Goal: Task Accomplishment & Management: Complete application form

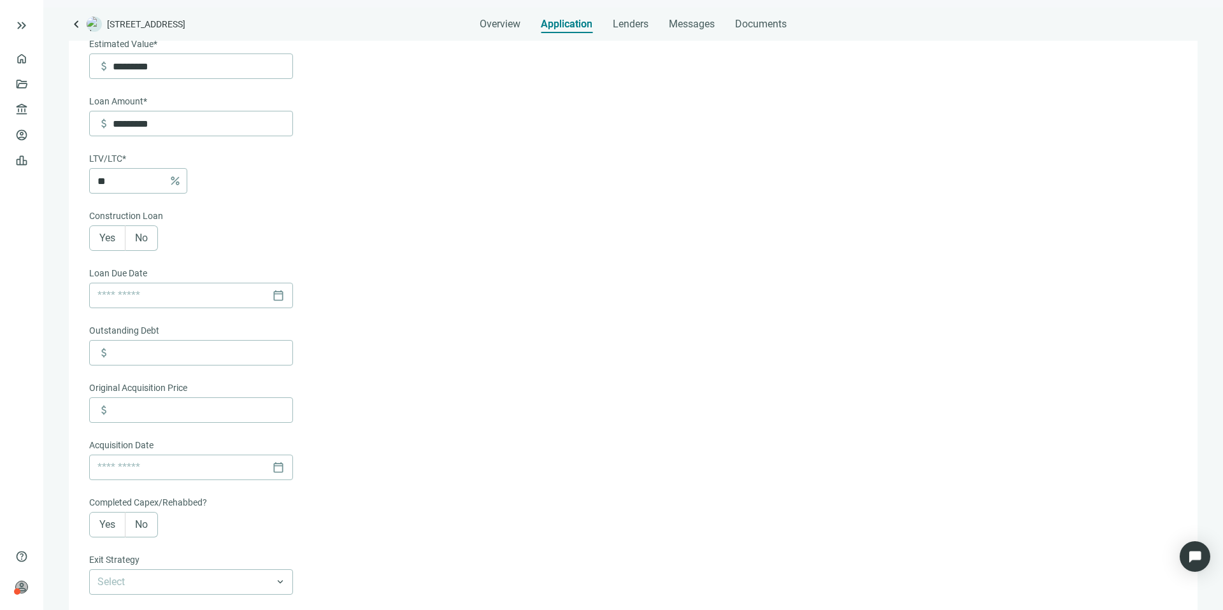
scroll to position [197, 0]
click at [150, 237] on label "No" at bounding box center [141, 237] width 32 height 25
click at [168, 301] on input at bounding box center [181, 295] width 169 height 24
click at [187, 290] on input at bounding box center [181, 295] width 169 height 24
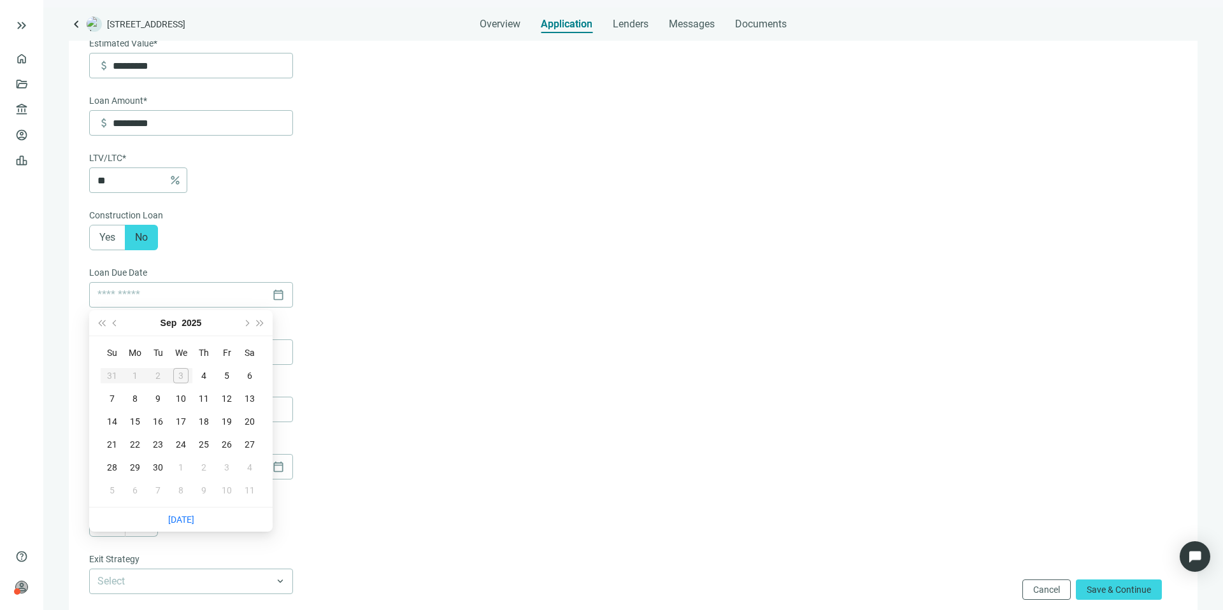
click at [358, 272] on form "Loan Term* 3 Years 5 Years keyboard_arrow_down Purpose of Loan* Purchase Refina…" at bounding box center [631, 393] width 1085 height 932
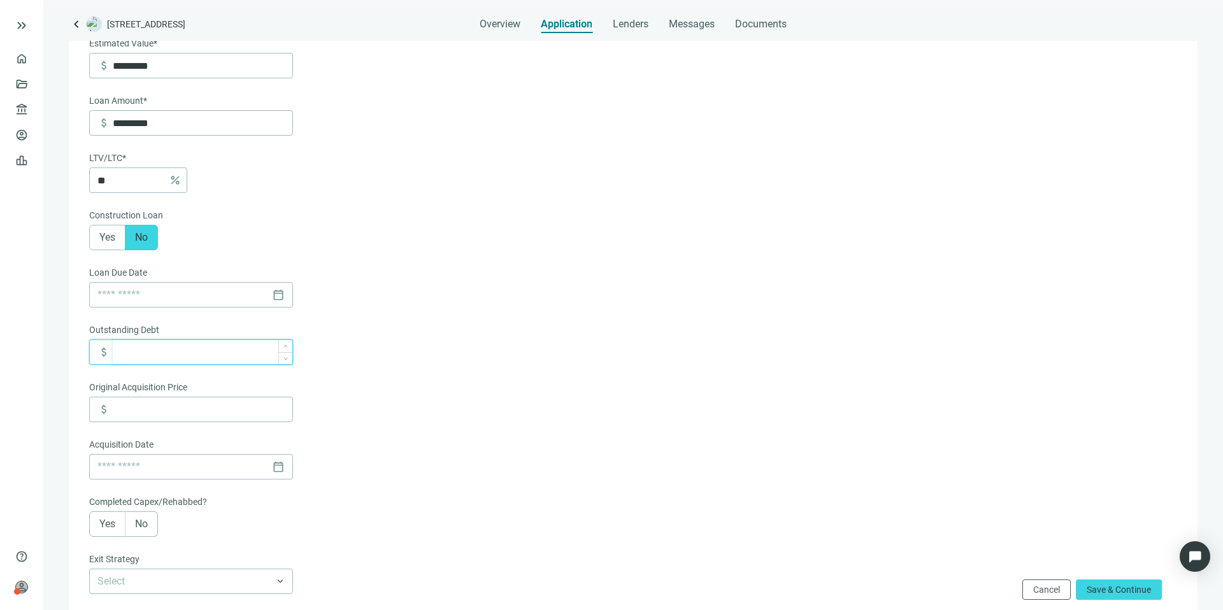
click at [198, 356] on input at bounding box center [203, 352] width 180 height 24
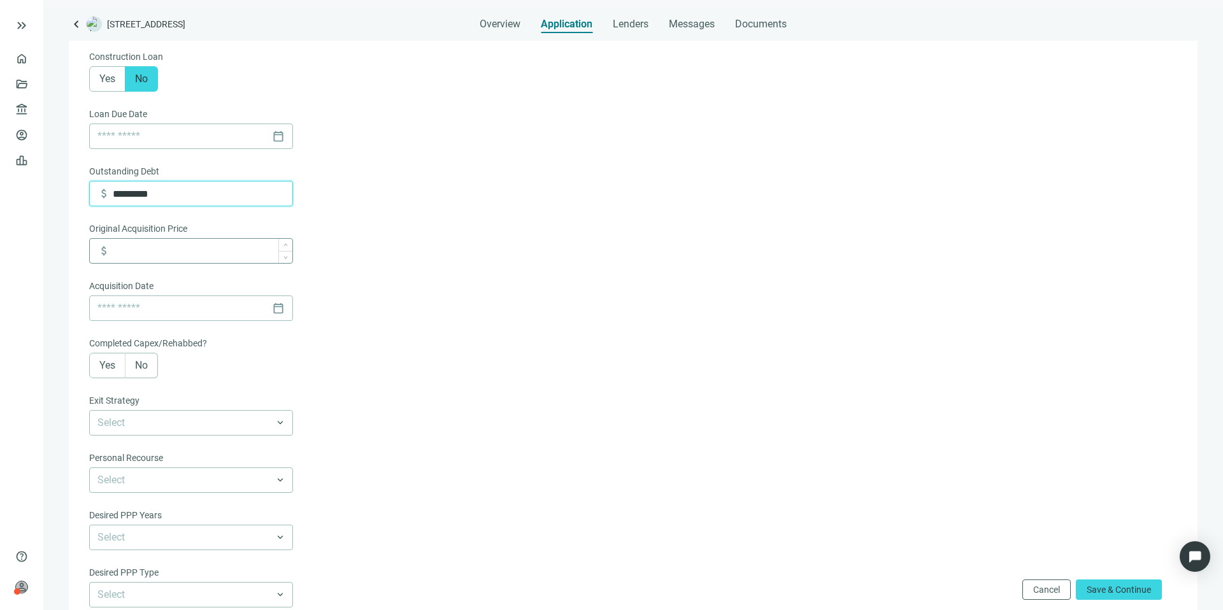
scroll to position [404, 0]
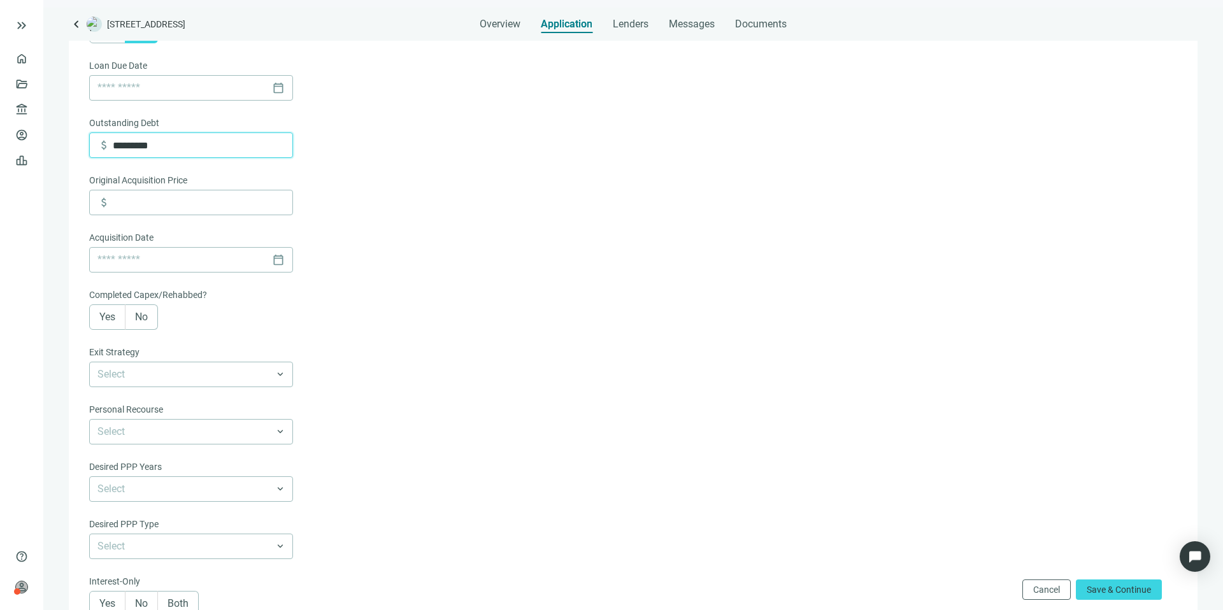
type input "*********"
click at [150, 318] on label "No" at bounding box center [141, 316] width 32 height 25
click at [168, 374] on input "search" at bounding box center [185, 374] width 176 height 24
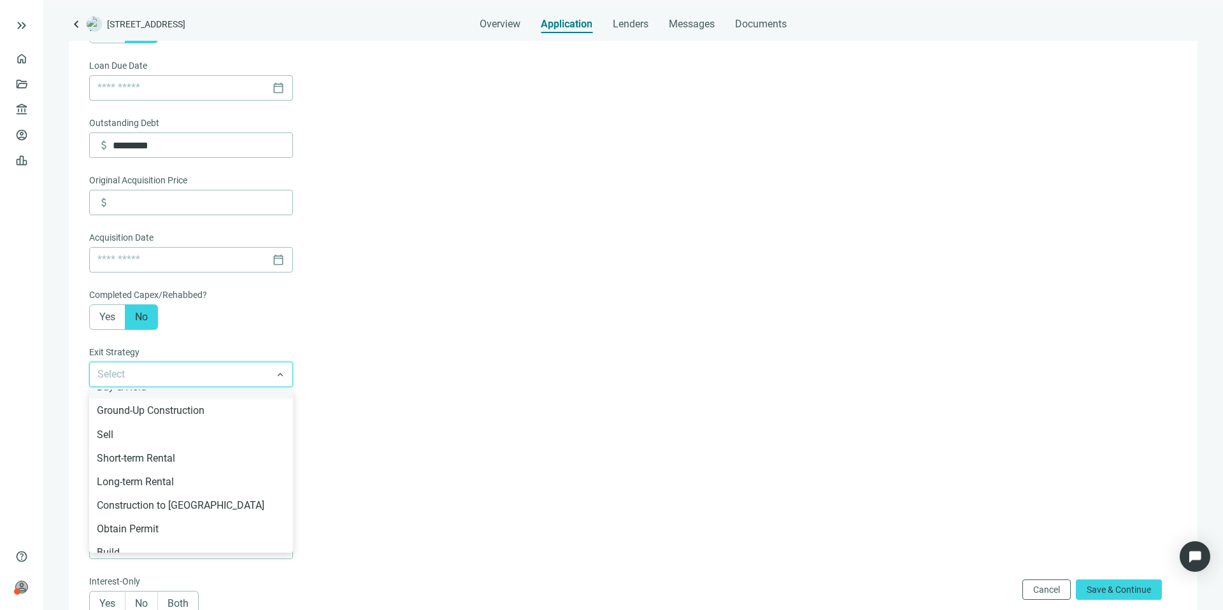
scroll to position [64, 0]
click at [170, 434] on div "Sell" at bounding box center [191, 432] width 188 height 16
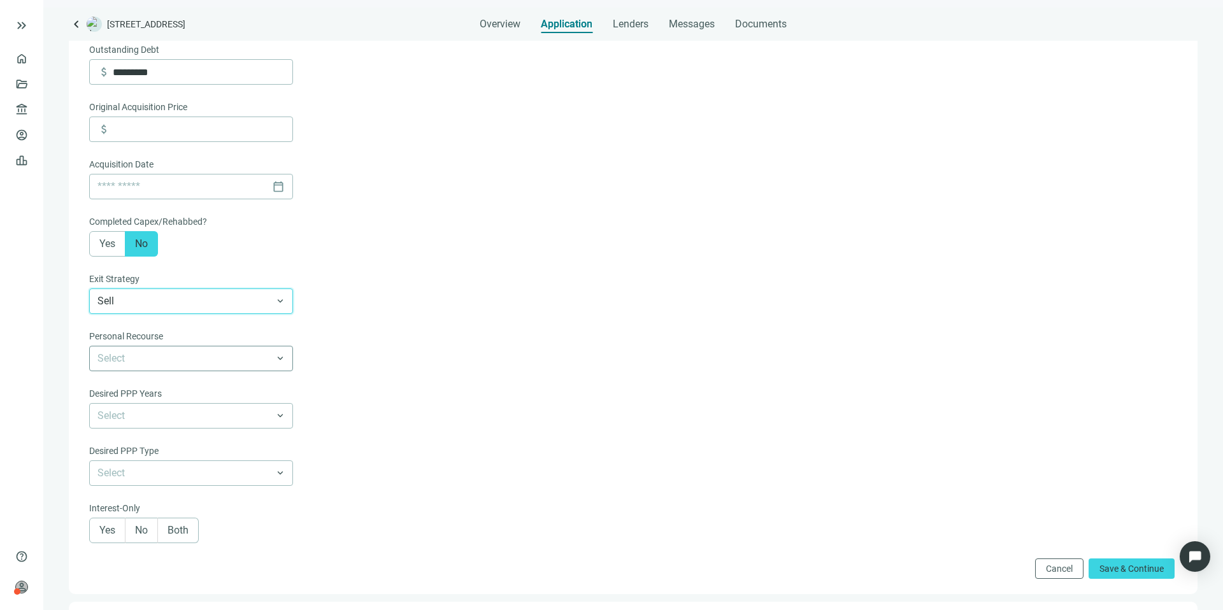
scroll to position [478, 0]
click at [278, 354] on span at bounding box center [190, 358] width 187 height 24
click at [259, 383] on div "Full Recourse" at bounding box center [191, 385] width 188 height 16
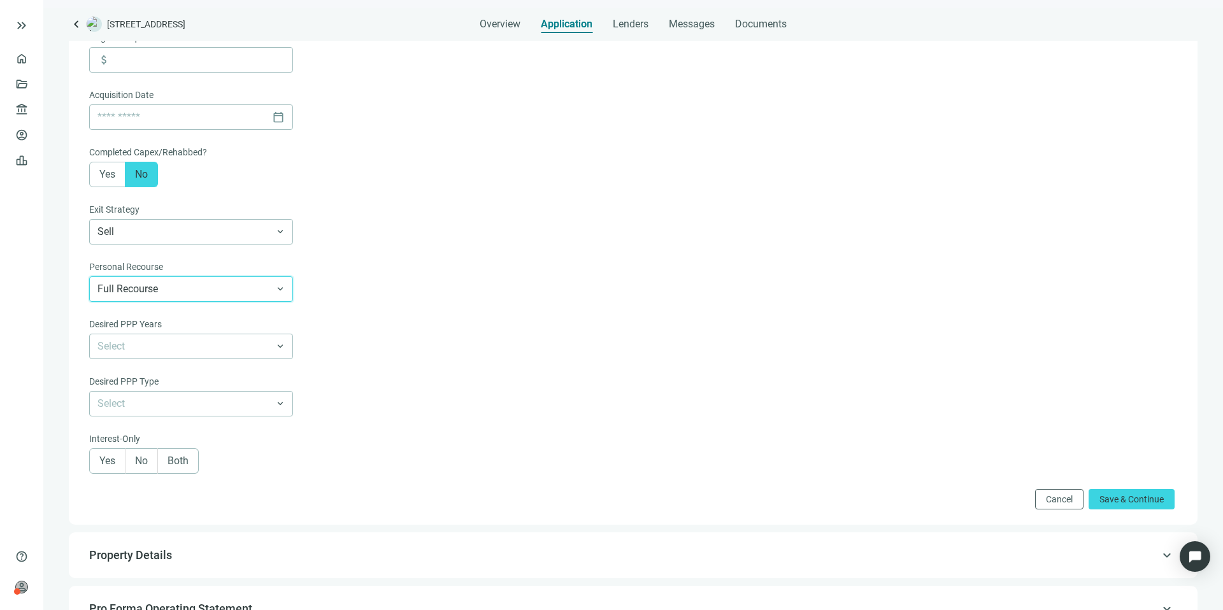
scroll to position [547, 0]
click at [1114, 504] on button "Save & Continue" at bounding box center [1131, 498] width 86 height 20
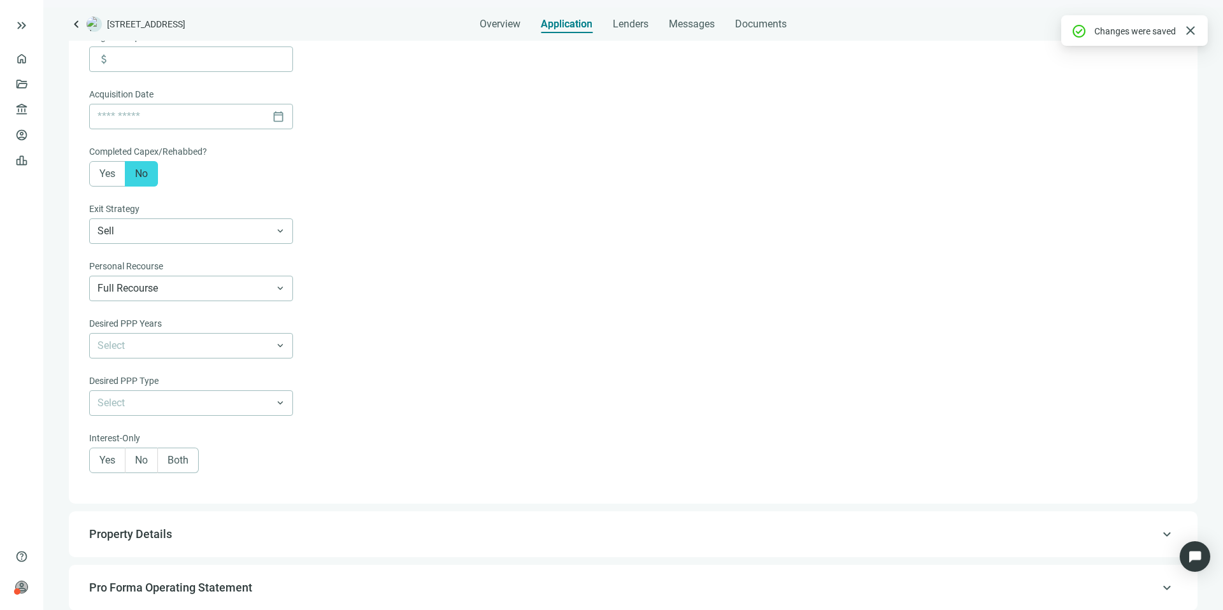
scroll to position [634, 0]
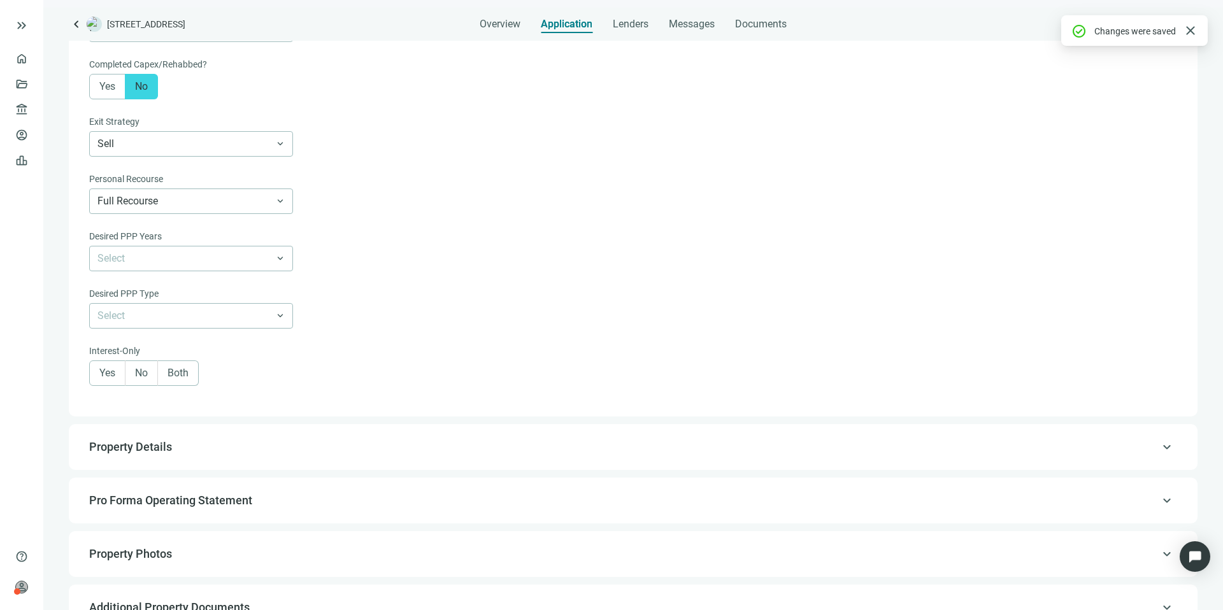
click at [972, 444] on span "Property Details" at bounding box center [631, 446] width 1085 height 15
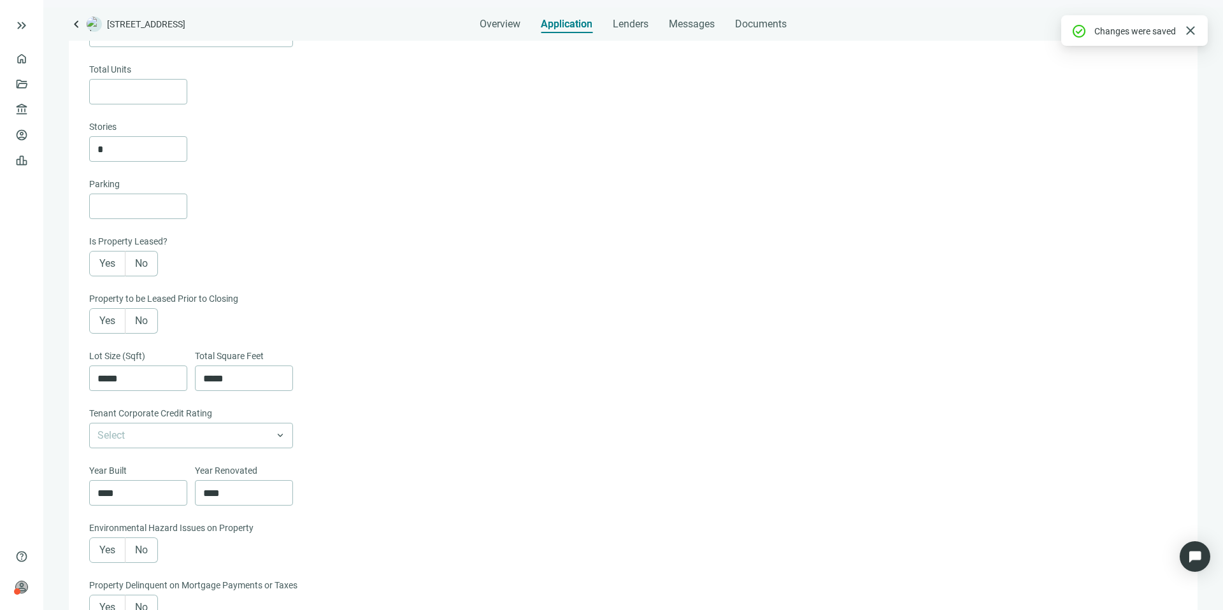
scroll to position [90, 0]
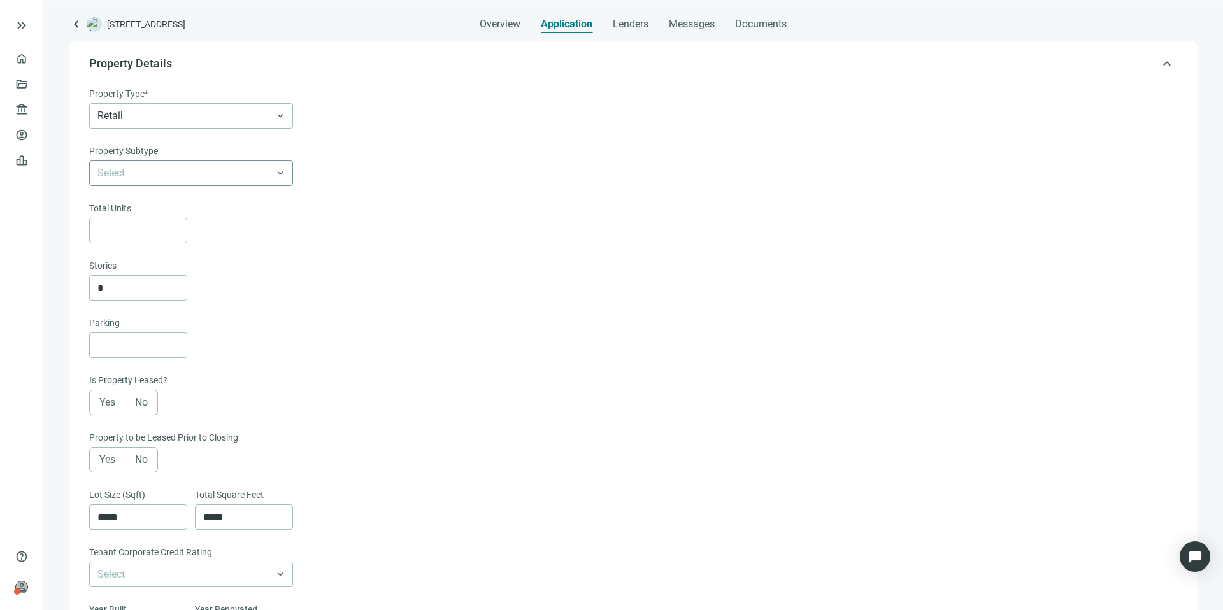
click at [193, 178] on input "search" at bounding box center [185, 173] width 176 height 24
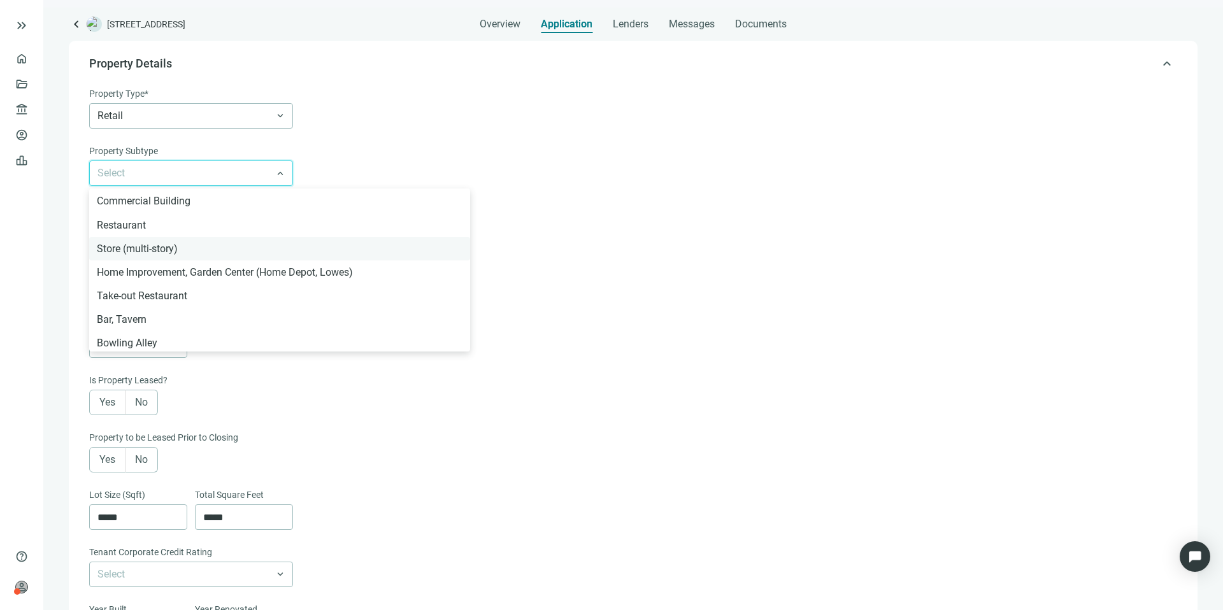
scroll to position [0, 0]
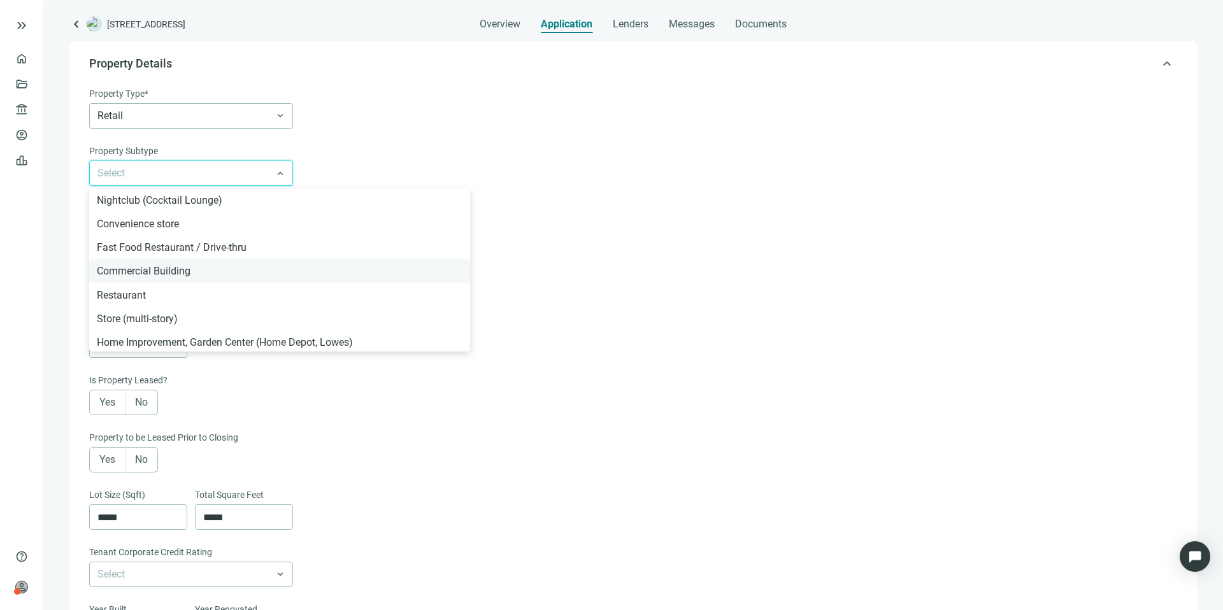
click at [216, 264] on div "Commercial Building" at bounding box center [279, 271] width 365 height 16
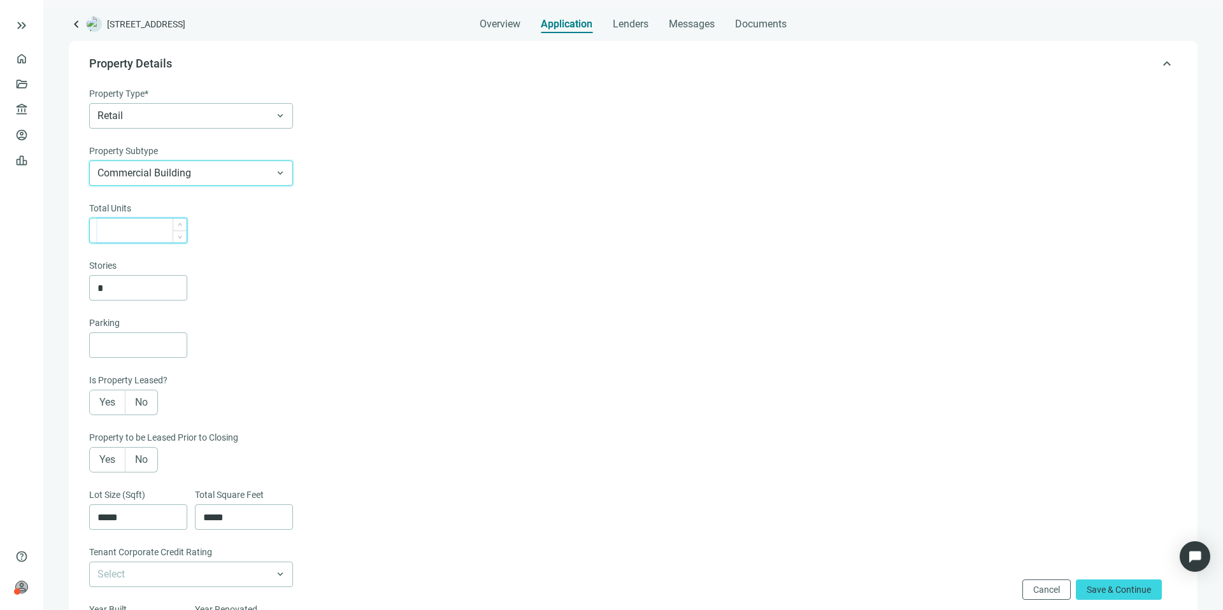
click at [160, 227] on input at bounding box center [141, 230] width 89 height 24
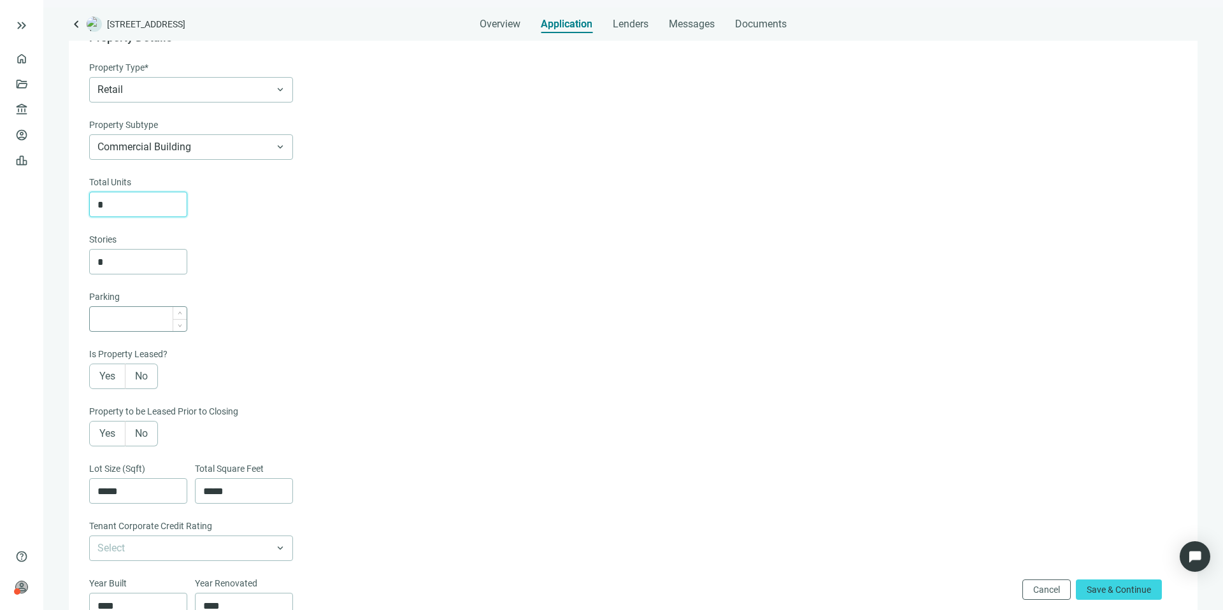
scroll to position [170, 0]
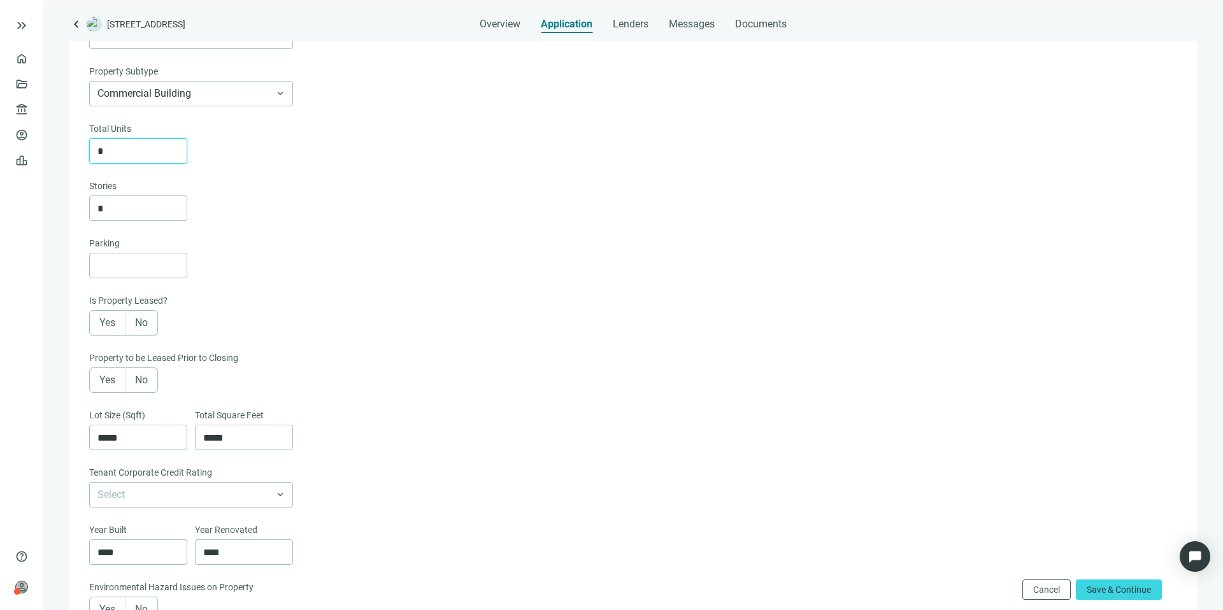
type input "*"
click at [113, 315] on label "Yes" at bounding box center [107, 322] width 36 height 25
click at [116, 382] on label "Yes" at bounding box center [107, 379] width 36 height 25
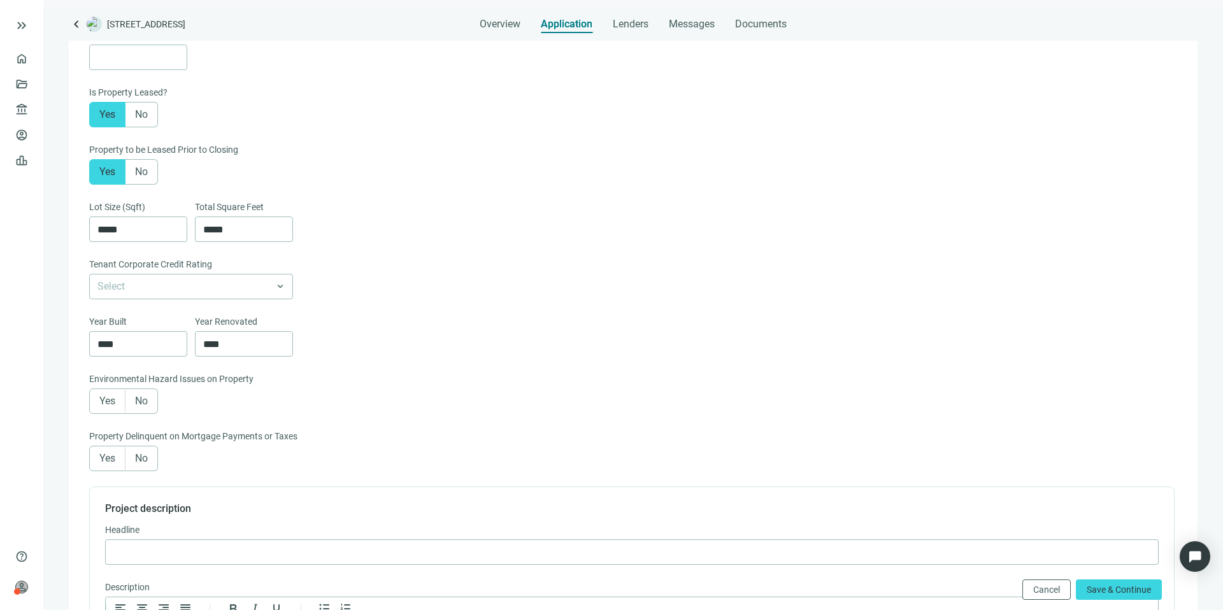
scroll to position [388, 0]
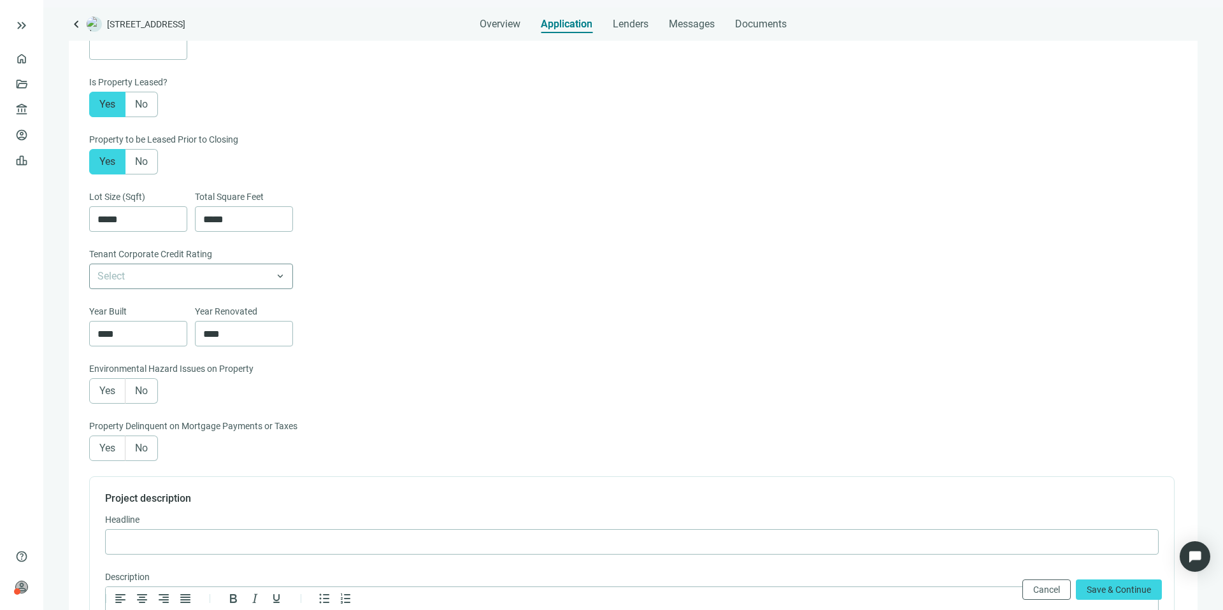
click at [253, 267] on input "search" at bounding box center [185, 276] width 176 height 24
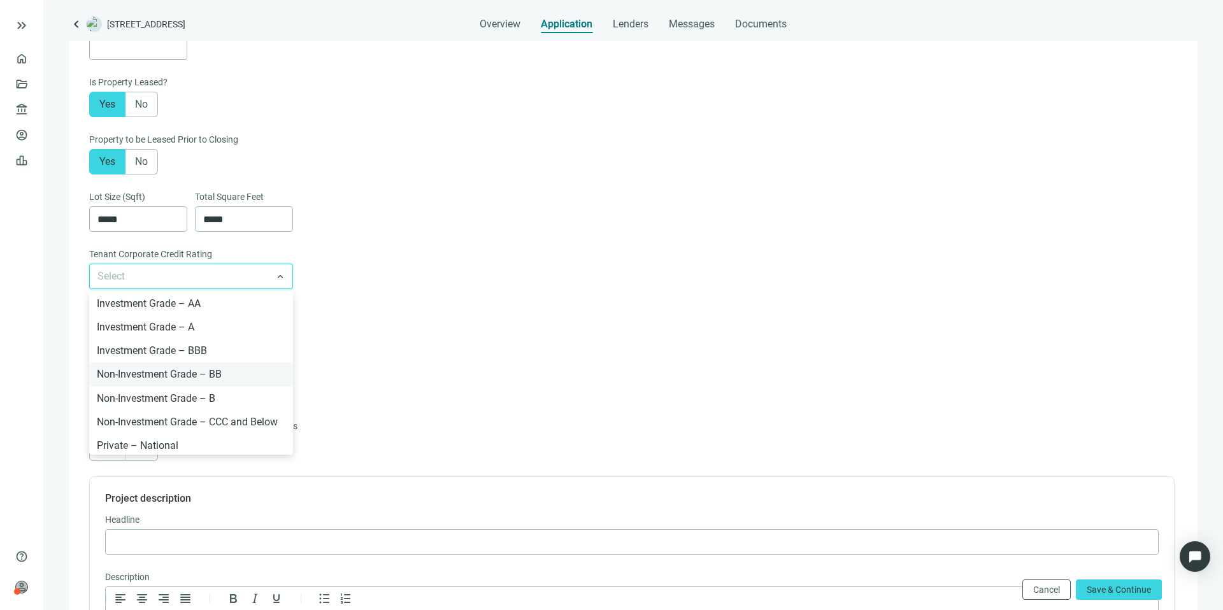
click at [241, 380] on div "Non-Investment Grade – BB" at bounding box center [191, 374] width 188 height 16
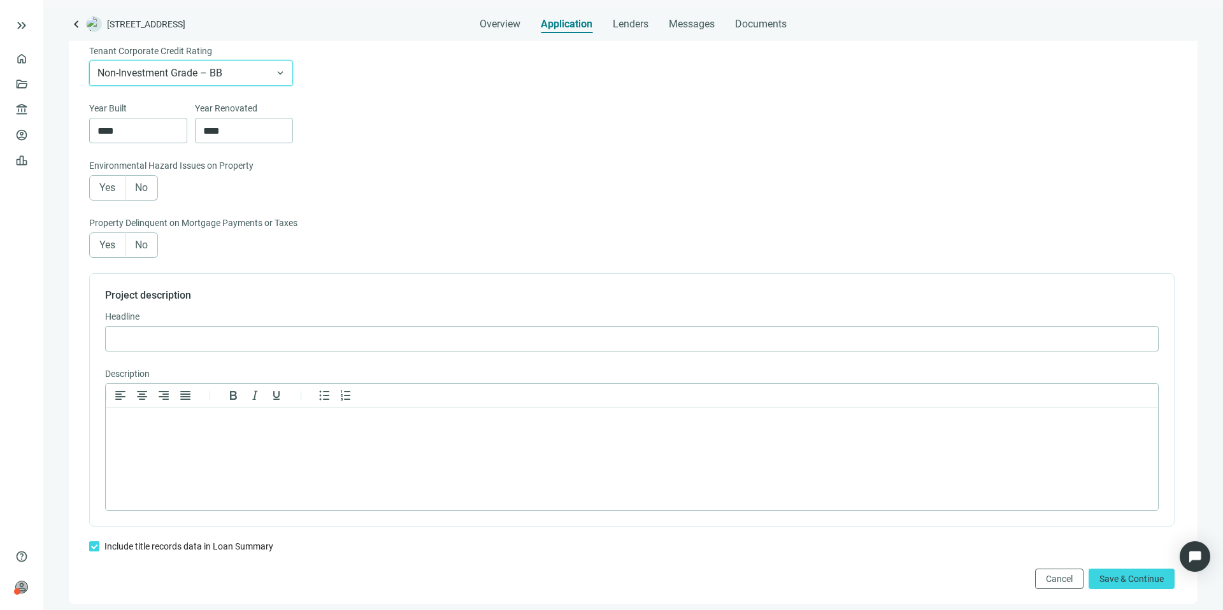
scroll to position [604, 0]
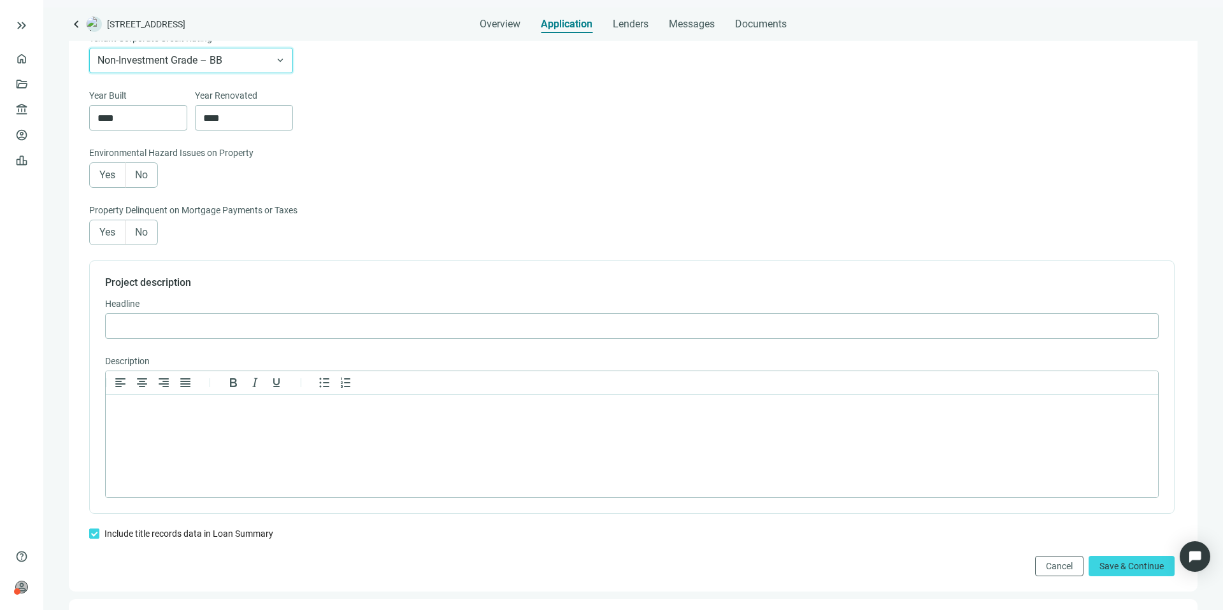
click at [148, 176] on span "No" at bounding box center [141, 175] width 13 height 12
click at [145, 227] on span "No" at bounding box center [141, 232] width 13 height 12
click at [1092, 572] on button "Save & Continue" at bounding box center [1131, 566] width 86 height 20
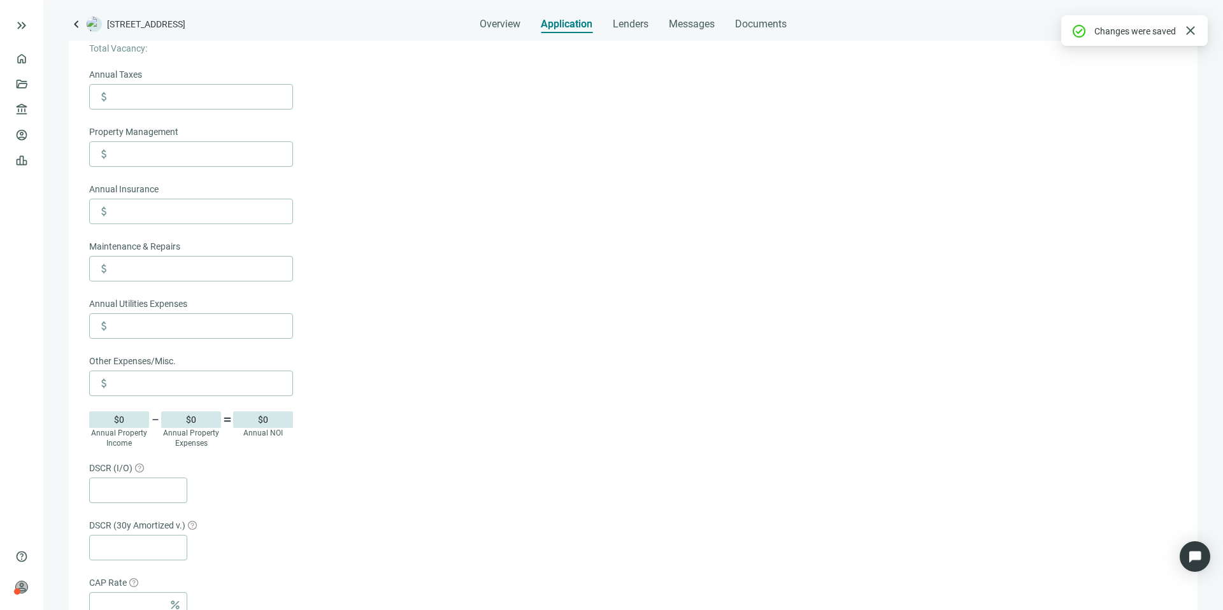
scroll to position [144, 0]
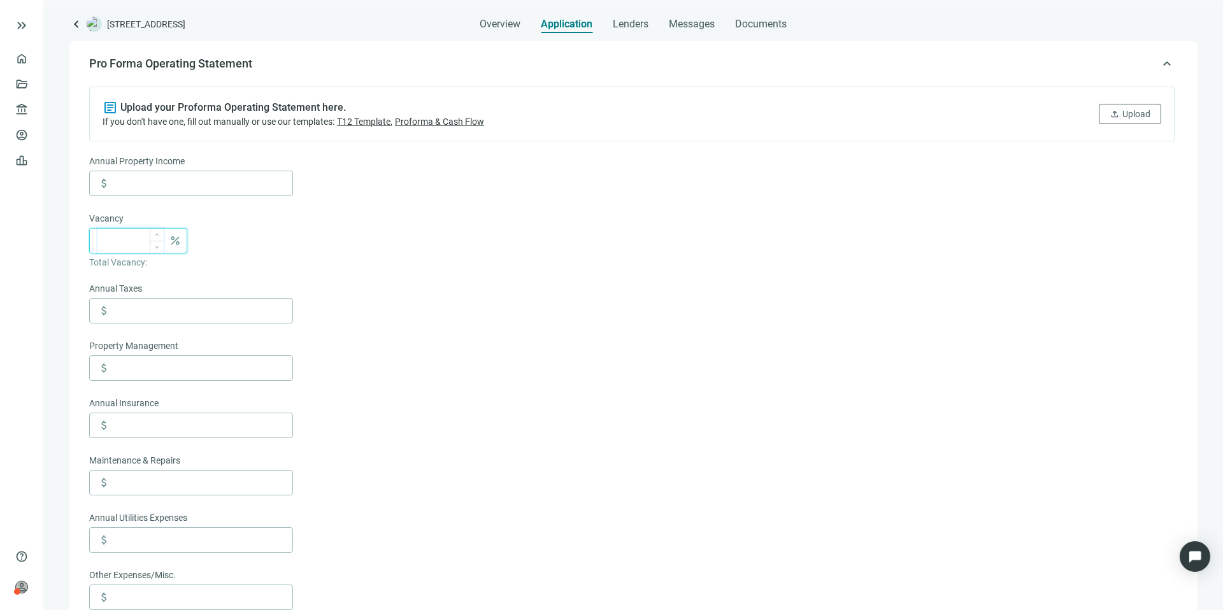
click at [133, 245] on input at bounding box center [130, 241] width 66 height 24
click at [157, 246] on icon "down" at bounding box center [157, 246] width 4 height 4
type input "*"
click at [288, 212] on div "Vacancy" at bounding box center [191, 219] width 204 height 17
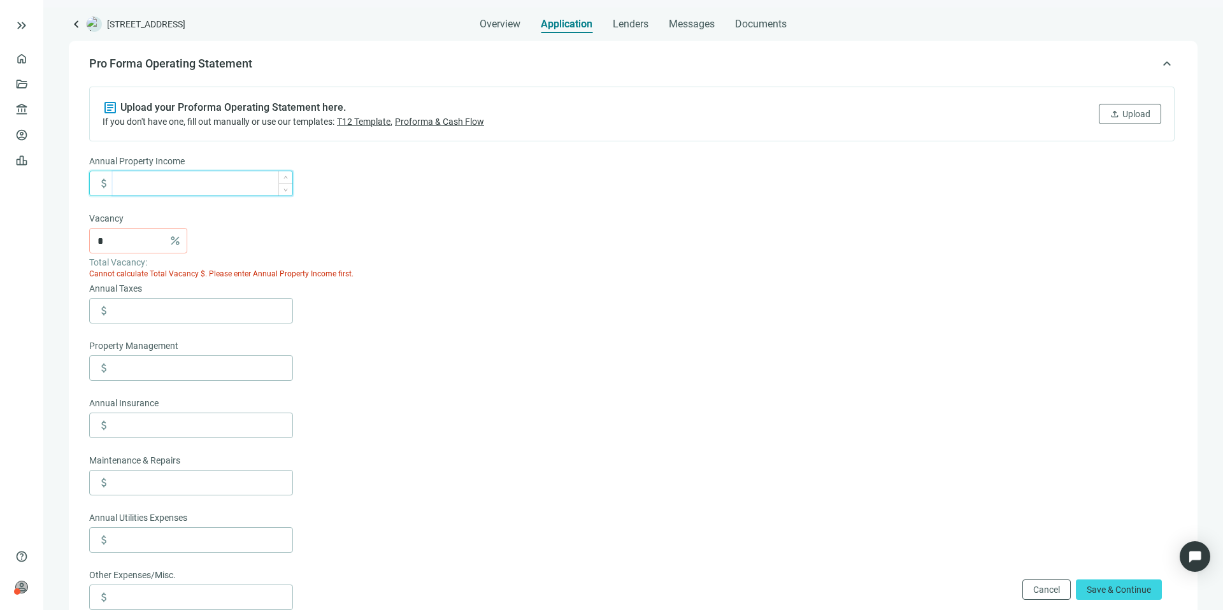
click at [253, 185] on input at bounding box center [203, 183] width 180 height 24
type input "*******"
click at [427, 267] on form "Annual Property Income attach_money ******* Vacancy * percent Total Vacancy: $0…" at bounding box center [631, 510] width 1085 height 713
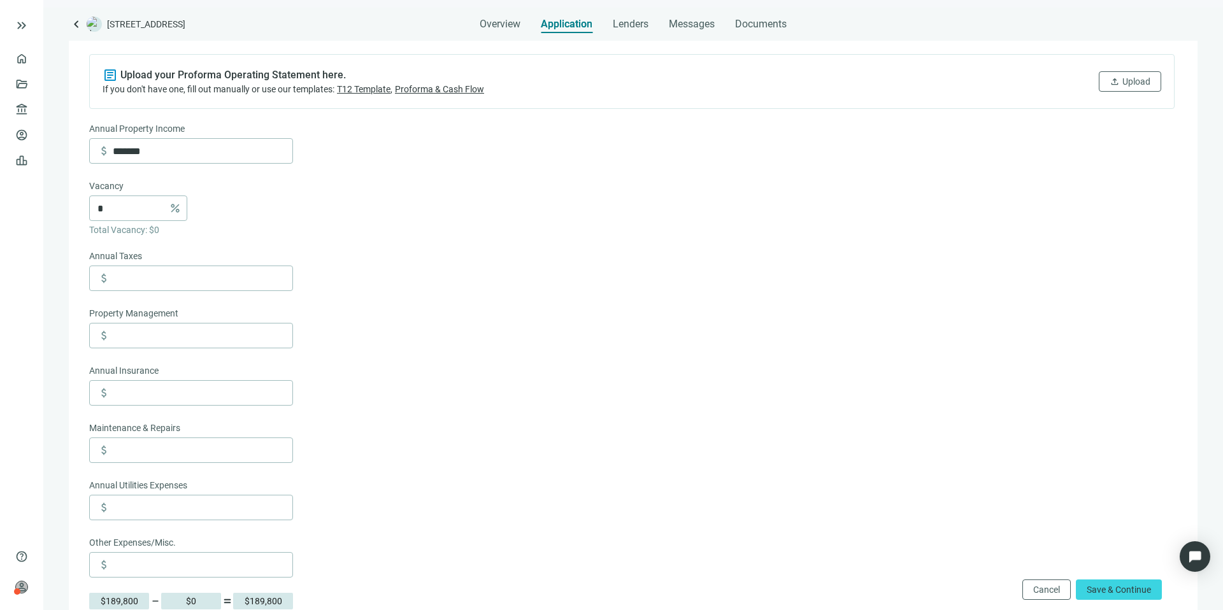
scroll to position [185, 0]
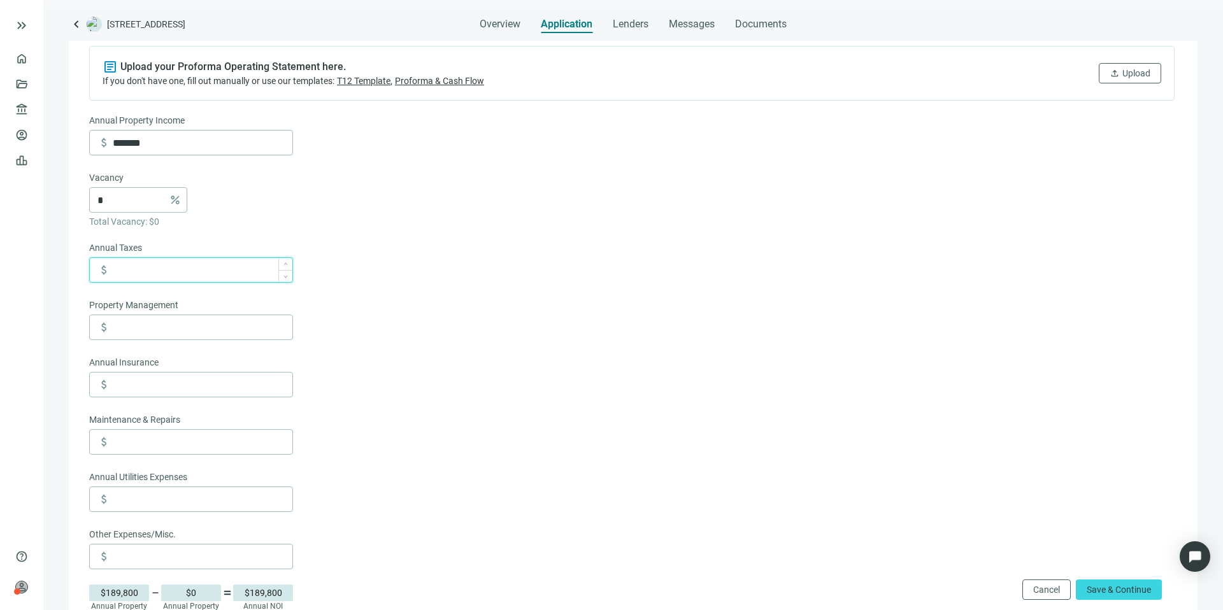
click at [246, 276] on input at bounding box center [203, 270] width 180 height 24
type input "*"
click at [233, 323] on input at bounding box center [203, 327] width 180 height 24
type input "*"
click at [212, 387] on input at bounding box center [203, 384] width 180 height 24
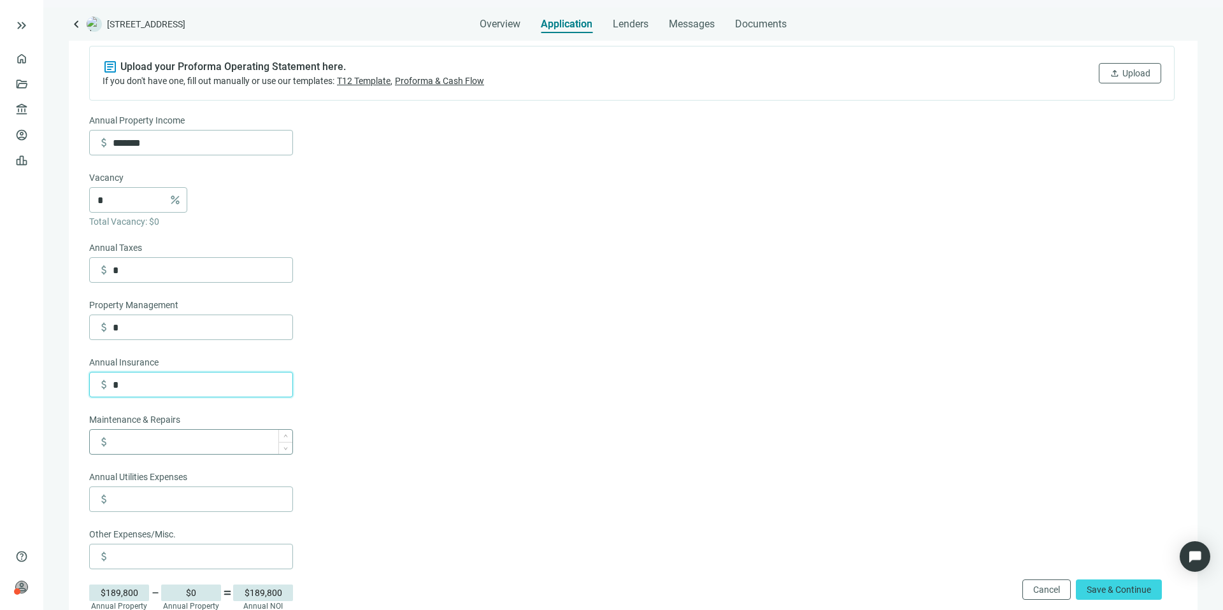
type input "*"
click at [202, 438] on input at bounding box center [203, 442] width 180 height 24
type input "*"
click at [199, 502] on input at bounding box center [203, 499] width 180 height 24
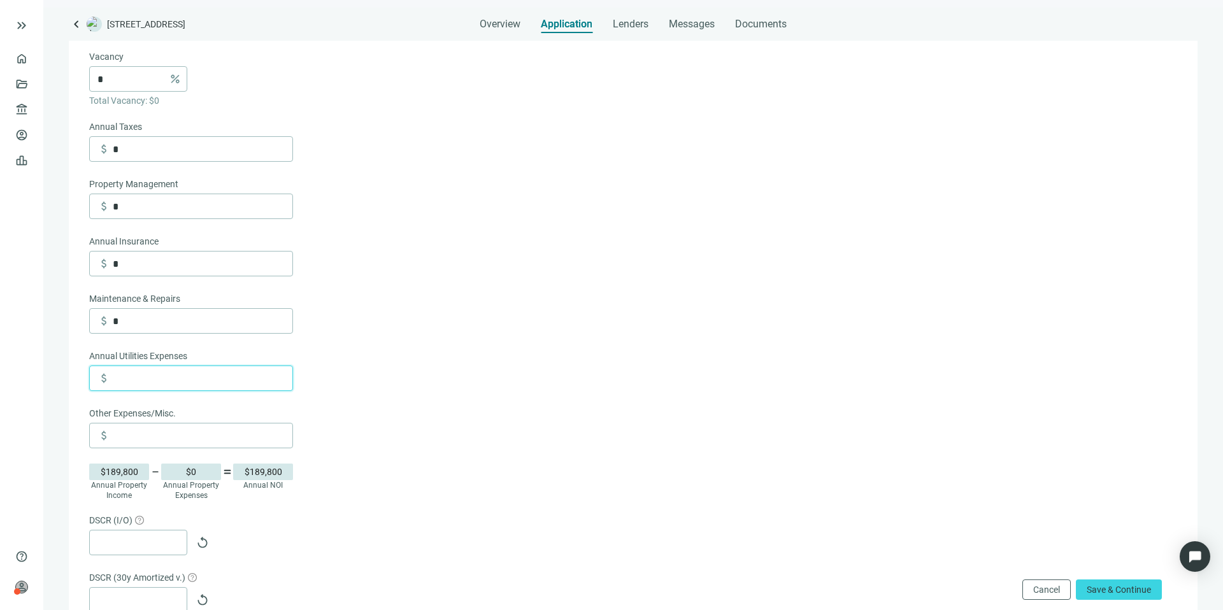
scroll to position [337, 0]
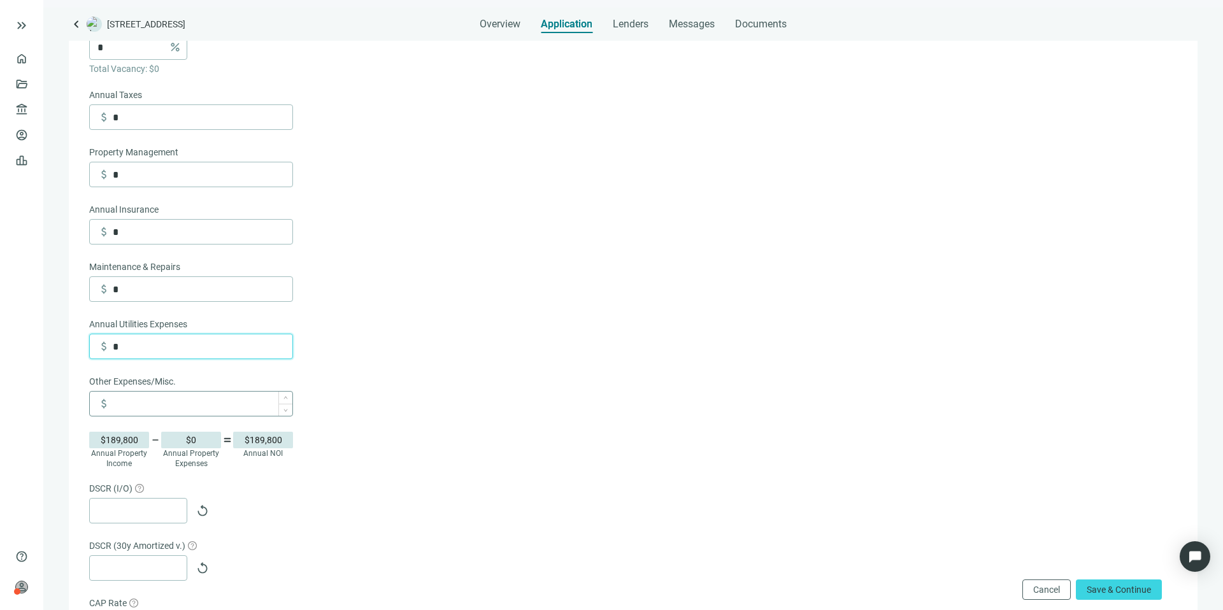
type input "*"
click at [178, 398] on input at bounding box center [203, 404] width 180 height 24
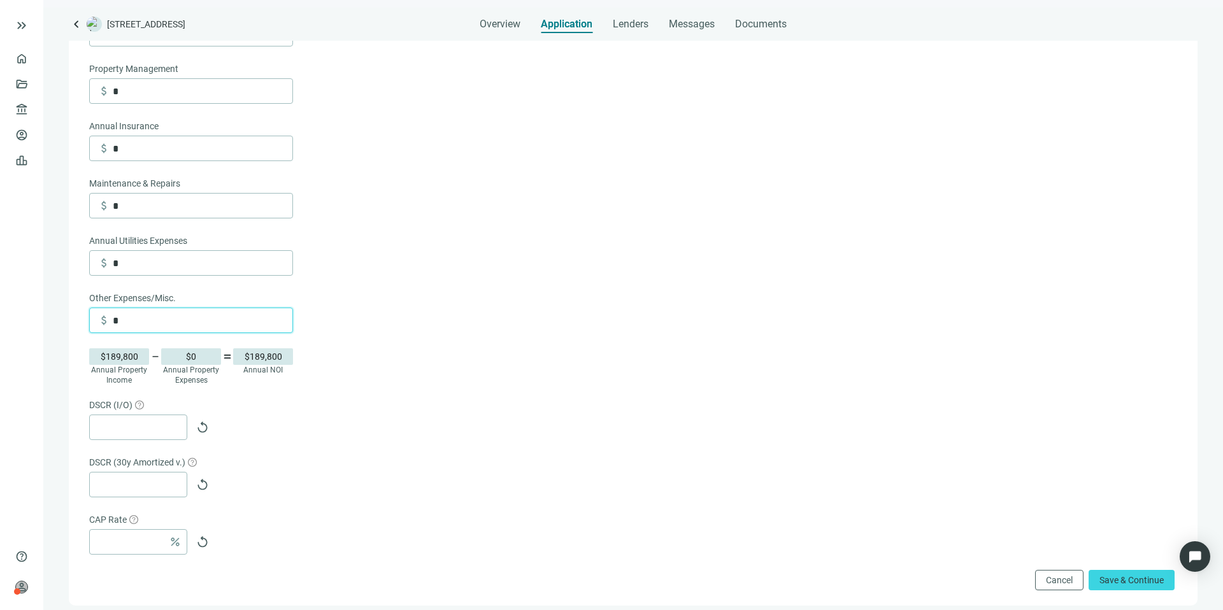
scroll to position [523, 0]
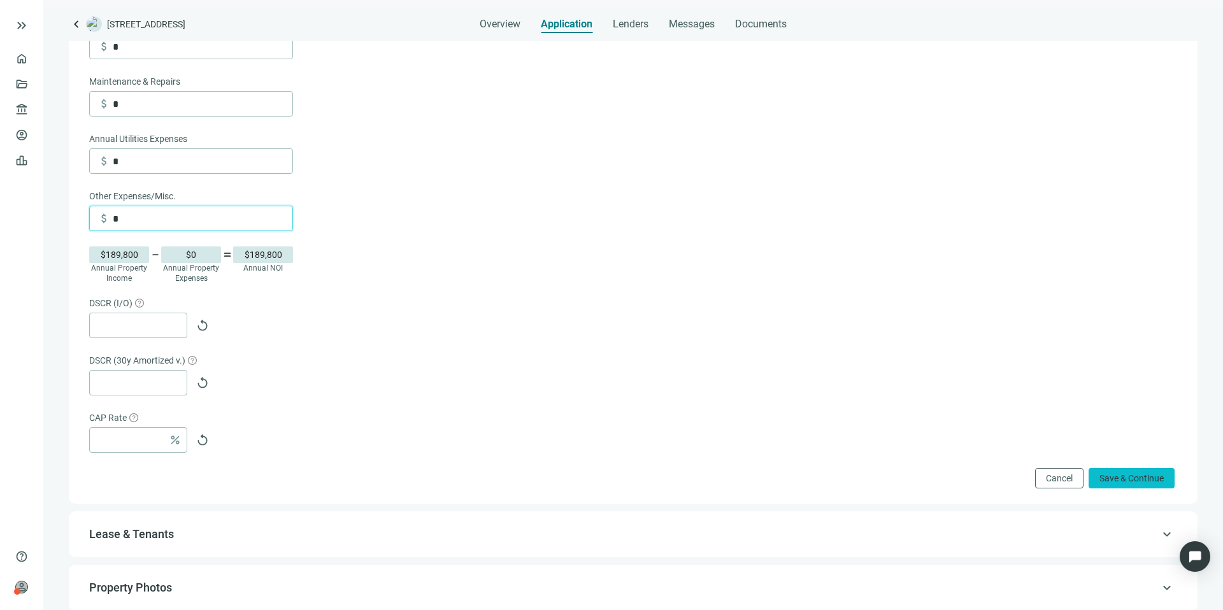
type input "*"
click at [1122, 486] on button "Save & Continue" at bounding box center [1131, 478] width 86 height 20
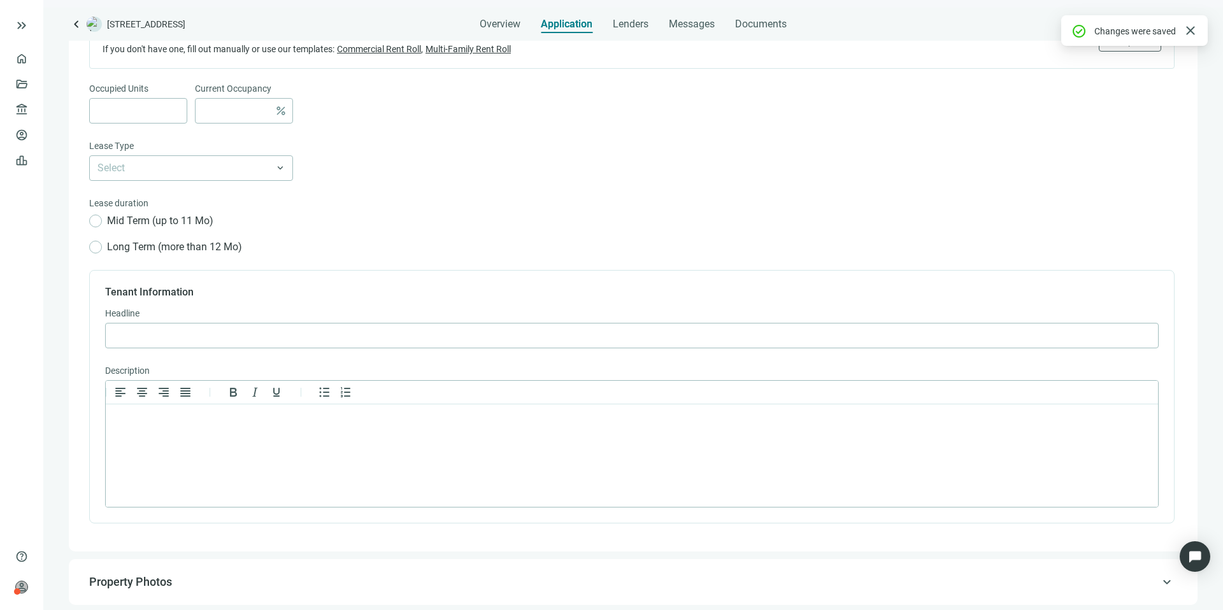
scroll to position [197, 0]
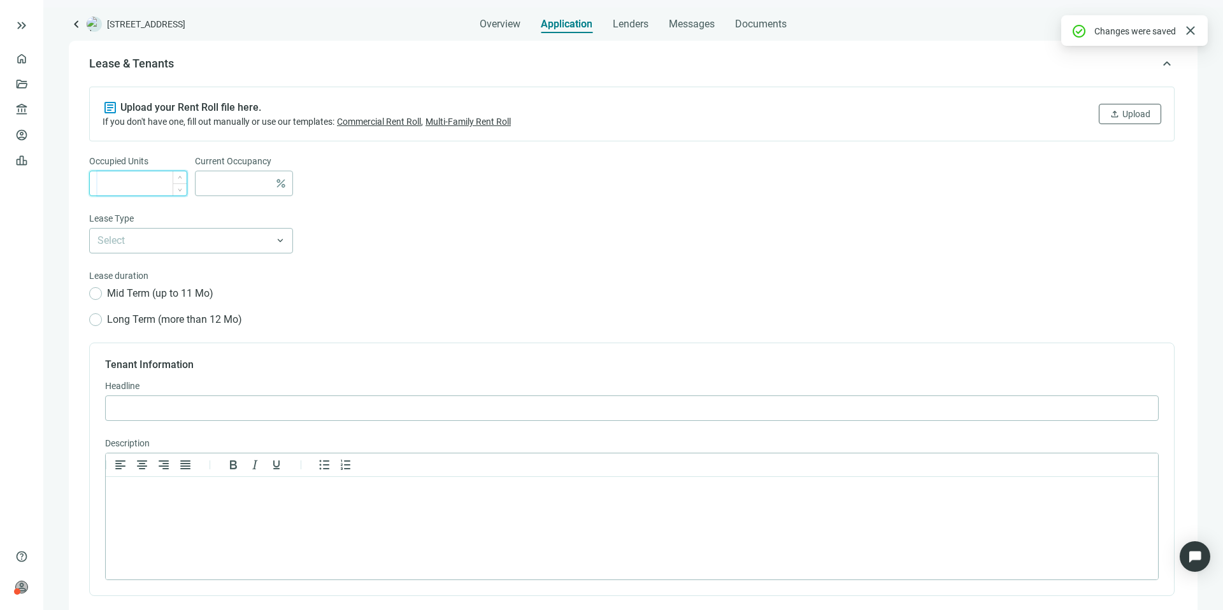
click at [143, 191] on input at bounding box center [141, 183] width 89 height 24
type input "***"
click at [248, 192] on input at bounding box center [236, 183] width 66 height 24
type input "***"
drag, startPoint x: 127, startPoint y: 185, endPoint x: 74, endPoint y: 183, distance: 53.5
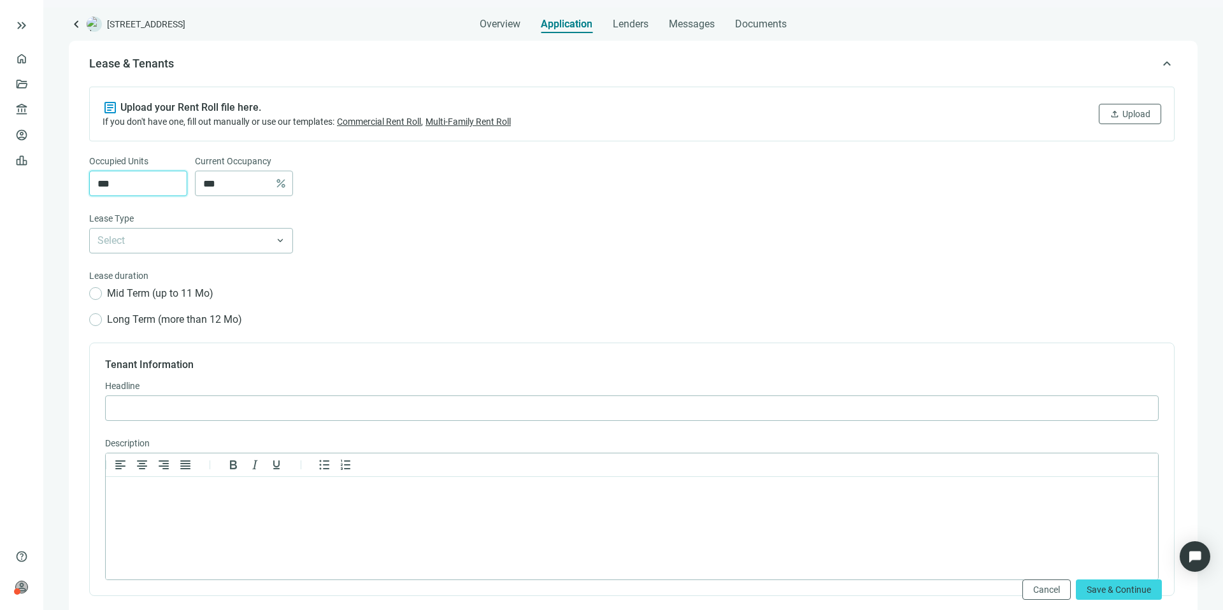
click at [74, 183] on div "keyboard_arrow_up Lease & Tenants article Upload your Rent Roll file here. If y…" at bounding box center [633, 343] width 1128 height 604
type input "*"
click at [192, 229] on input "search" at bounding box center [185, 241] width 176 height 24
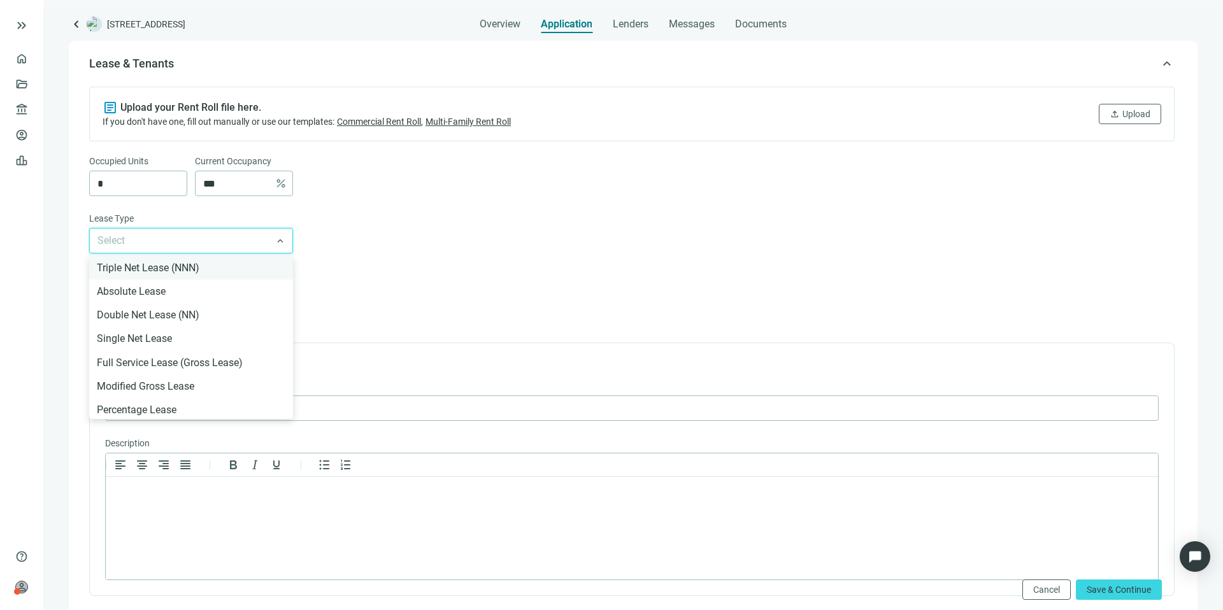
click at [193, 260] on div "Triple Net Lease (NNN)" at bounding box center [191, 268] width 188 height 16
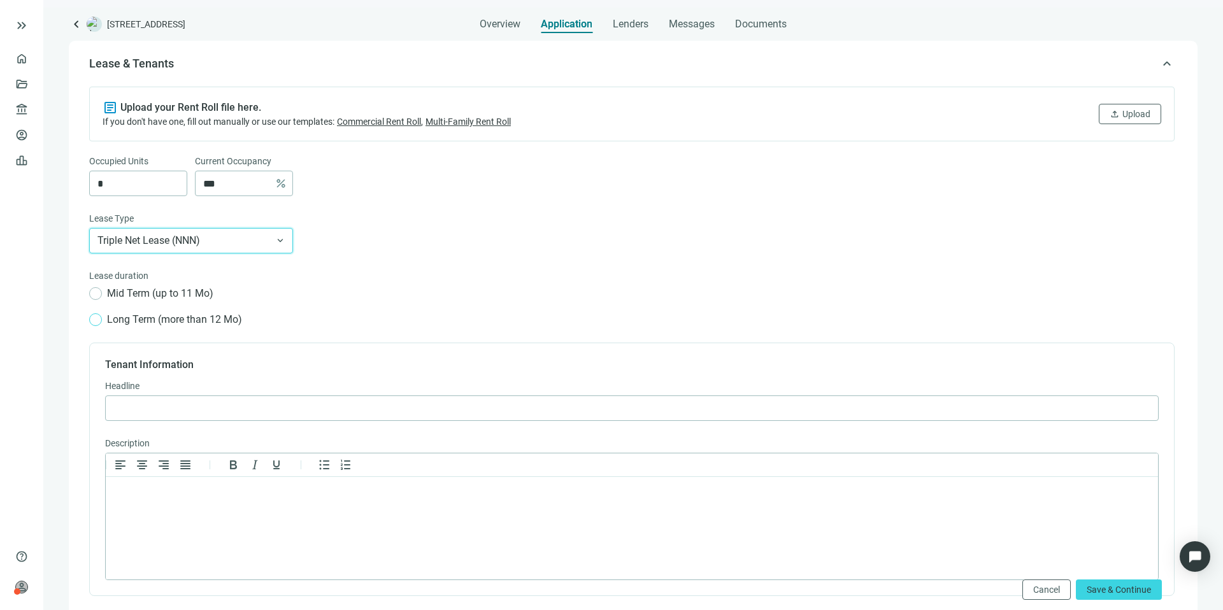
click at [188, 324] on span "Long Term (more than 12 Mo)" at bounding box center [174, 319] width 145 height 16
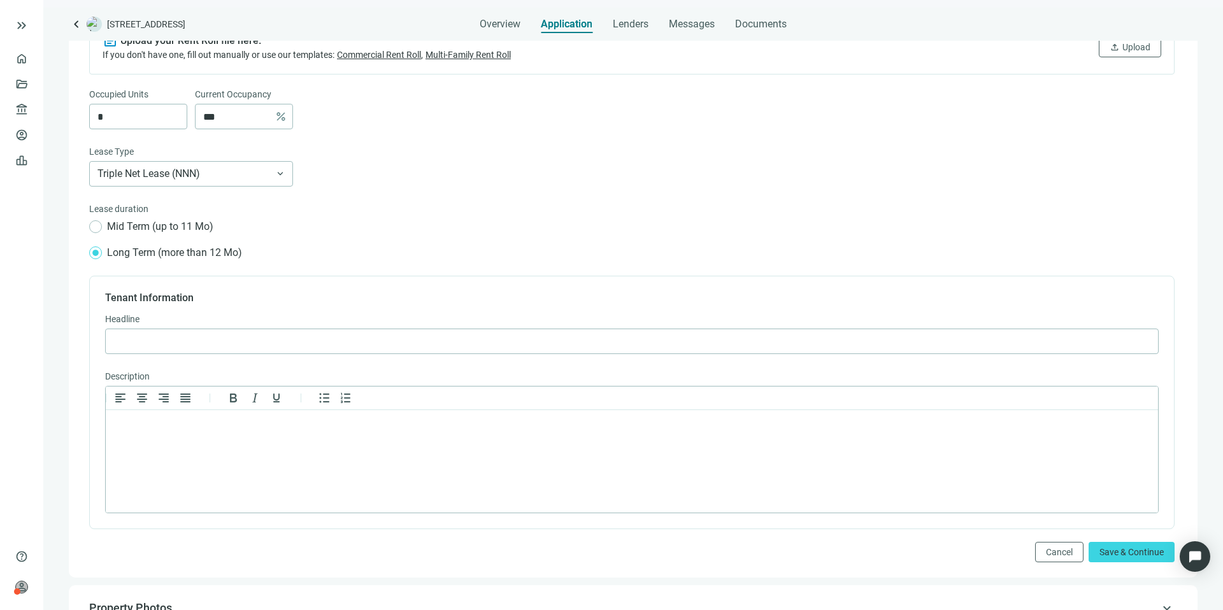
scroll to position [272, 0]
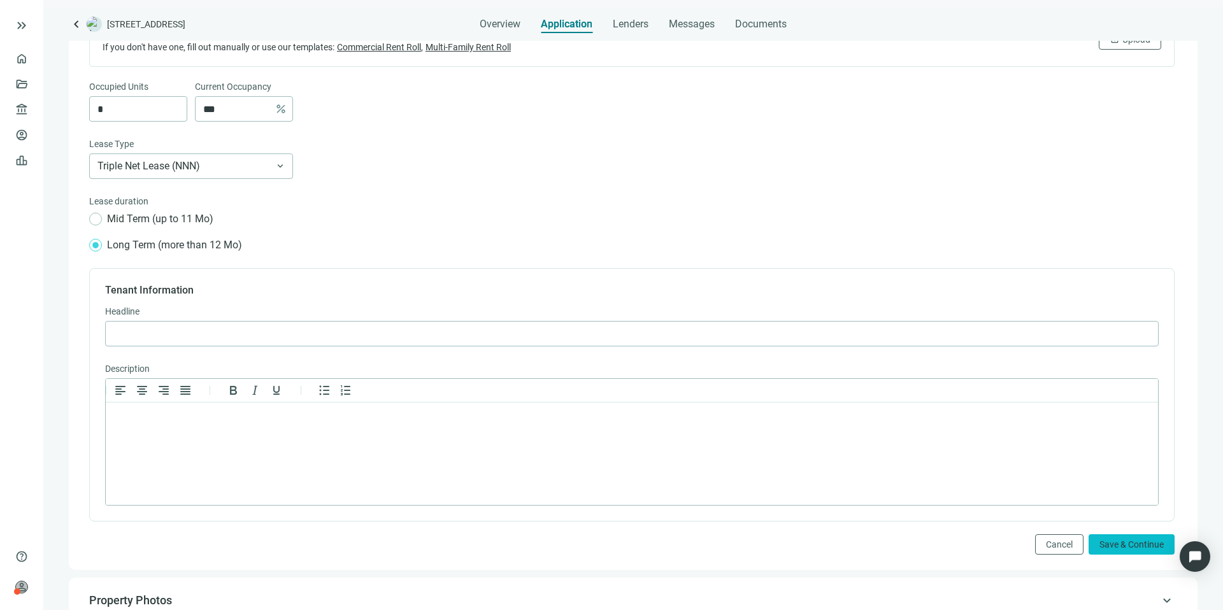
click at [1137, 548] on span "Save & Continue" at bounding box center [1131, 544] width 64 height 10
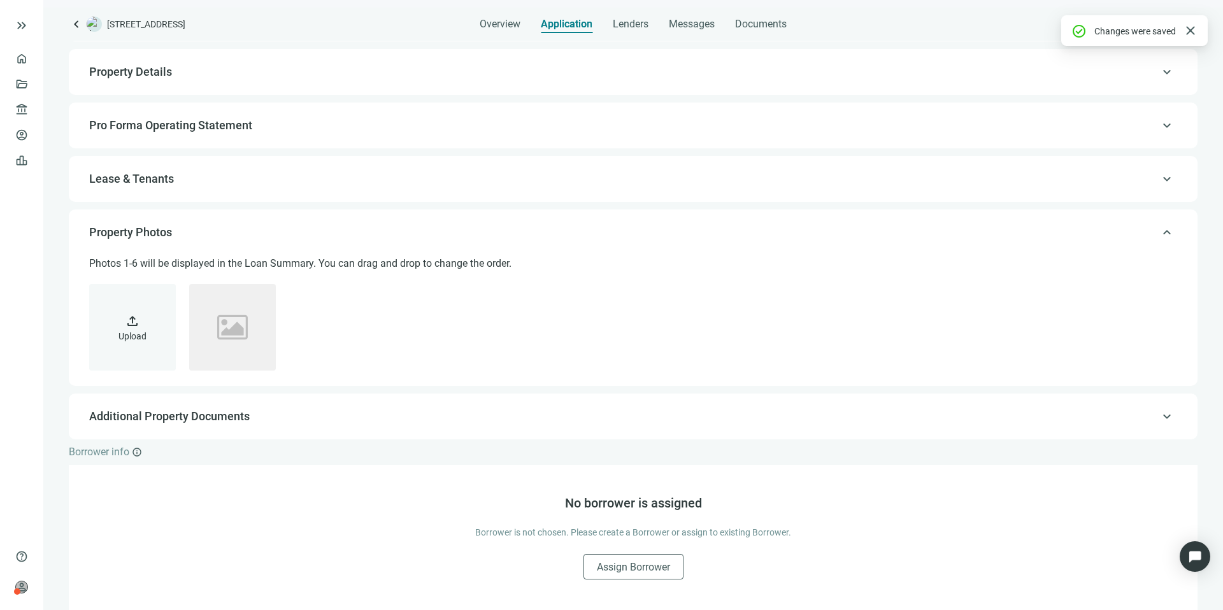
scroll to position [82, 0]
click at [636, 565] on span "Assign Borrower" at bounding box center [633, 567] width 73 height 12
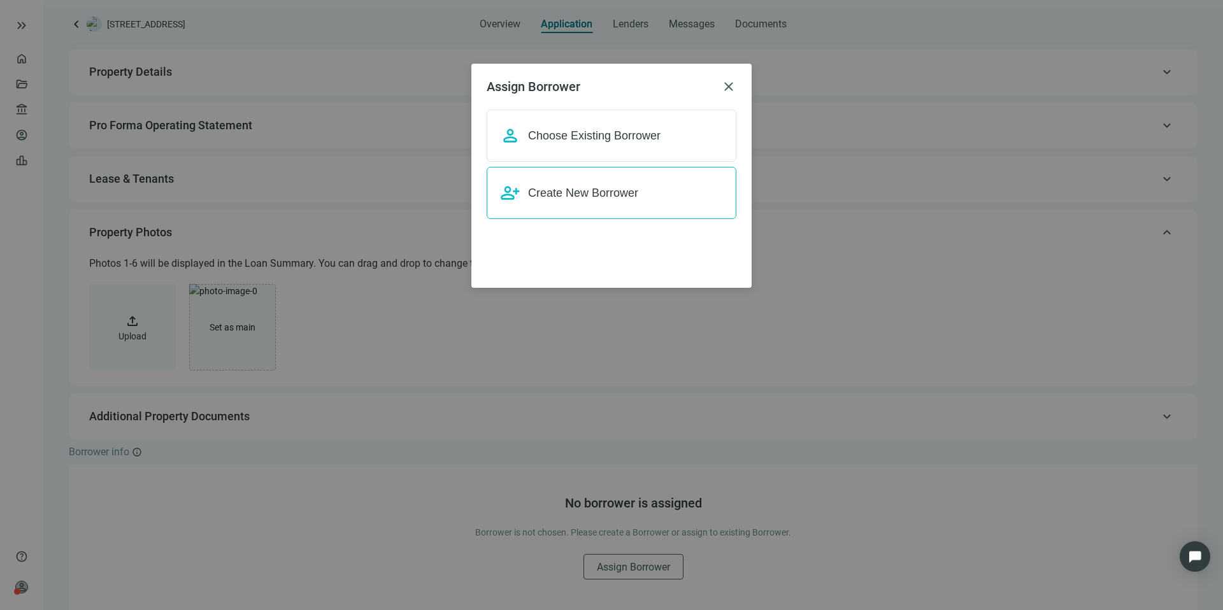
click at [571, 181] on div "person_add Create New Borrower" at bounding box center [611, 193] width 250 height 52
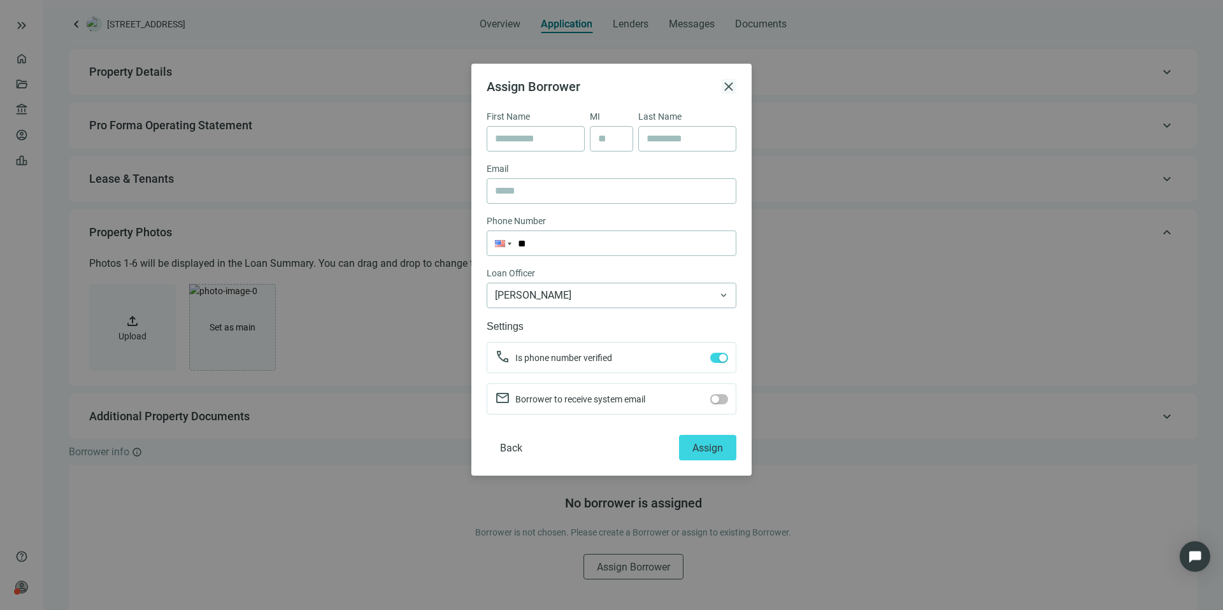
click at [725, 89] on span "close" at bounding box center [728, 86] width 15 height 15
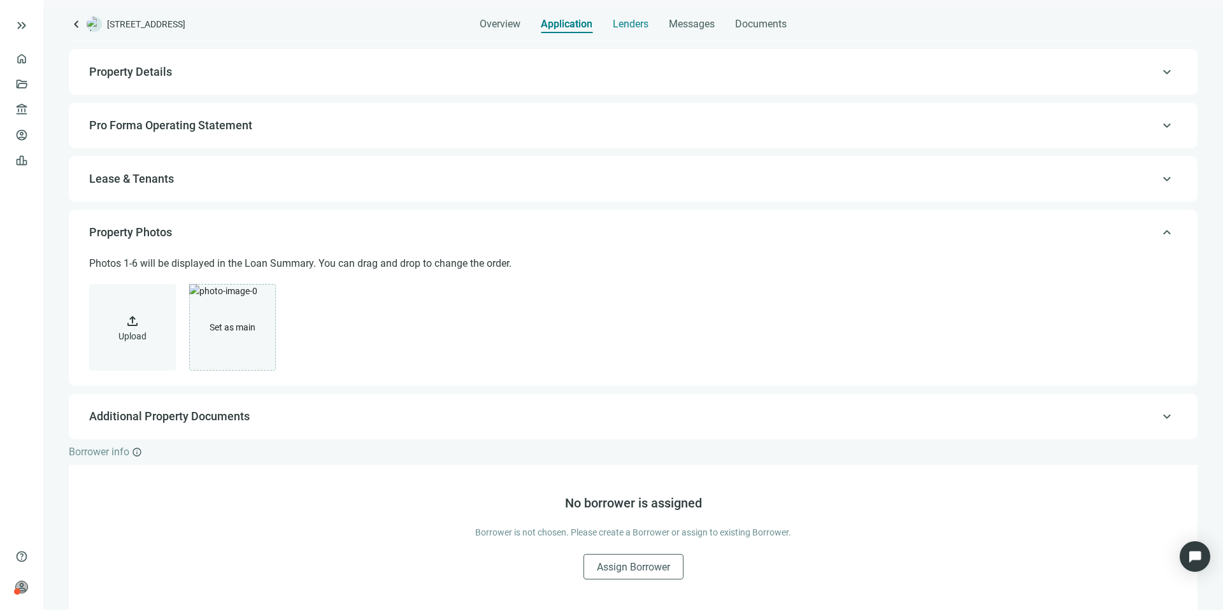
click at [637, 26] on span "Lenders" at bounding box center [631, 24] width 36 height 13
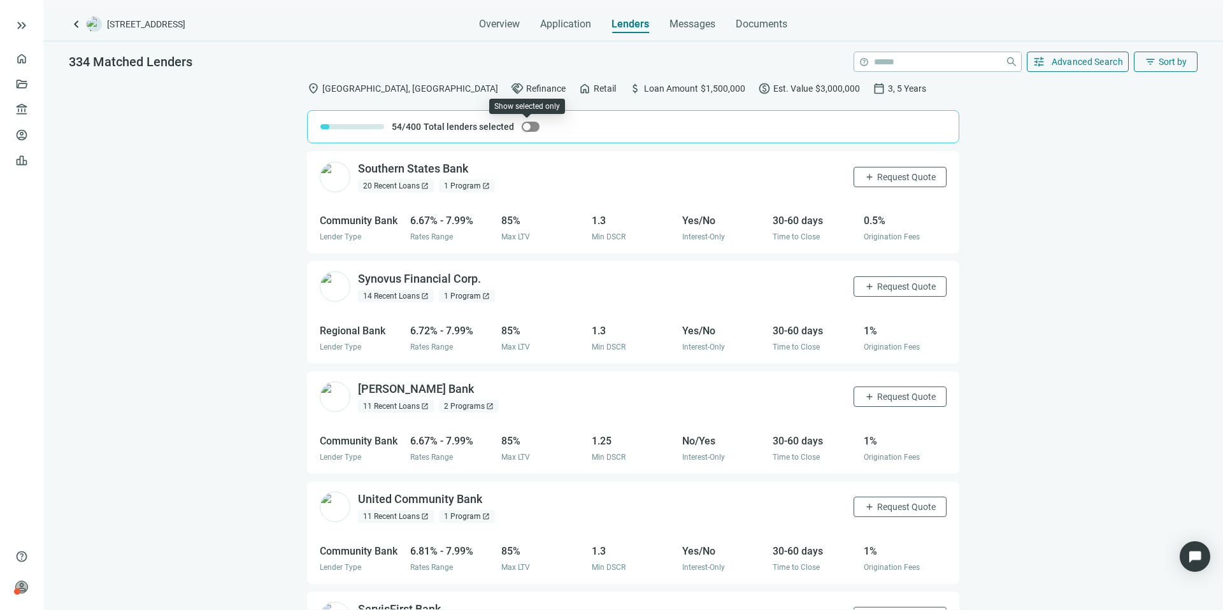
click at [532, 127] on span "button" at bounding box center [530, 127] width 18 height 10
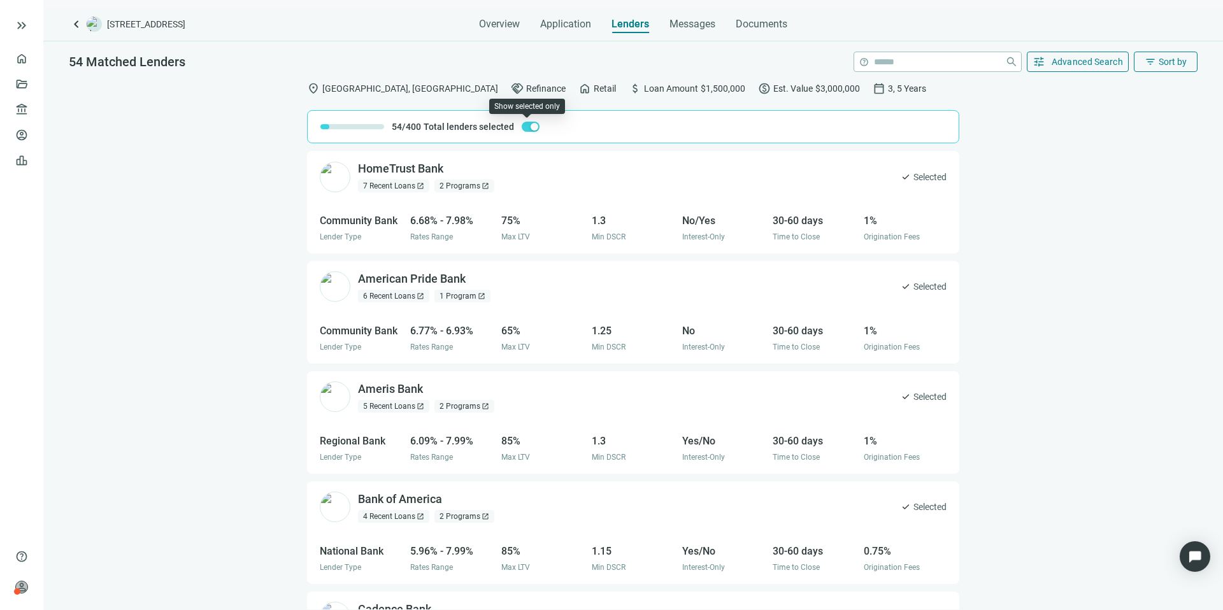
click at [532, 127] on div "button" at bounding box center [534, 127] width 8 height 8
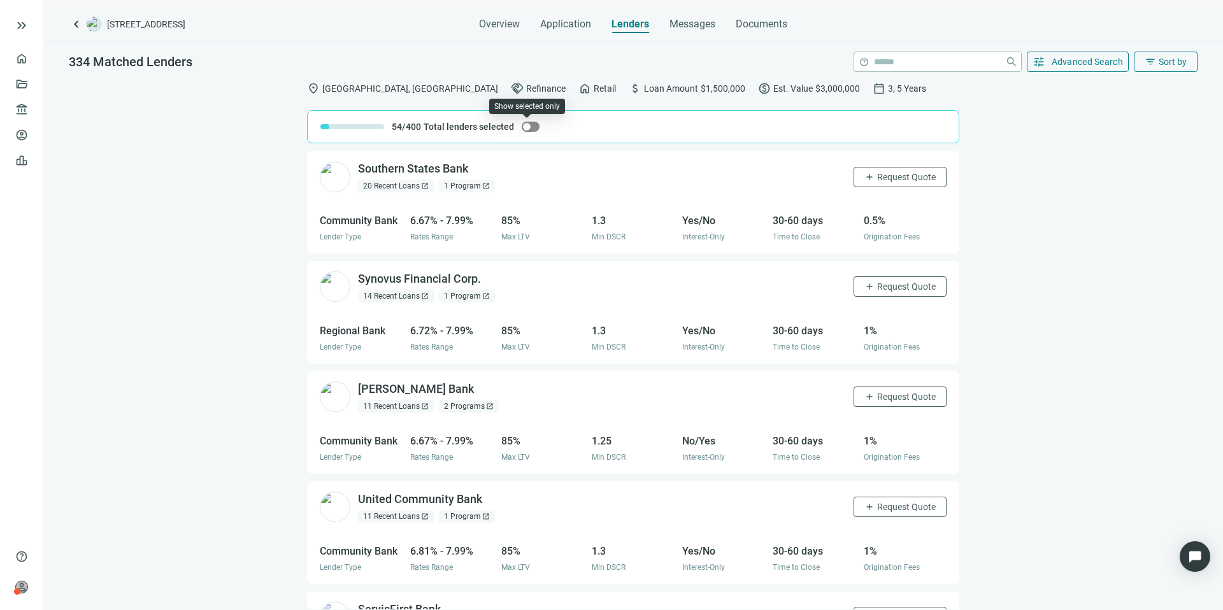
click at [532, 127] on span "button" at bounding box center [530, 127] width 18 height 10
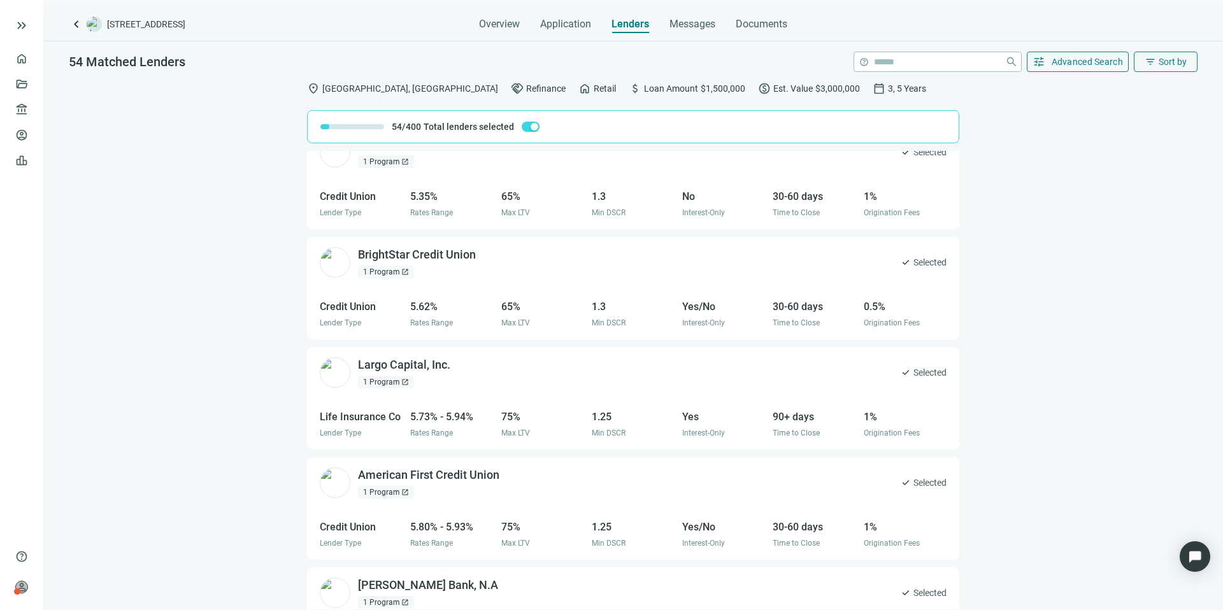
scroll to position [1443, 0]
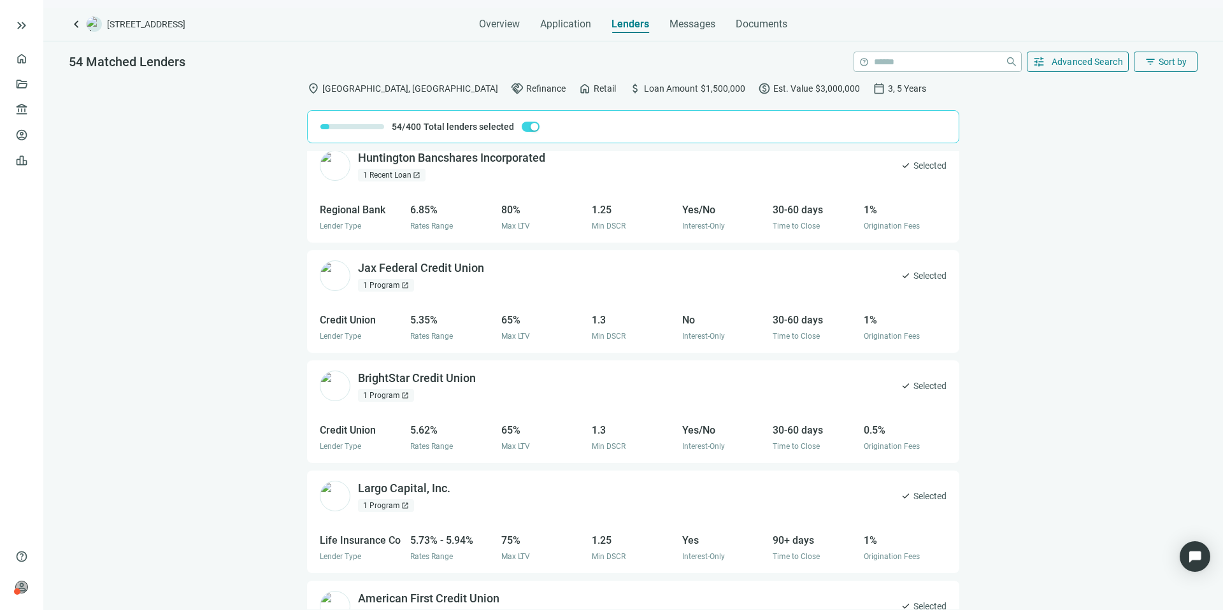
click at [532, 131] on span "button" at bounding box center [530, 127] width 18 height 10
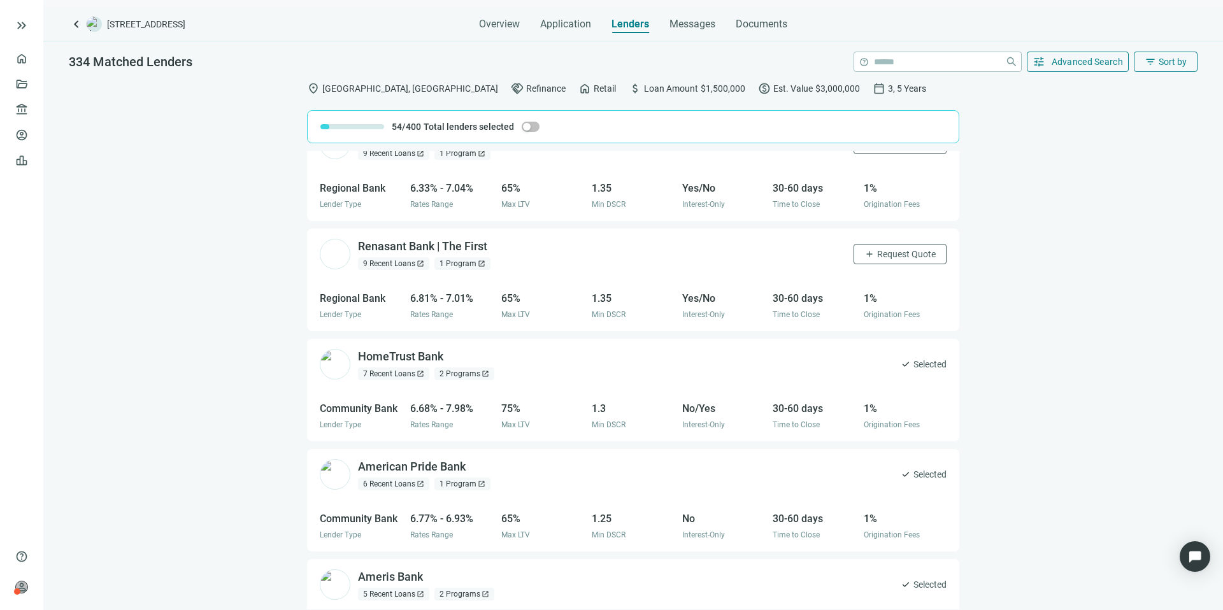
scroll to position [0, 0]
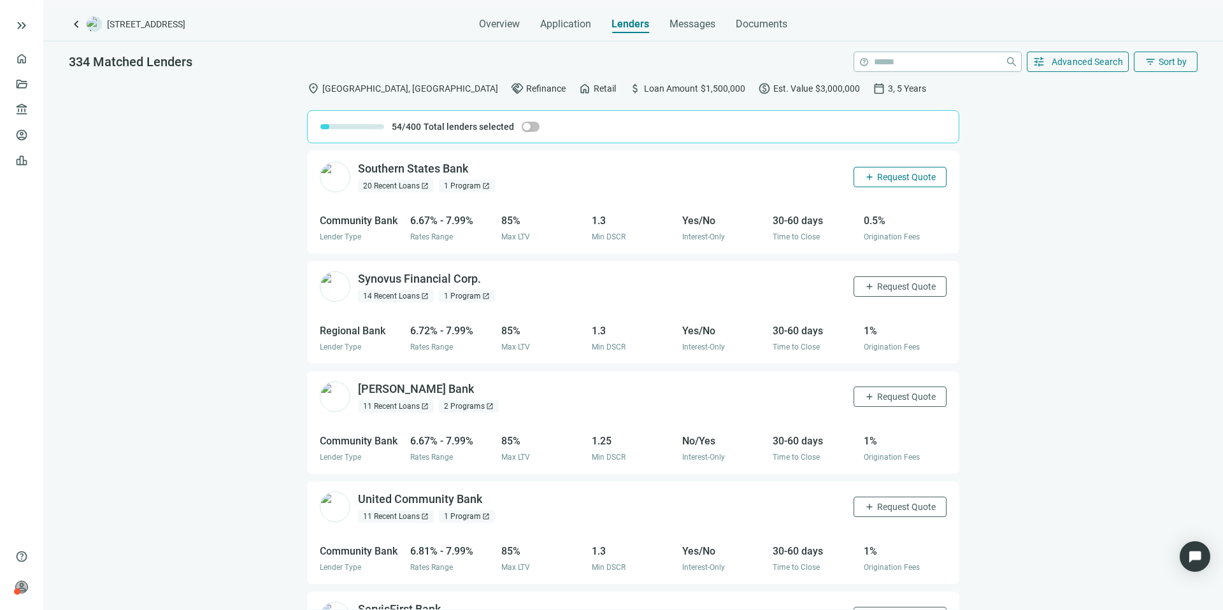
click at [886, 173] on span "Request Quote" at bounding box center [906, 177] width 59 height 10
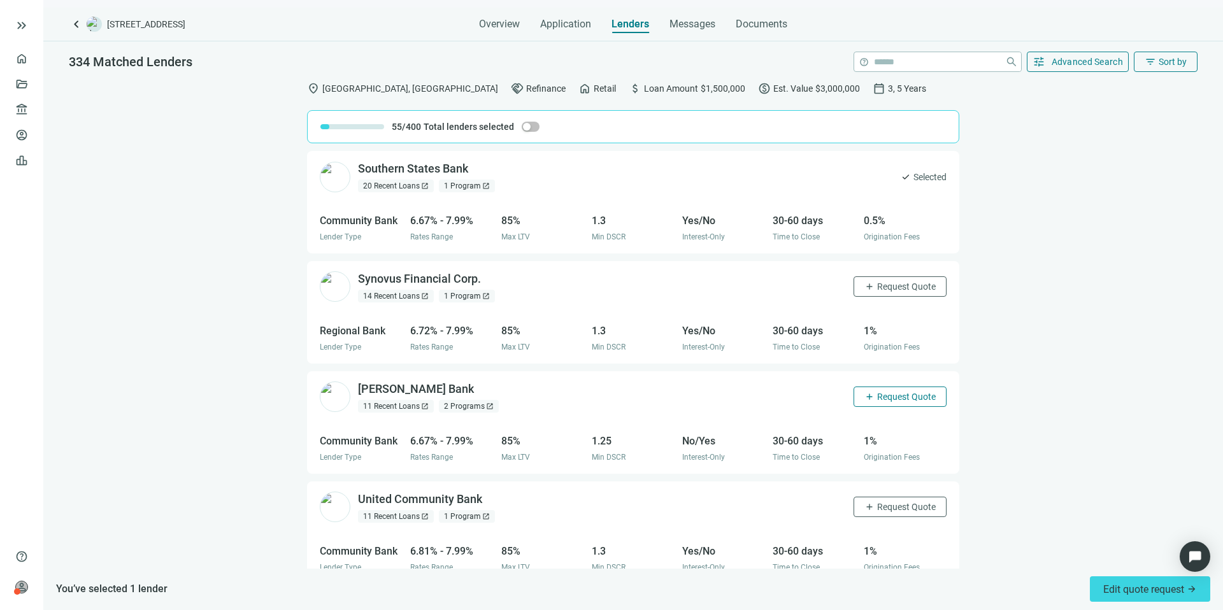
click at [886, 398] on span "Request Quote" at bounding box center [906, 397] width 59 height 10
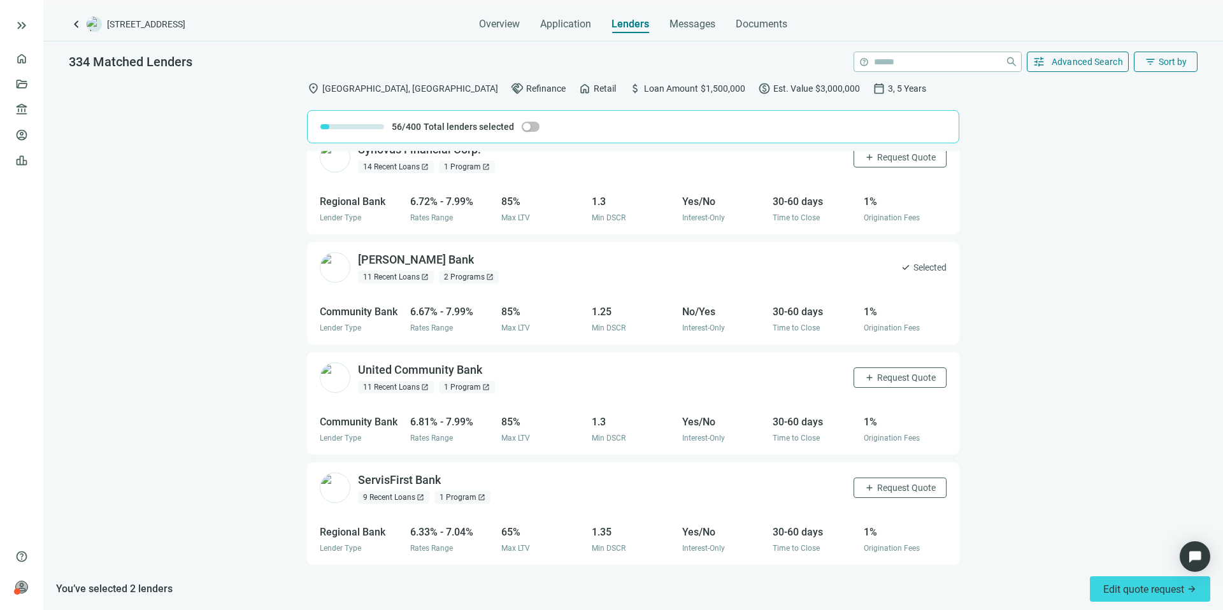
scroll to position [130, 0]
click at [881, 371] on button "add Request Quote" at bounding box center [899, 377] width 93 height 20
click at [877, 486] on span "Request Quote" at bounding box center [906, 487] width 59 height 10
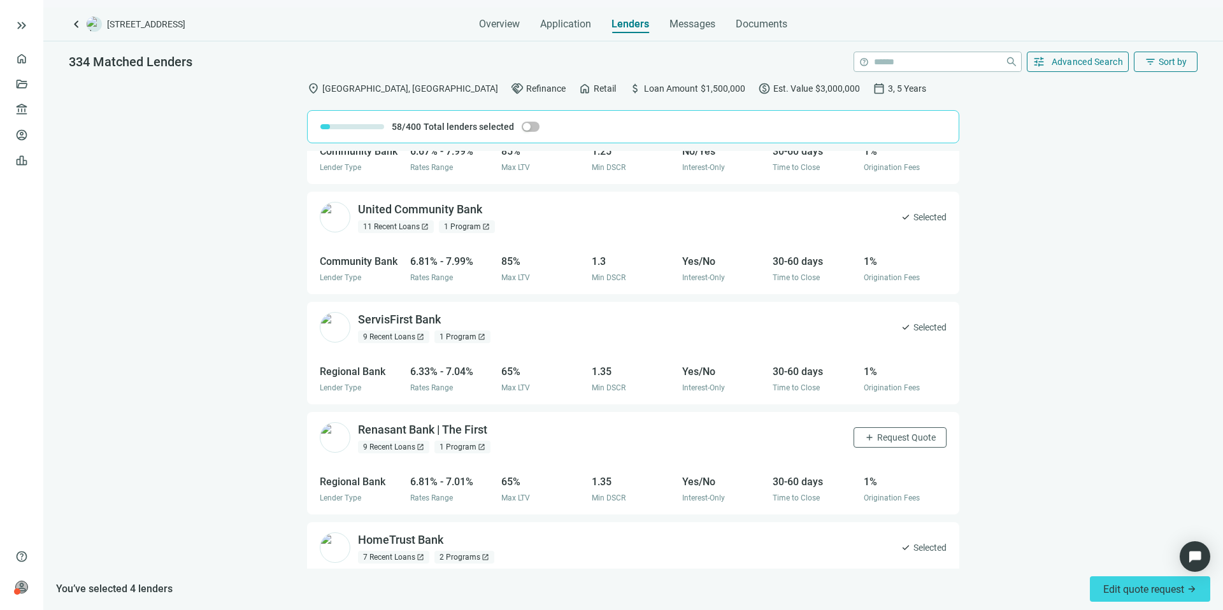
scroll to position [386, 0]
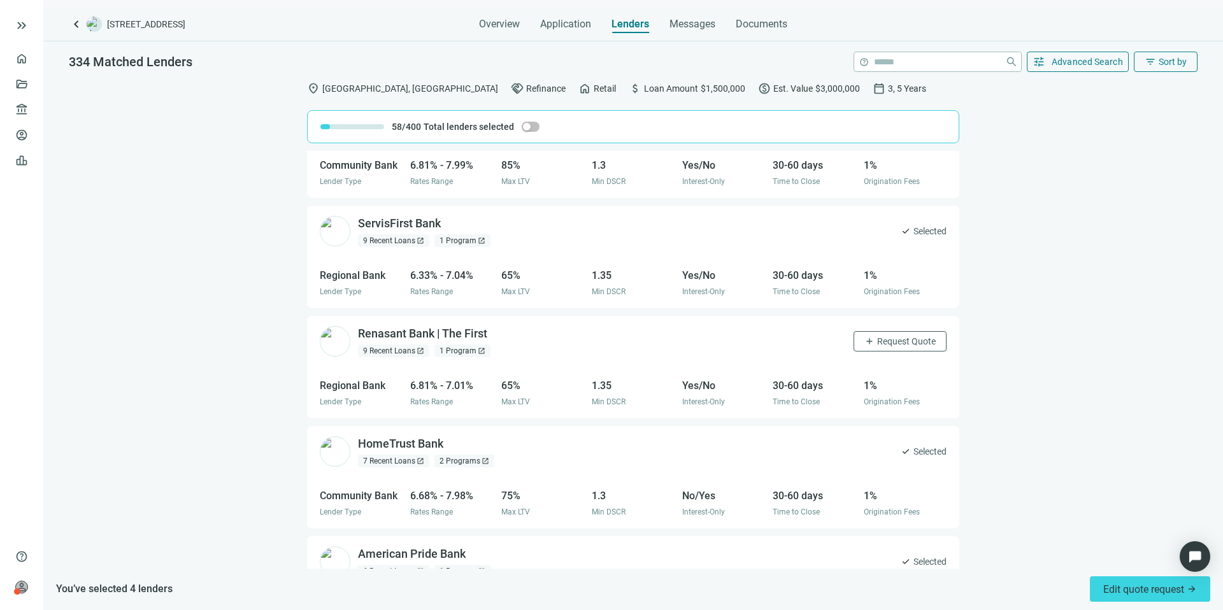
click at [876, 354] on div "Renasant Bank | The First open_in_new 9 Recent Loans open_in_new 1 Program open…" at bounding box center [633, 342] width 652 height 52
click at [877, 346] on span "Request Quote" at bounding box center [906, 341] width 59 height 10
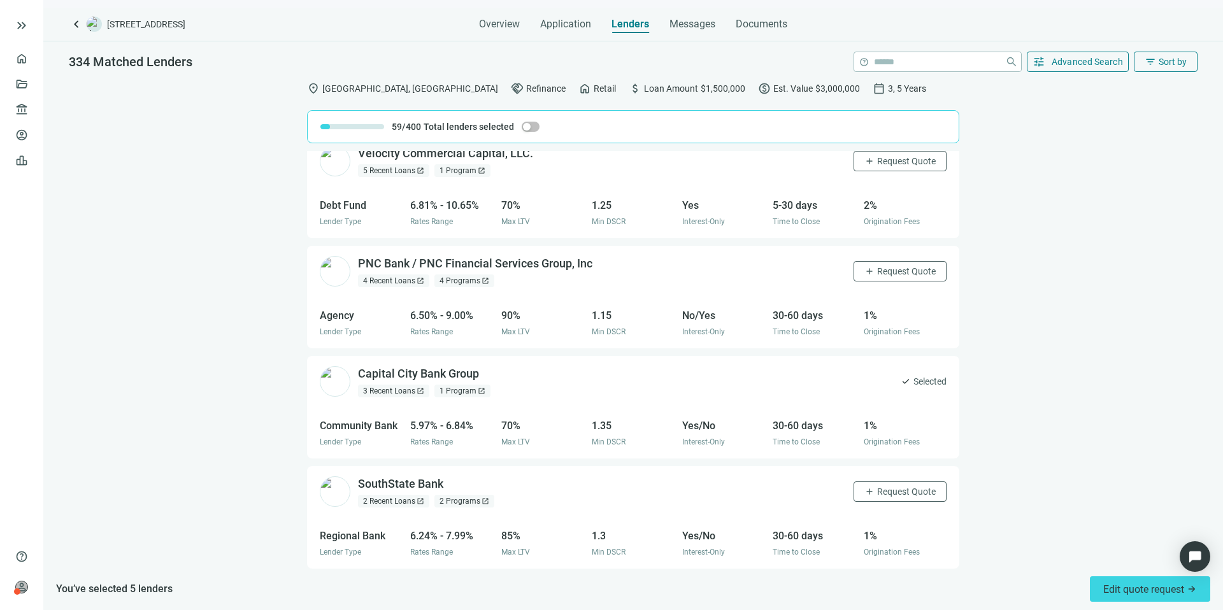
scroll to position [1981, 0]
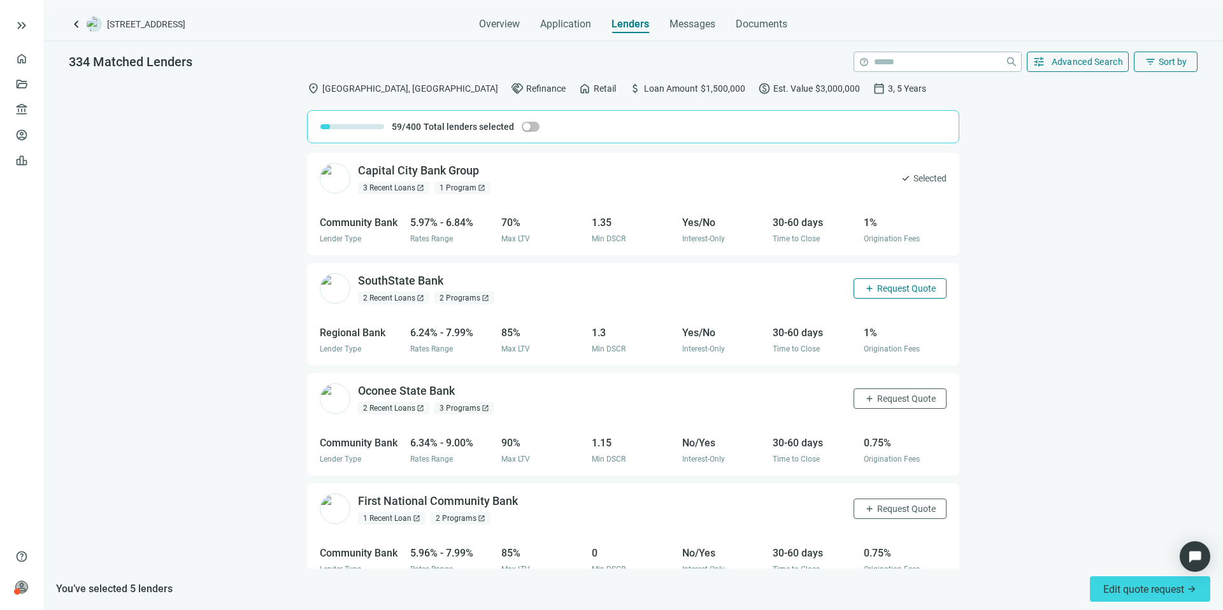
click at [898, 294] on button "add Request Quote" at bounding box center [899, 288] width 93 height 20
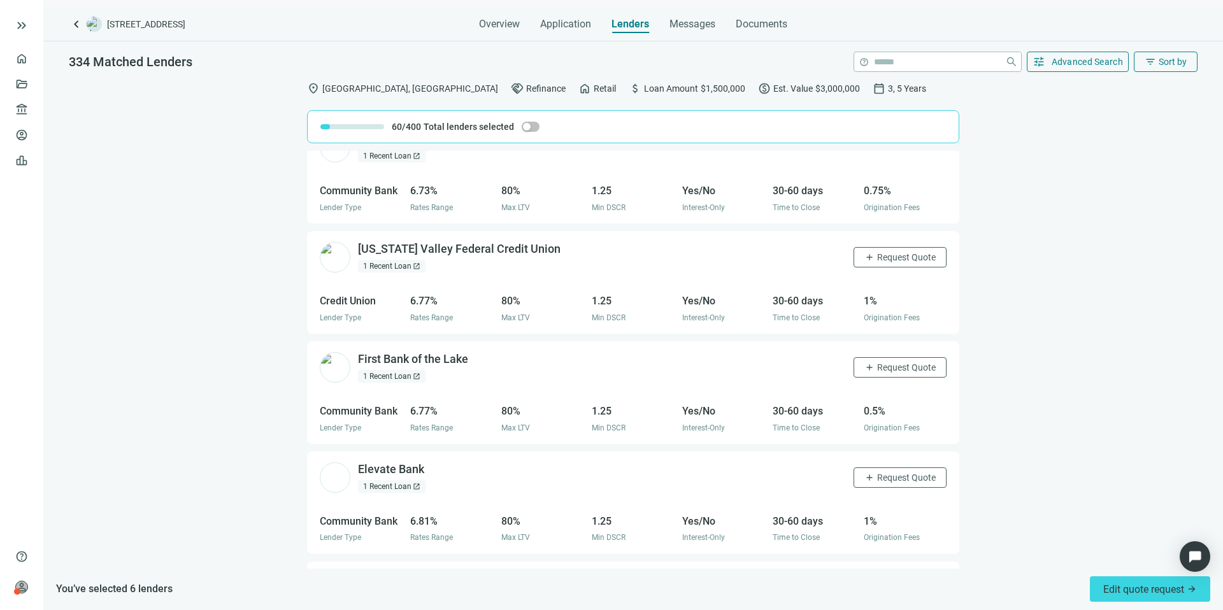
scroll to position [4328, 0]
click at [885, 361] on span "Request Quote" at bounding box center [906, 365] width 59 height 10
click at [897, 468] on button "add Request Quote" at bounding box center [899, 475] width 93 height 20
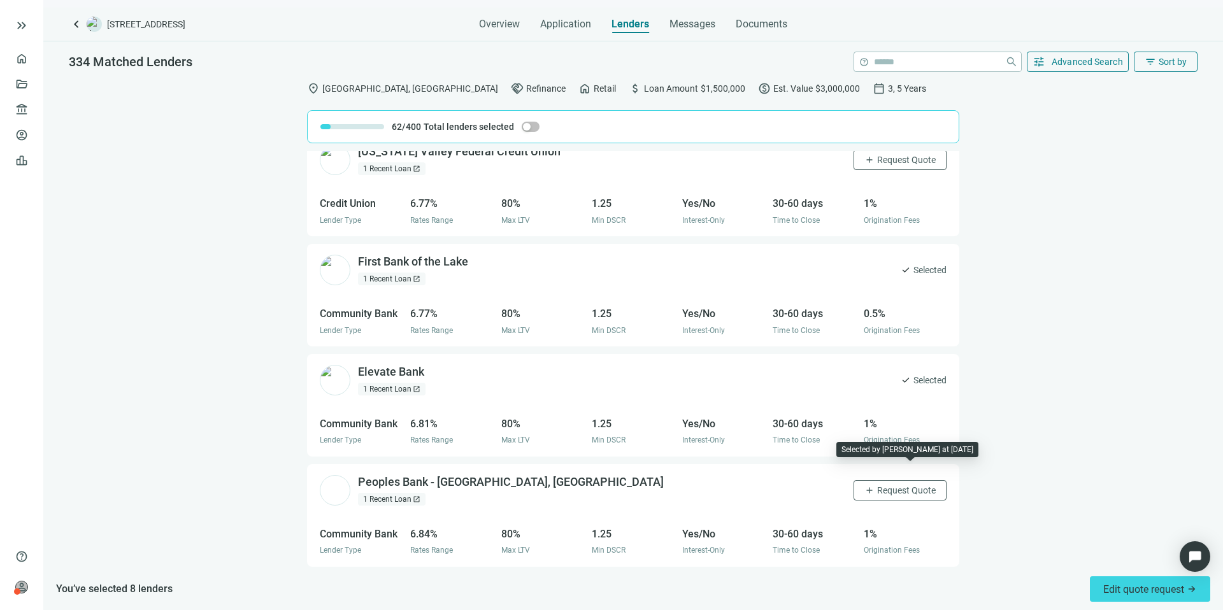
scroll to position [4664, 0]
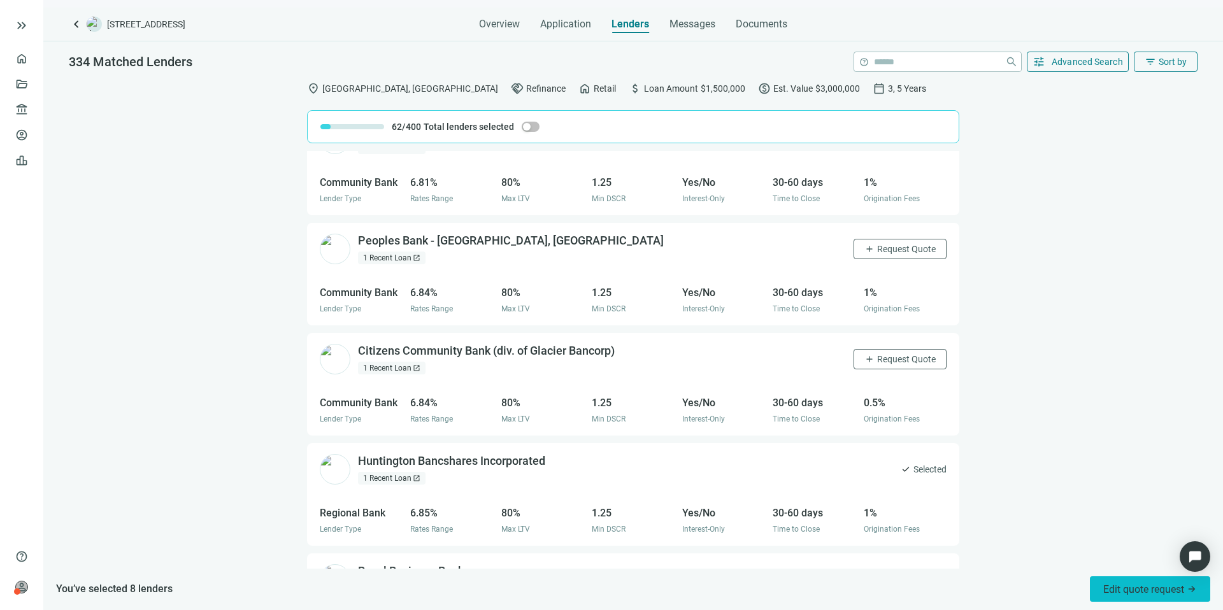
click at [1130, 583] on span "Edit quote request arrow_forward" at bounding box center [1150, 589] width 94 height 12
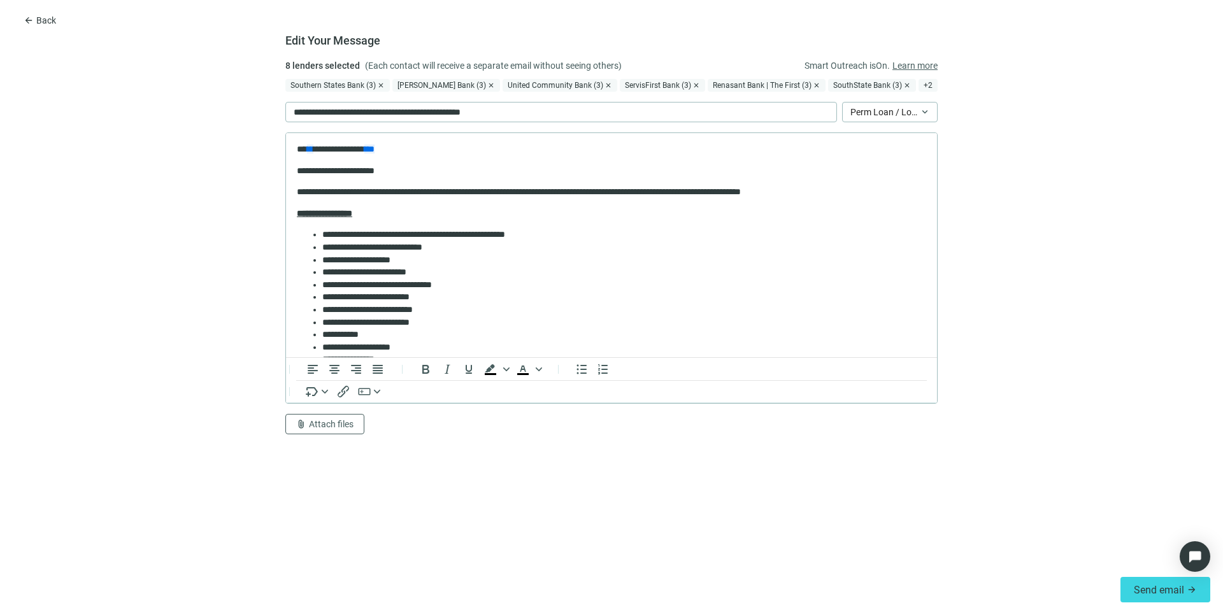
scroll to position [0, 0]
click at [397, 112] on p "**********" at bounding box center [395, 112] width 203 height 14
drag, startPoint x: 482, startPoint y: 193, endPoint x: 402, endPoint y: 191, distance: 79.6
click at [402, 191] on p "**********" at bounding box center [607, 192] width 620 height 13
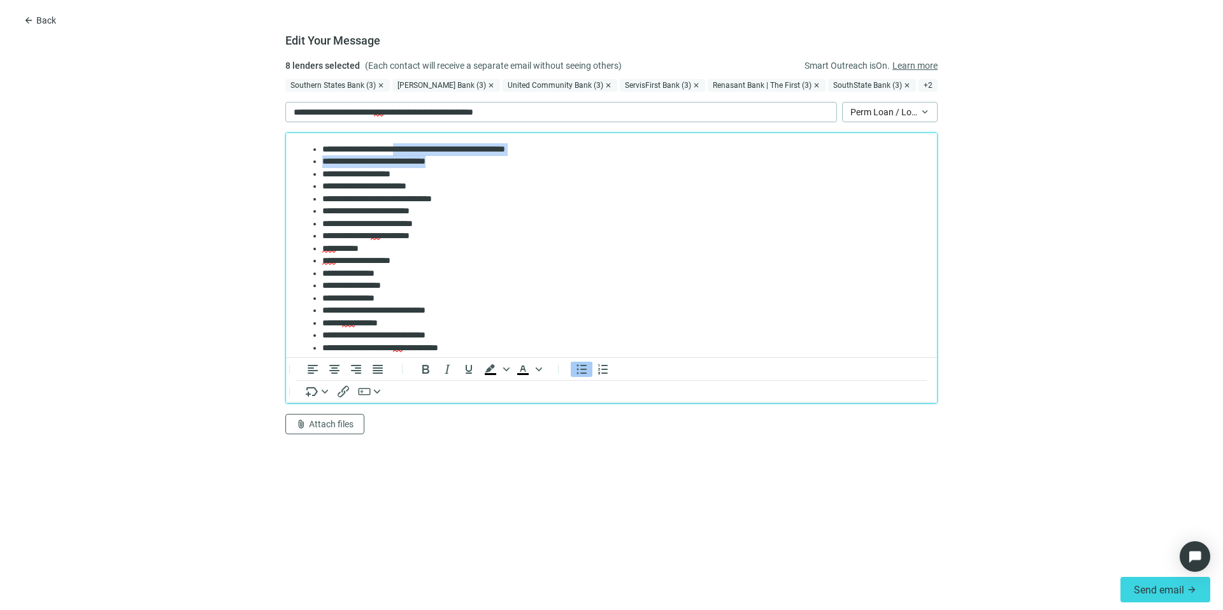
scroll to position [92, 0]
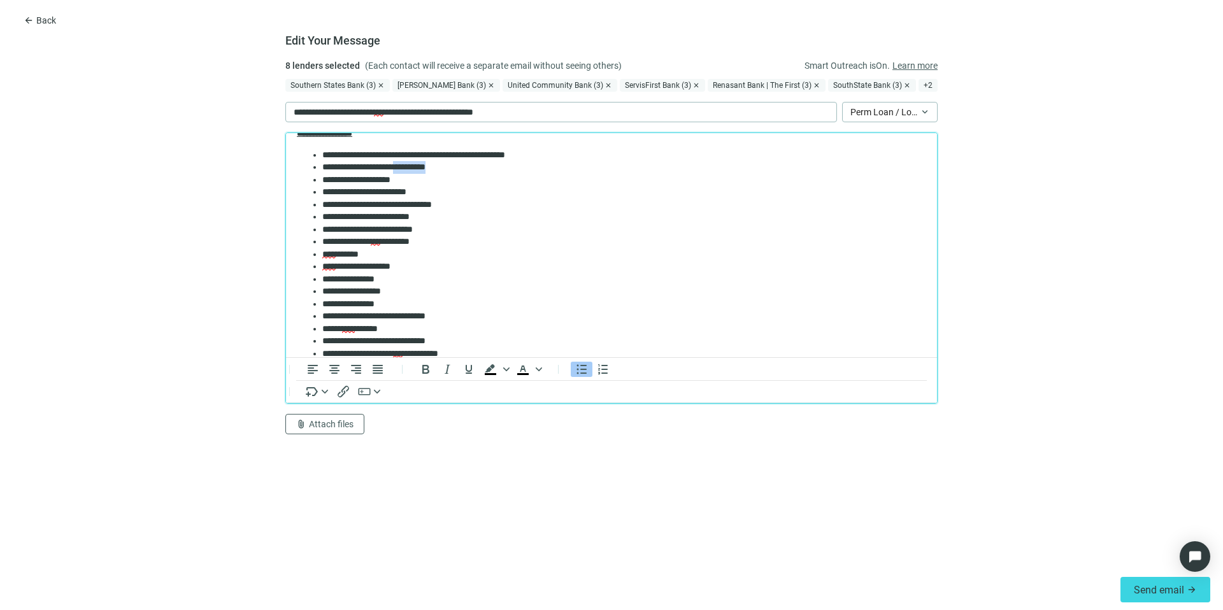
drag, startPoint x: 459, startPoint y: 148, endPoint x: 416, endPoint y: 167, distance: 47.1
click at [416, 167] on li "**********" at bounding box center [619, 167] width 594 height 13
drag, startPoint x: 422, startPoint y: 267, endPoint x: 309, endPoint y: 250, distance: 114.0
click at [309, 250] on ul "**********" at bounding box center [611, 279] width 629 height 261
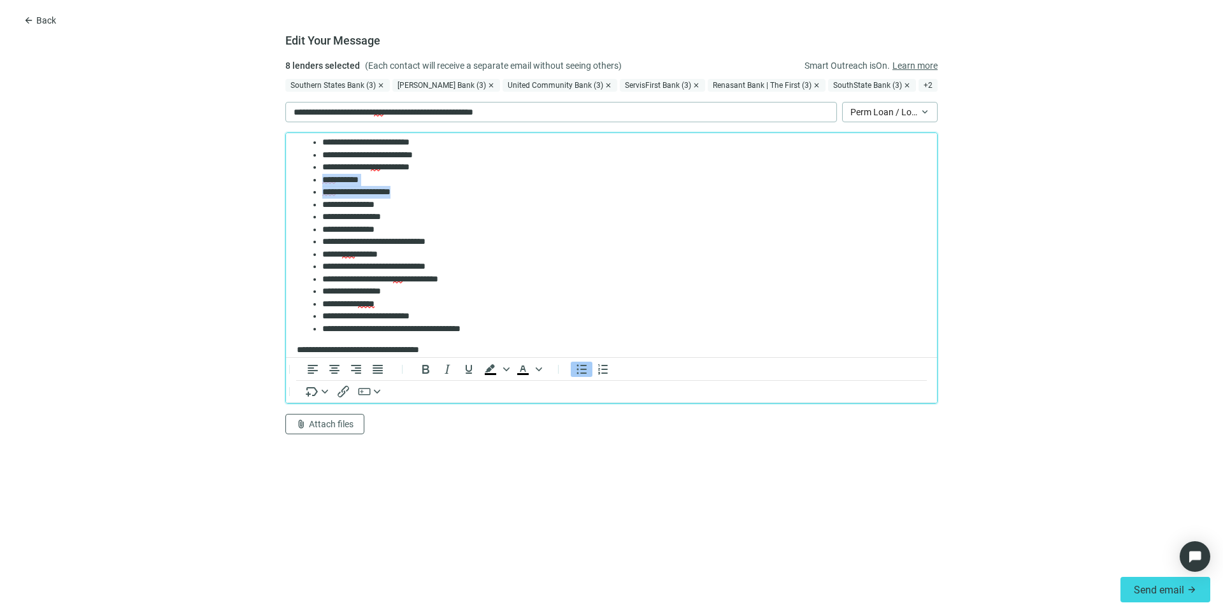
scroll to position [170, 0]
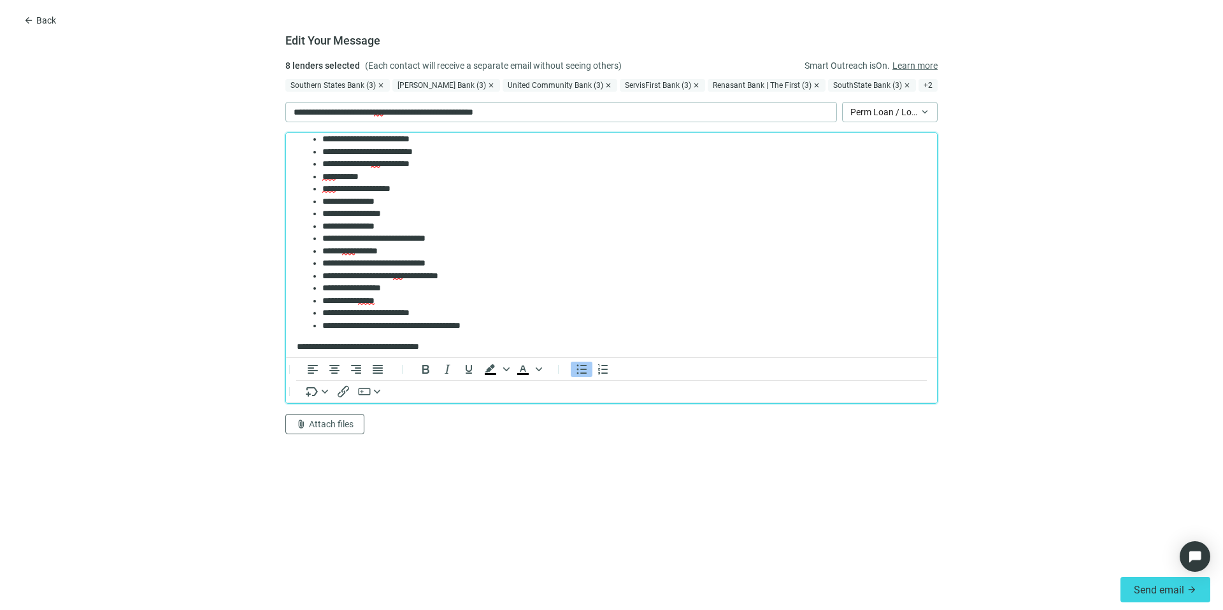
click at [418, 301] on li "**********" at bounding box center [619, 301] width 594 height 13
drag, startPoint x: 507, startPoint y: 329, endPoint x: 306, endPoint y: 332, distance: 201.2
click at [306, 332] on ul "**********" at bounding box center [611, 201] width 629 height 261
drag, startPoint x: 423, startPoint y: 188, endPoint x: 319, endPoint y: 175, distance: 105.3
click at [319, 175] on ul "**********" at bounding box center [611, 195] width 629 height 248
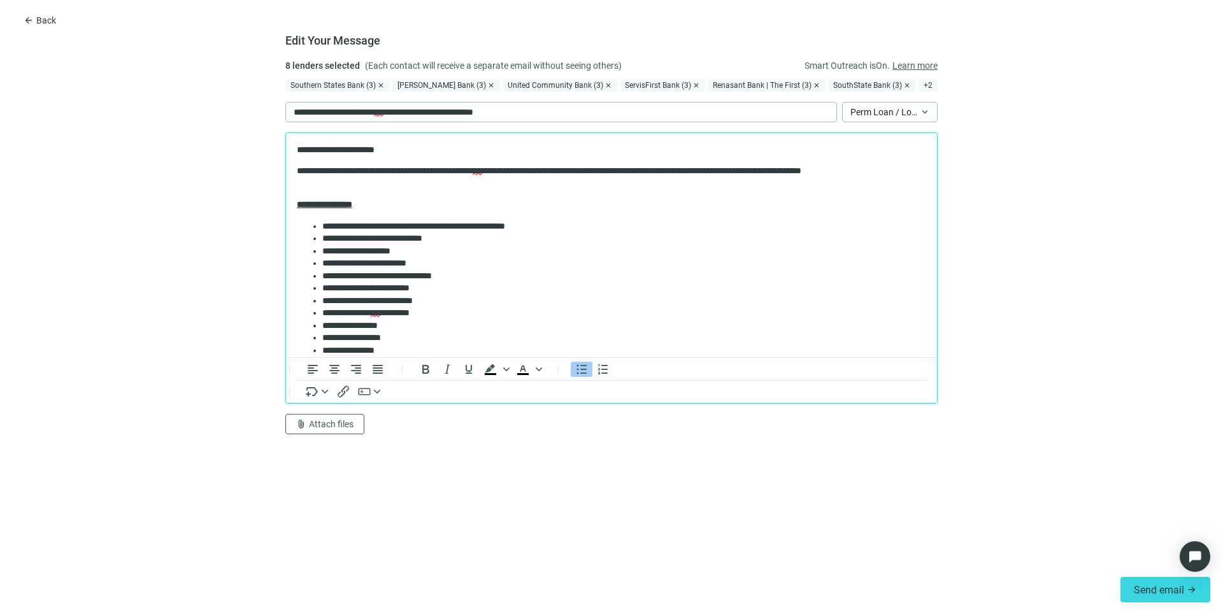
scroll to position [15, 0]
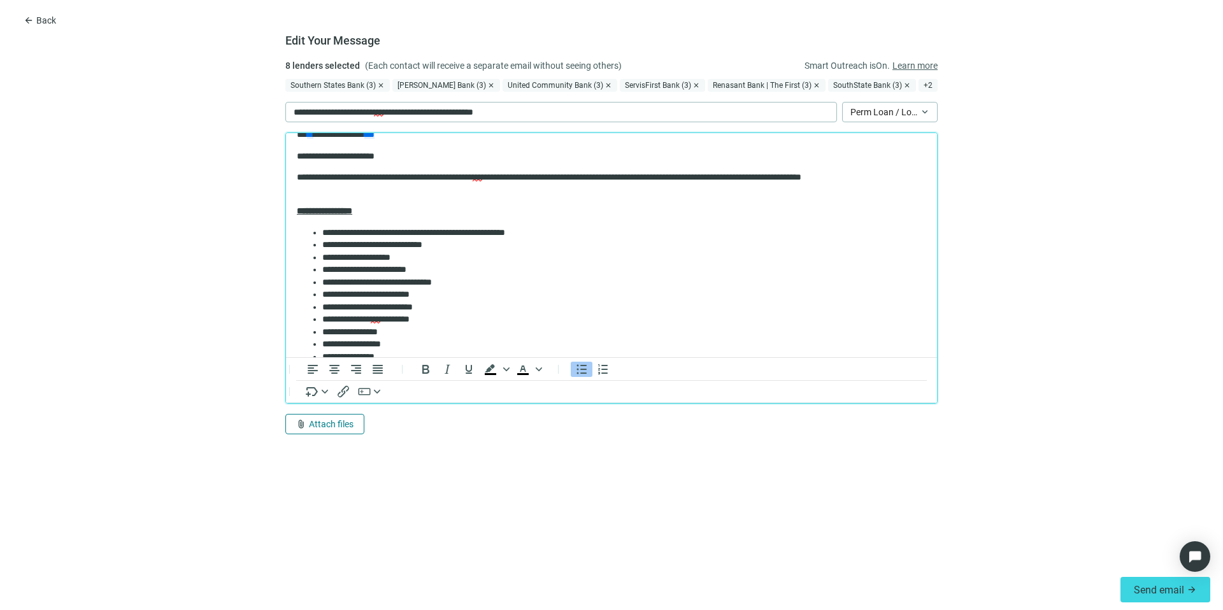
click at [338, 422] on span "Attach files" at bounding box center [331, 424] width 45 height 10
click at [342, 390] on button "Upload new" at bounding box center [354, 396] width 138 height 20
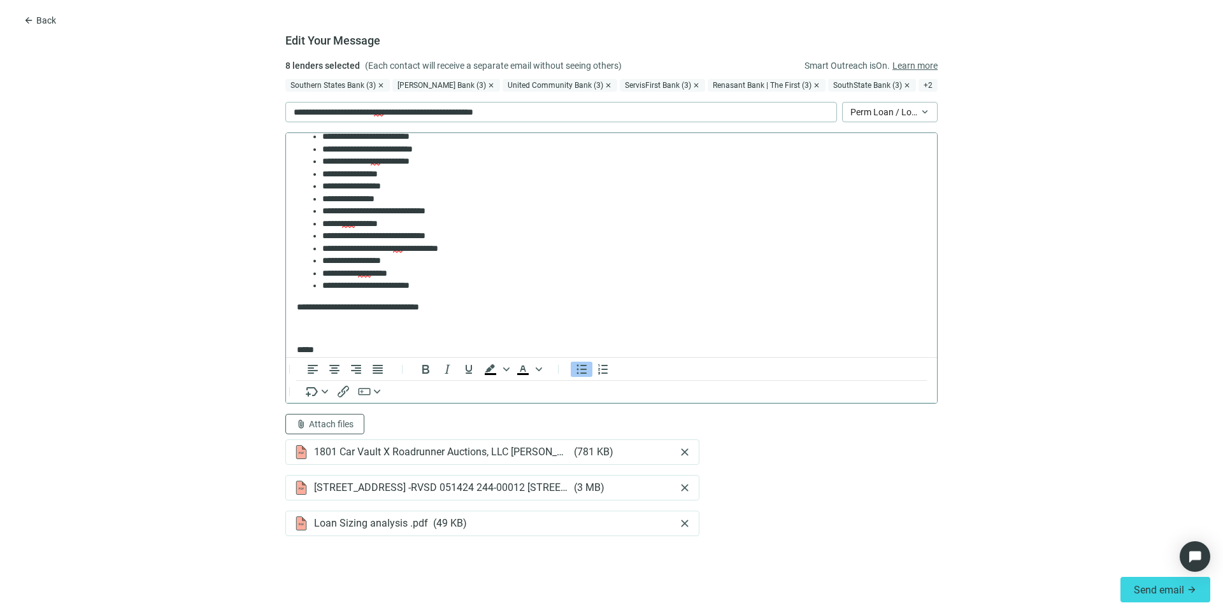
scroll to position [280, 0]
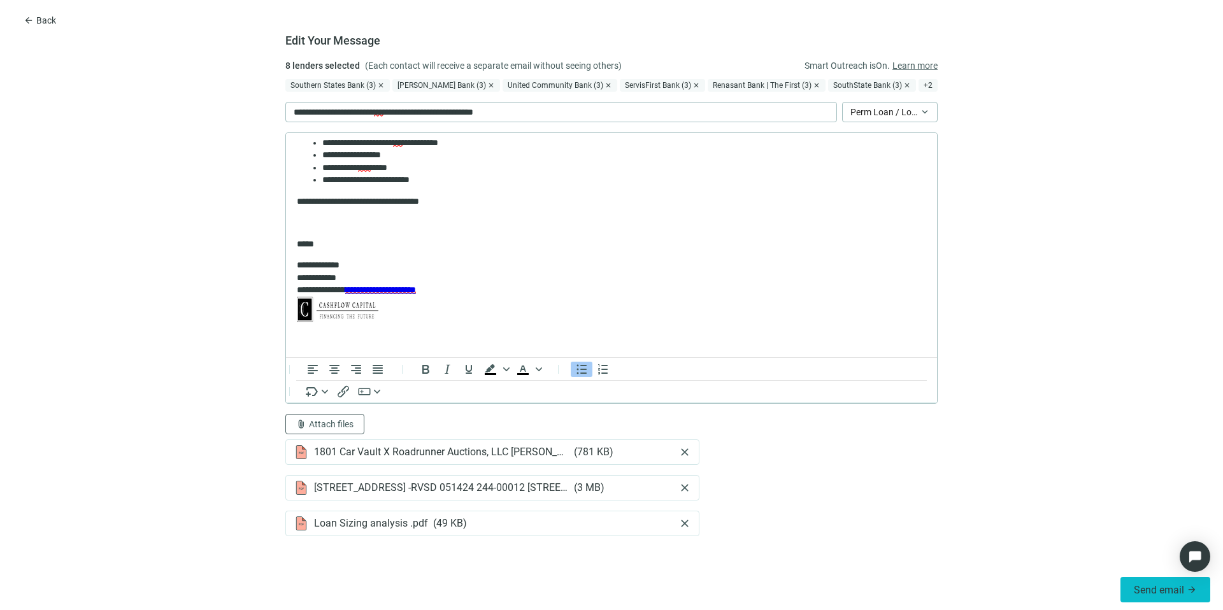
click at [1134, 584] on span "Send email" at bounding box center [1158, 590] width 50 height 12
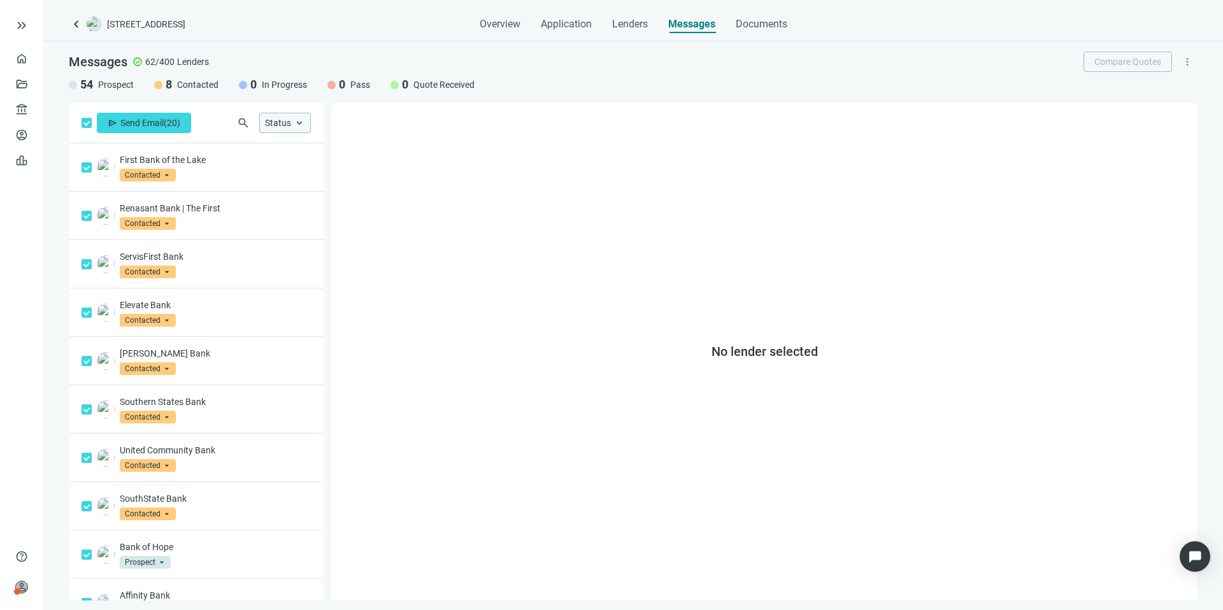
click at [278, 121] on span "Status" at bounding box center [278, 123] width 26 height 10
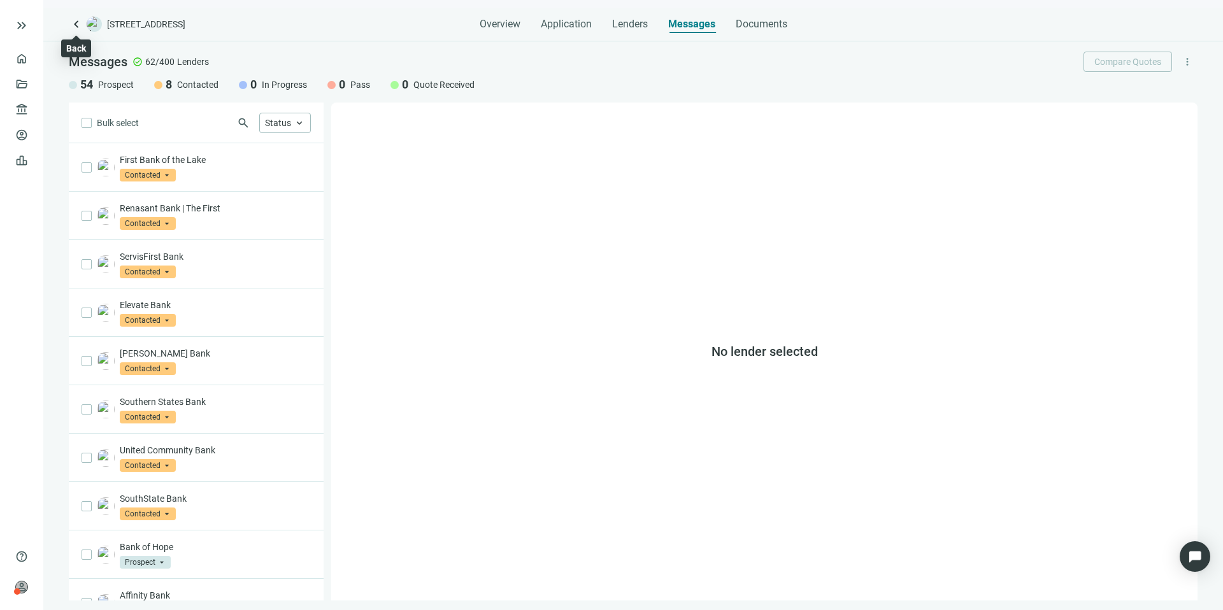
click at [74, 20] on span "keyboard_arrow_left" at bounding box center [76, 24] width 15 height 15
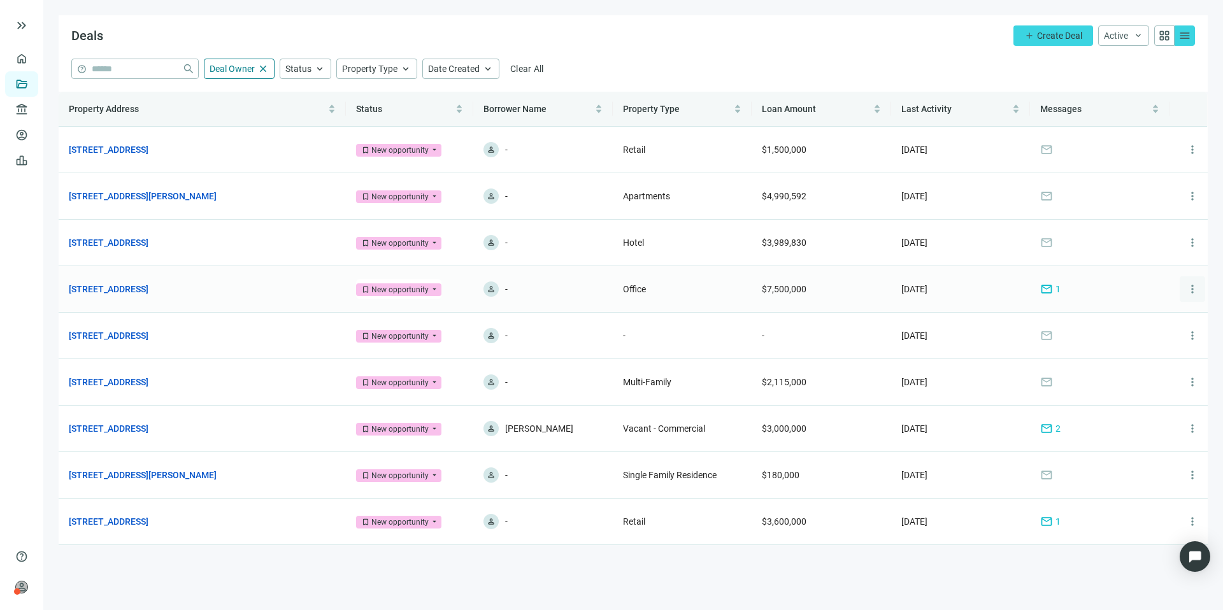
click at [1195, 285] on span "more_vert" at bounding box center [1192, 289] width 13 height 13
click at [1171, 335] on div "archive Archive" at bounding box center [1150, 343] width 110 height 23
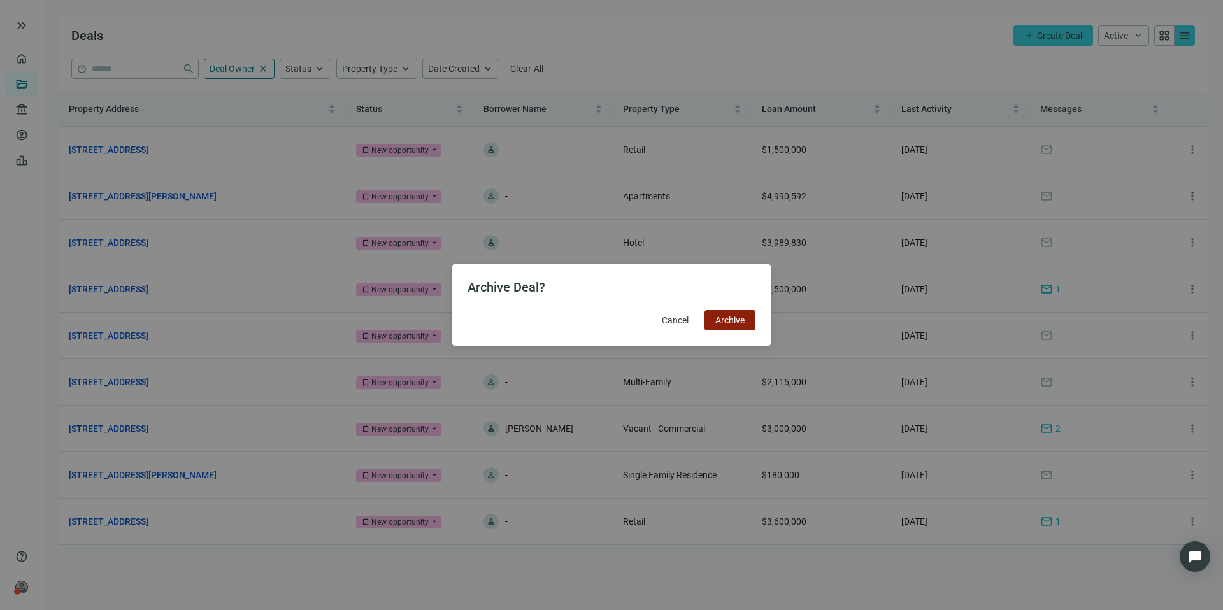
click at [737, 320] on span "Archive" at bounding box center [729, 320] width 29 height 10
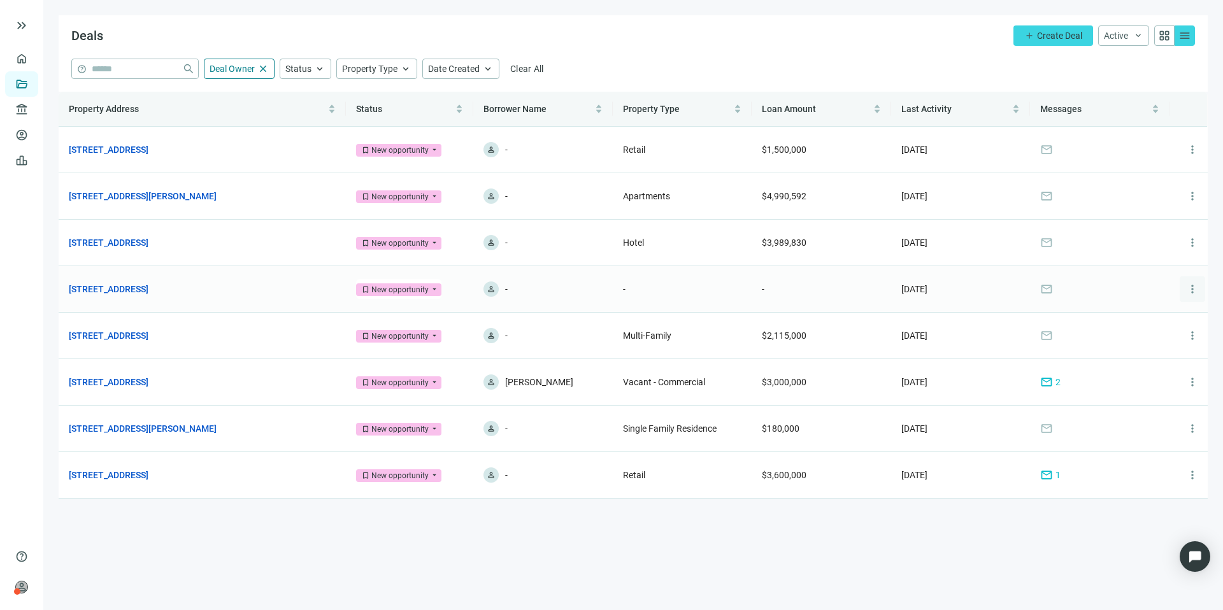
click at [1195, 294] on span "more_vert" at bounding box center [1192, 289] width 13 height 13
click at [1133, 348] on span "Archive" at bounding box center [1140, 344] width 29 height 10
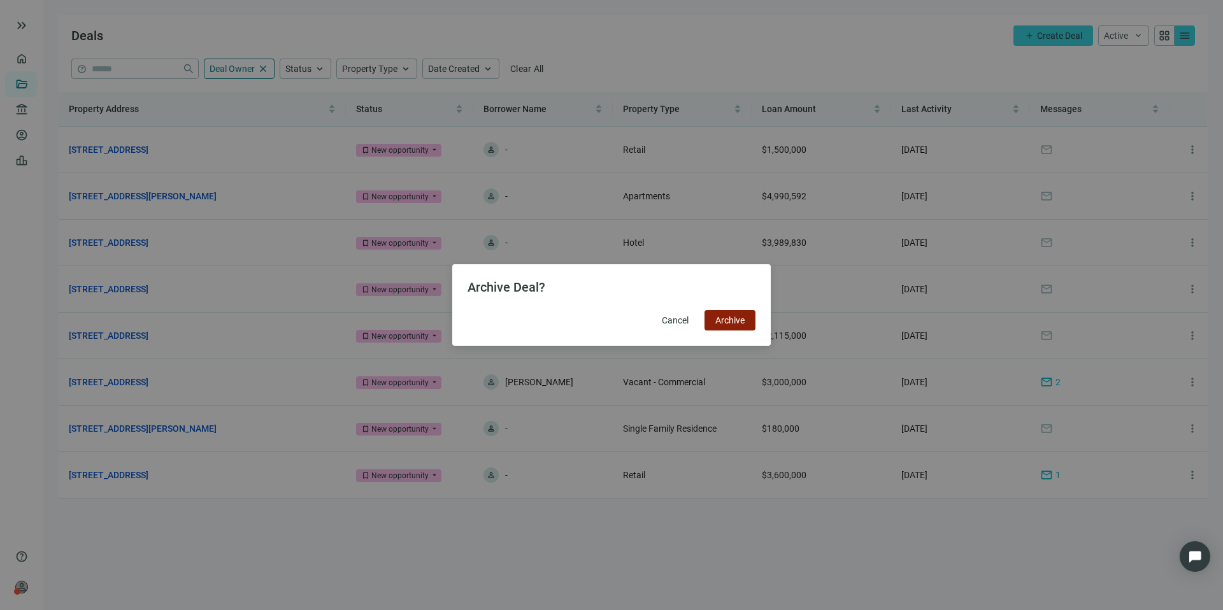
click at [734, 313] on button "Archive" at bounding box center [729, 320] width 51 height 20
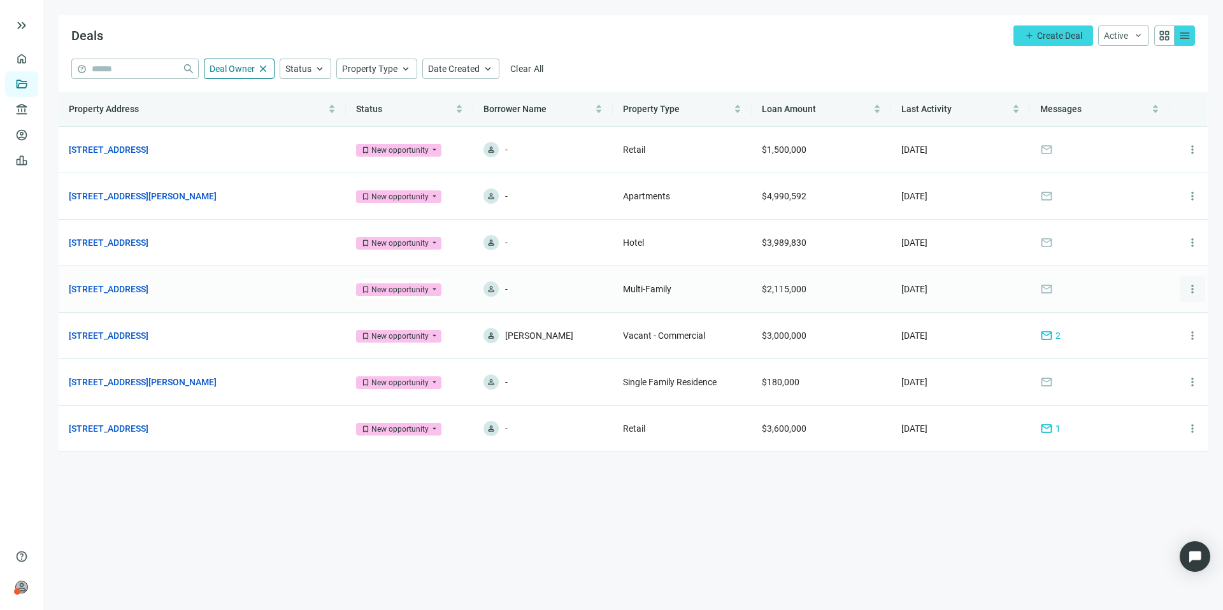
click at [1184, 290] on button "more_vert" at bounding box center [1191, 288] width 25 height 25
click at [1137, 341] on span "Archive" at bounding box center [1140, 344] width 29 height 10
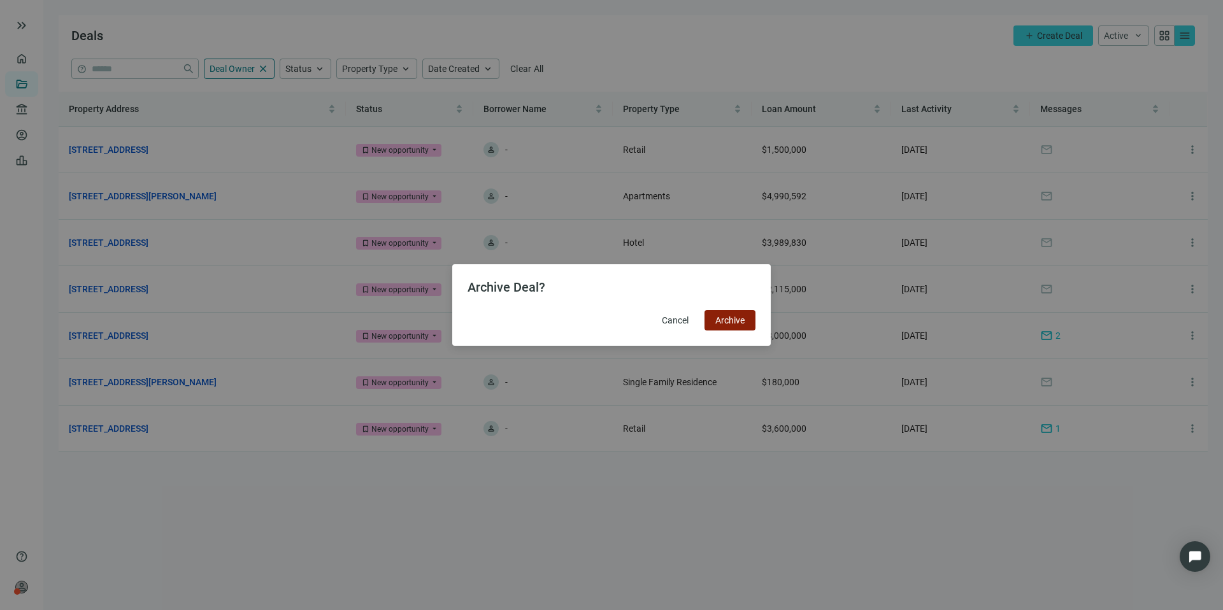
click at [738, 322] on span "Archive" at bounding box center [729, 320] width 29 height 10
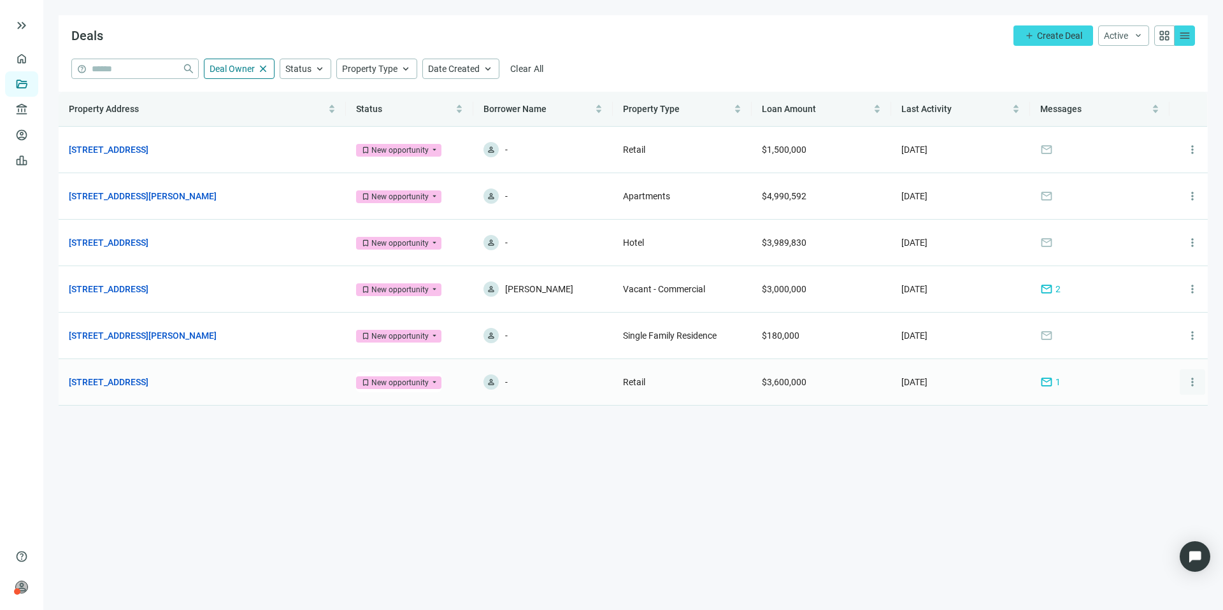
click at [1196, 387] on span "more_vert" at bounding box center [1192, 382] width 13 height 13
click at [1119, 432] on span "archive" at bounding box center [1113, 436] width 13 height 13
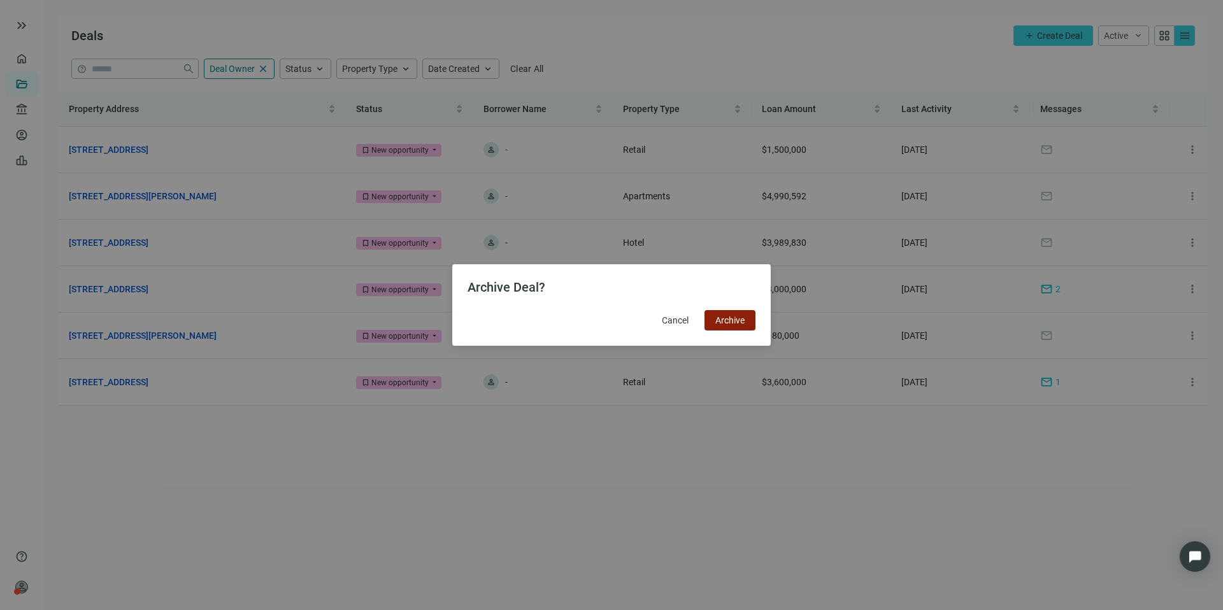
click at [751, 324] on button "Archive" at bounding box center [729, 320] width 51 height 20
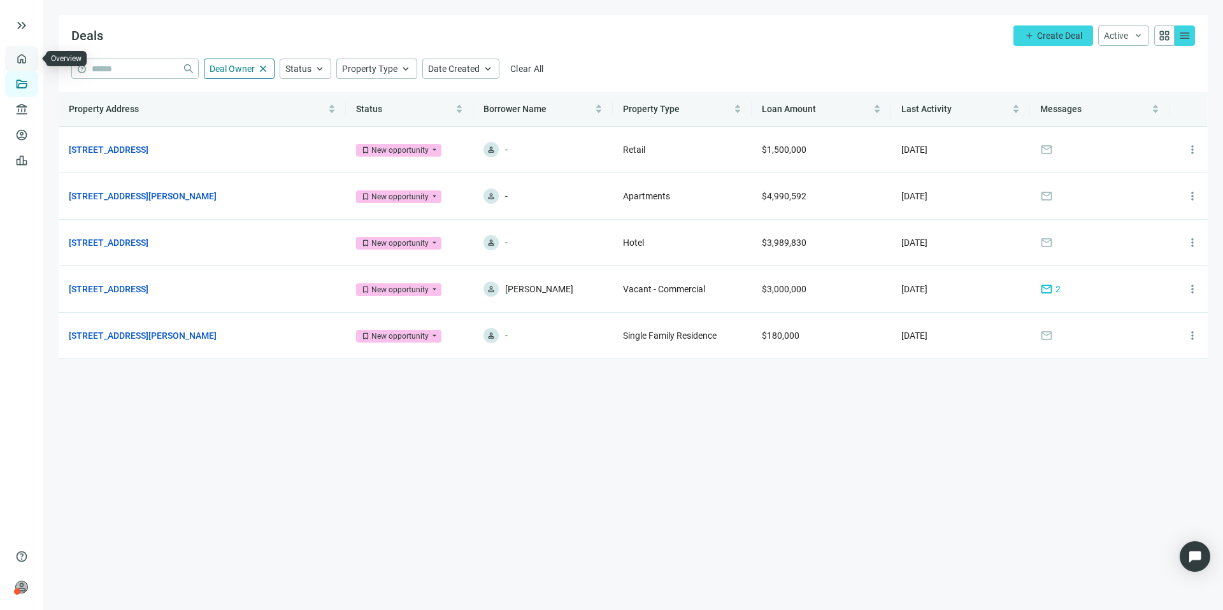
click at [32, 55] on link "Overview" at bounding box center [51, 58] width 38 height 10
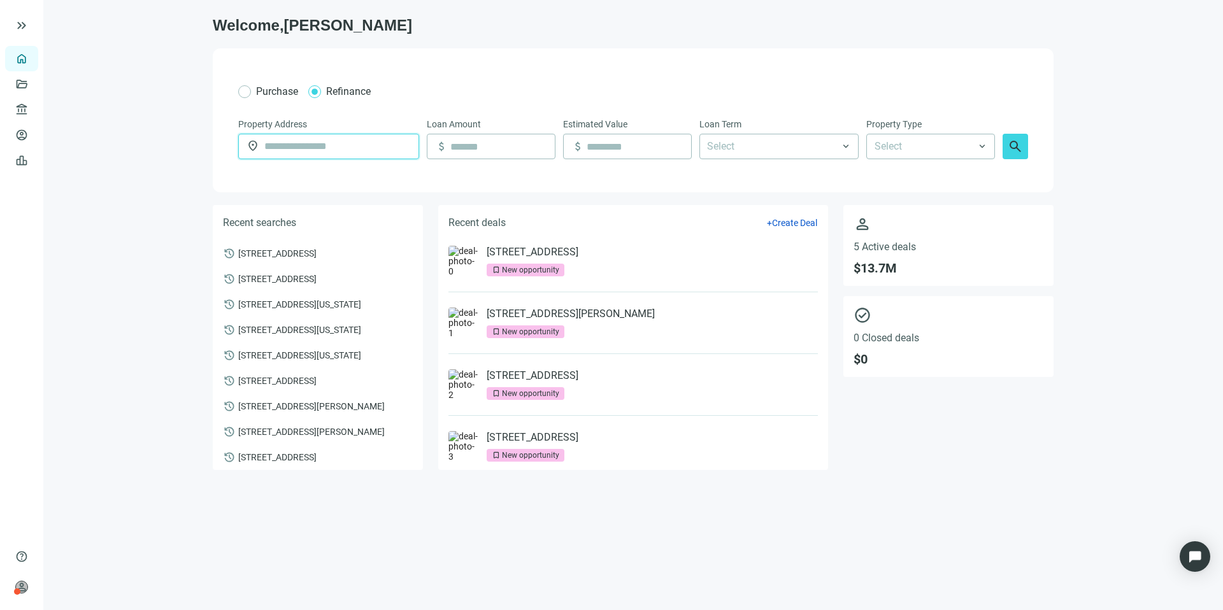
click at [314, 139] on input "text" at bounding box center [337, 146] width 146 height 24
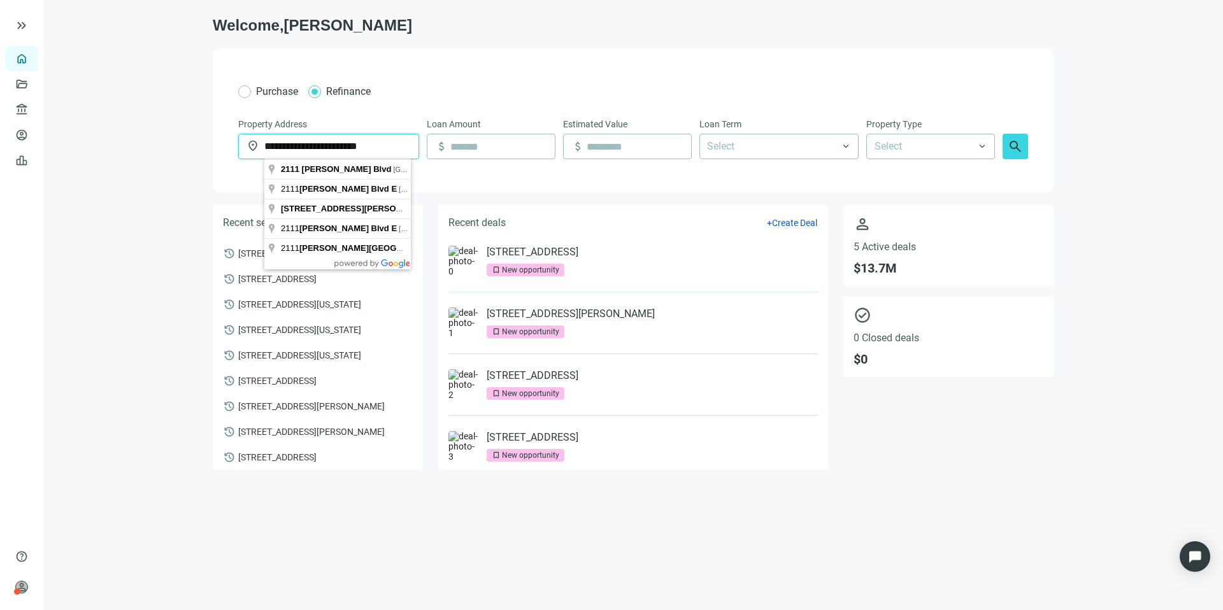
click at [283, 146] on input "**********" at bounding box center [337, 146] width 146 height 24
type input "**********"
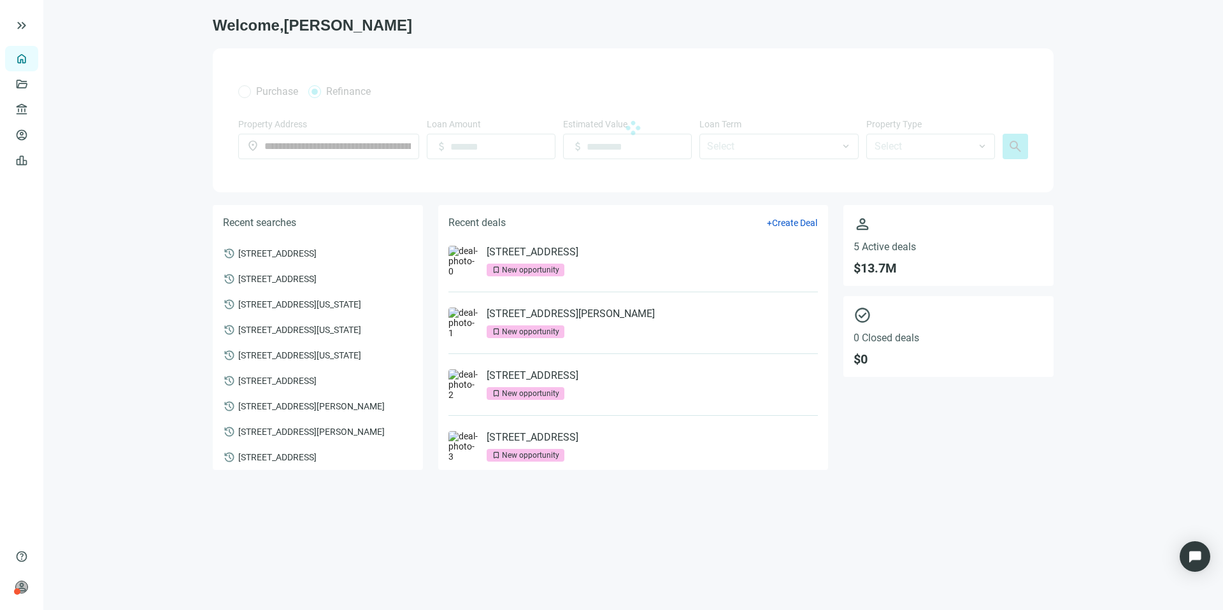
type input "*******"
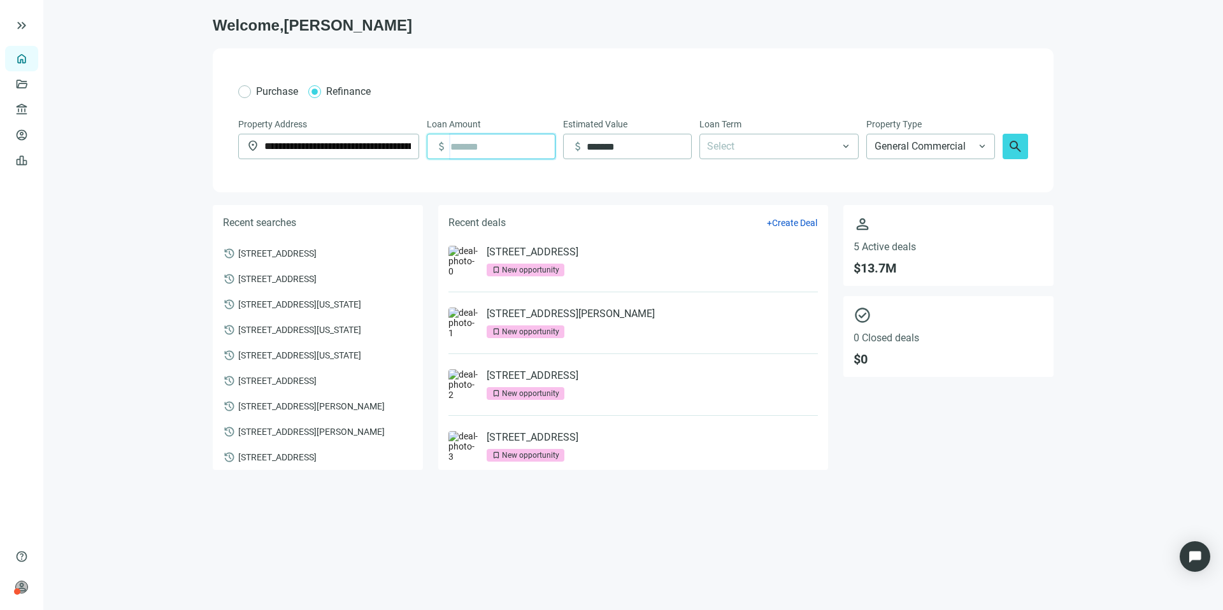
click at [496, 140] on input at bounding box center [502, 146] width 104 height 24
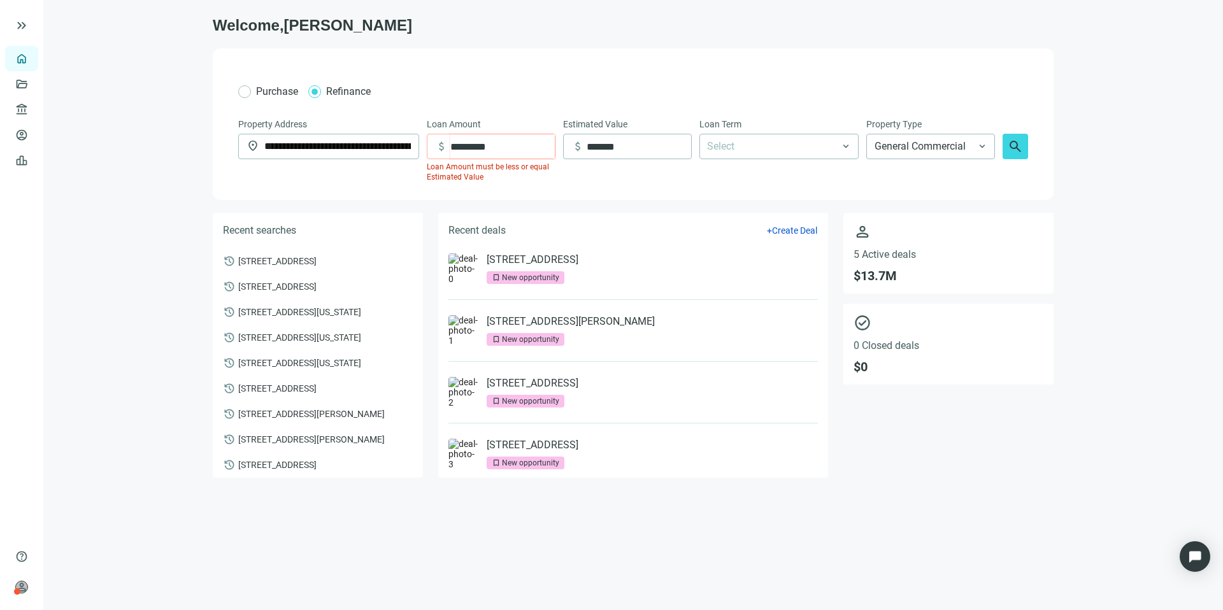
type input "*********"
click at [727, 141] on div at bounding box center [772, 146] width 141 height 23
type input "*********"
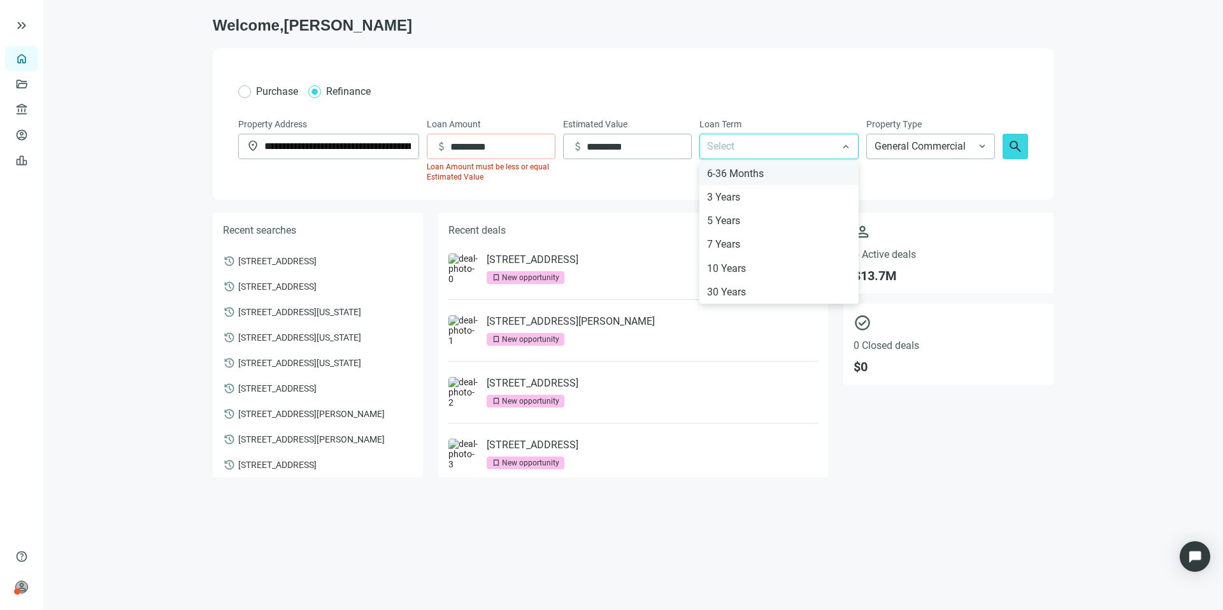
click at [735, 175] on div "6-36 Months" at bounding box center [779, 174] width 144 height 16
click at [930, 150] on span "General Commercial" at bounding box center [930, 146] width 112 height 24
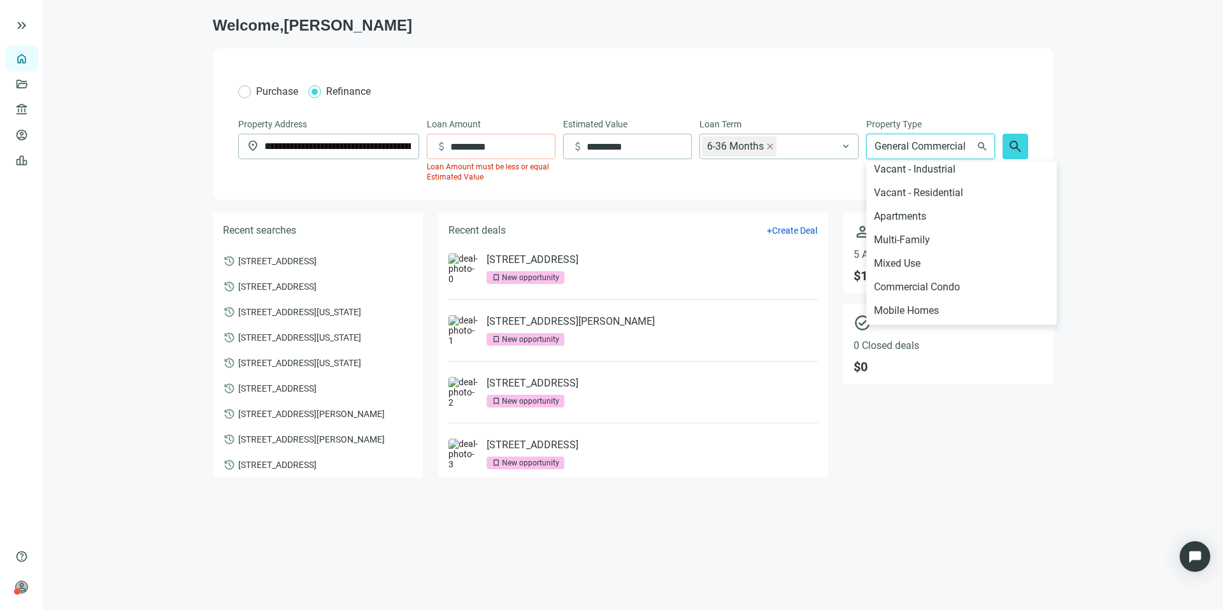
scroll to position [264, 0]
click at [956, 241] on div "Multi-Family" at bounding box center [961, 241] width 175 height 16
click at [550, 172] on div "Loan Amount must be less or equal Estimated Value" at bounding box center [491, 172] width 129 height 20
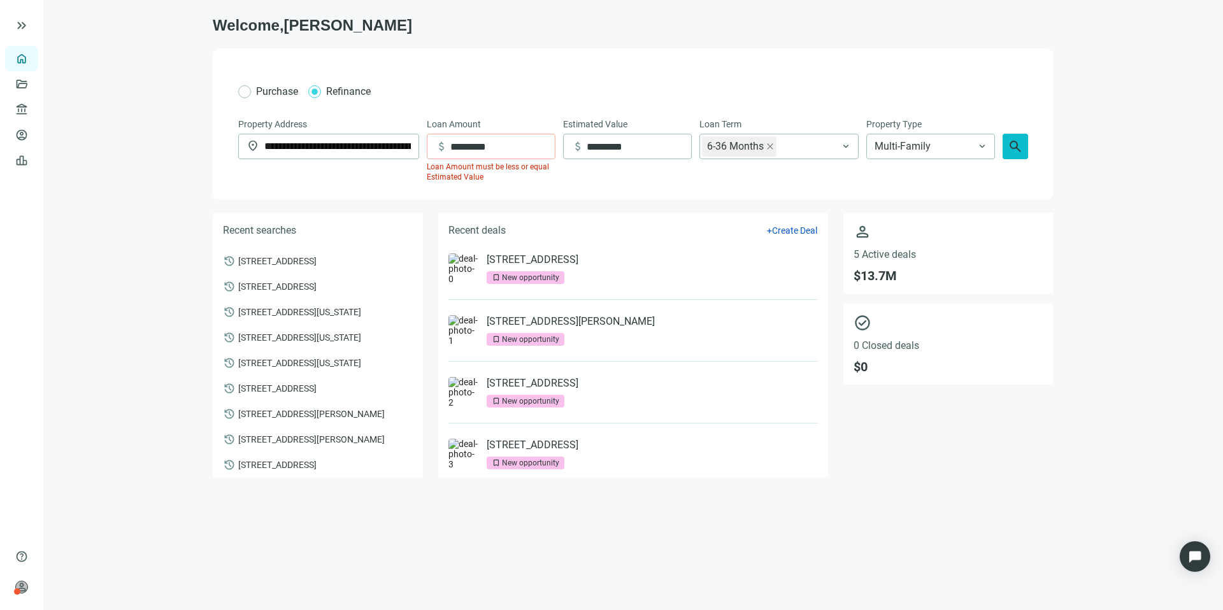
click at [1016, 149] on span "search" at bounding box center [1014, 146] width 15 height 15
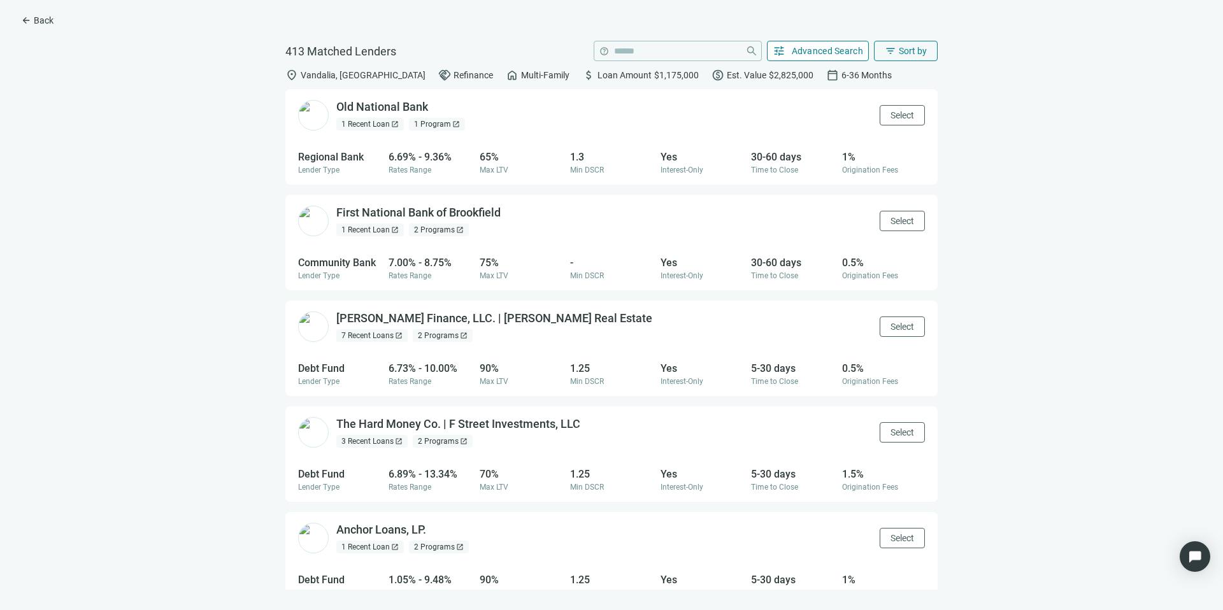
click at [846, 43] on button "tune Advanced Search" at bounding box center [818, 51] width 103 height 20
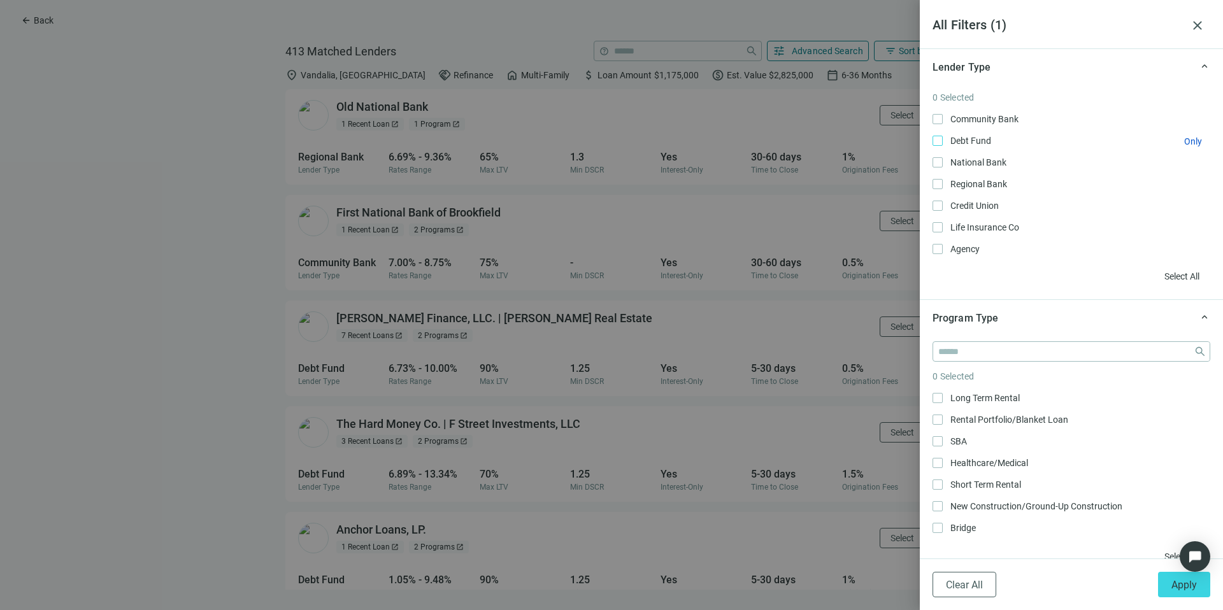
click at [986, 143] on span "Debt Fund Only" at bounding box center [968, 141] width 53 height 14
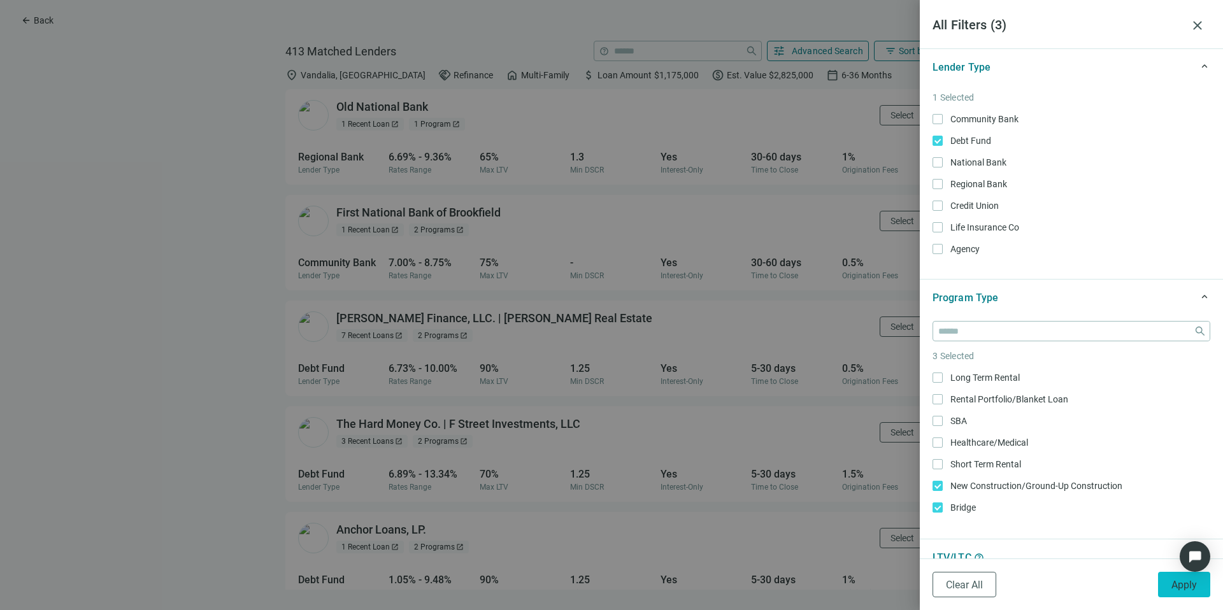
click at [1186, 583] on span "Apply" at bounding box center [1183, 585] width 25 height 12
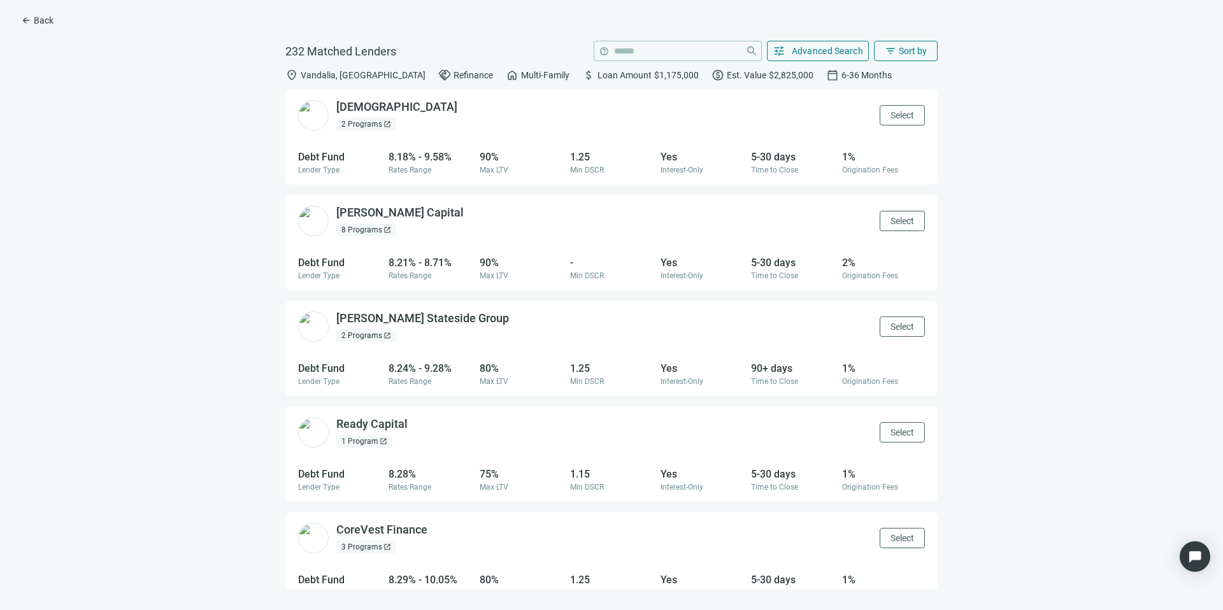
click at [900, 65] on div "location_on Vandalia, IL handshake Refinance home Multi-Family attach_money Loa…" at bounding box center [611, 75] width 652 height 28
click at [902, 60] on button "filter_list Sort by" at bounding box center [906, 51] width 64 height 20
click at [1076, 169] on div "Conventus open_in_new 2 Programs open_in_new Select Debt Fund Lender Type 8.18%…" at bounding box center [611, 339] width 1202 height 500
click at [892, 113] on span "Select" at bounding box center [902, 115] width 24 height 10
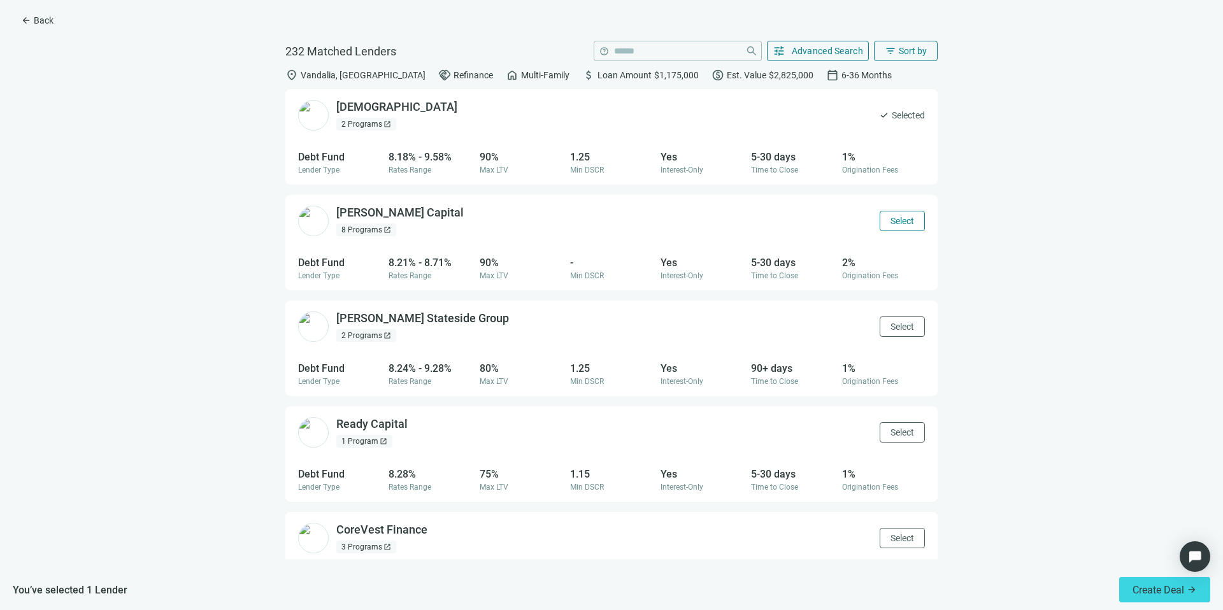
click at [898, 218] on span "Select" at bounding box center [902, 221] width 24 height 10
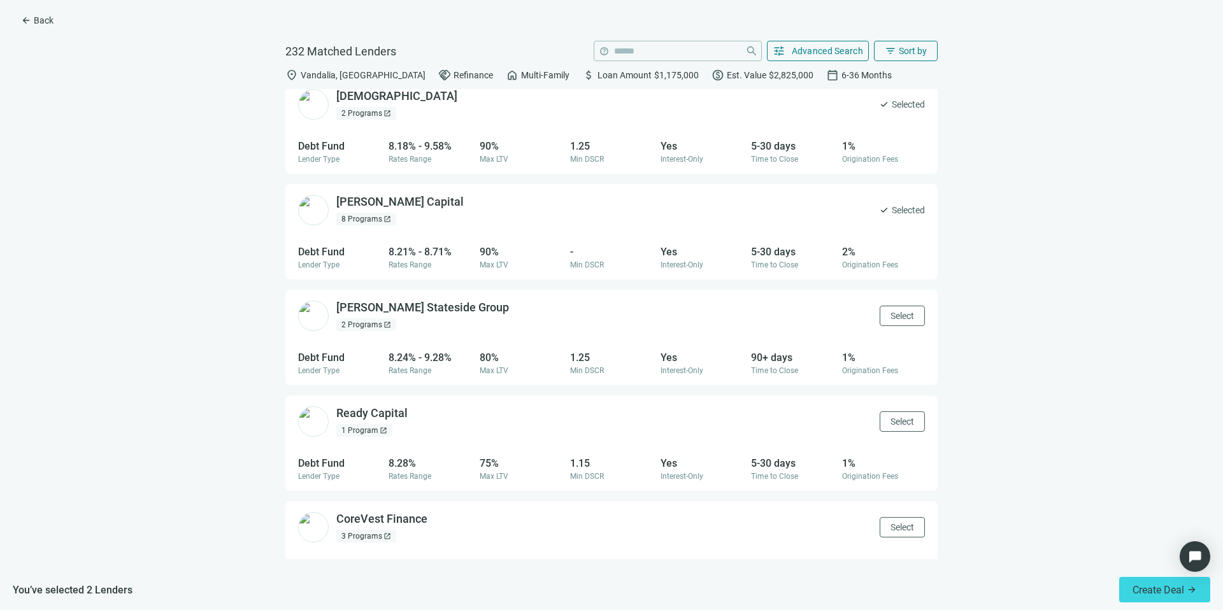
scroll to position [123, 0]
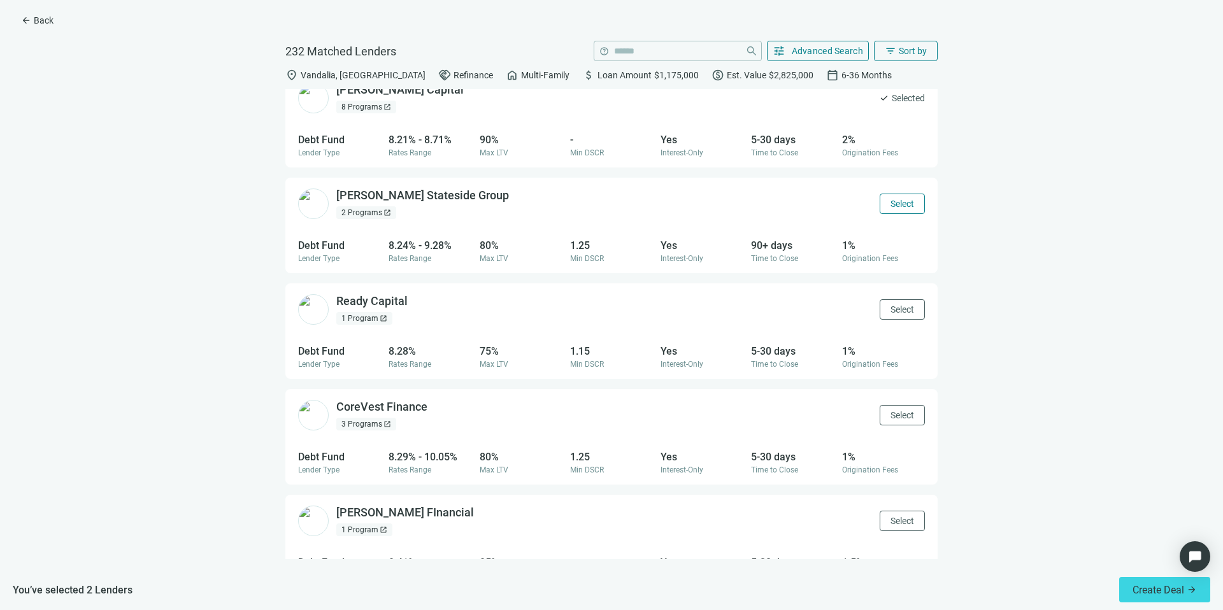
click at [888, 209] on button "Select" at bounding box center [901, 204] width 45 height 20
click at [890, 304] on span "Select" at bounding box center [902, 309] width 24 height 10
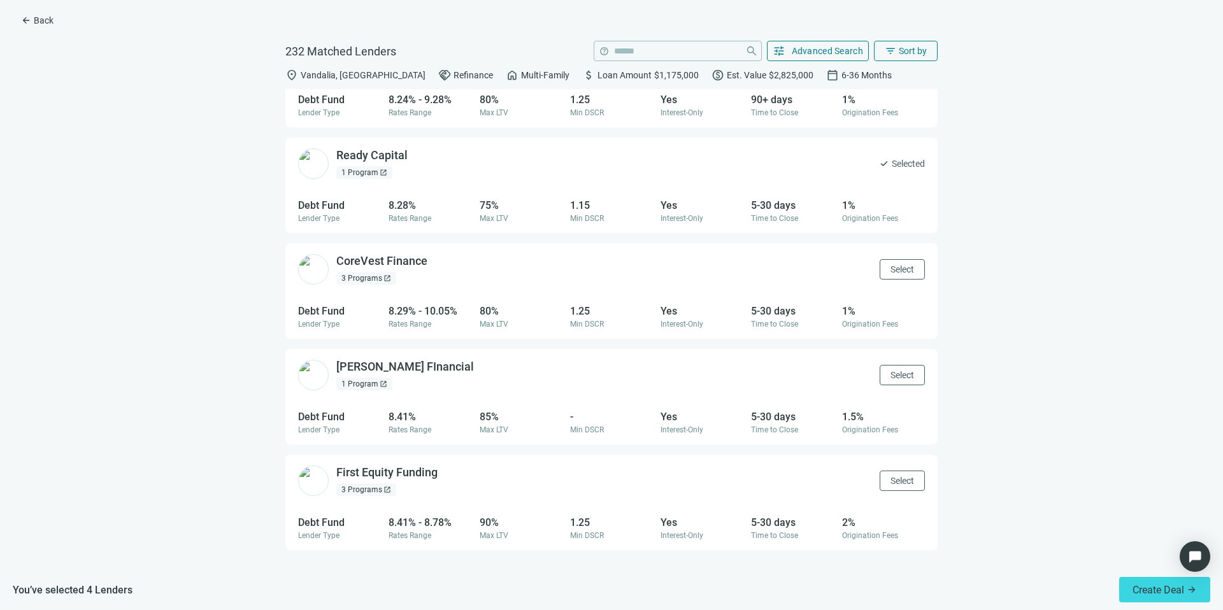
scroll to position [280, 0]
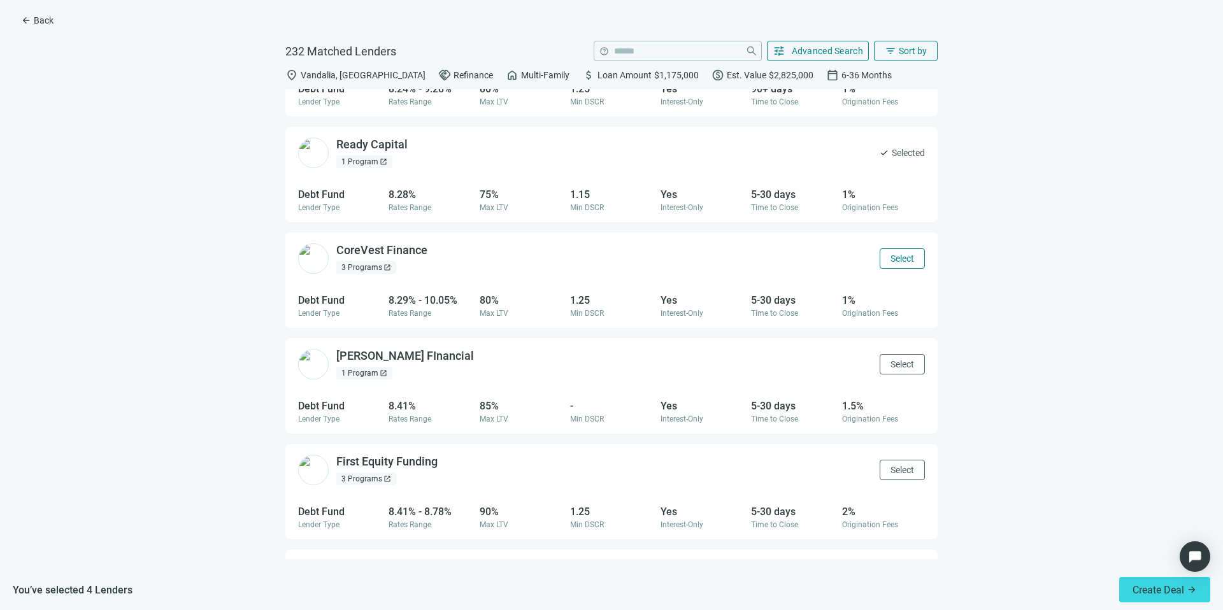
click at [887, 252] on button "Select" at bounding box center [901, 258] width 45 height 20
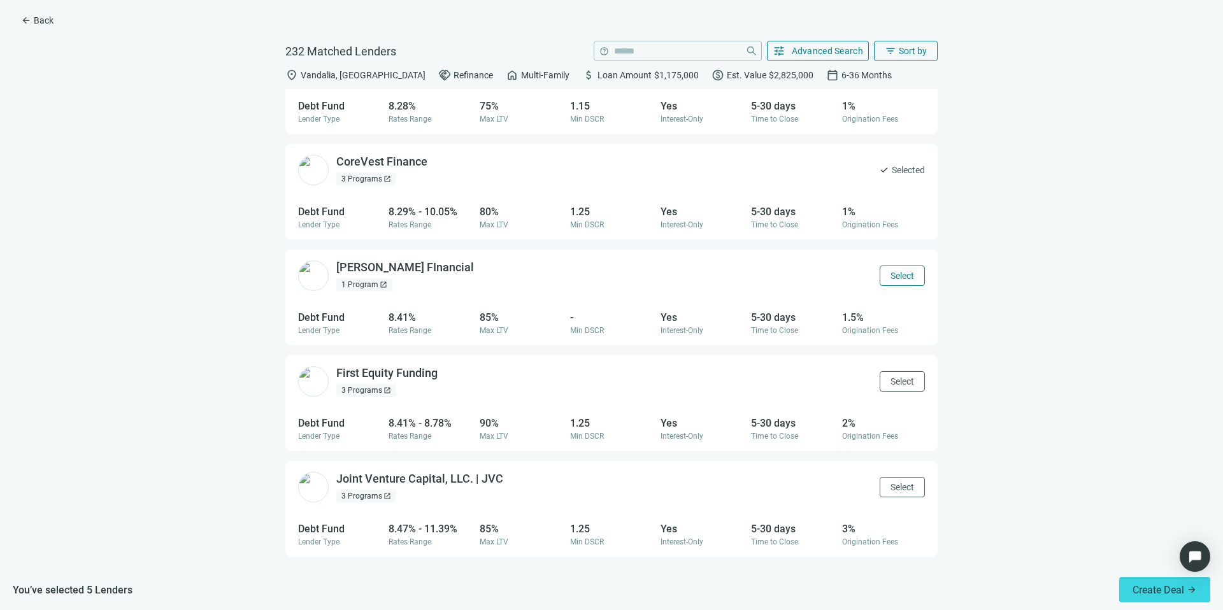
click at [890, 276] on span "Select" at bounding box center [902, 276] width 24 height 10
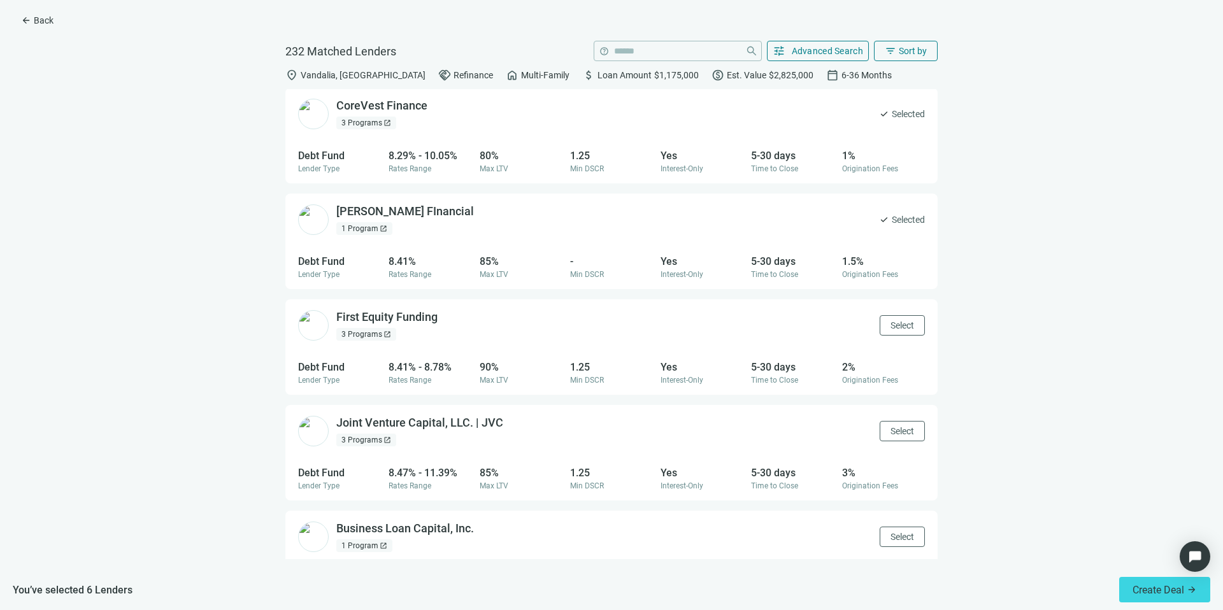
click at [890, 330] on span "Select" at bounding box center [902, 325] width 24 height 10
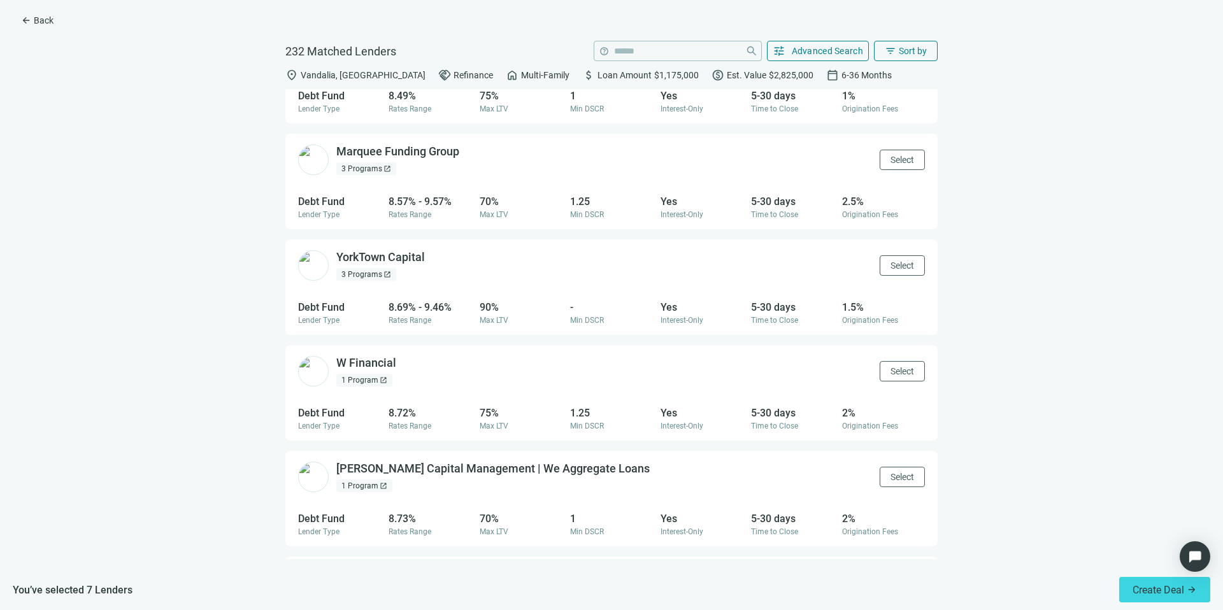
scroll to position [908, 0]
click at [890, 264] on span "Select" at bounding box center [902, 264] width 24 height 10
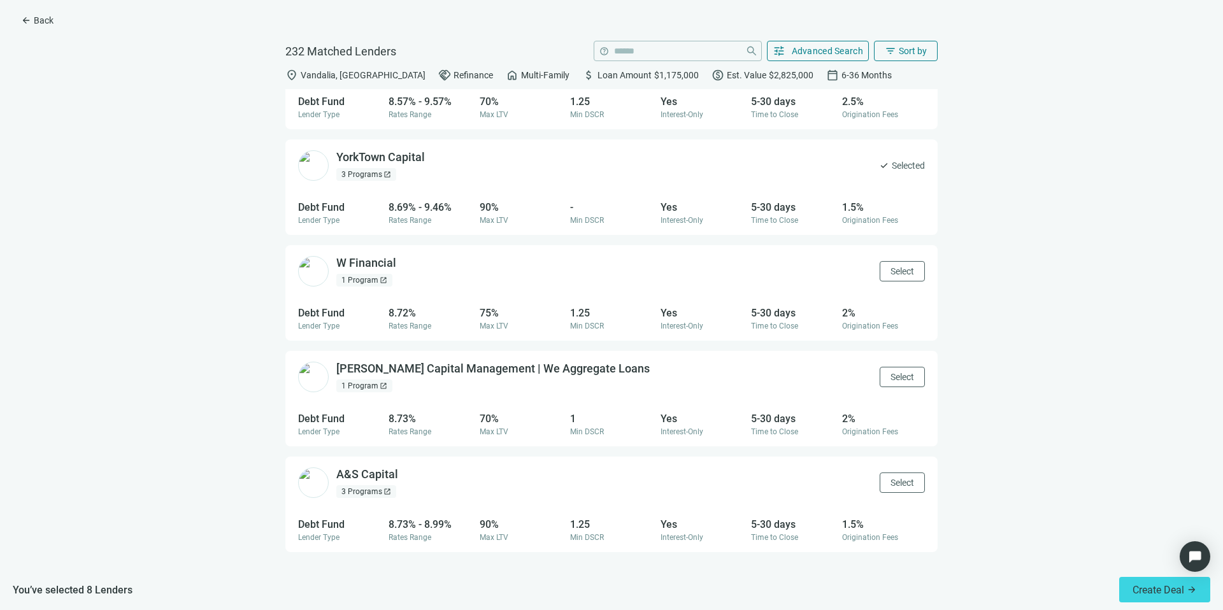
scroll to position [1059, 0]
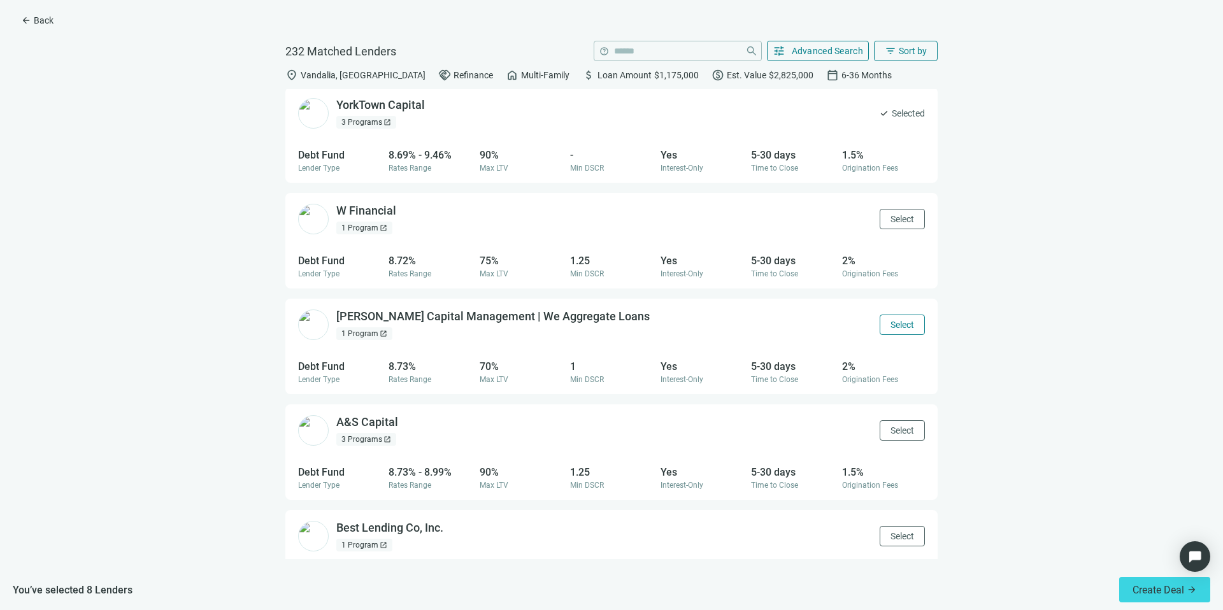
click at [891, 320] on span "Select" at bounding box center [902, 325] width 24 height 10
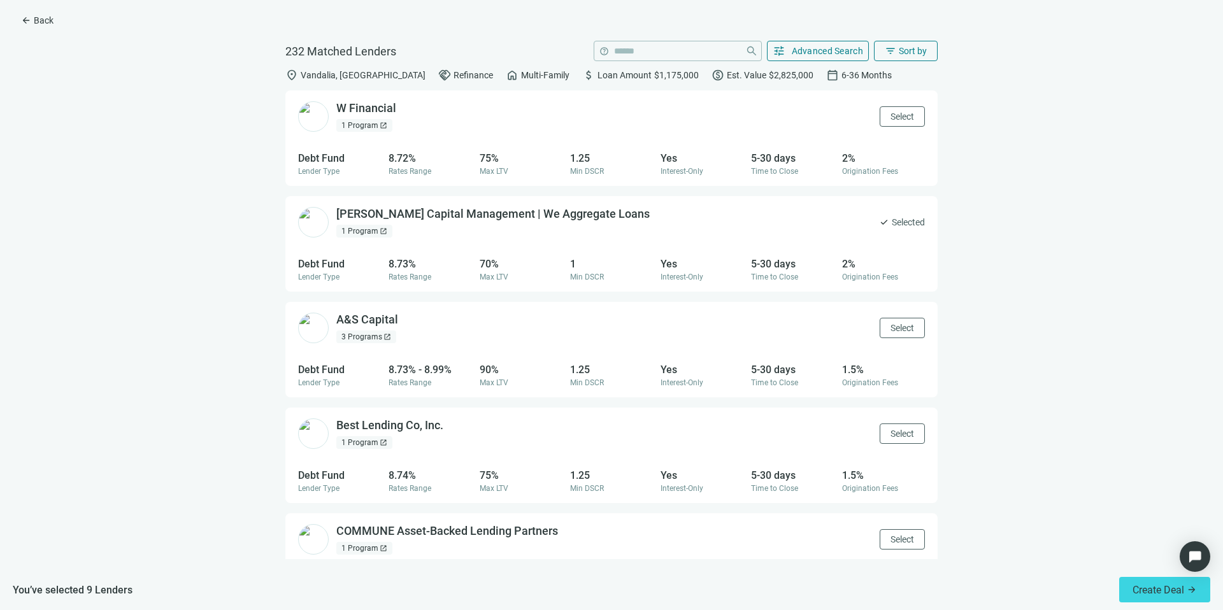
scroll to position [1205, 0]
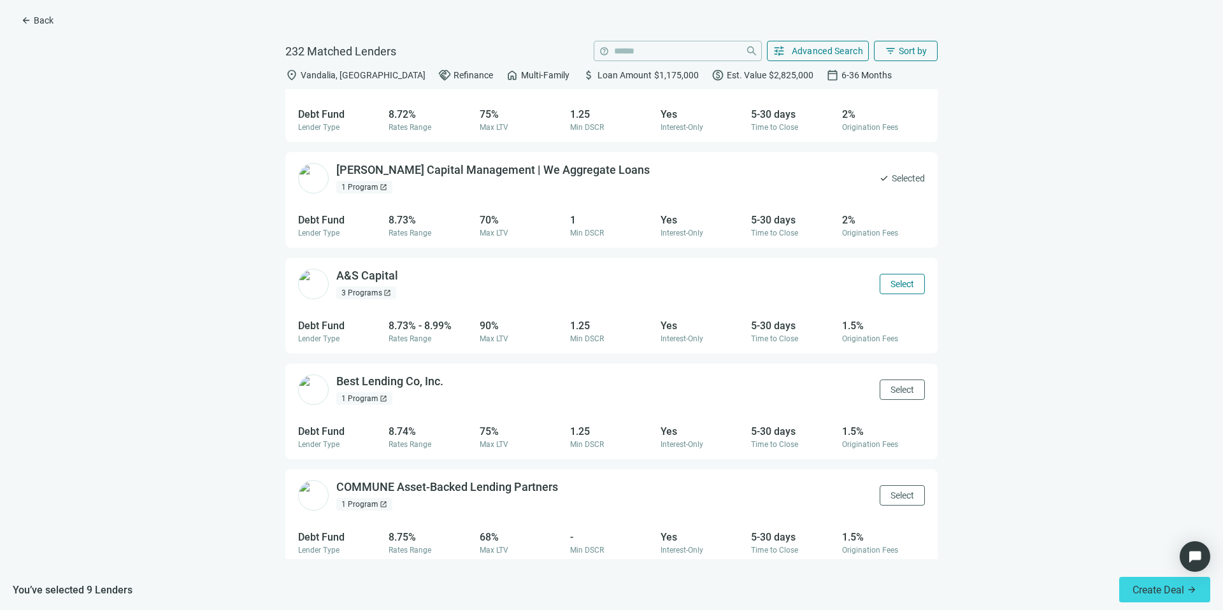
click at [892, 285] on span "Select" at bounding box center [902, 284] width 24 height 10
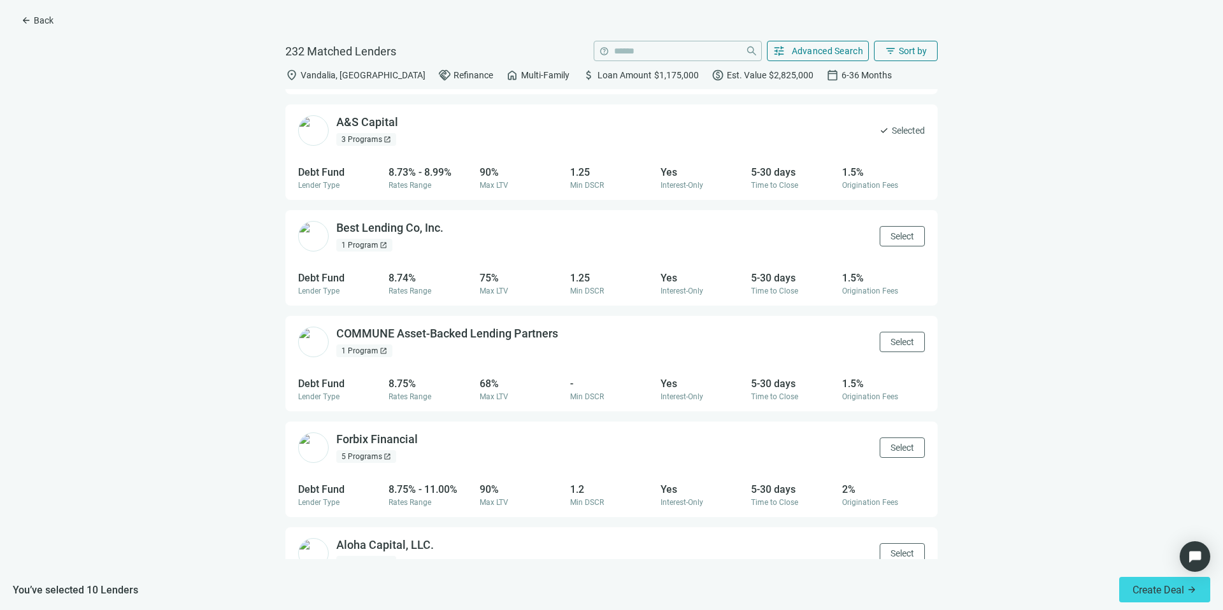
scroll to position [1362, 0]
click at [890, 335] on span "Select" at bounding box center [902, 339] width 24 height 10
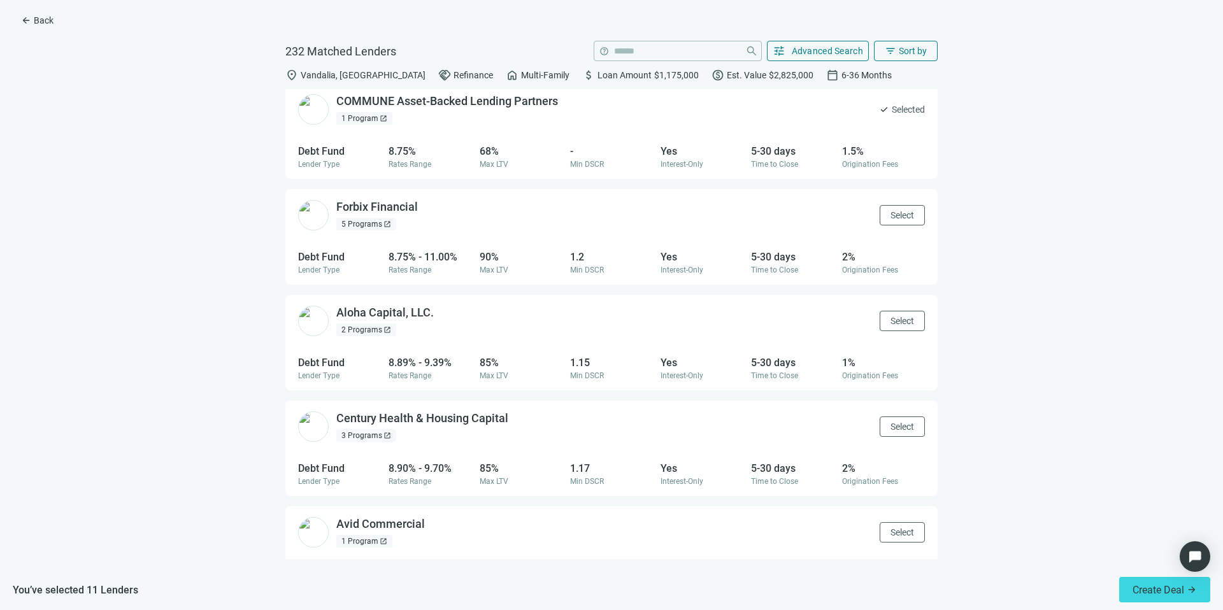
scroll to position [1599, 0]
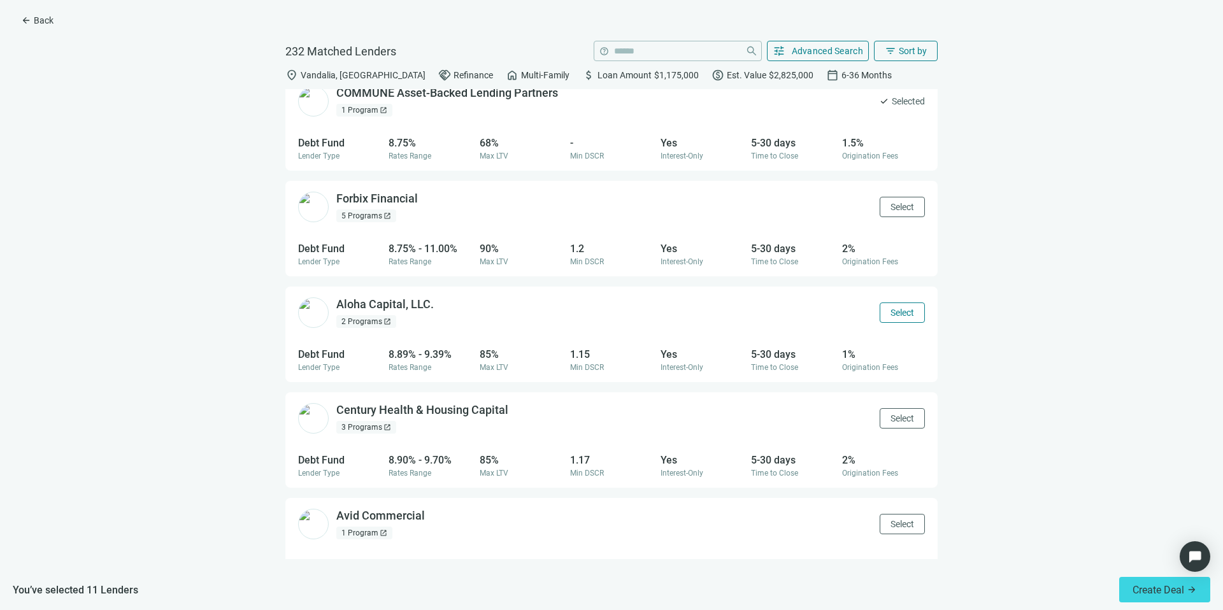
click at [890, 316] on span "Select" at bounding box center [902, 313] width 24 height 10
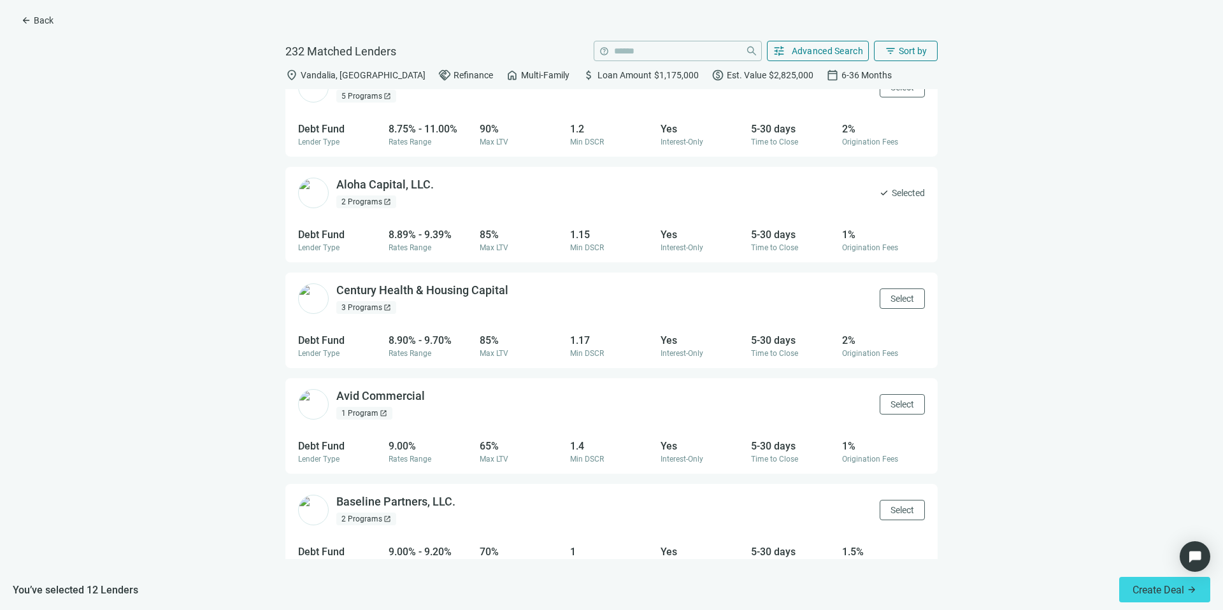
scroll to position [1743, 0]
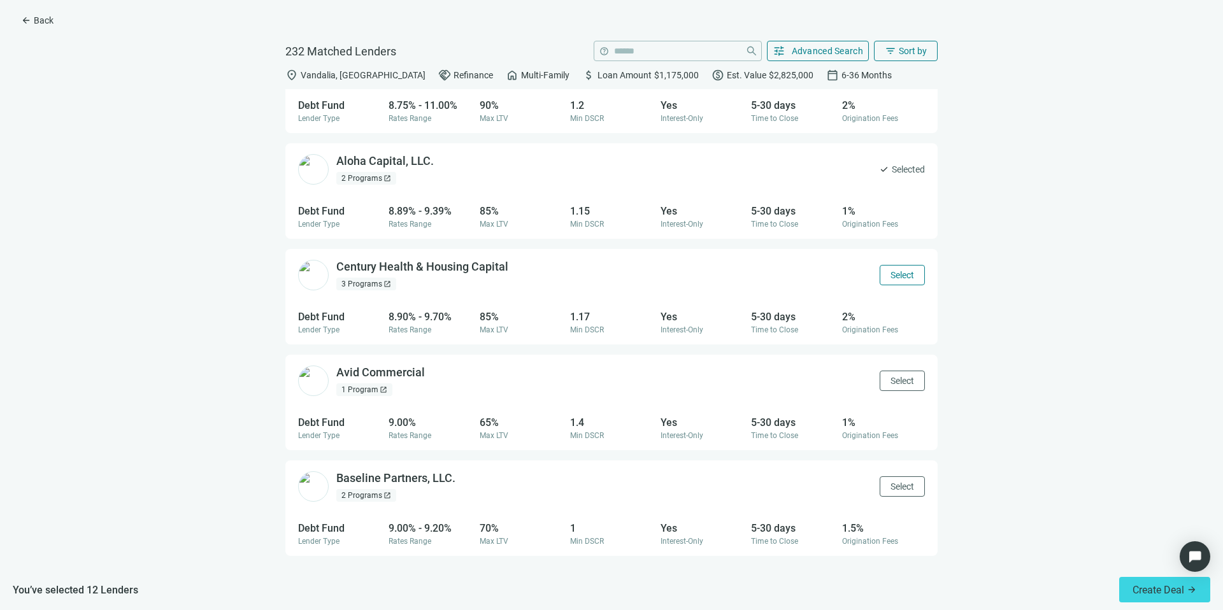
click at [884, 280] on button "Select" at bounding box center [901, 275] width 45 height 20
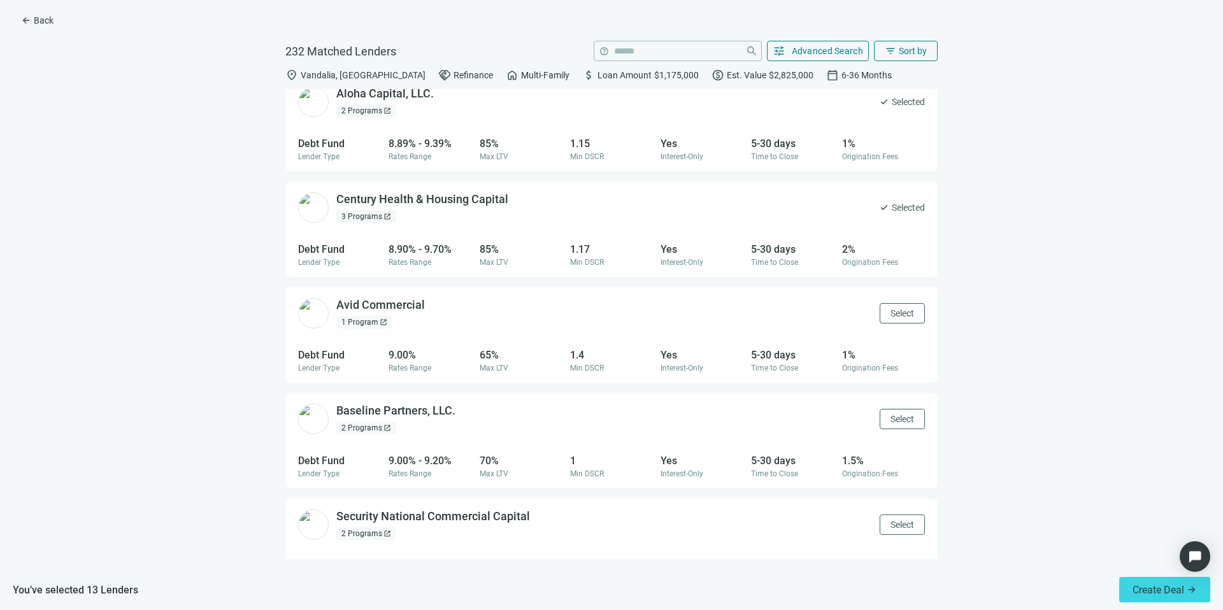
scroll to position [1812, 0]
click at [890, 309] on span "Select" at bounding box center [902, 311] width 24 height 10
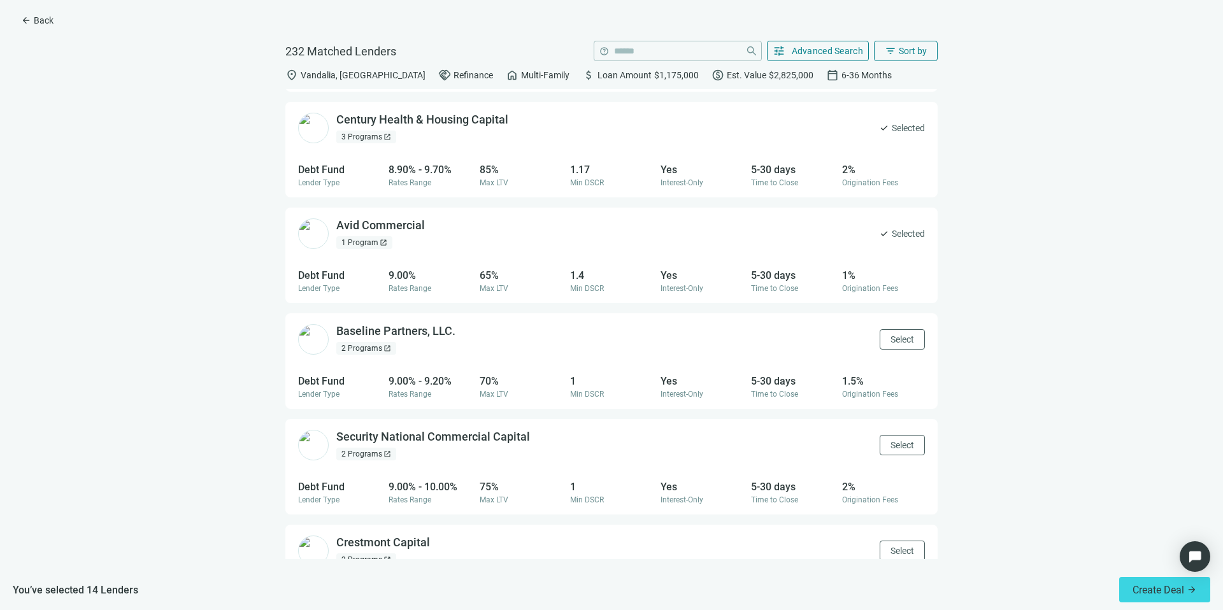
scroll to position [1890, 0]
click at [890, 332] on button "Select" at bounding box center [901, 339] width 45 height 20
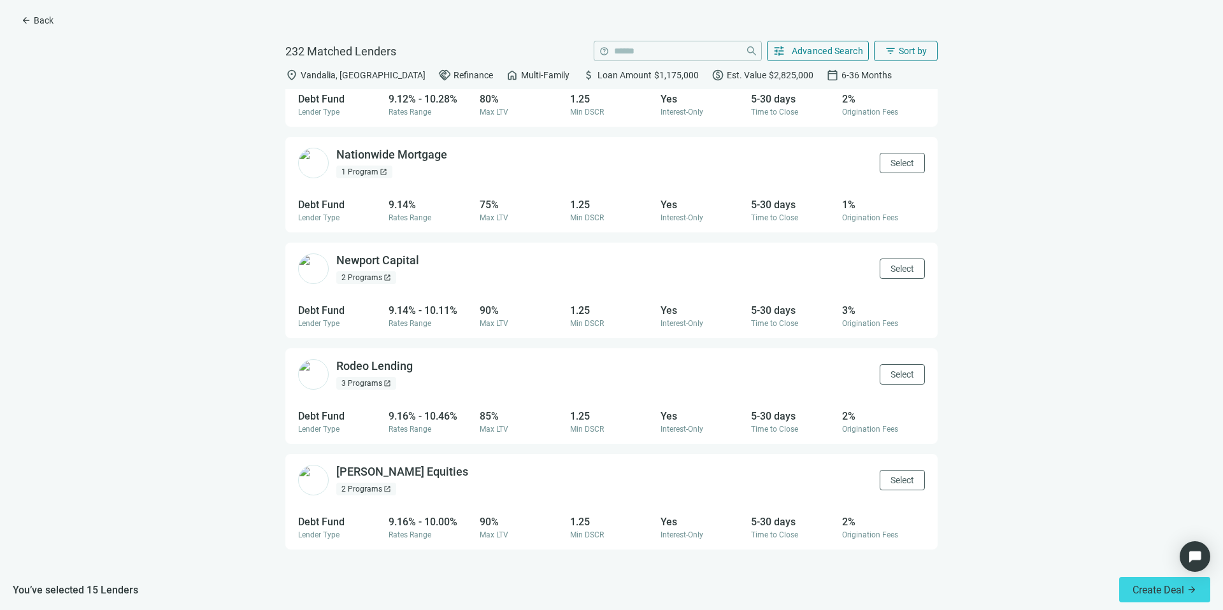
scroll to position [2498, 0]
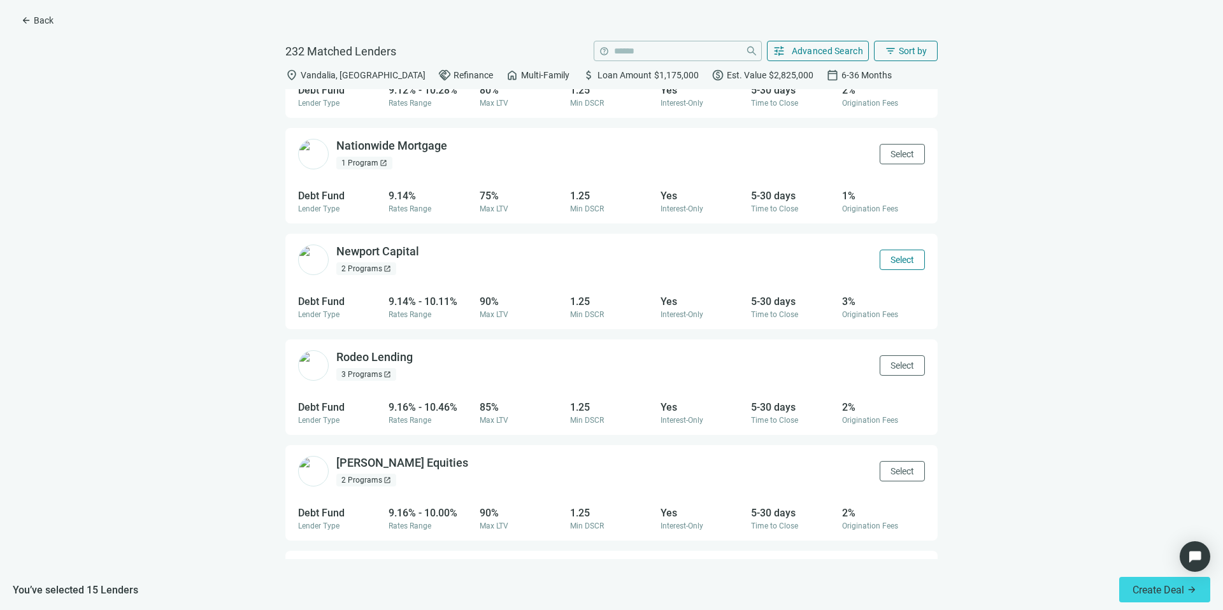
click at [890, 264] on span "Select" at bounding box center [902, 260] width 24 height 10
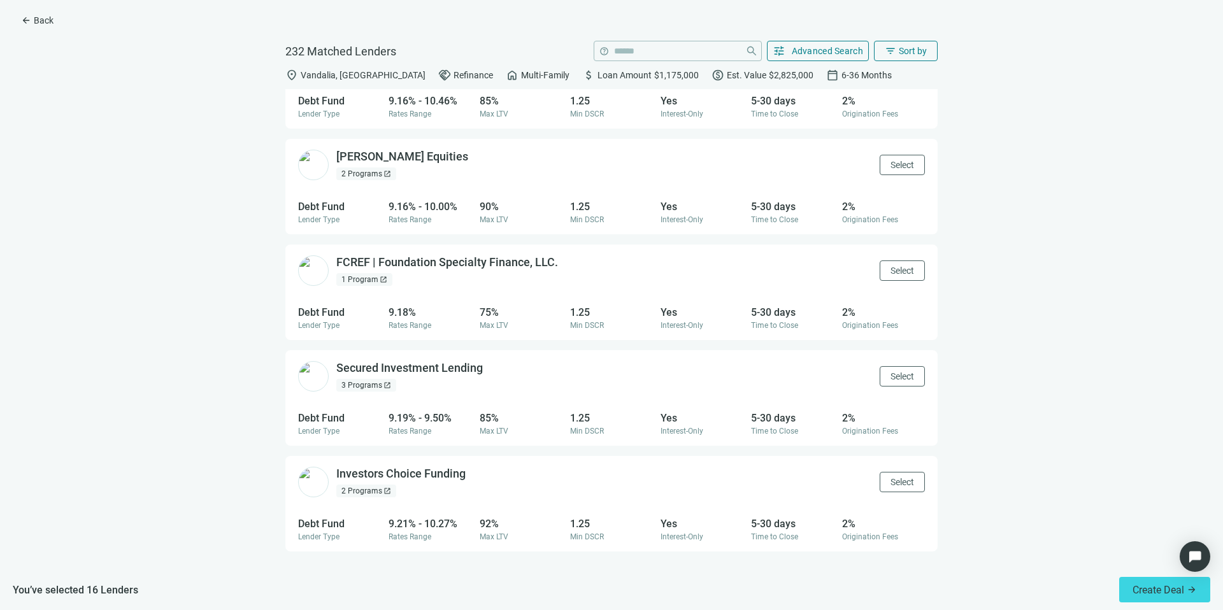
scroll to position [2818, 0]
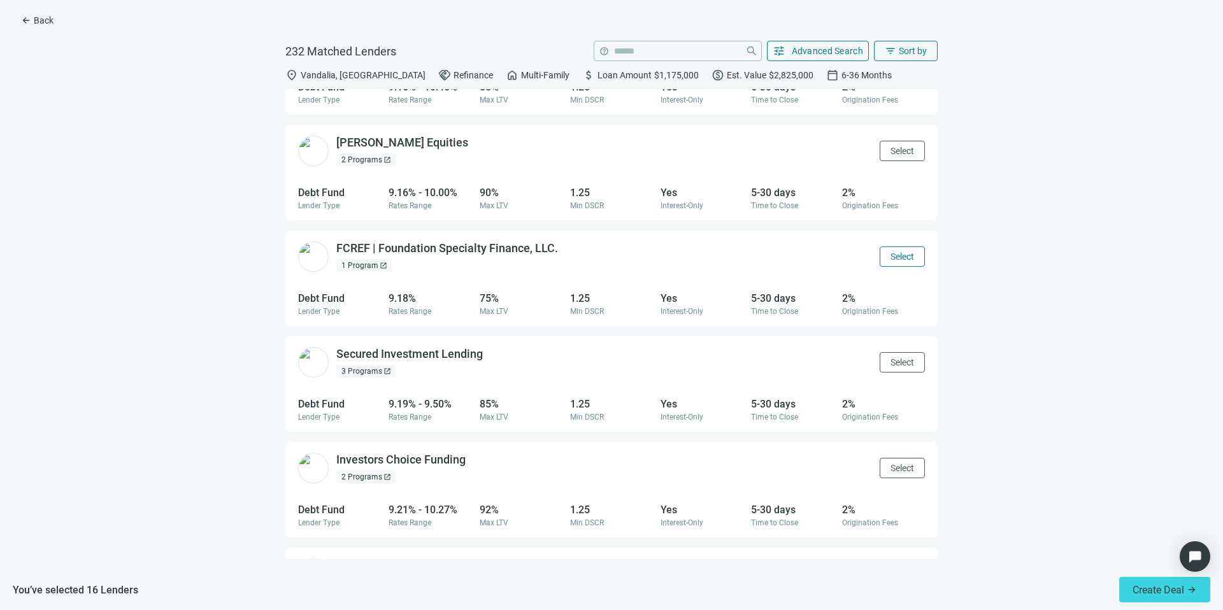
click at [890, 253] on span "Select" at bounding box center [902, 257] width 24 height 10
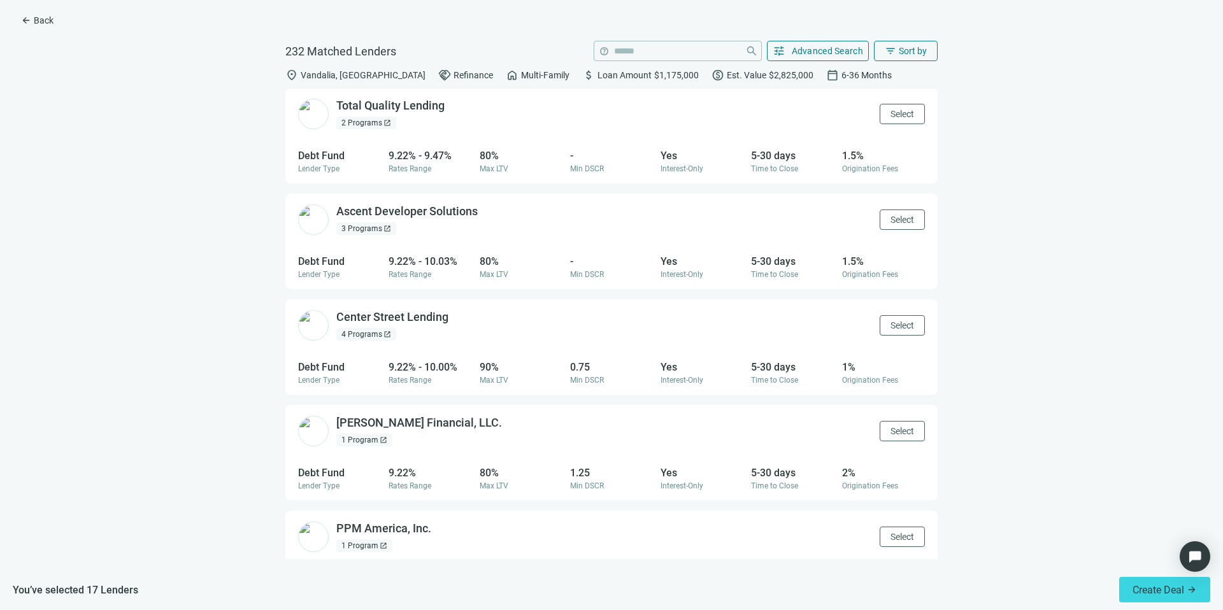
scroll to position [3500, 0]
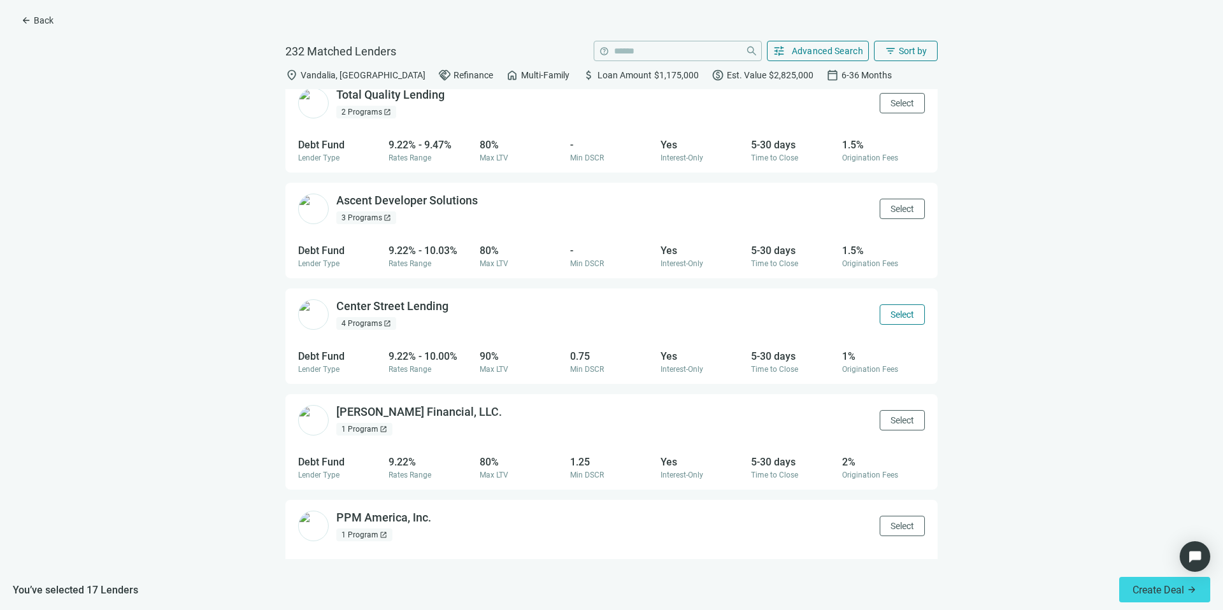
click at [890, 312] on span "Select" at bounding box center [902, 314] width 24 height 10
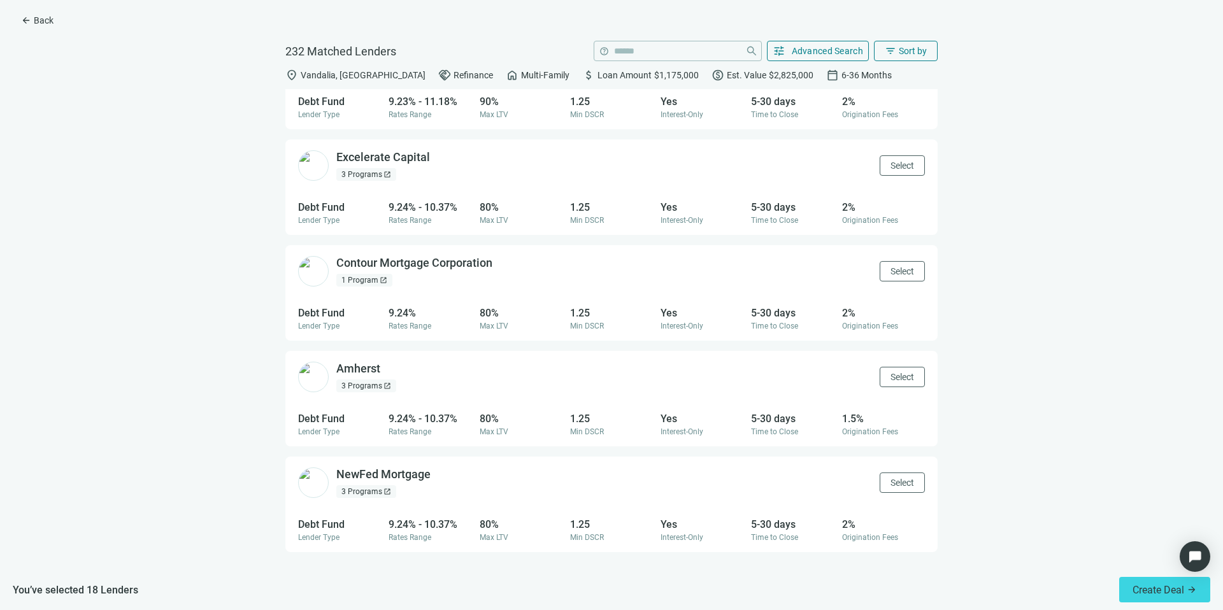
scroll to position [4083, 0]
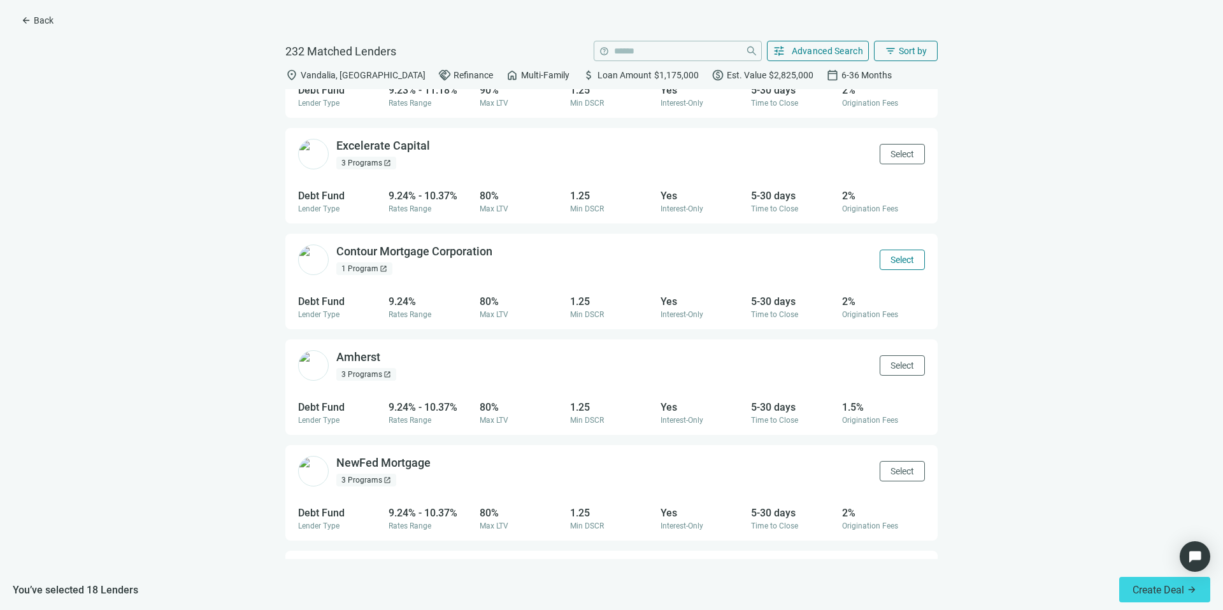
click at [890, 259] on span "Select" at bounding box center [902, 260] width 24 height 10
click at [900, 361] on span "Select" at bounding box center [902, 365] width 24 height 10
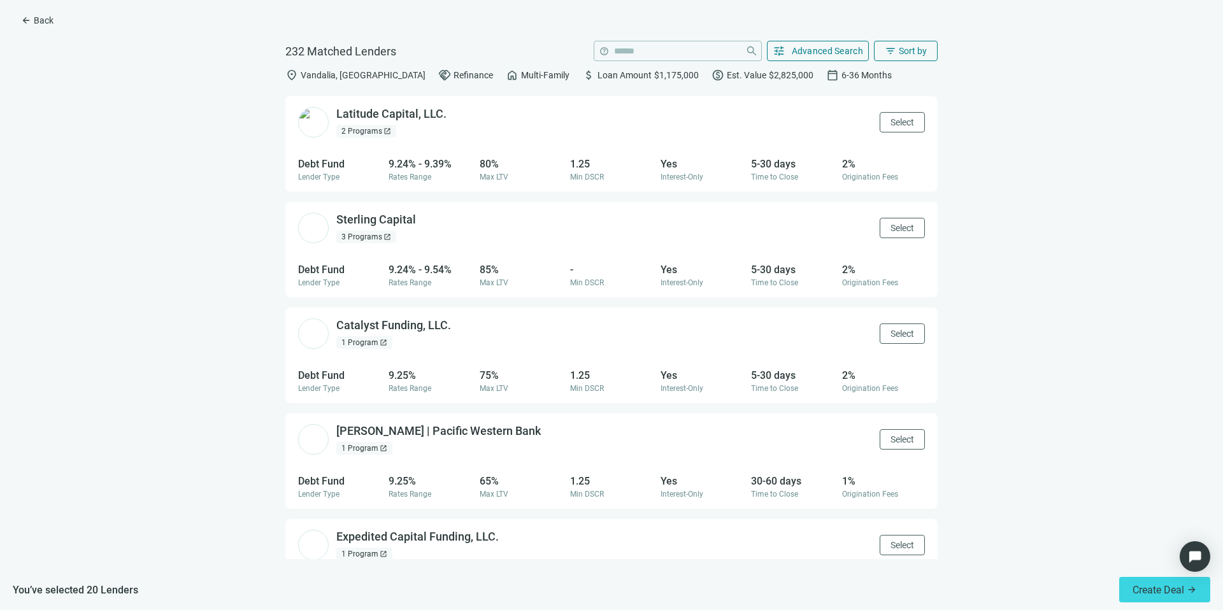
scroll to position [4551, 0]
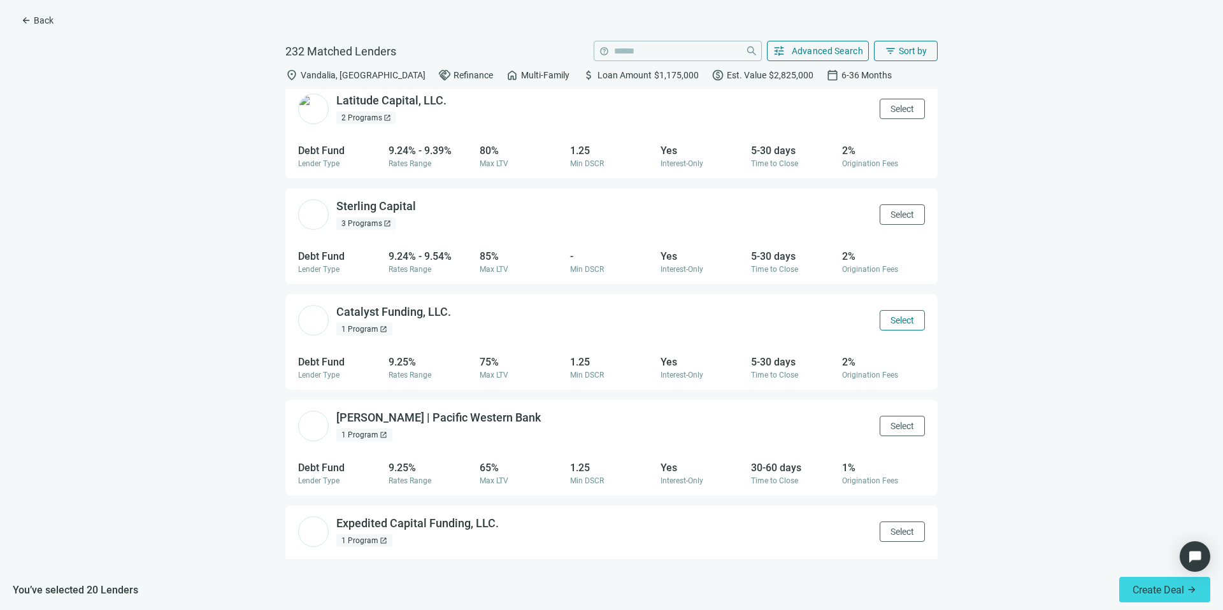
click at [890, 325] on button "Select" at bounding box center [901, 320] width 45 height 20
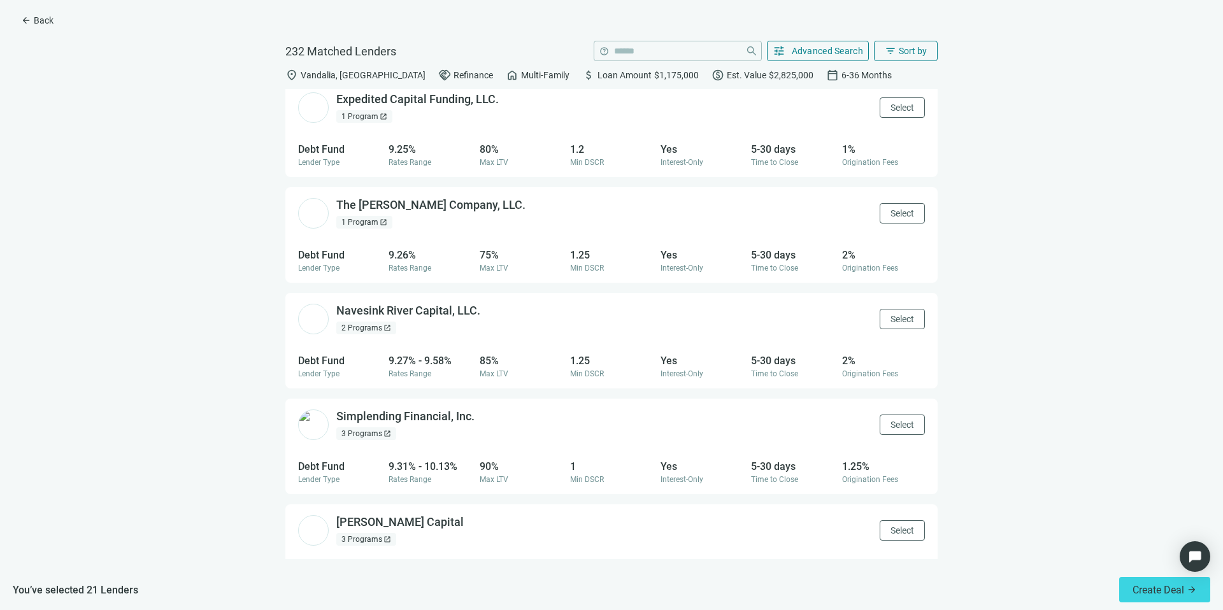
scroll to position [4979, 0]
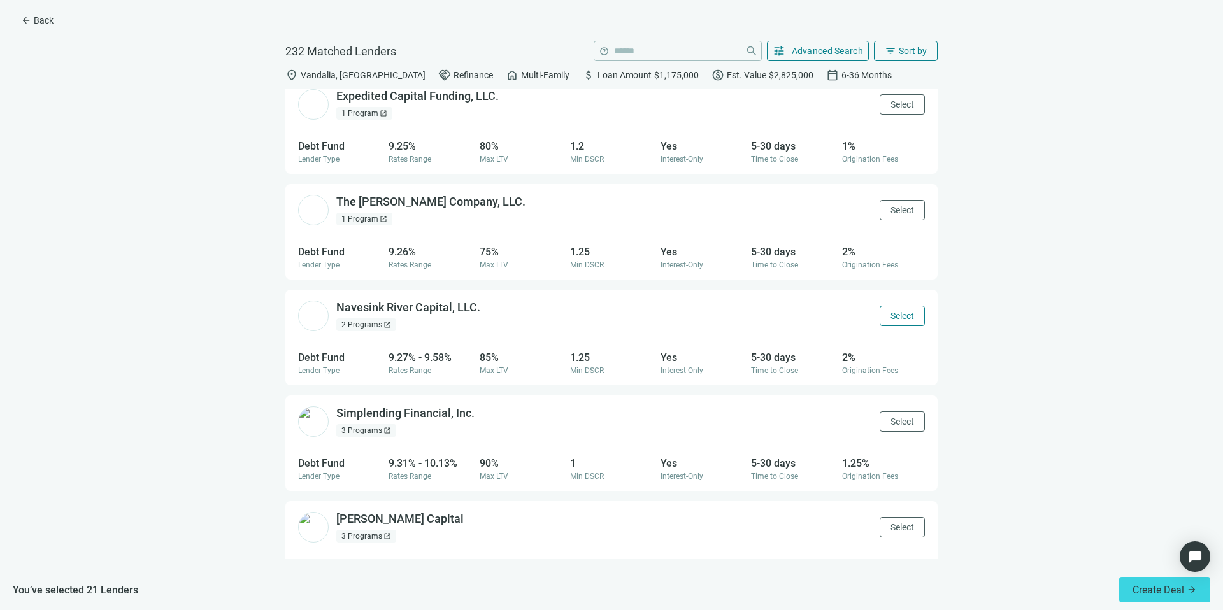
click at [890, 314] on span "Select" at bounding box center [902, 316] width 24 height 10
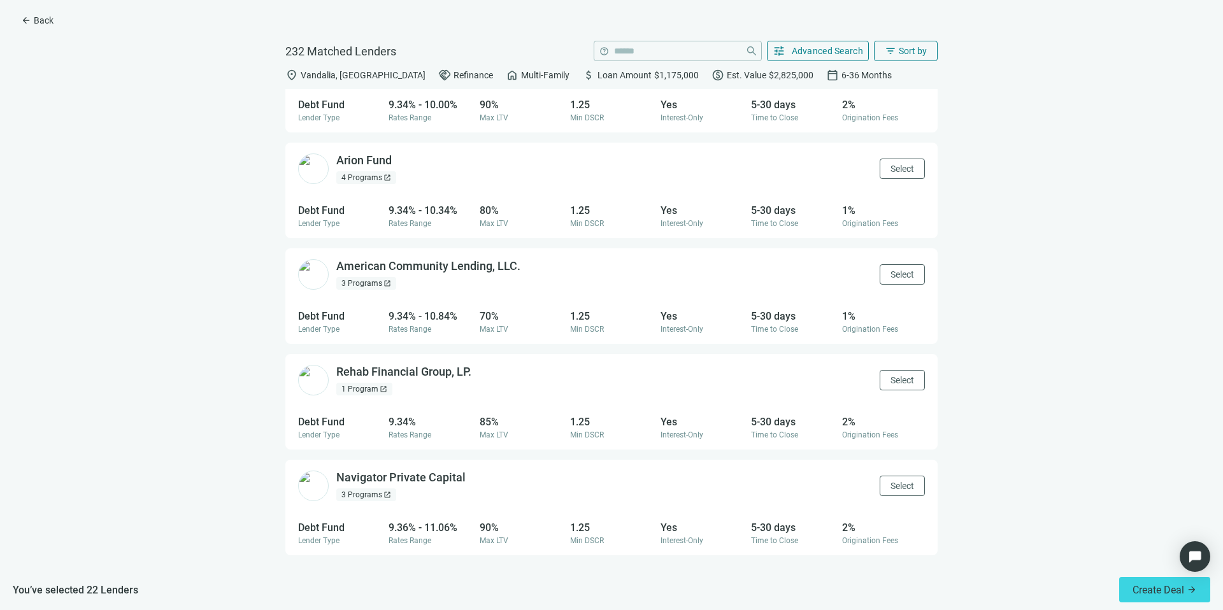
scroll to position [5577, 0]
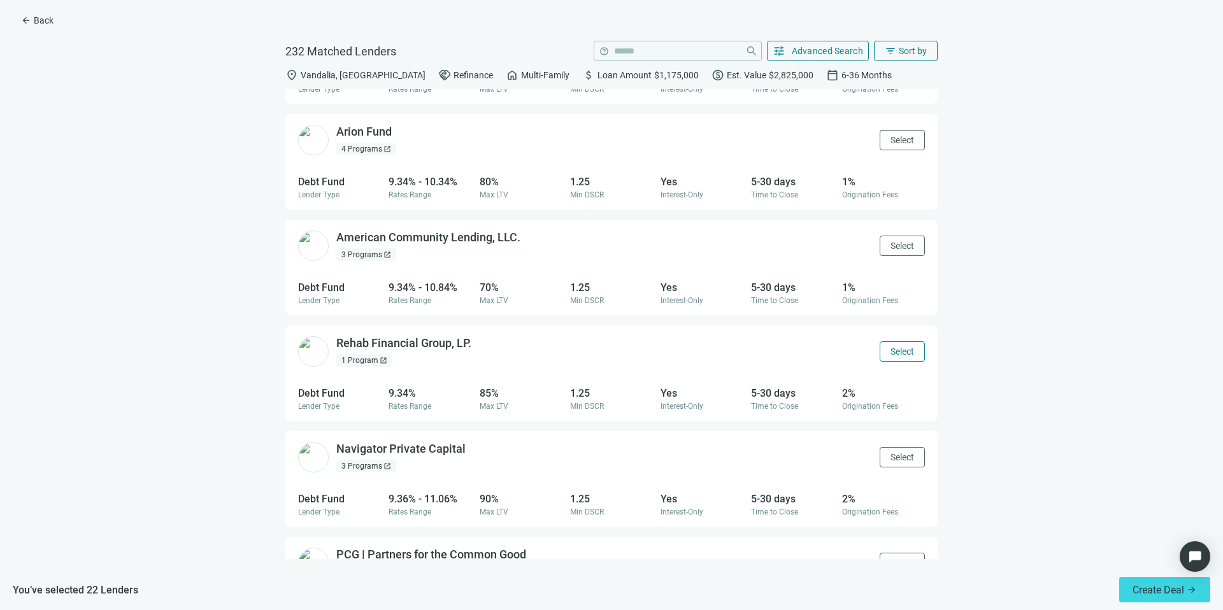
click at [891, 347] on span "Select" at bounding box center [902, 351] width 24 height 10
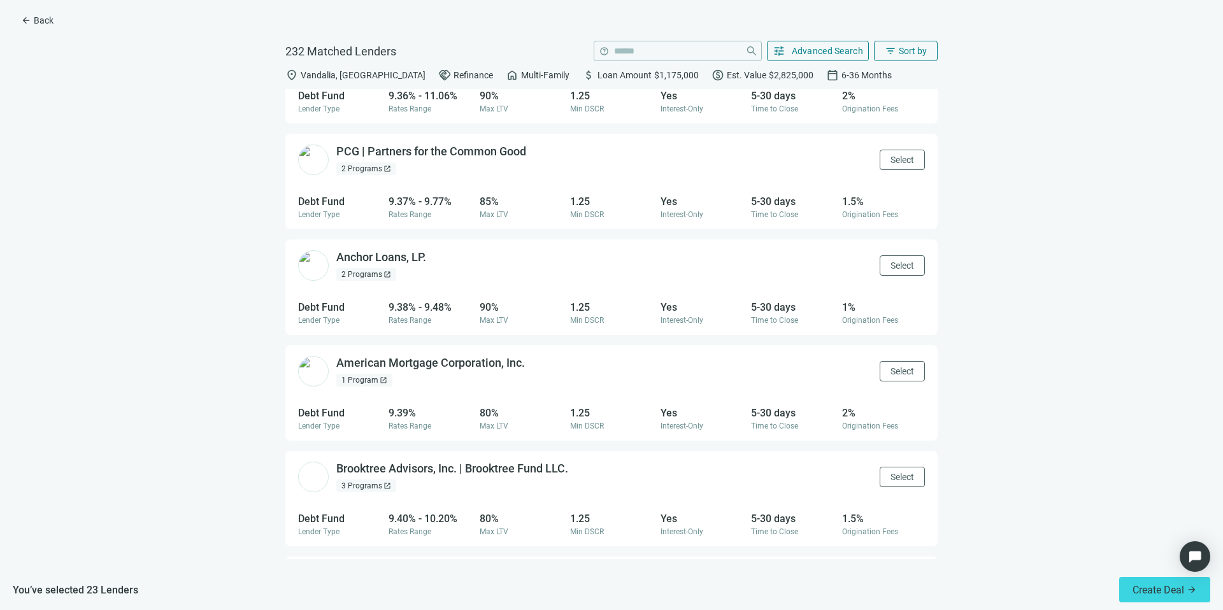
scroll to position [5999, 0]
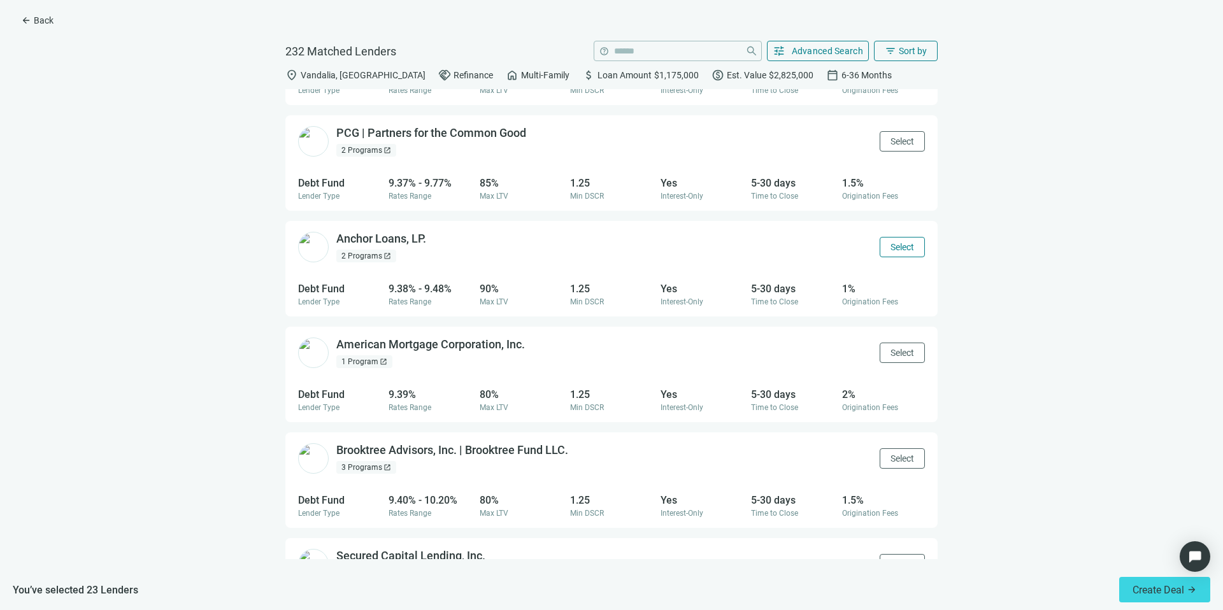
click at [890, 249] on span "Select" at bounding box center [902, 247] width 24 height 10
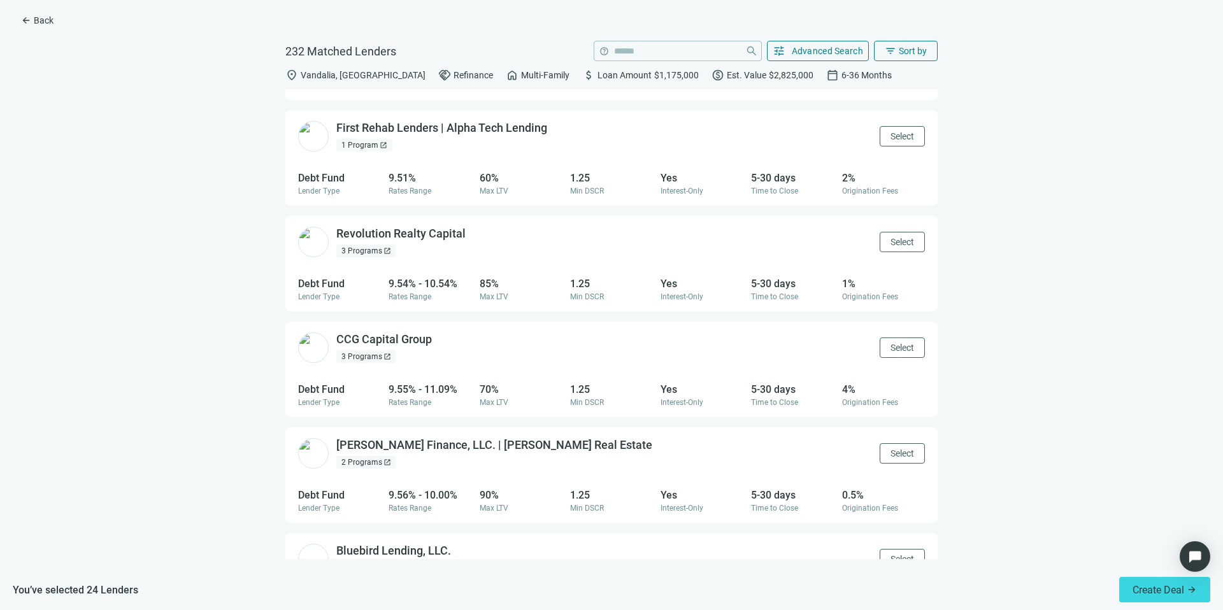
scroll to position [7615, 0]
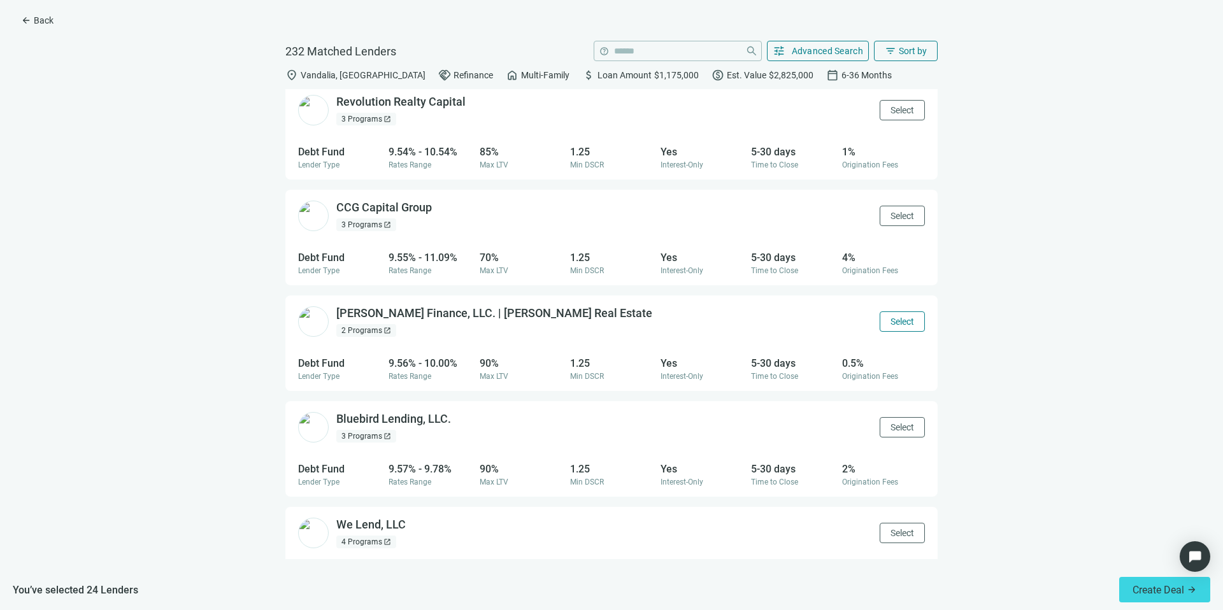
click at [897, 316] on span "Select" at bounding box center [902, 321] width 24 height 10
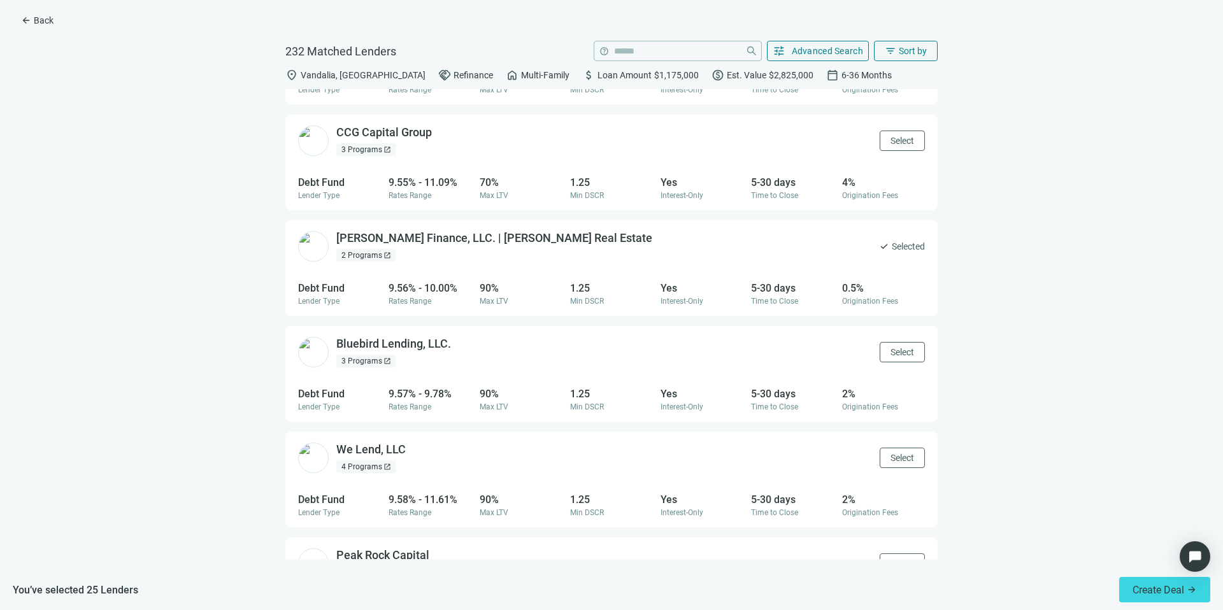
scroll to position [7692, 0]
click at [898, 346] on span "Select" at bounding box center [902, 350] width 24 height 10
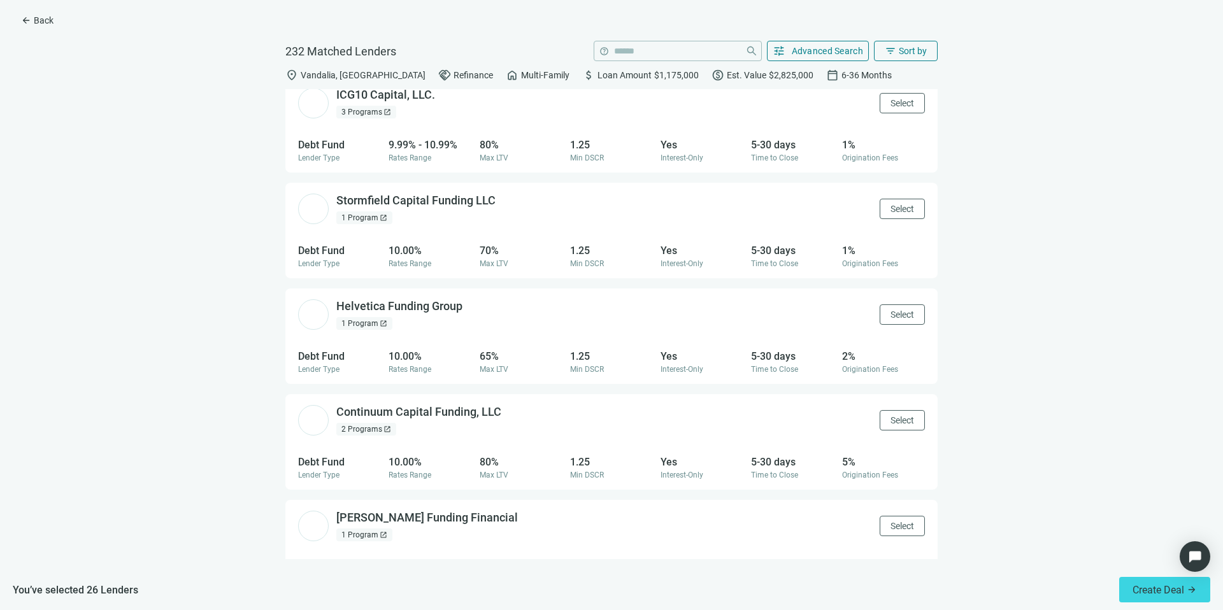
scroll to position [11967, 0]
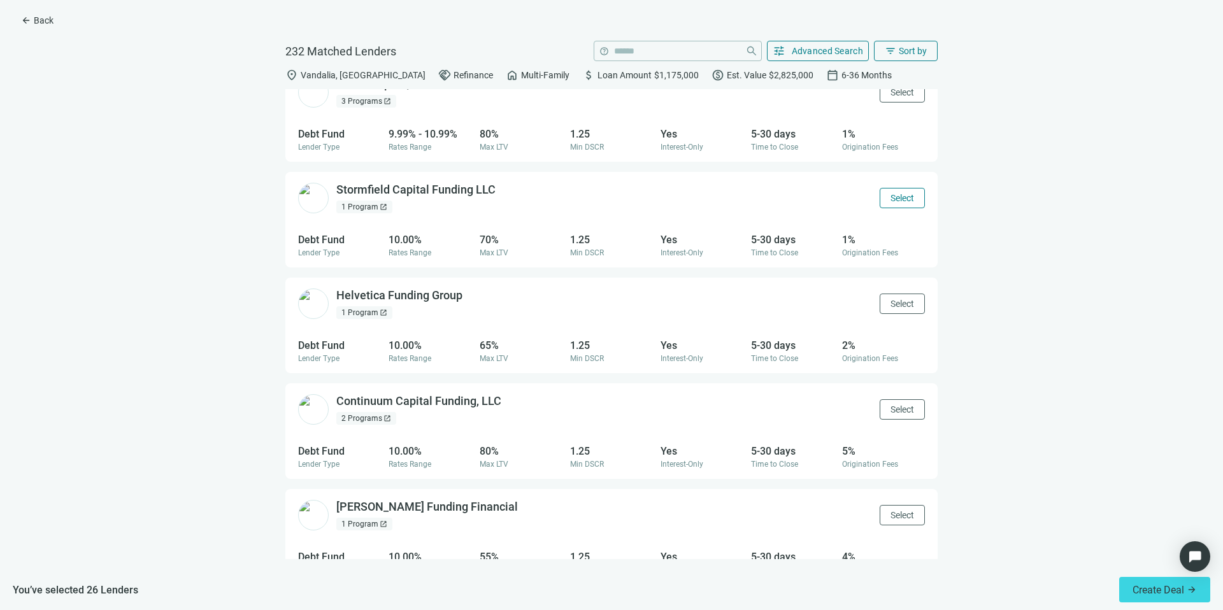
click at [890, 196] on span "Select" at bounding box center [902, 198] width 24 height 10
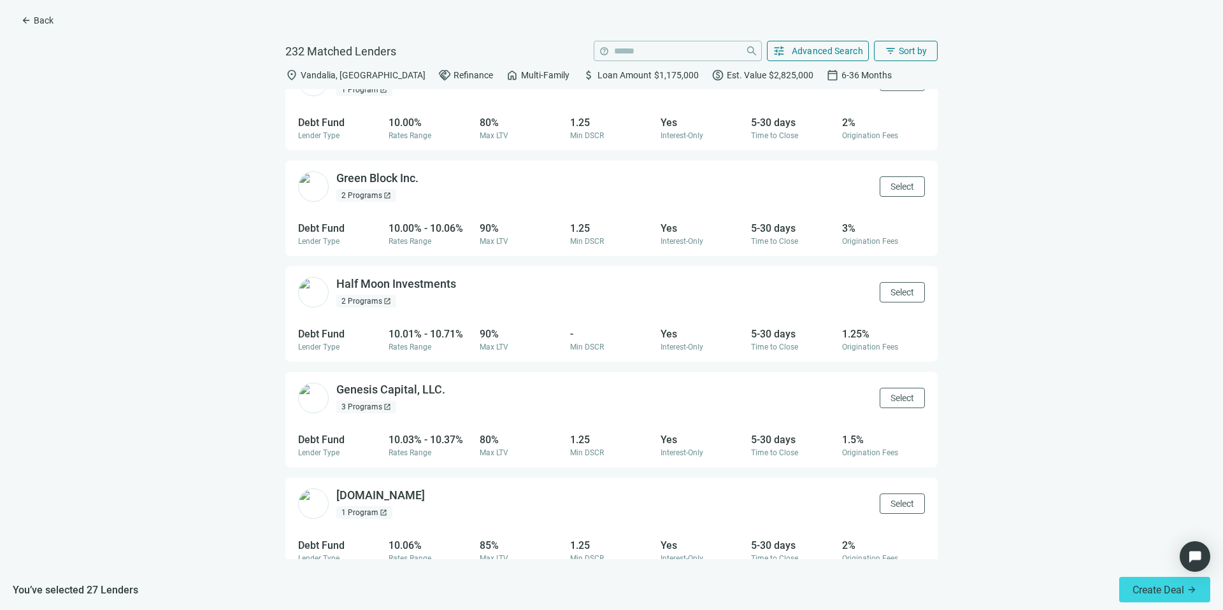
scroll to position [12815, 0]
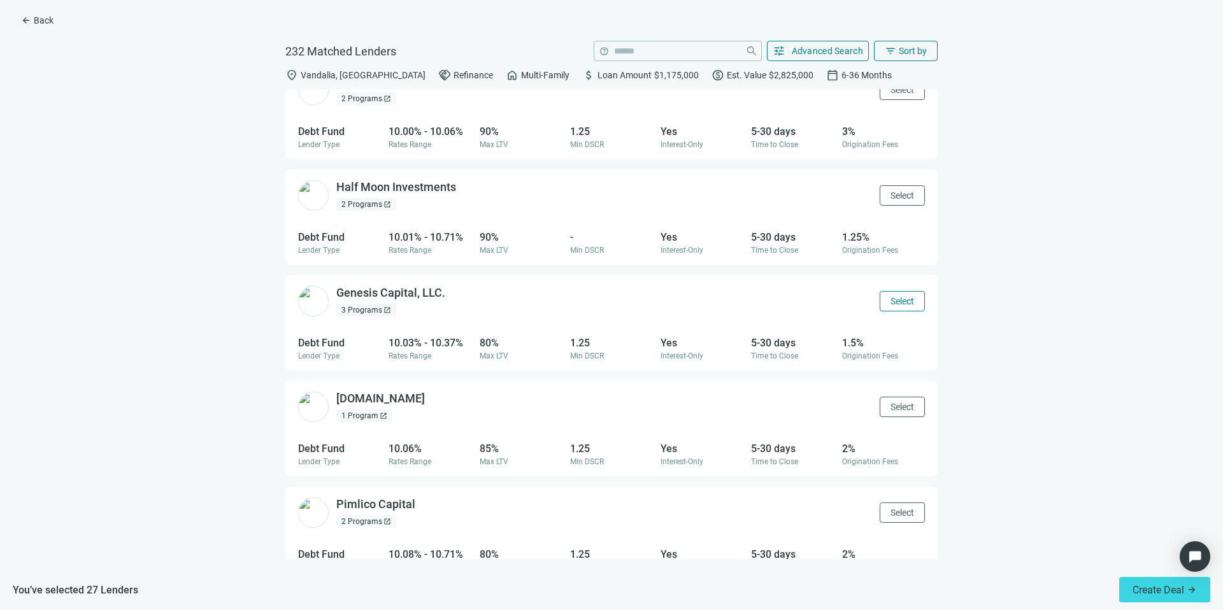
click at [904, 297] on button "Select" at bounding box center [901, 301] width 45 height 20
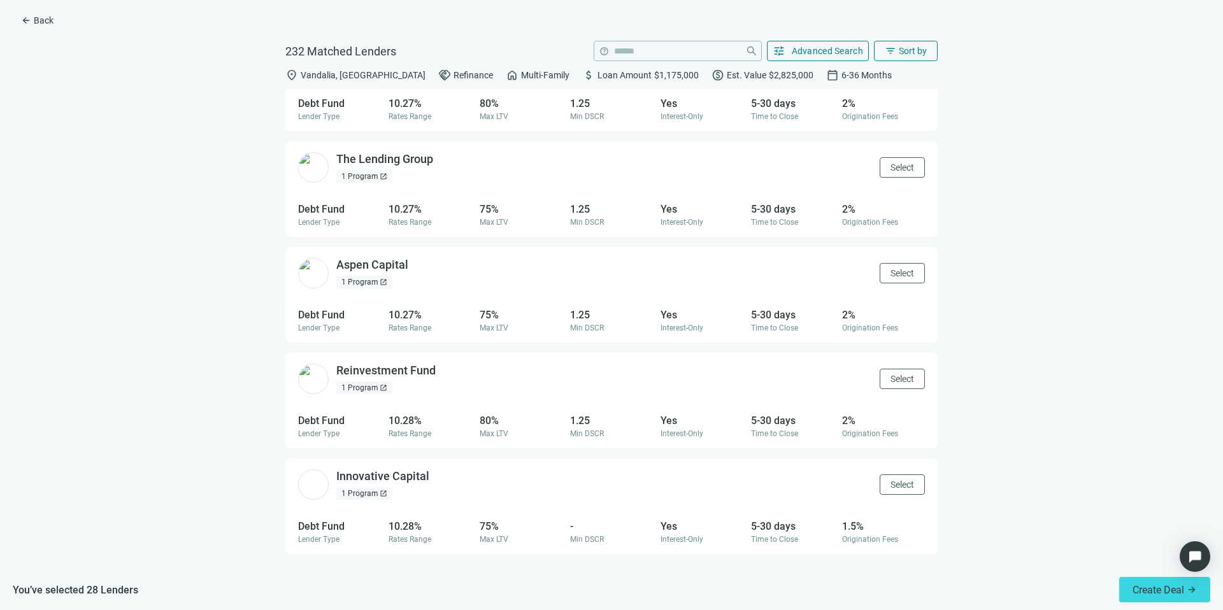
scroll to position [16318, 0]
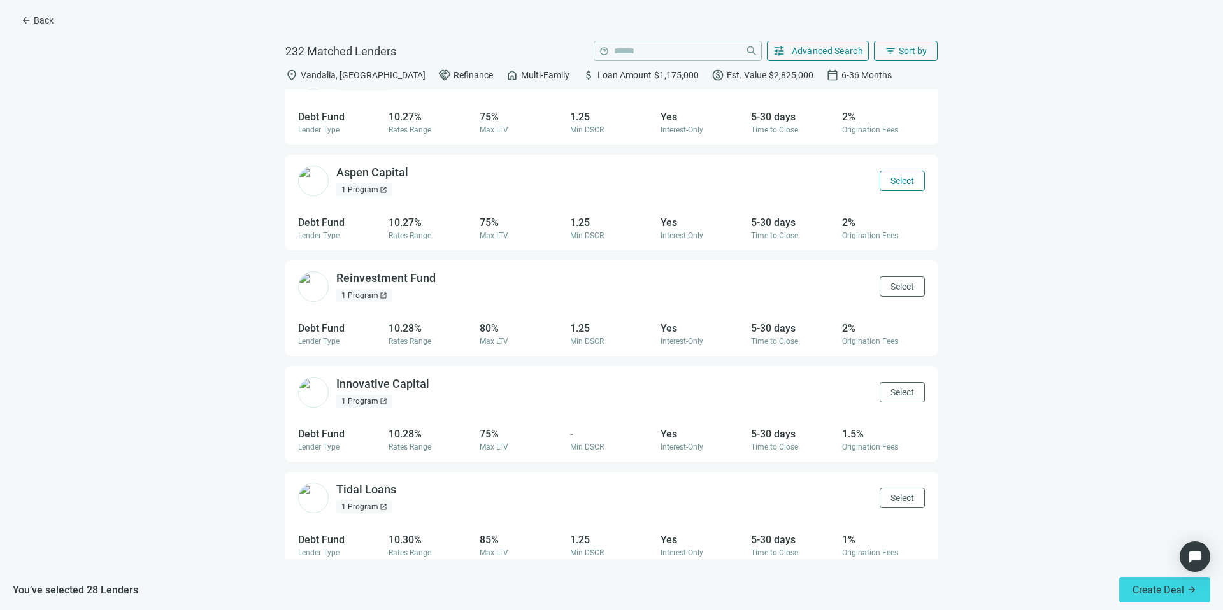
click at [895, 180] on span "Select" at bounding box center [902, 181] width 24 height 10
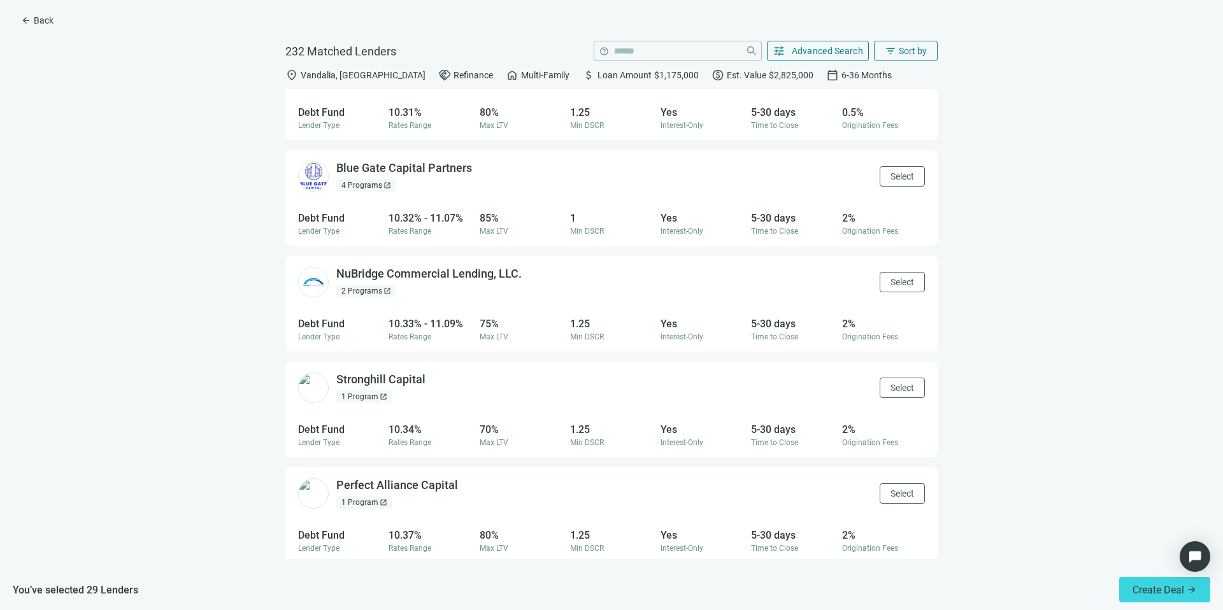
scroll to position [16957, 0]
click at [891, 278] on span "Select" at bounding box center [902, 281] width 24 height 10
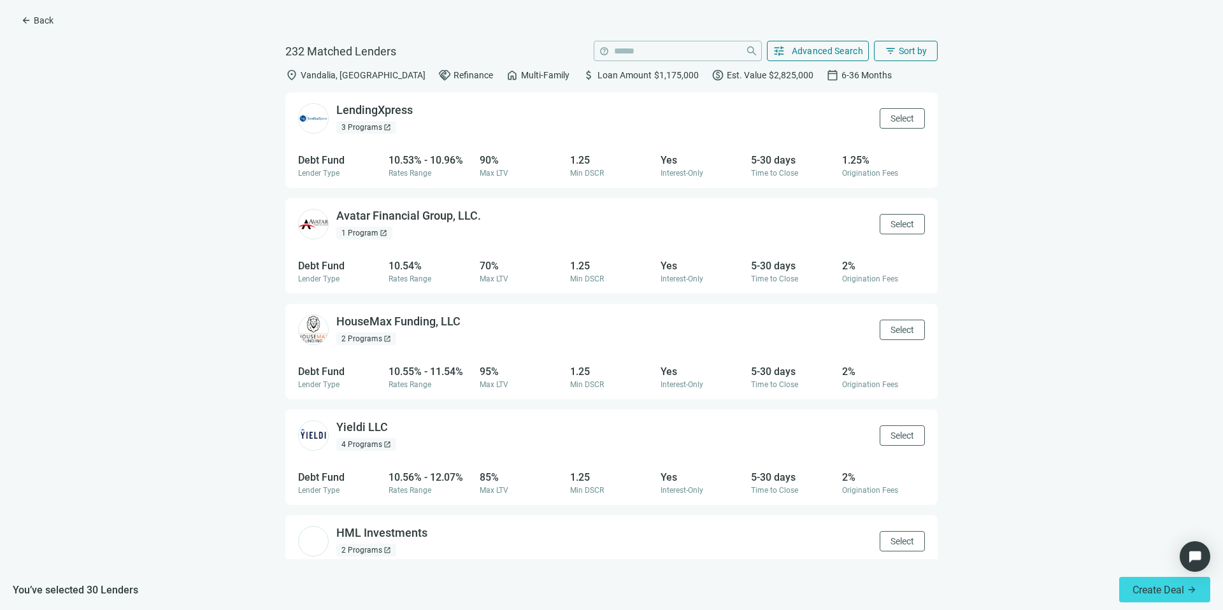
scroll to position [20504, 0]
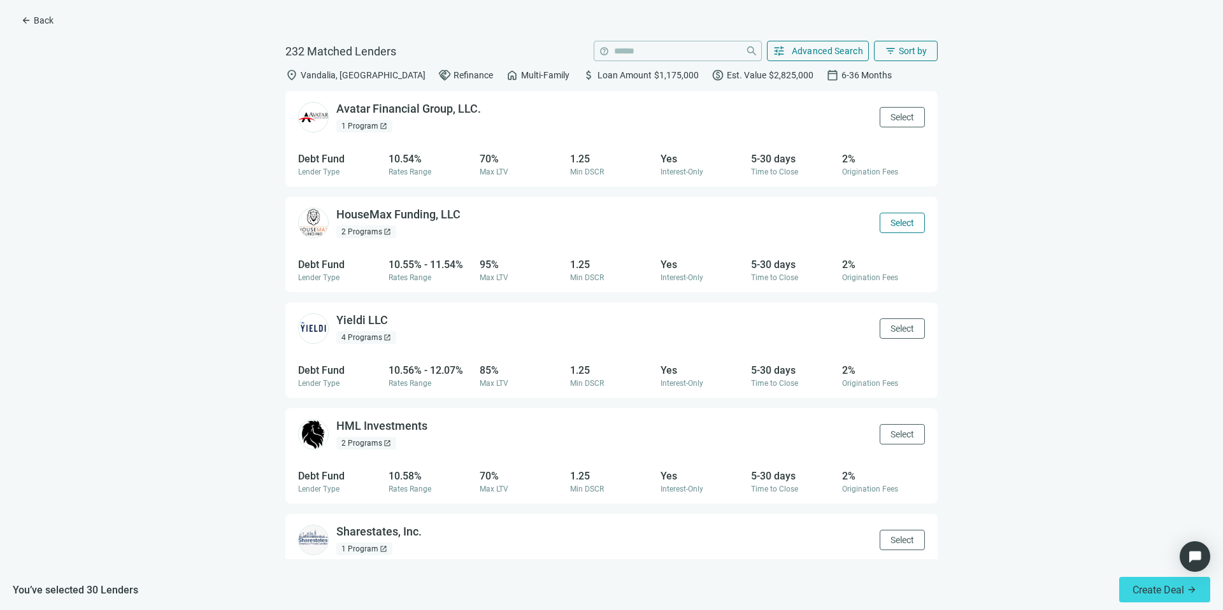
click at [907, 228] on button "Select" at bounding box center [901, 223] width 45 height 20
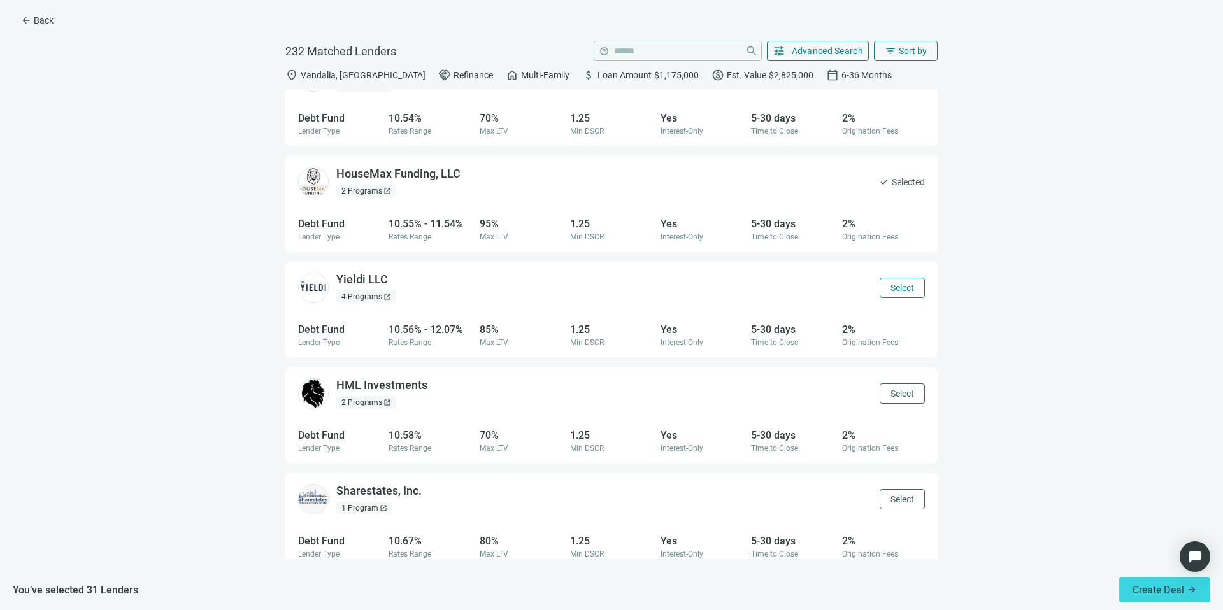
scroll to position [20593, 0]
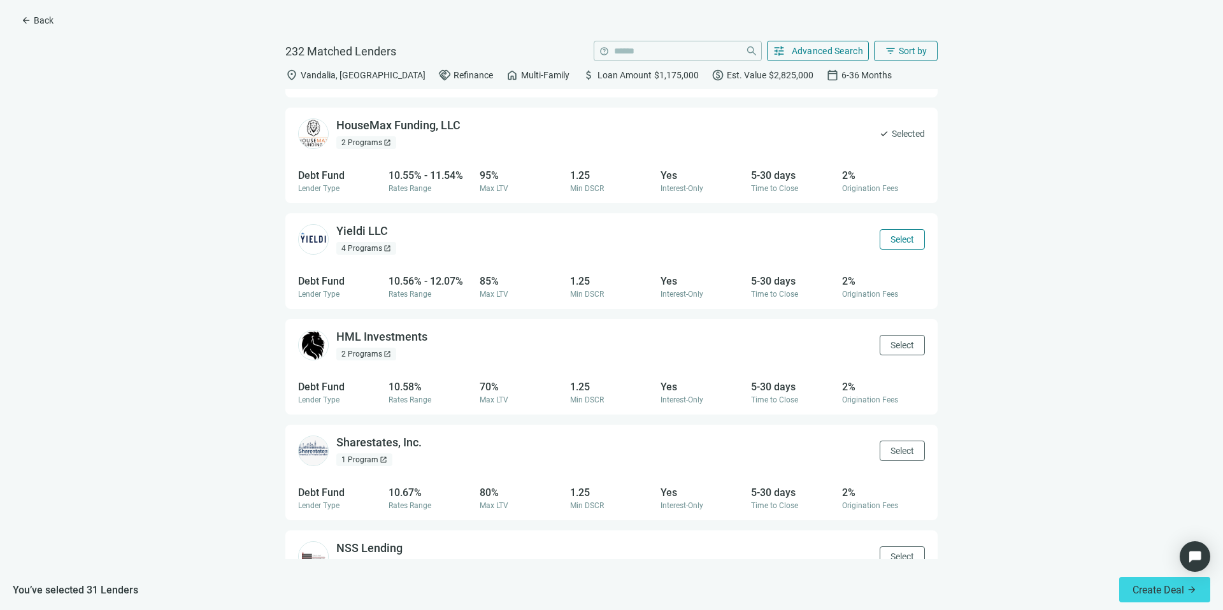
click at [890, 234] on span "Select" at bounding box center [902, 239] width 24 height 10
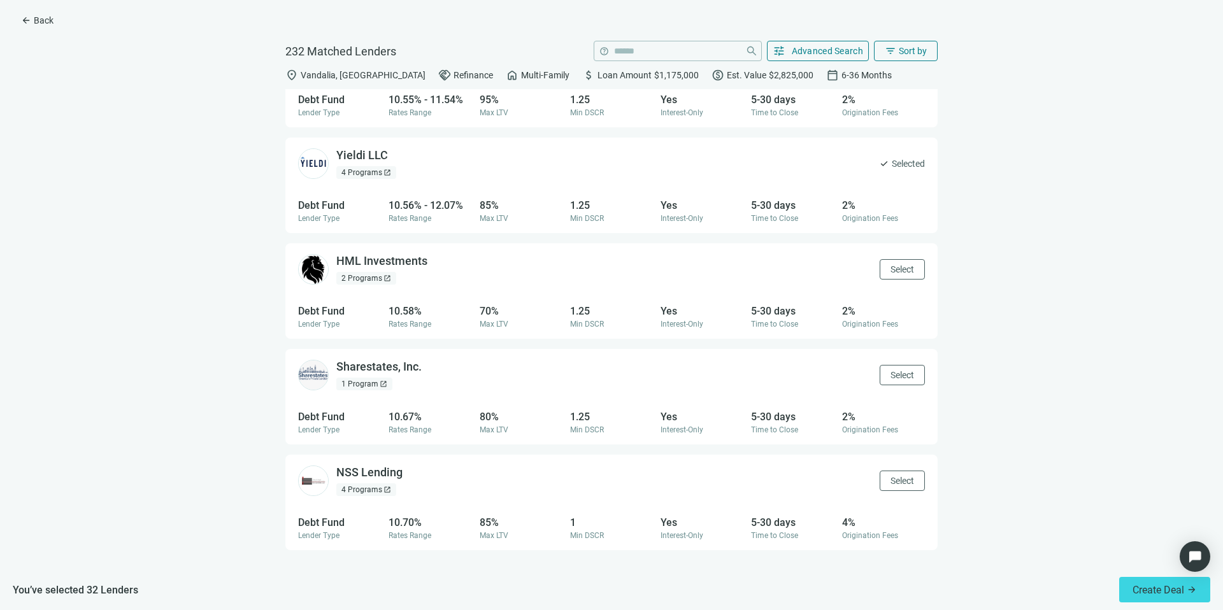
scroll to position [20681, 0]
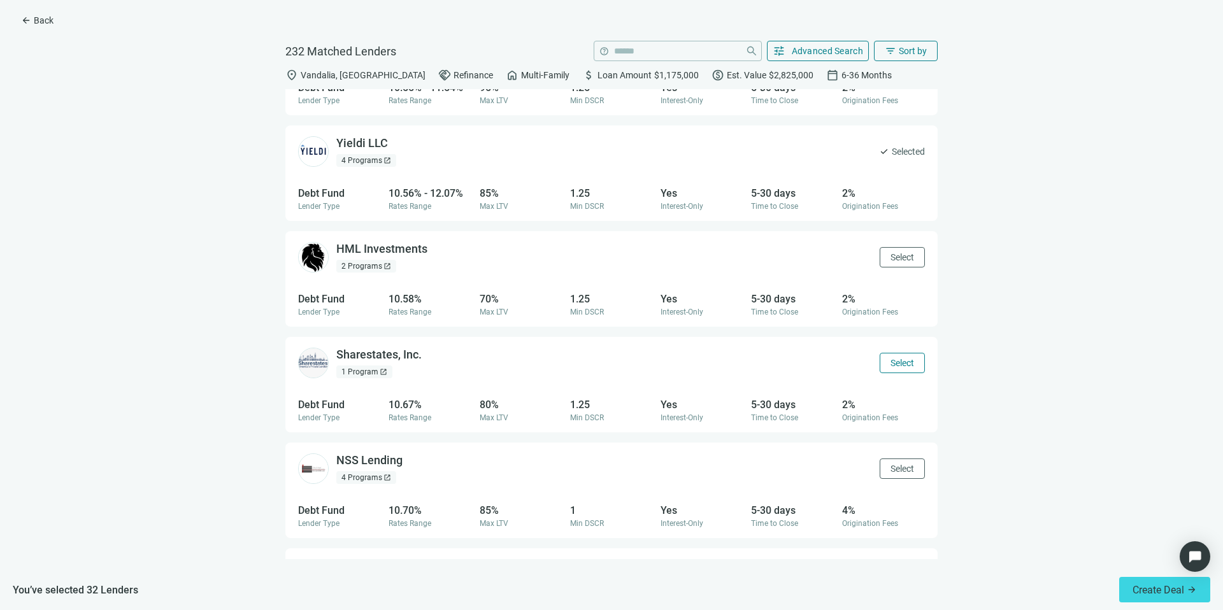
click at [895, 358] on span "Select" at bounding box center [902, 363] width 24 height 10
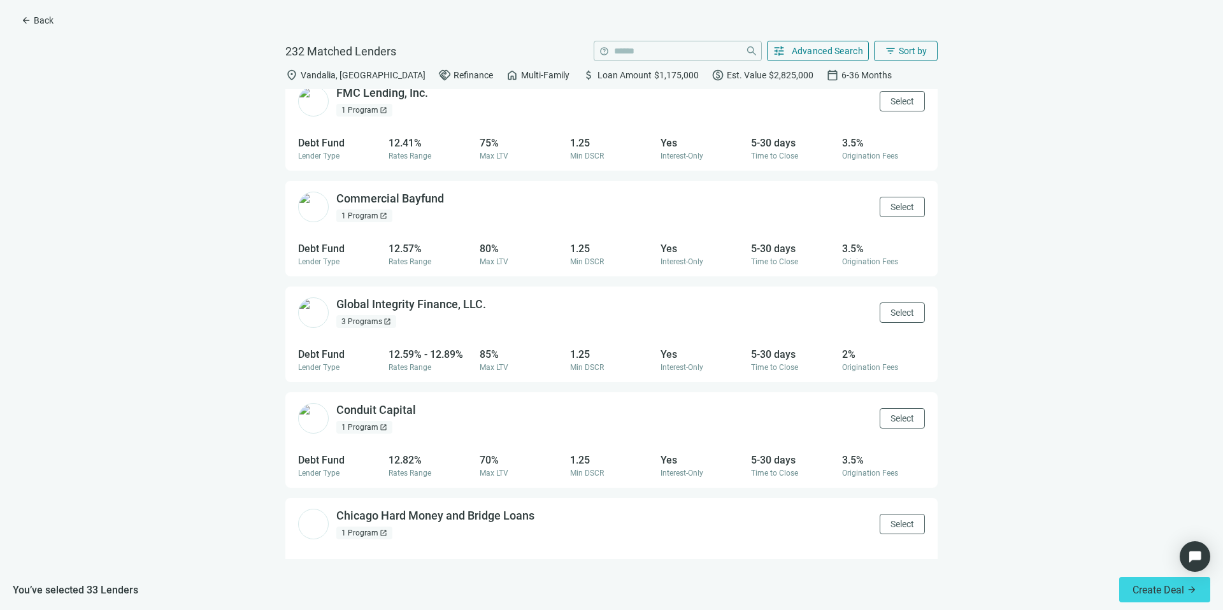
scroll to position [23286, 0]
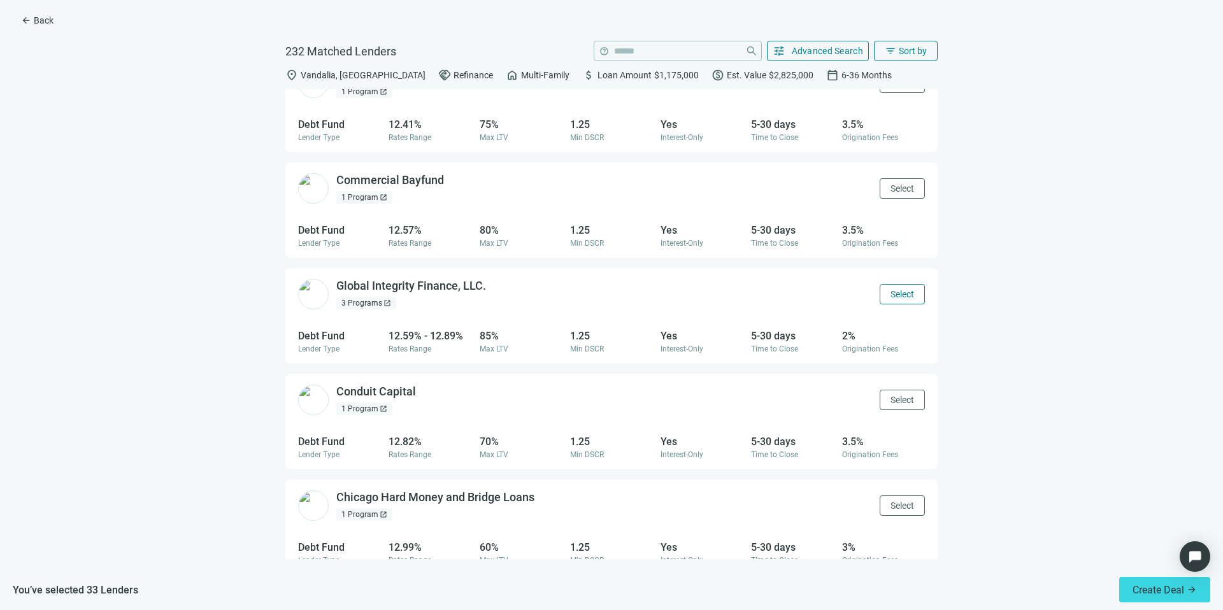
click at [895, 300] on button "Select" at bounding box center [901, 294] width 45 height 20
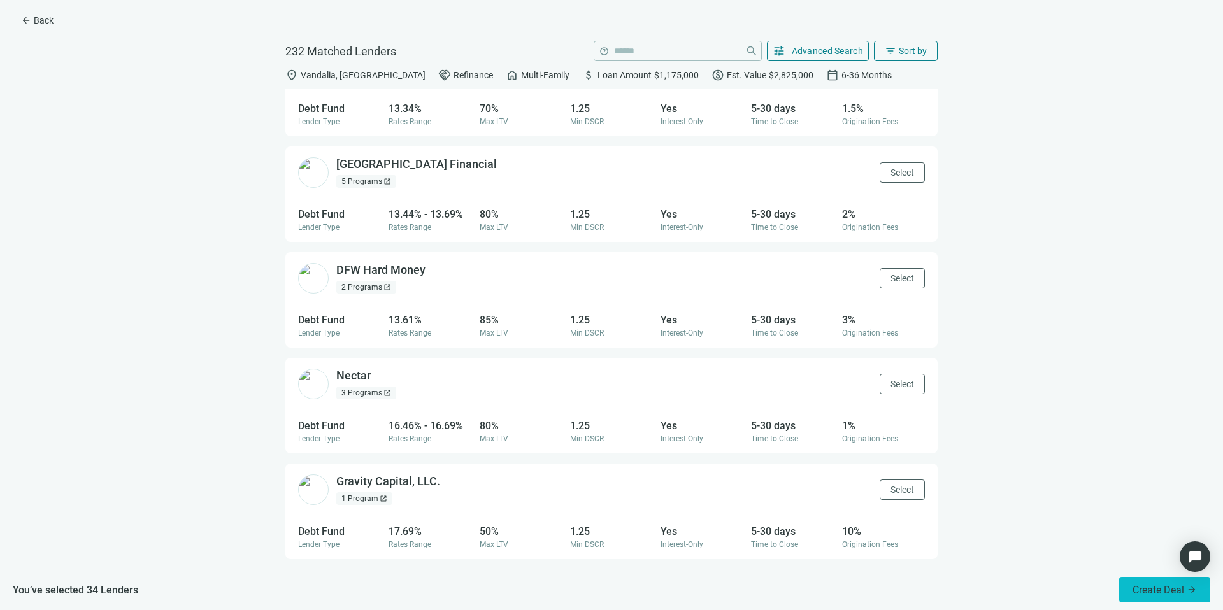
click at [1181, 591] on span "Create Deal" at bounding box center [1158, 590] width 52 height 12
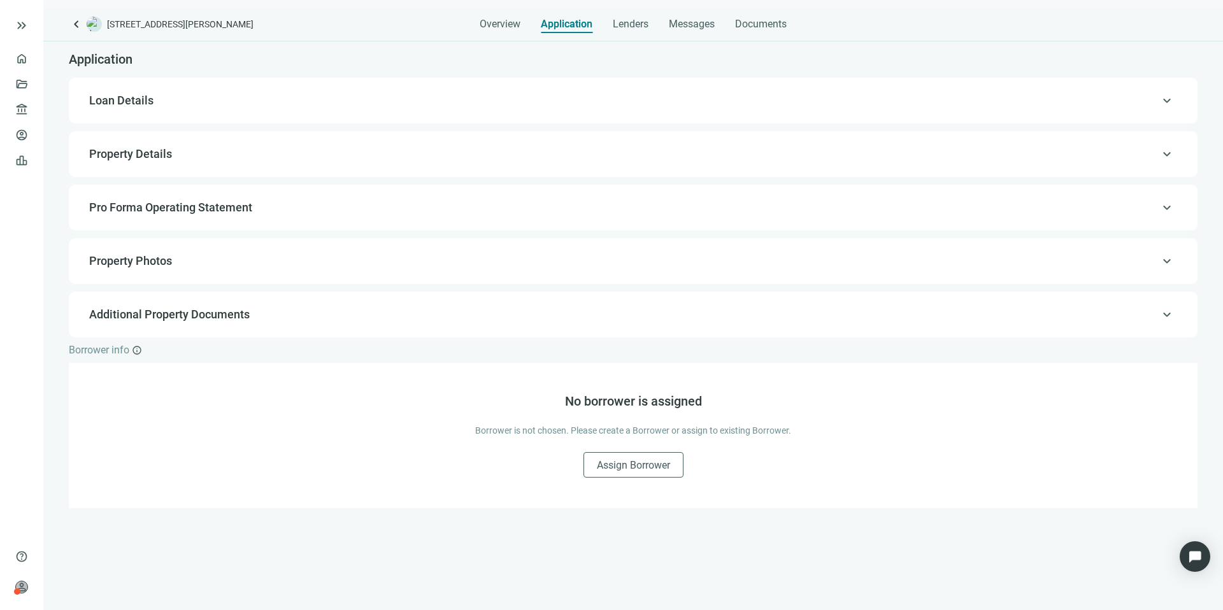
click at [886, 118] on div "keyboard_arrow_up Loan Details" at bounding box center [633, 101] width 1128 height 46
click at [840, 110] on div "keyboard_arrow_up Loan Details" at bounding box center [633, 100] width 1103 height 31
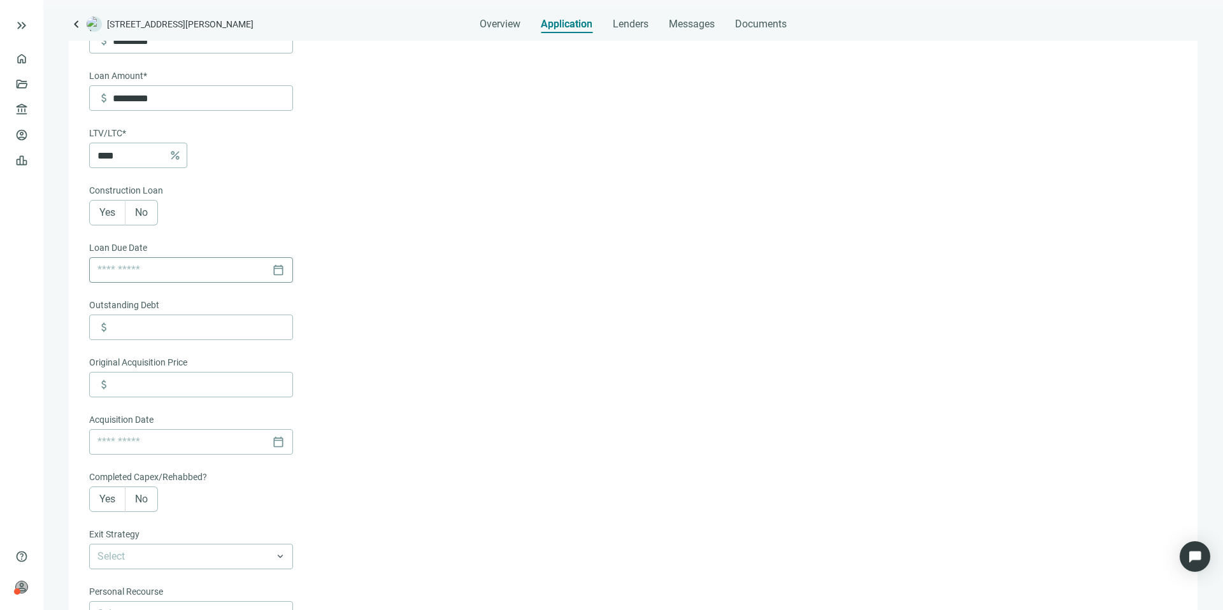
scroll to position [240, 0]
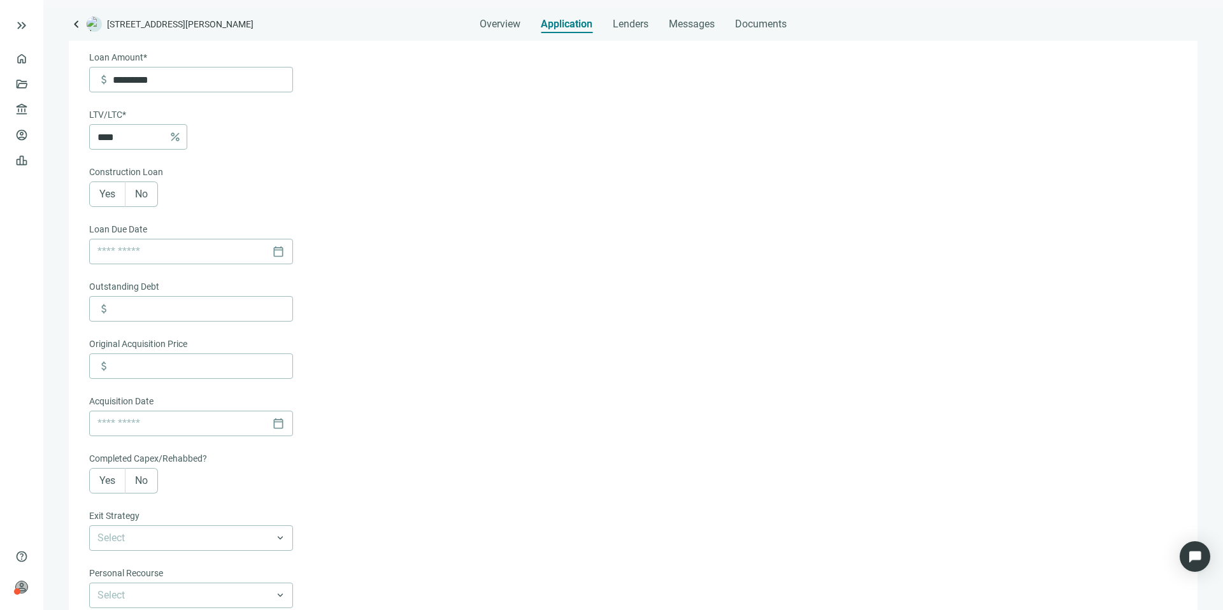
click at [107, 202] on label "Yes" at bounding box center [107, 193] width 36 height 25
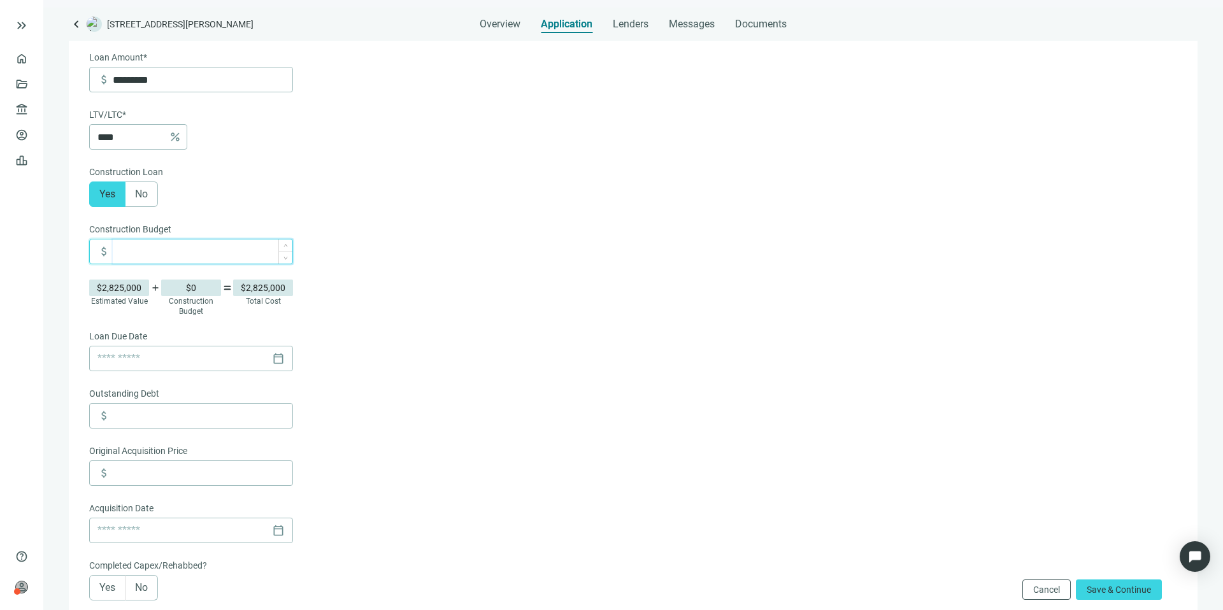
click at [148, 248] on input at bounding box center [203, 251] width 180 height 24
type input "*********"
type input "*"
type input "*********"
type input "**"
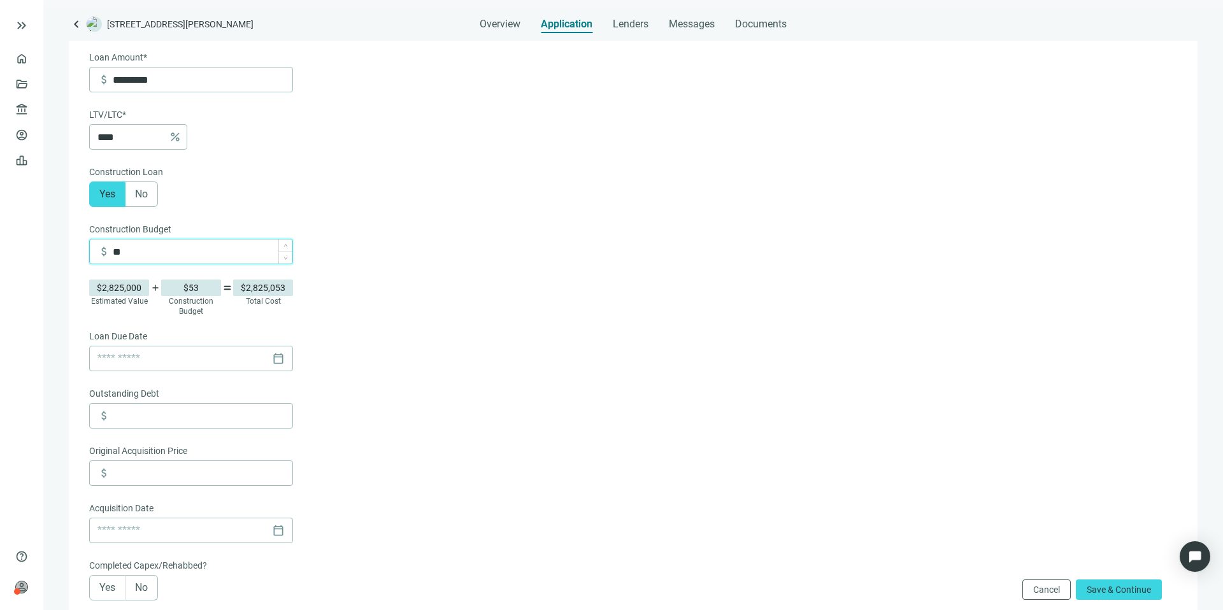
type input "*********"
type input "***"
type input "*********"
type input "*****"
type input "*********"
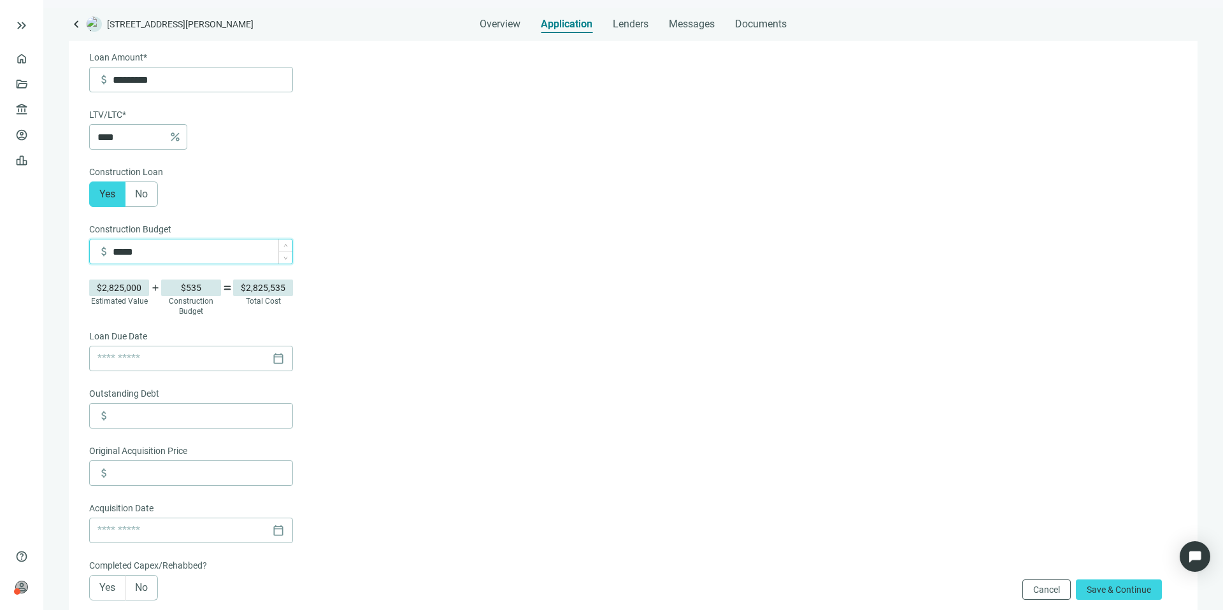
type input "******"
type input "*********"
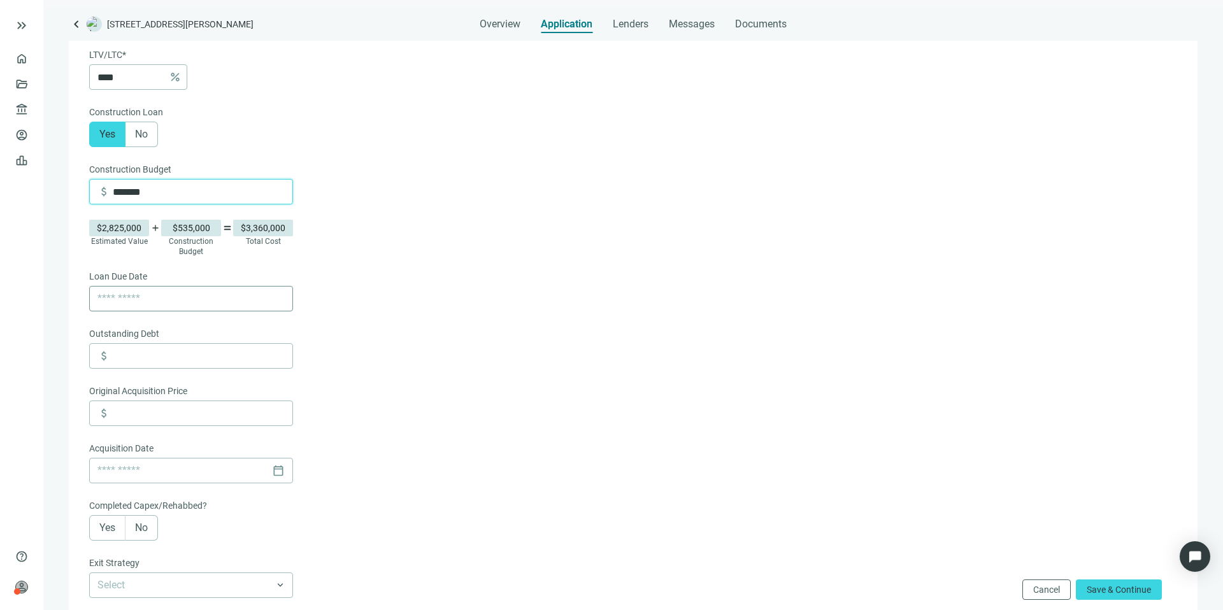
scroll to position [302, 0]
type input "*******"
click at [195, 348] on input at bounding box center [203, 353] width 180 height 24
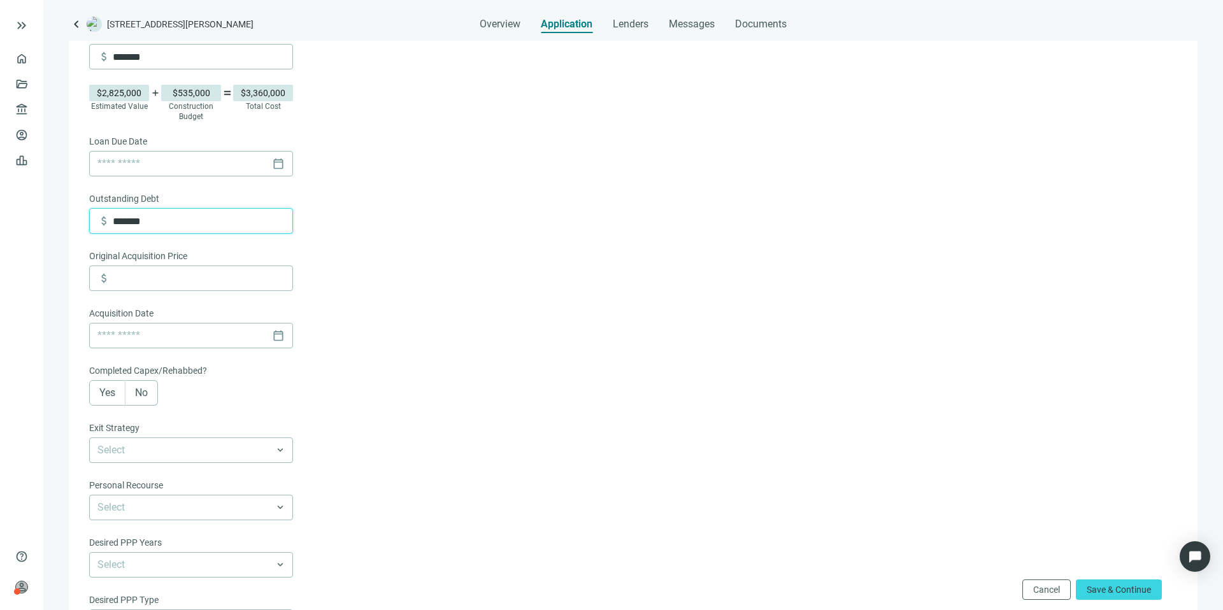
scroll to position [438, 0]
type input "*******"
click at [138, 390] on span "No" at bounding box center [141, 389] width 13 height 12
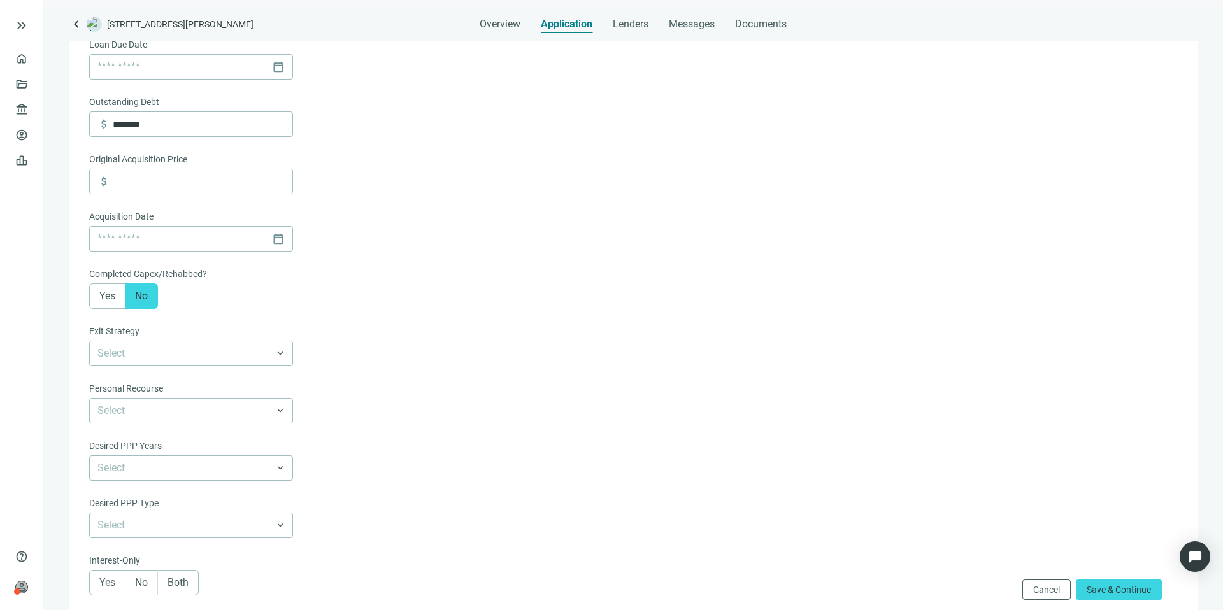
scroll to position [581, 0]
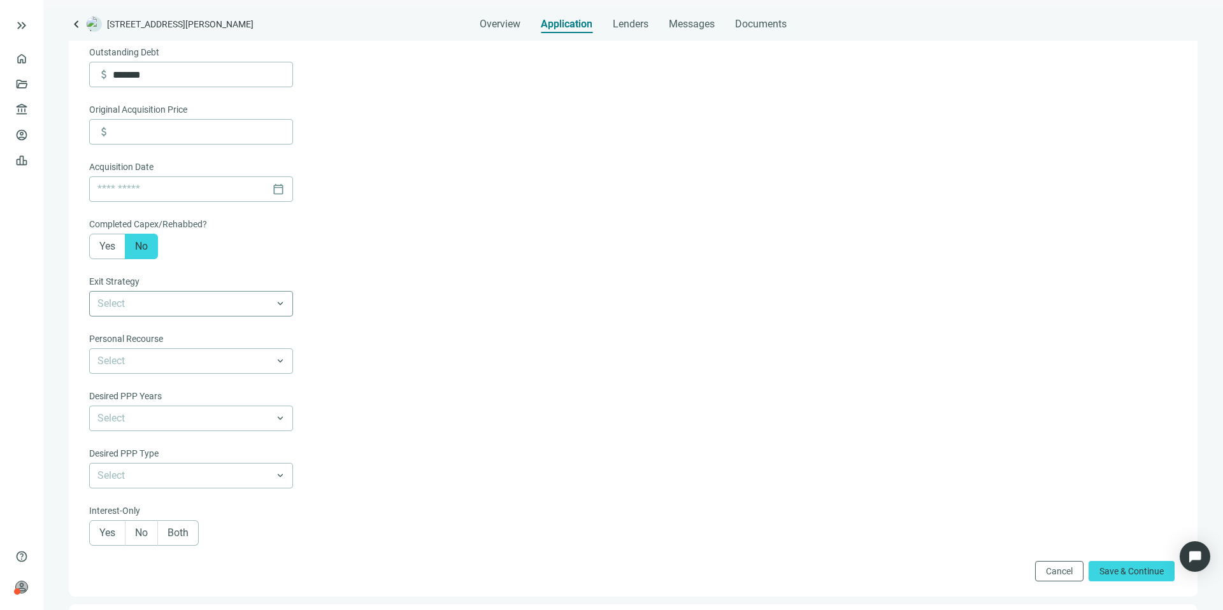
click at [226, 307] on input "search" at bounding box center [185, 304] width 176 height 24
click at [201, 357] on div "Remodel & Hold" at bounding box center [191, 354] width 188 height 16
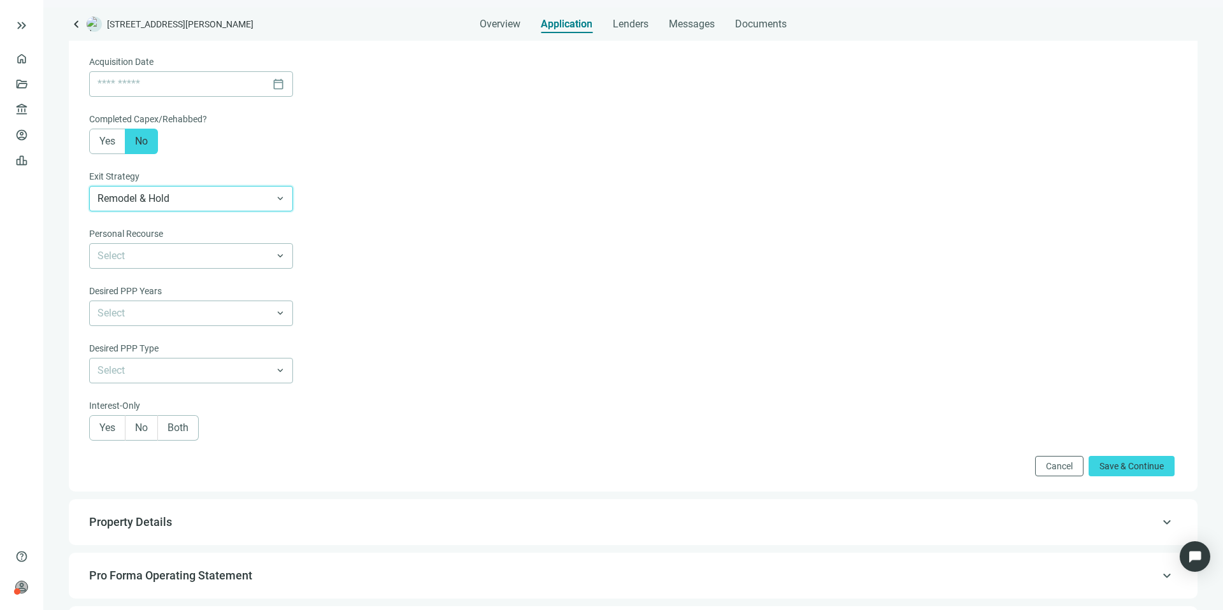
scroll to position [697, 0]
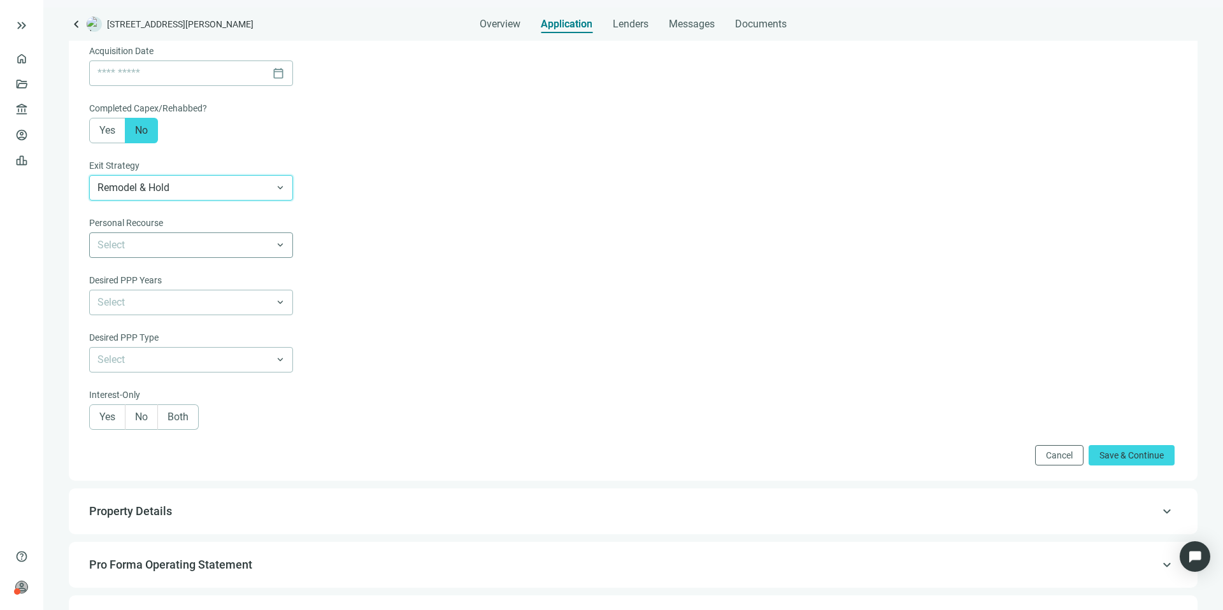
click at [220, 243] on input "search" at bounding box center [185, 245] width 176 height 24
click at [213, 273] on div "Full Recourse" at bounding box center [191, 272] width 188 height 16
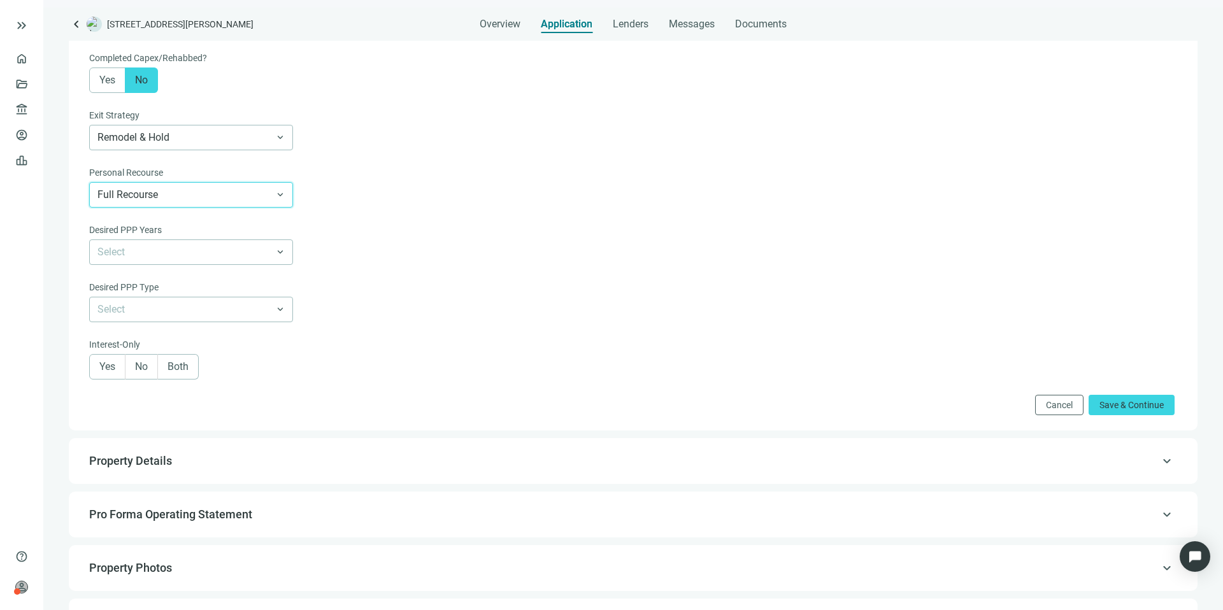
scroll to position [756, 0]
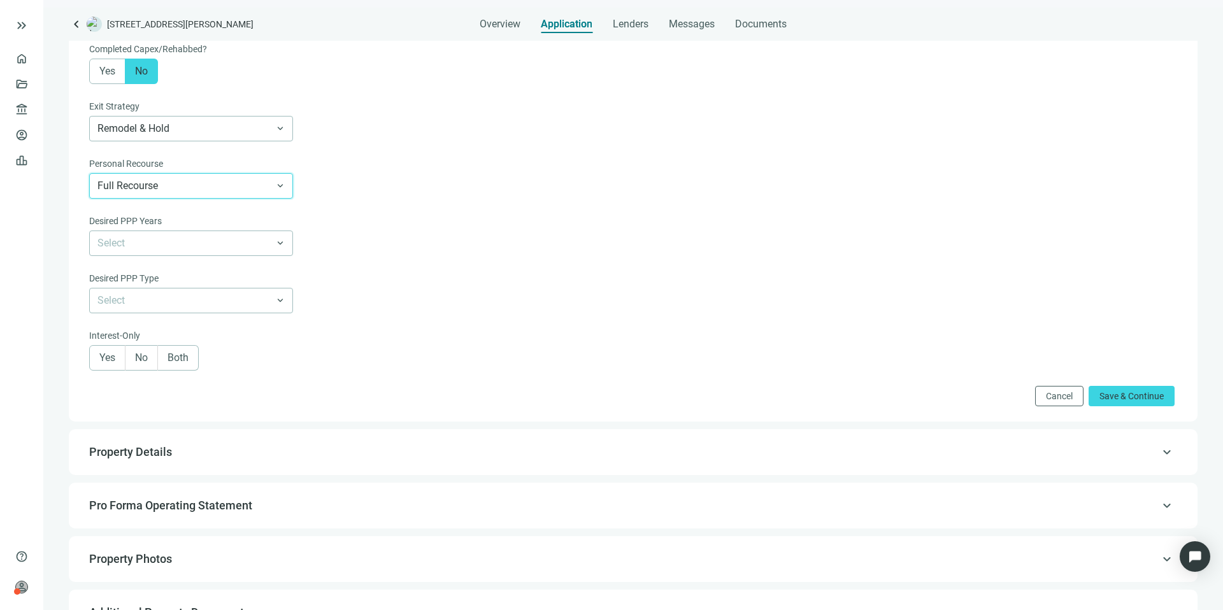
click at [104, 357] on span "Yes" at bounding box center [107, 357] width 16 height 12
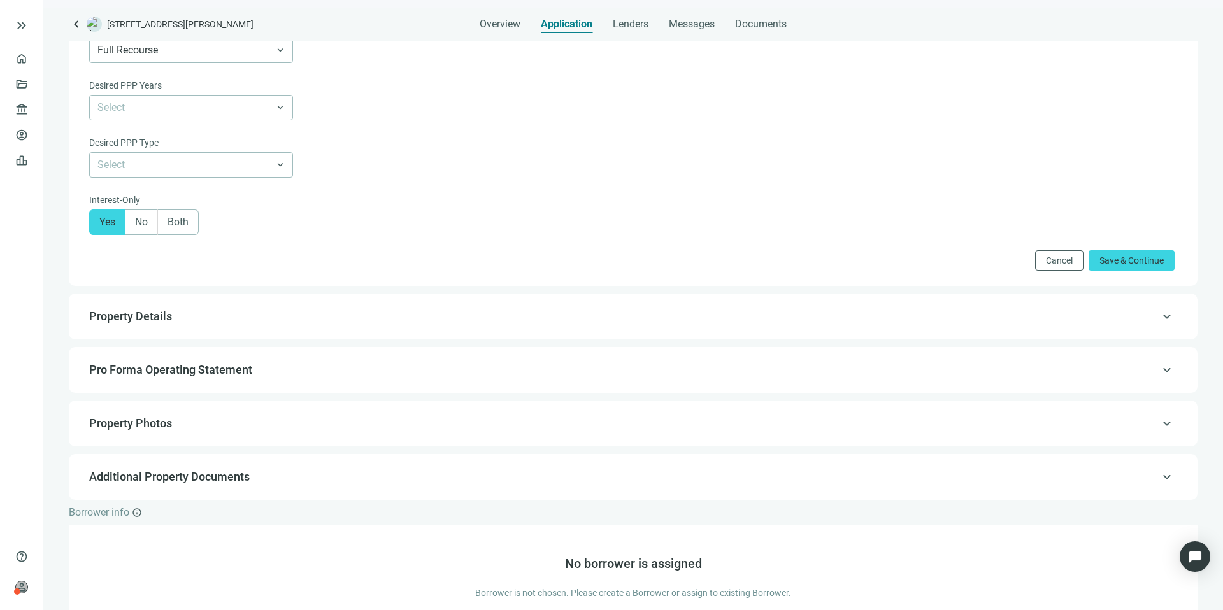
scroll to position [914, 0]
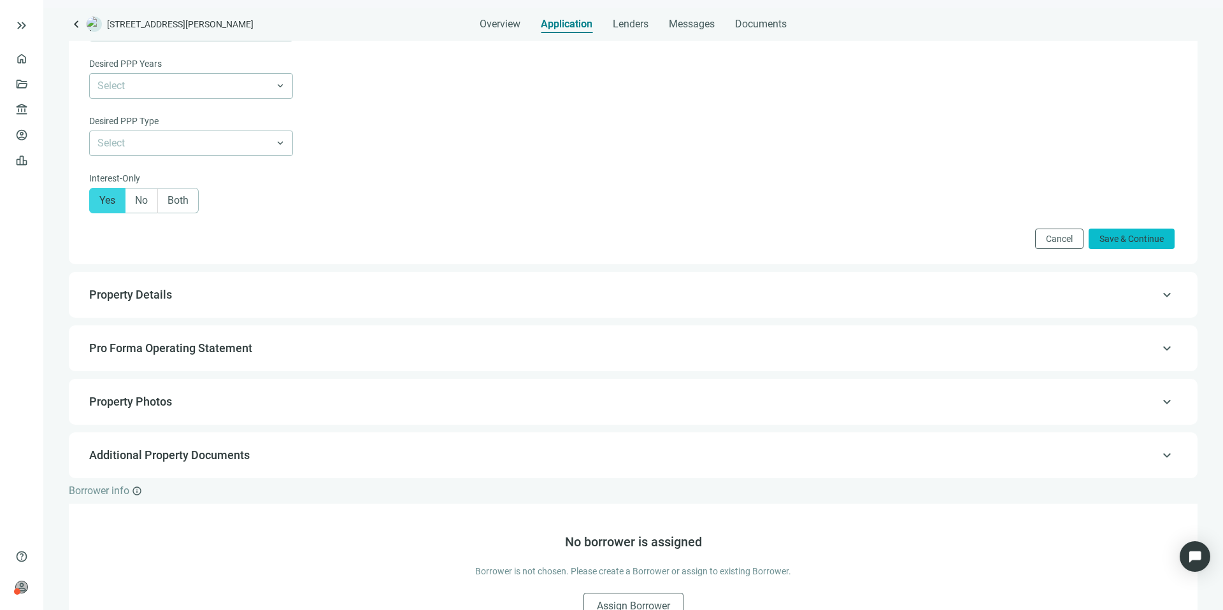
click at [1103, 234] on span "Save & Continue" at bounding box center [1131, 239] width 64 height 10
click at [1111, 239] on span "Save & Continue" at bounding box center [1131, 239] width 64 height 10
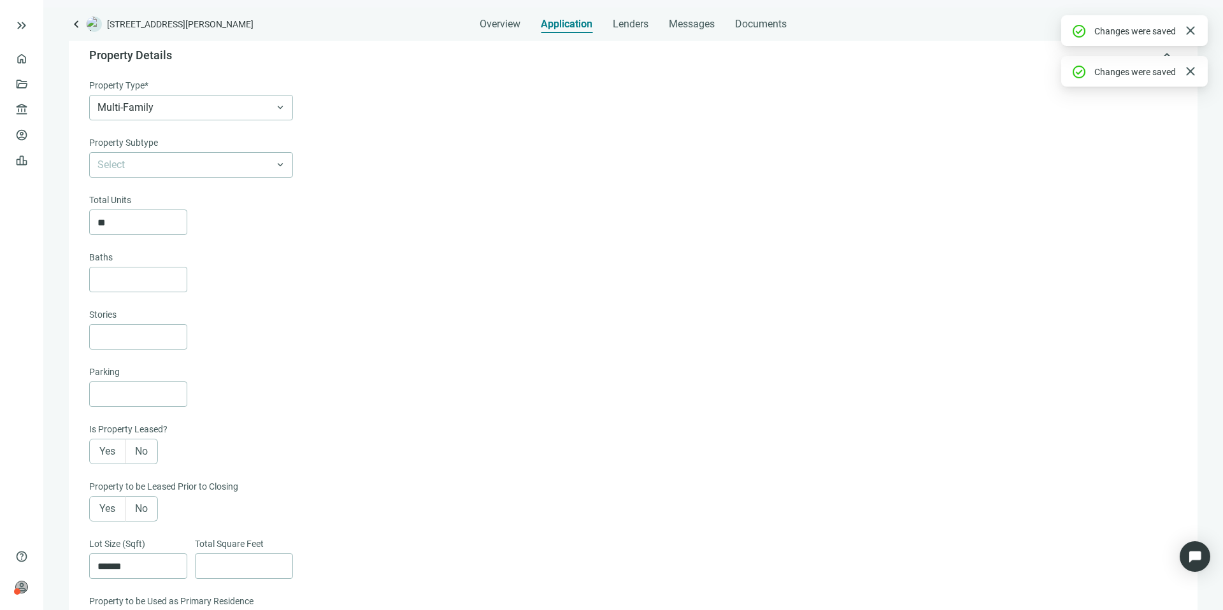
scroll to position [90, 0]
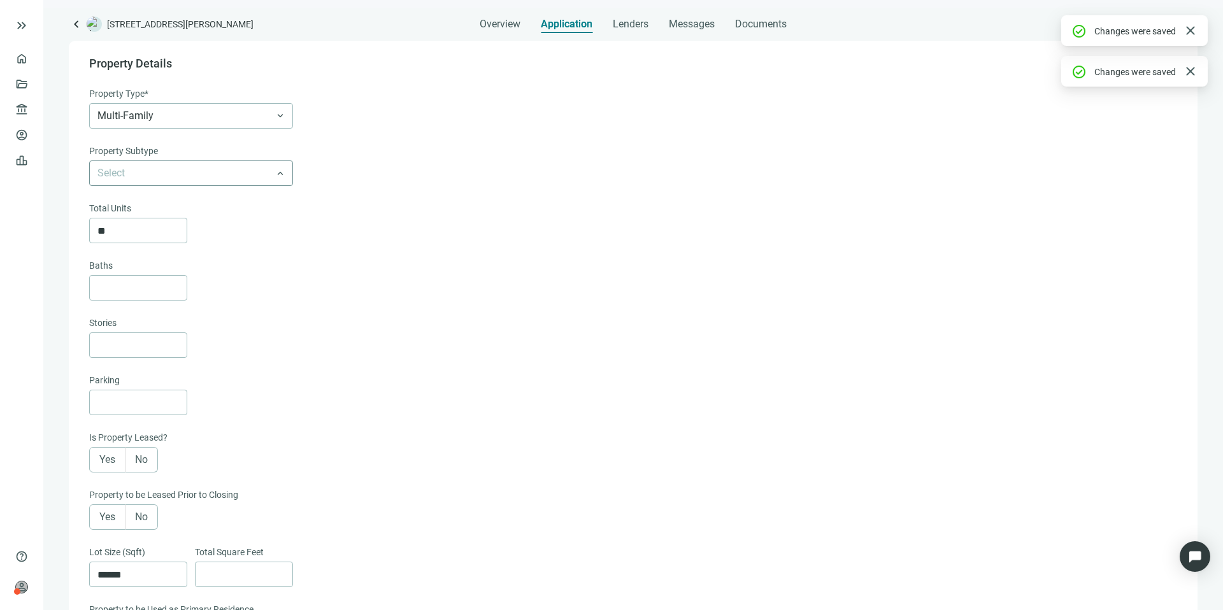
click at [226, 167] on input "search" at bounding box center [185, 173] width 176 height 24
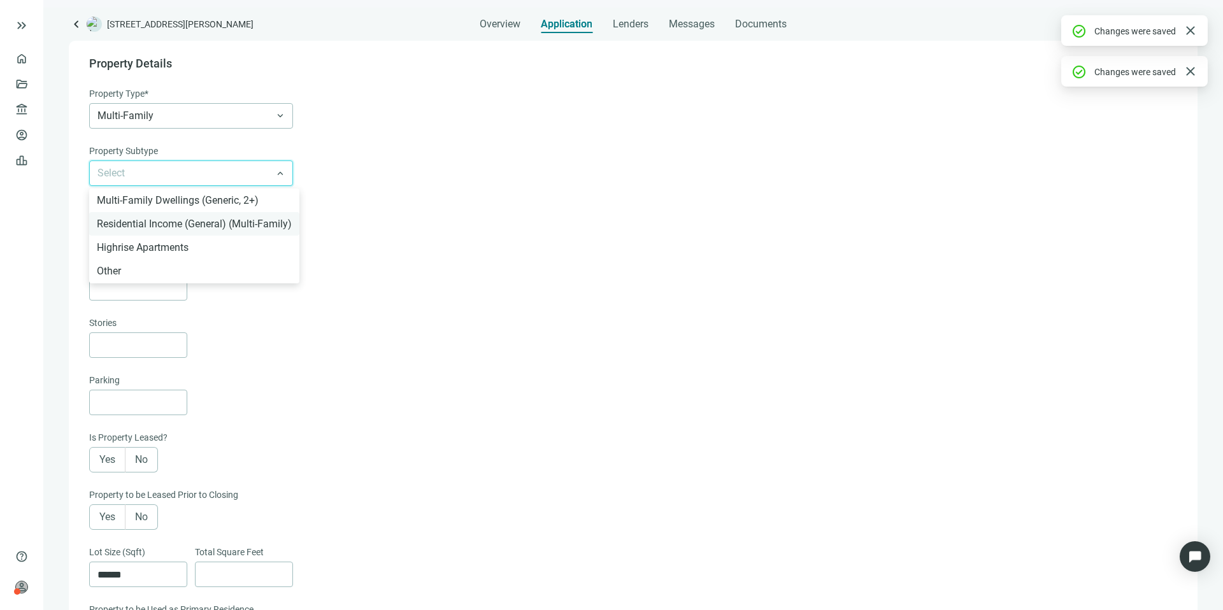
click at [234, 220] on div "Residential Income (General) (Multi-Family)" at bounding box center [194, 224] width 195 height 16
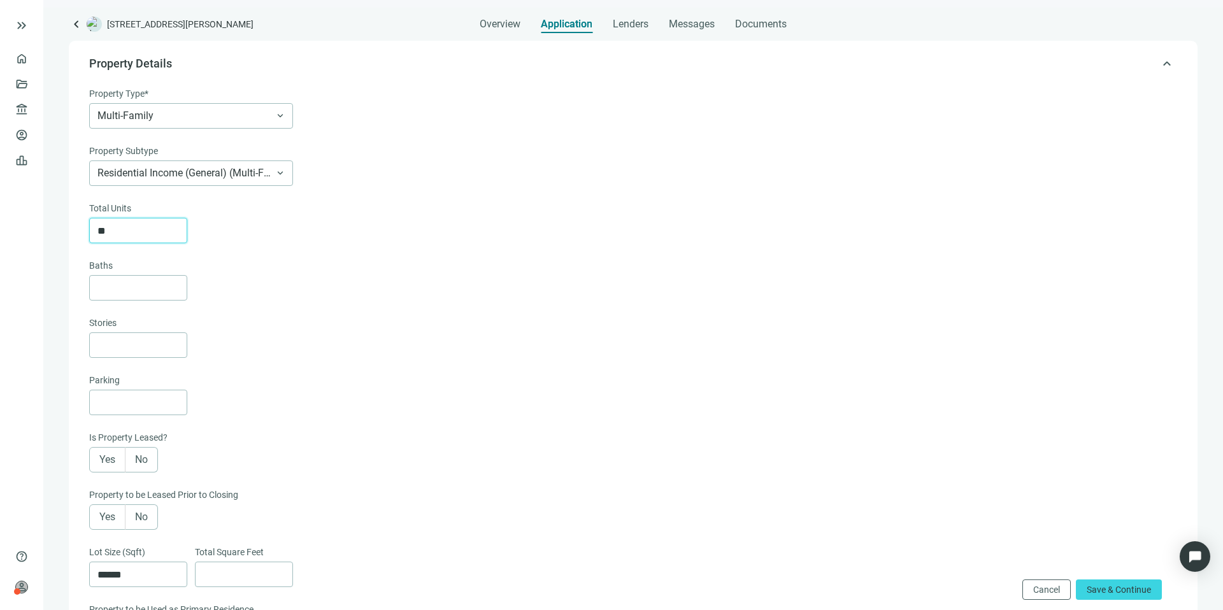
drag, startPoint x: 134, startPoint y: 232, endPoint x: 67, endPoint y: 232, distance: 66.9
type input "**"
click at [96, 457] on label "Yes" at bounding box center [107, 459] width 36 height 25
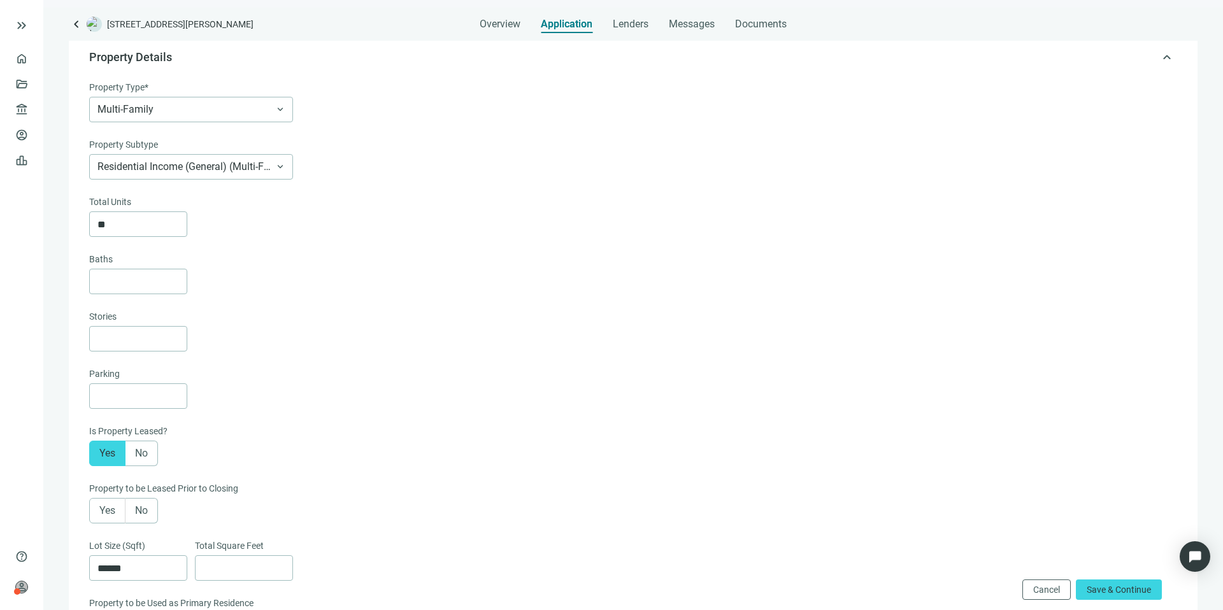
scroll to position [148, 0]
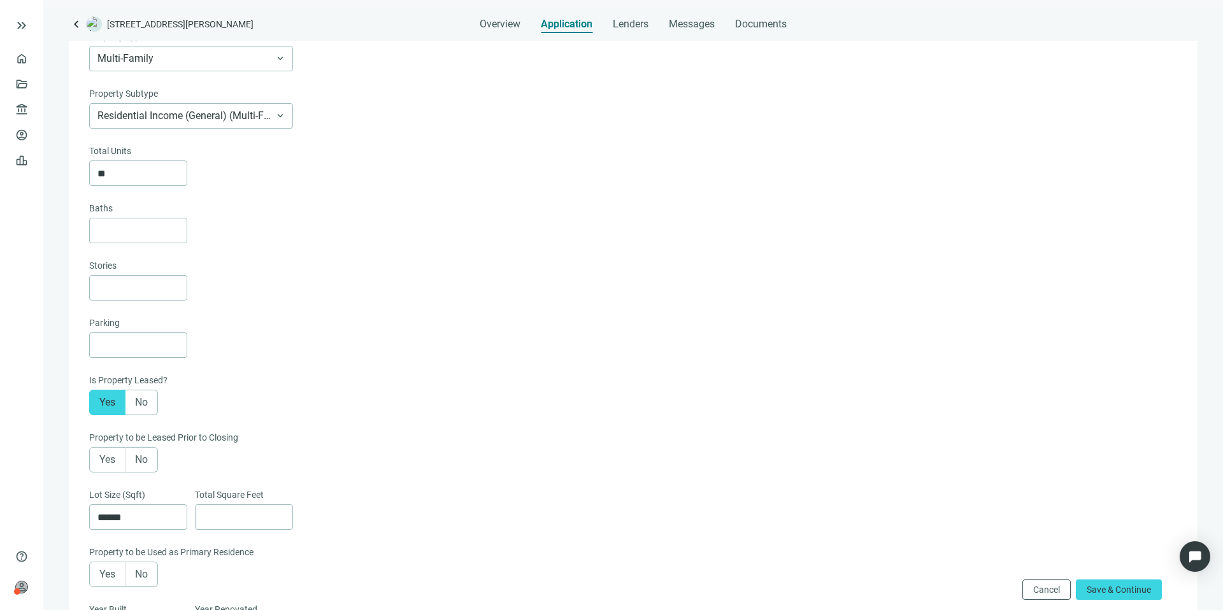
click at [101, 457] on span "Yes" at bounding box center [107, 459] width 16 height 12
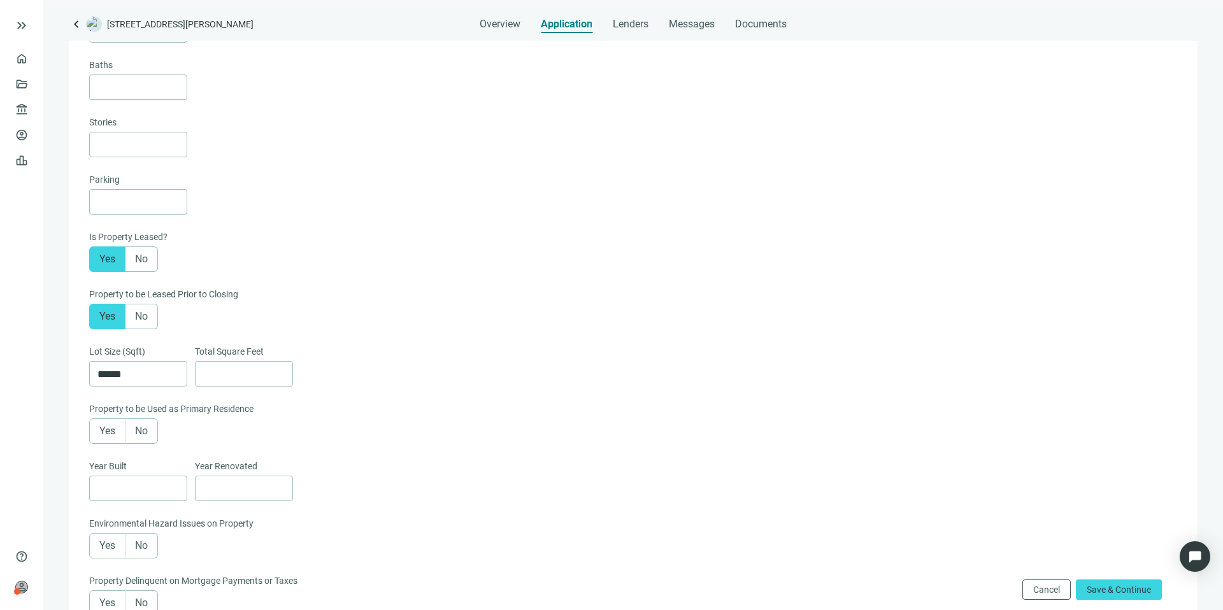
scroll to position [301, 0]
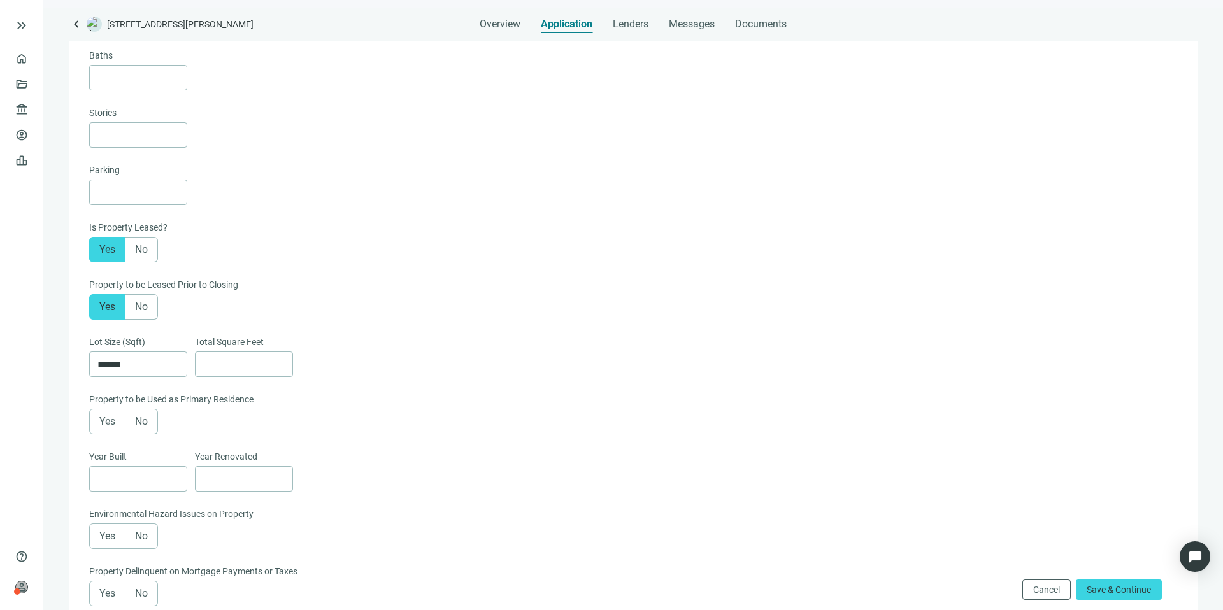
click at [140, 425] on span "No" at bounding box center [141, 421] width 13 height 12
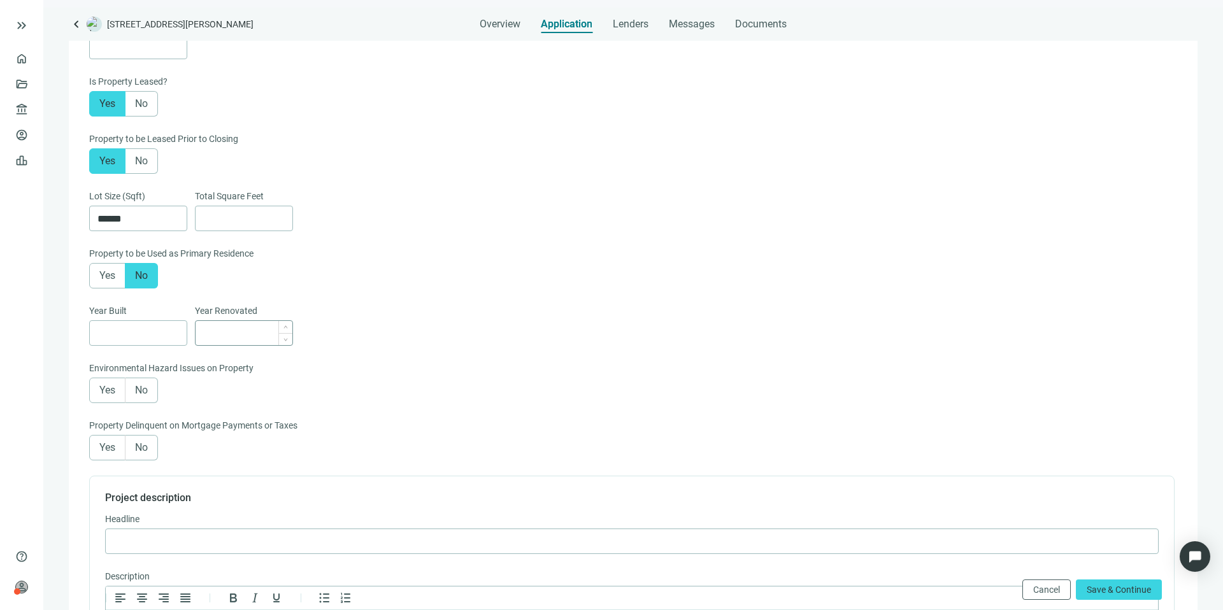
scroll to position [447, 0]
click at [152, 386] on label "No" at bounding box center [141, 389] width 32 height 25
click at [149, 444] on label "No" at bounding box center [141, 446] width 32 height 25
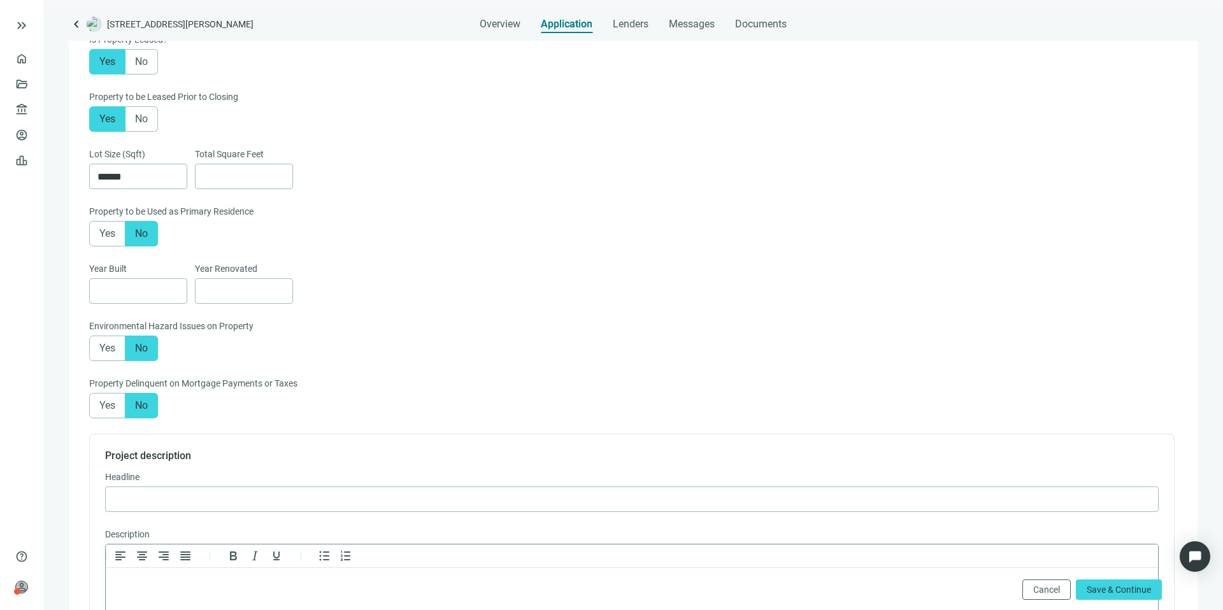
scroll to position [647, 0]
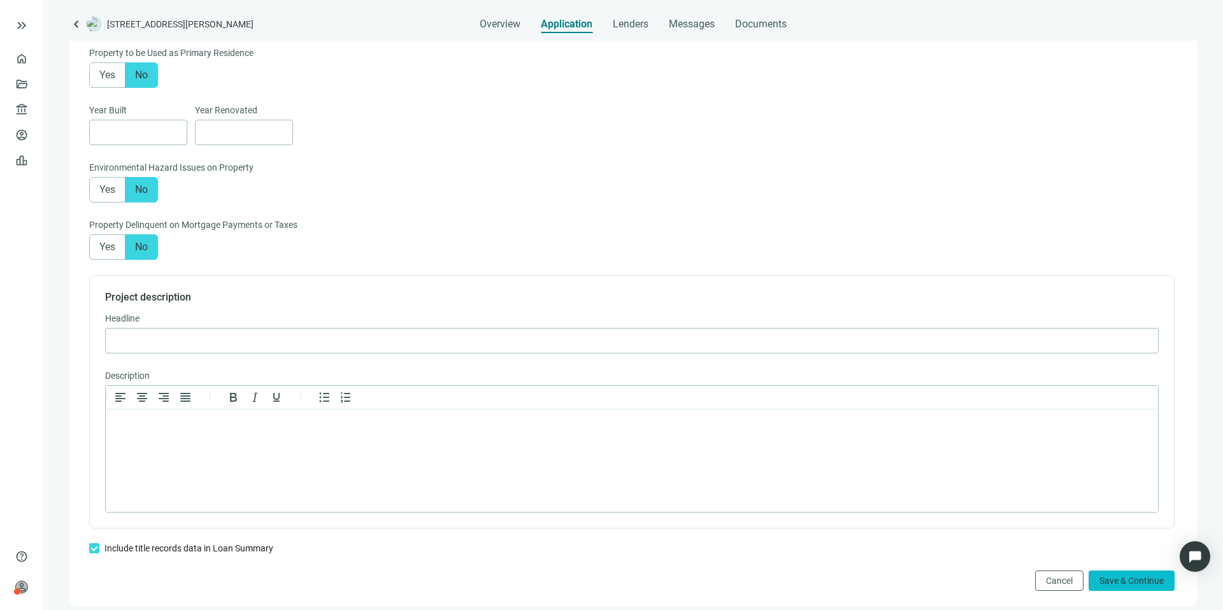
click at [1119, 582] on span "Save & Continue" at bounding box center [1131, 581] width 64 height 10
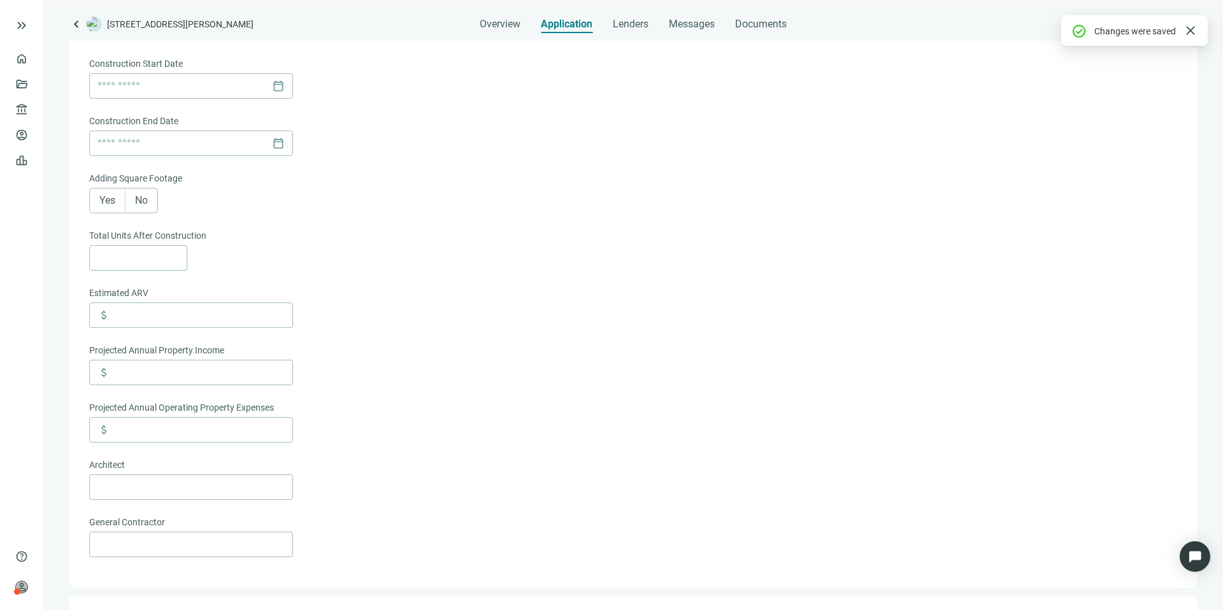
scroll to position [144, 0]
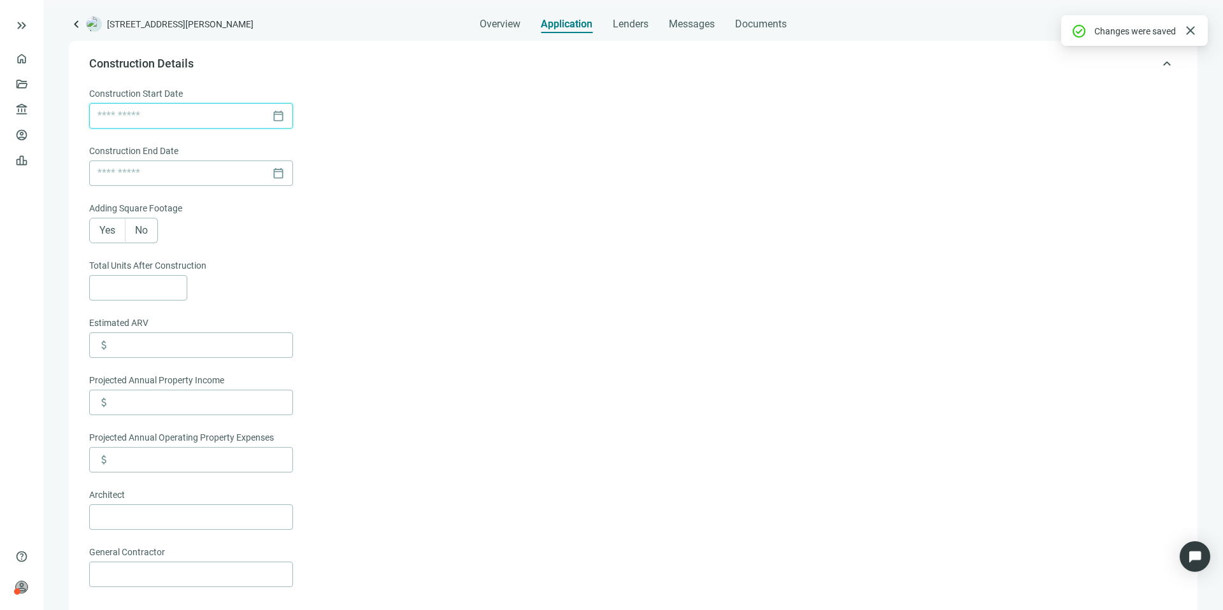
click at [205, 122] on input at bounding box center [181, 116] width 169 height 24
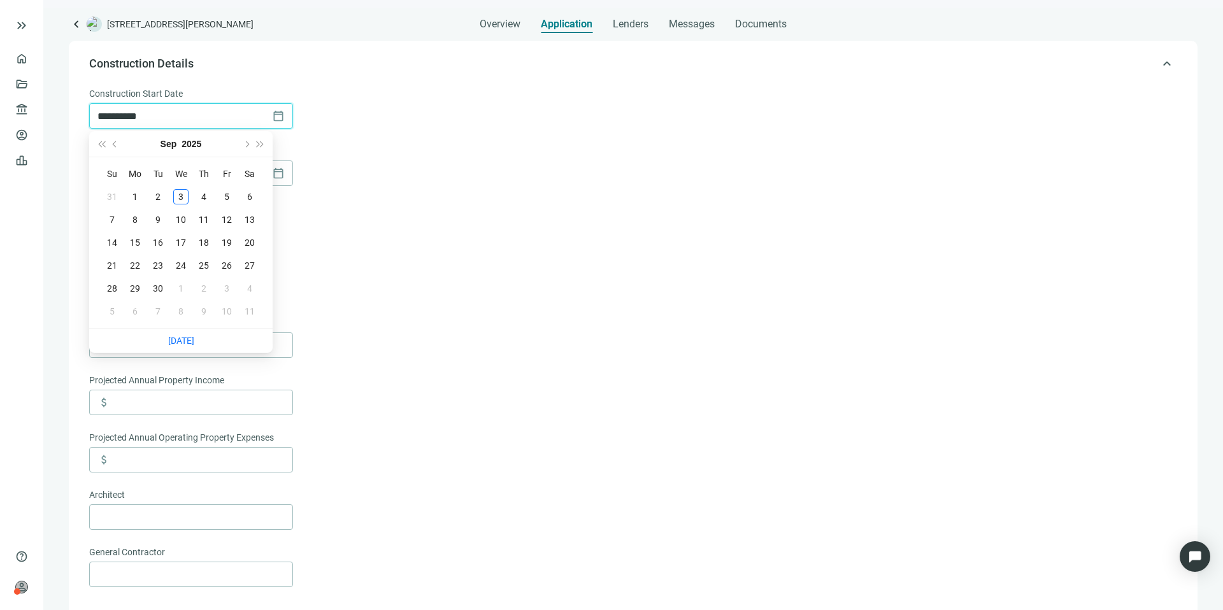
type input "**********"
click at [245, 145] on span "Next month (PageDown)" at bounding box center [246, 144] width 6 height 6
type input "**********"
click at [183, 197] on div "1" at bounding box center [180, 196] width 15 height 15
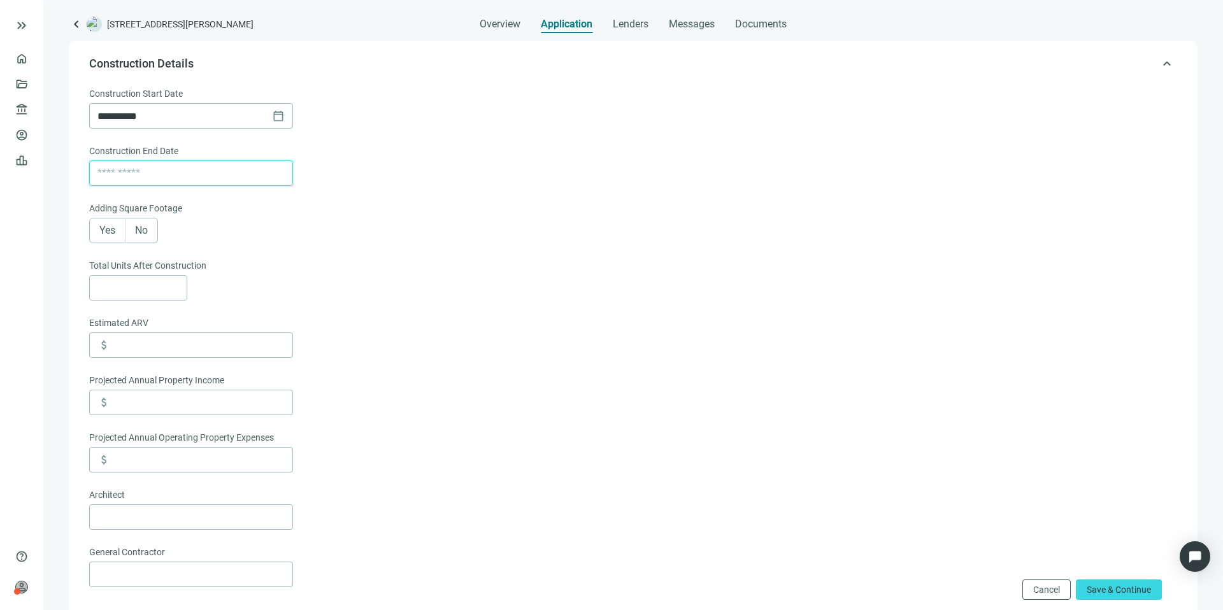
click at [183, 165] on input at bounding box center [181, 173] width 169 height 24
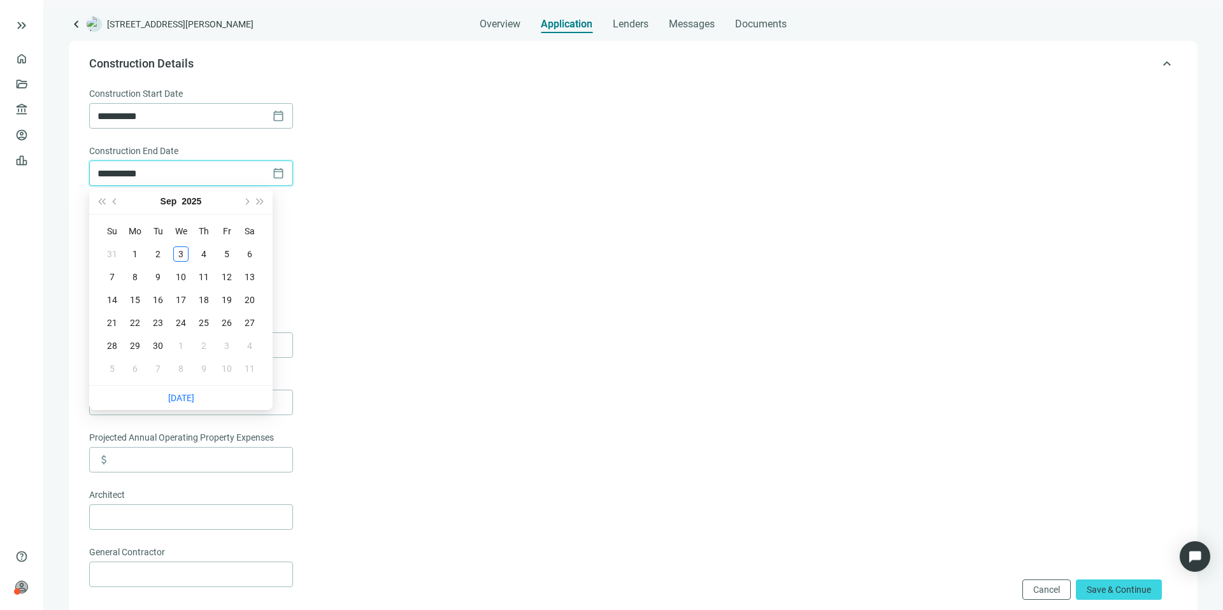
type input "**********"
click at [397, 220] on div "Yes No" at bounding box center [631, 230] width 1085 height 25
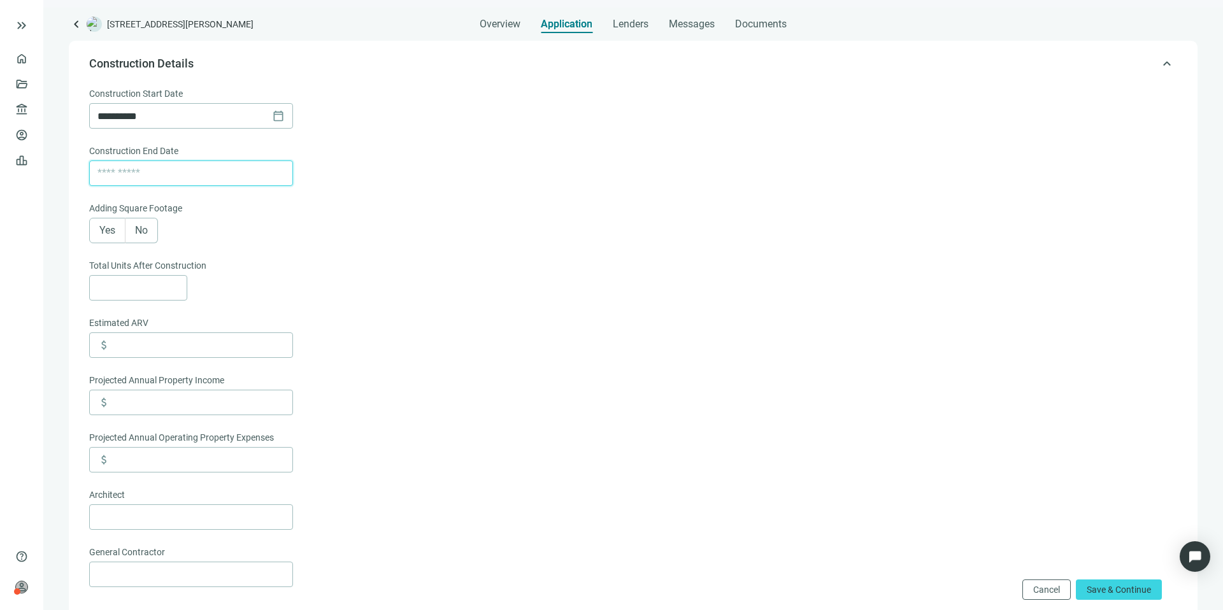
click at [239, 177] on input at bounding box center [181, 173] width 169 height 24
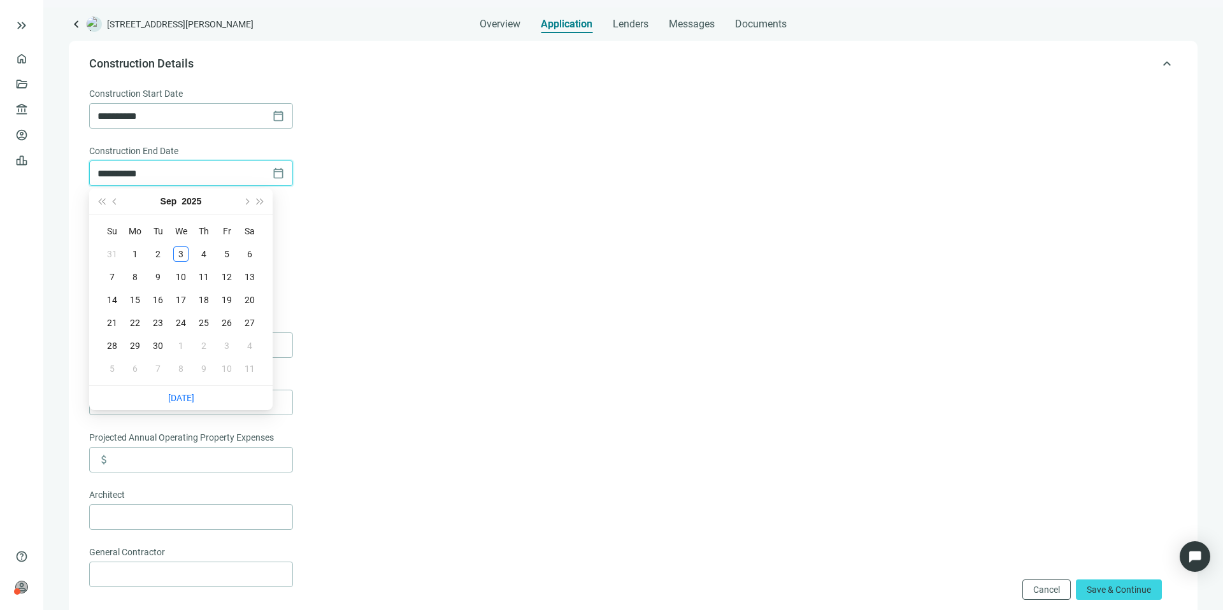
type input "**********"
click at [281, 175] on div "calendar_today" at bounding box center [190, 173] width 187 height 24
click at [250, 201] on button "Next month (PageDown)" at bounding box center [246, 200] width 14 height 25
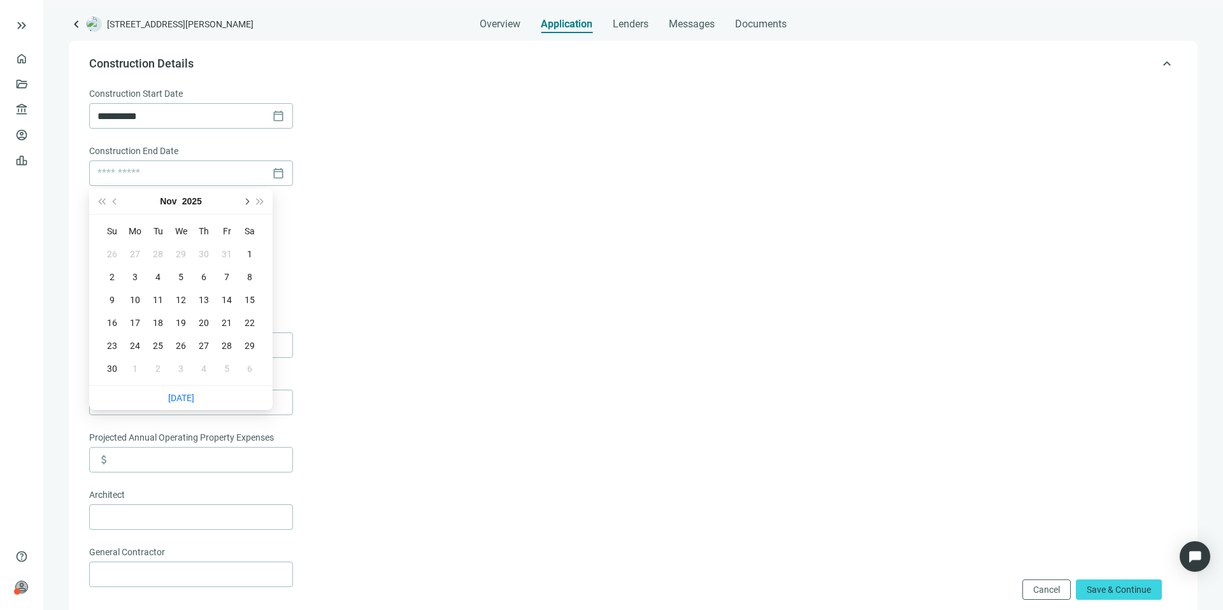
click at [250, 201] on button "Next month (PageDown)" at bounding box center [246, 200] width 14 height 25
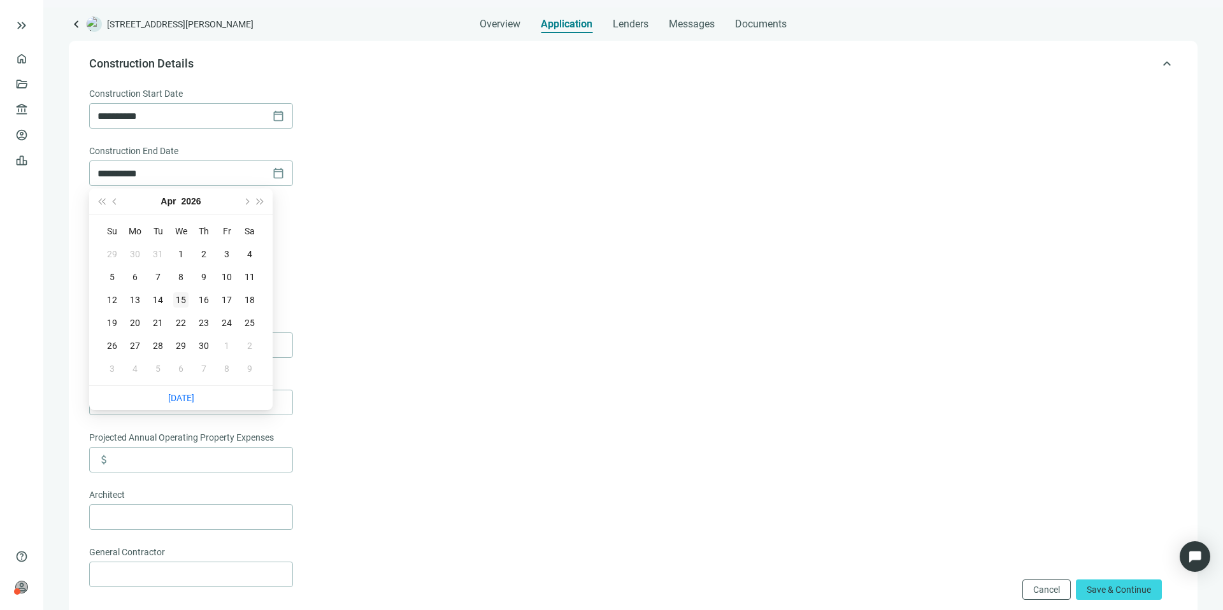
type input "**********"
click at [181, 302] on div "15" at bounding box center [180, 299] width 15 height 15
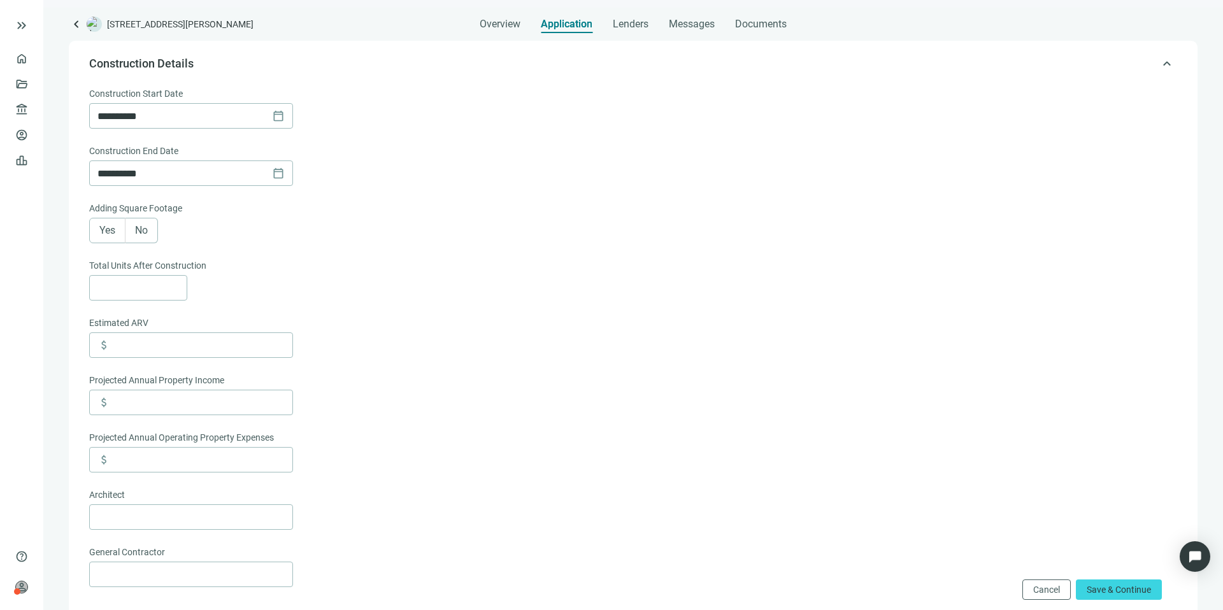
click at [134, 234] on label "No" at bounding box center [141, 230] width 32 height 25
click at [144, 288] on input at bounding box center [141, 288] width 89 height 24
type input "**"
click at [155, 338] on input at bounding box center [203, 345] width 180 height 24
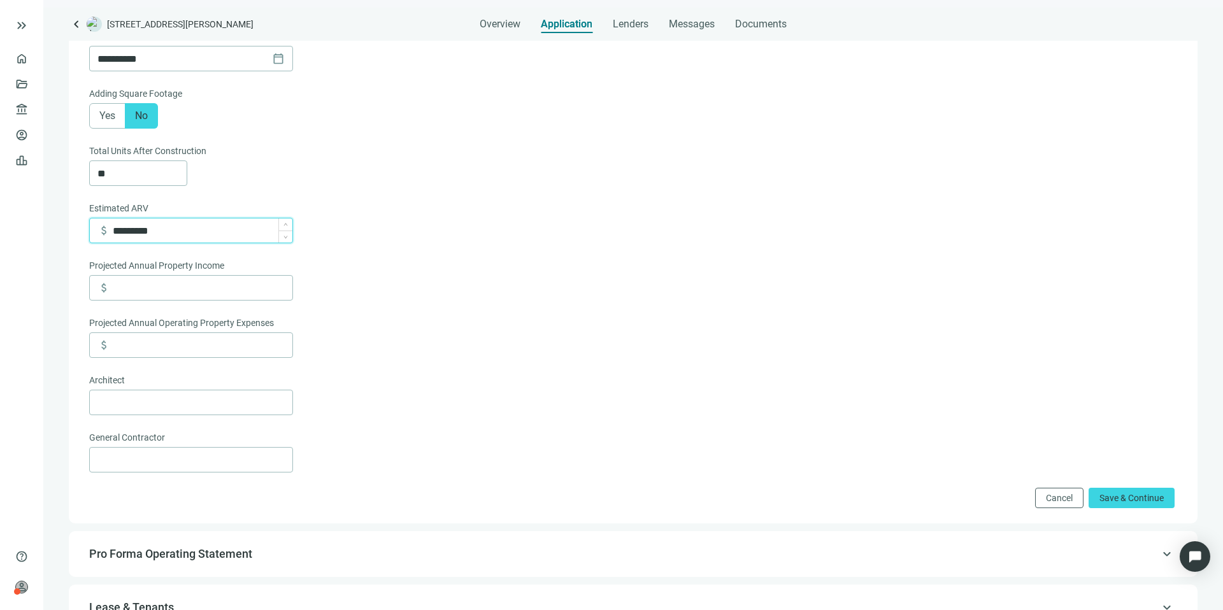
scroll to position [260, 0]
type input "*********"
click at [196, 295] on input at bounding box center [203, 286] width 180 height 24
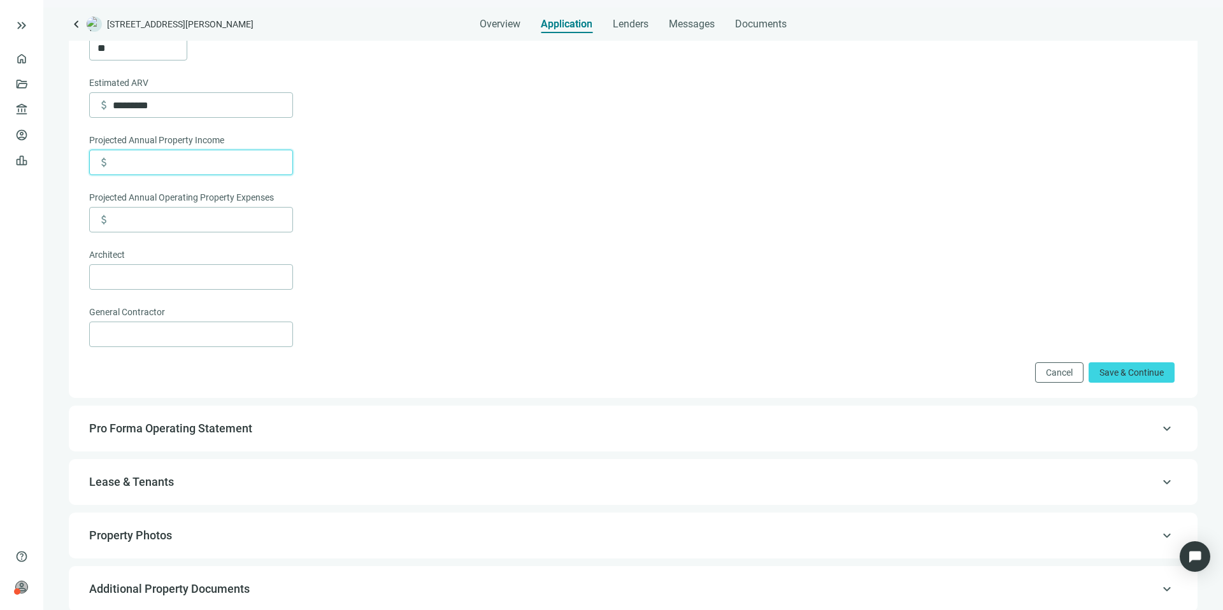
scroll to position [385, 0]
click at [1121, 366] on span "Save & Continue" at bounding box center [1131, 371] width 64 height 10
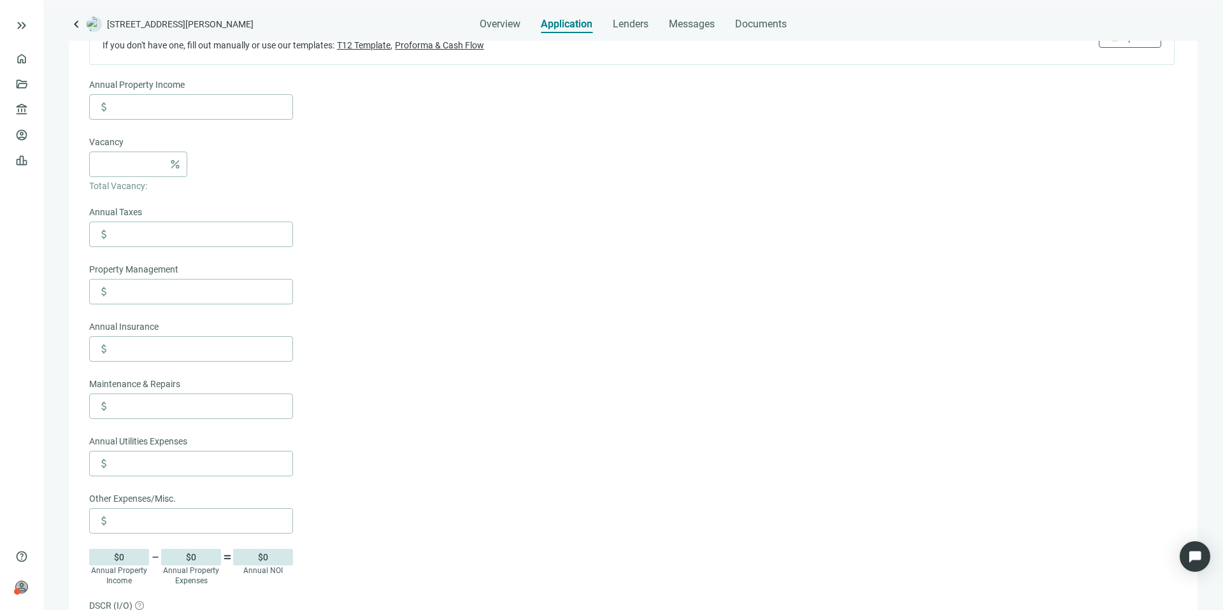
scroll to position [62, 0]
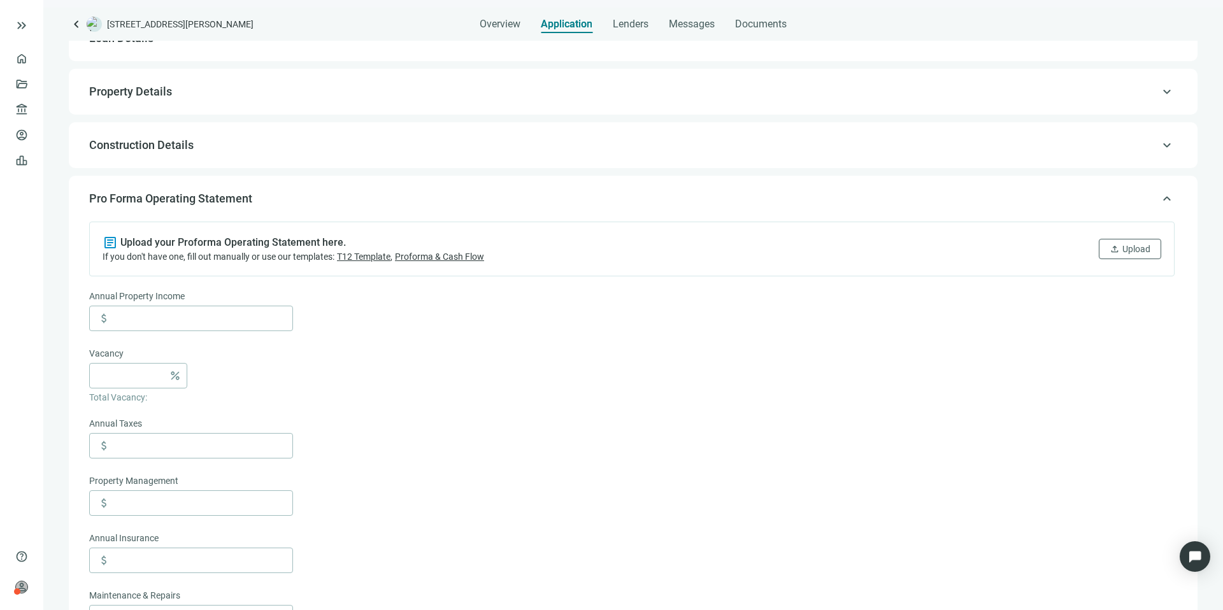
click at [1159, 145] on span "keyboard_arrow_up" at bounding box center [1166, 145] width 15 height 0
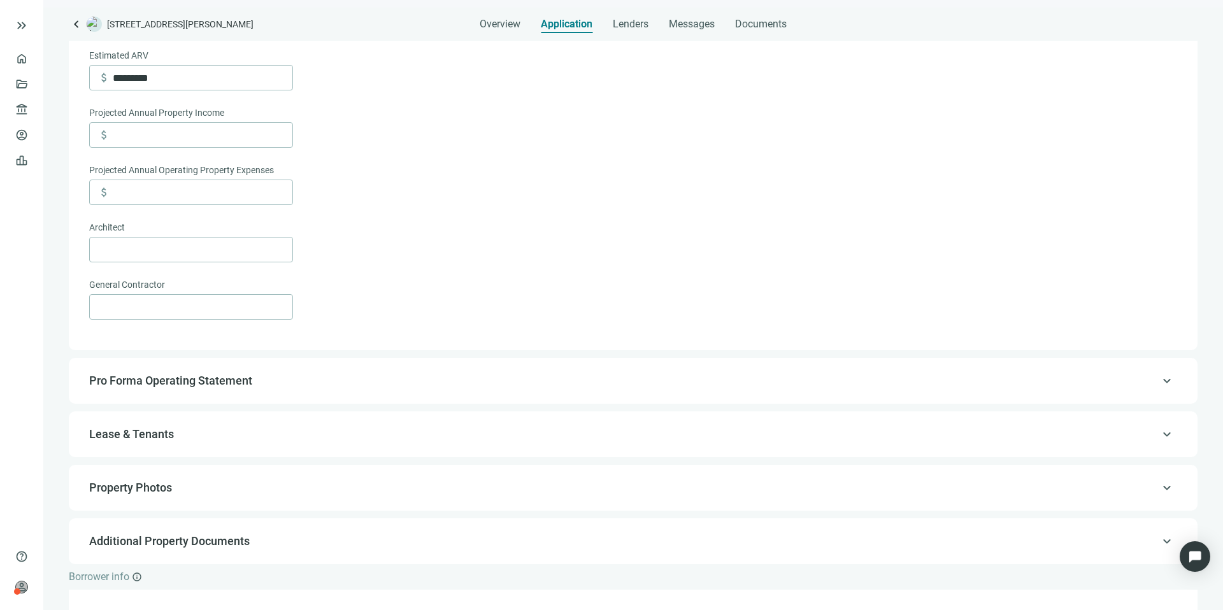
scroll to position [536, 0]
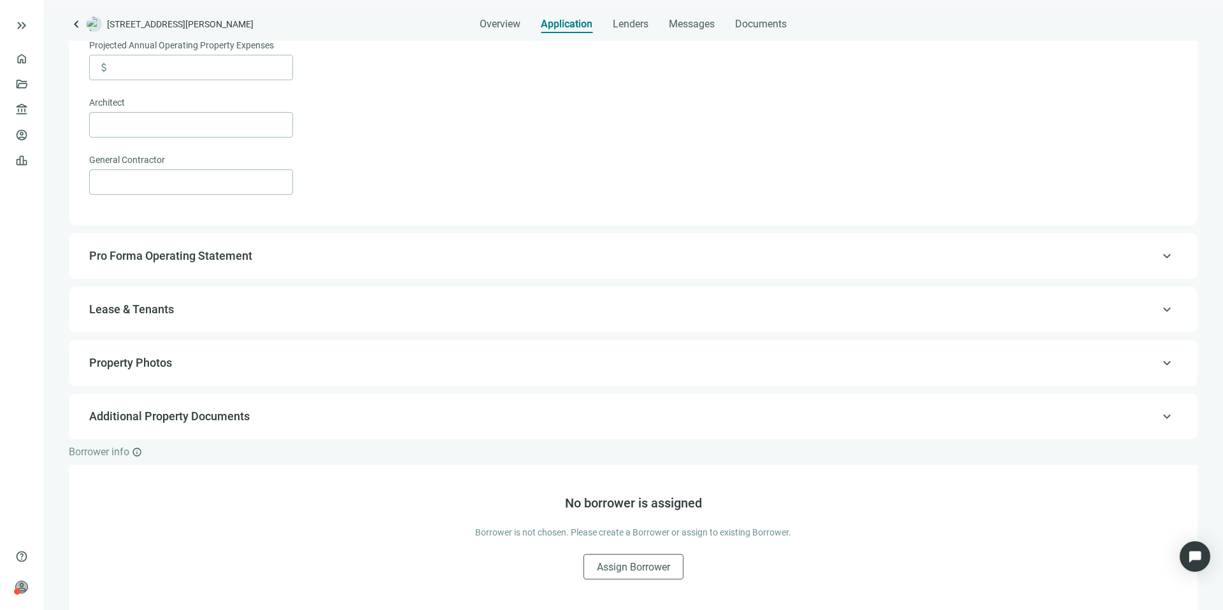
click at [332, 420] on span "Additional Property Documents" at bounding box center [631, 416] width 1085 height 15
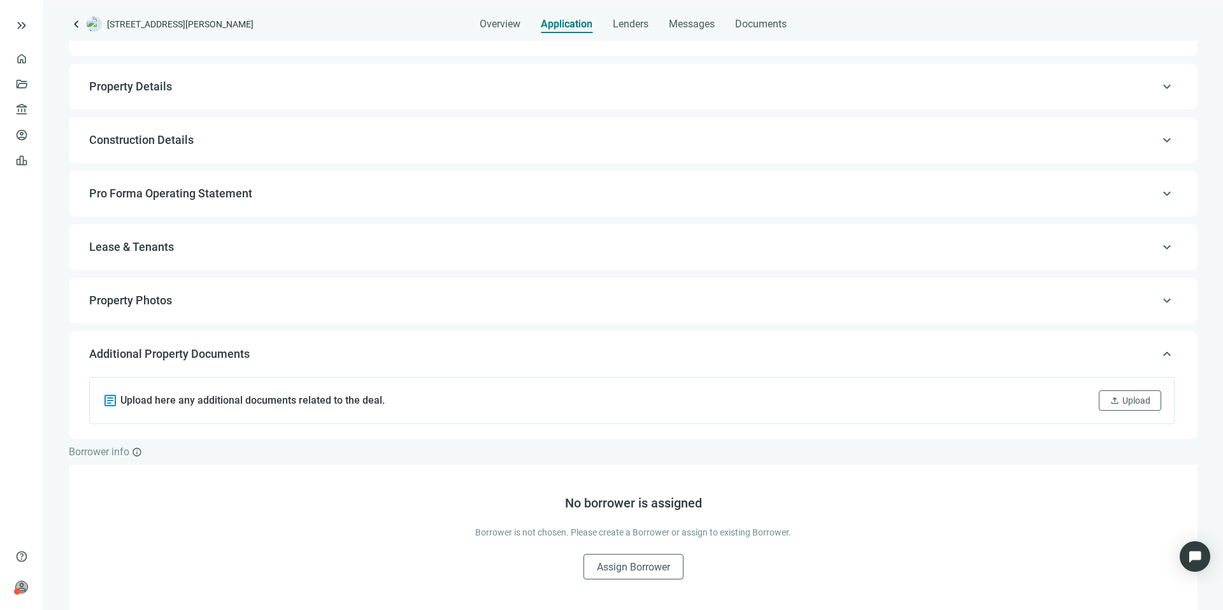
scroll to position [67, 0]
click at [1122, 400] on span "Upload" at bounding box center [1136, 400] width 28 height 10
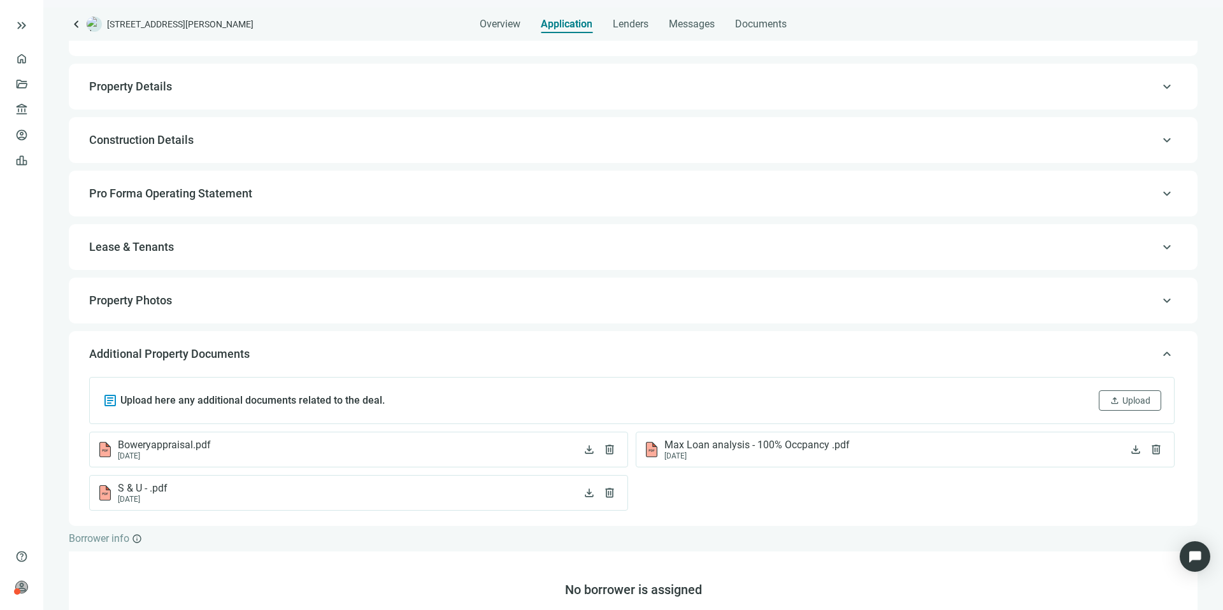
click at [1159, 301] on span "keyboard_arrow_up" at bounding box center [1166, 301] width 15 height 0
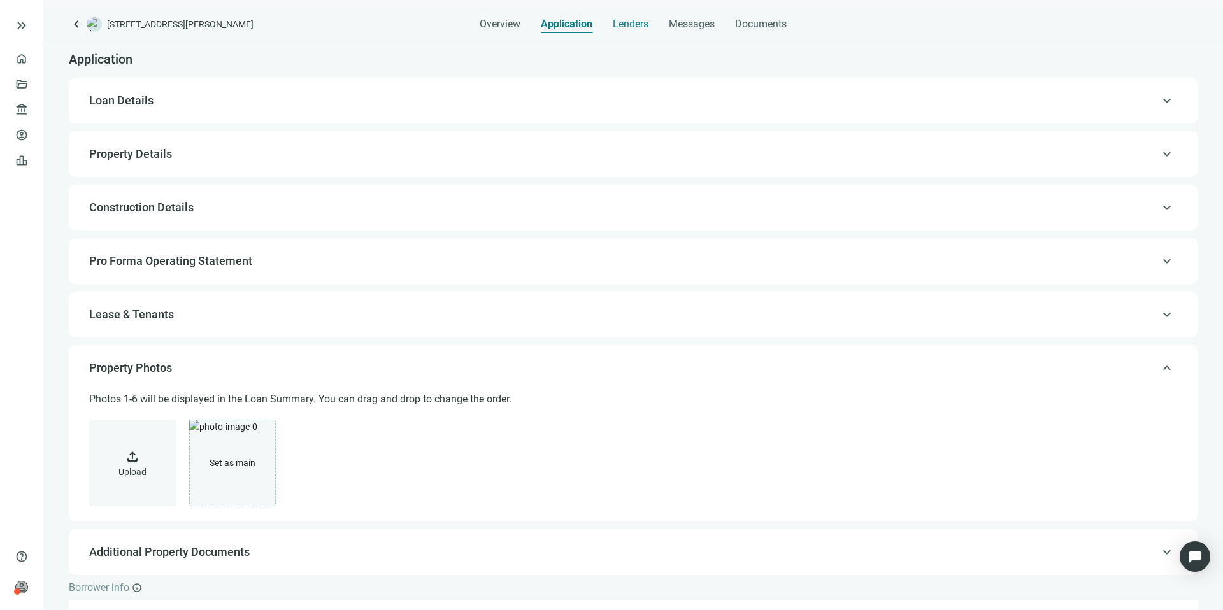
click at [623, 25] on span "Lenders" at bounding box center [631, 24] width 36 height 13
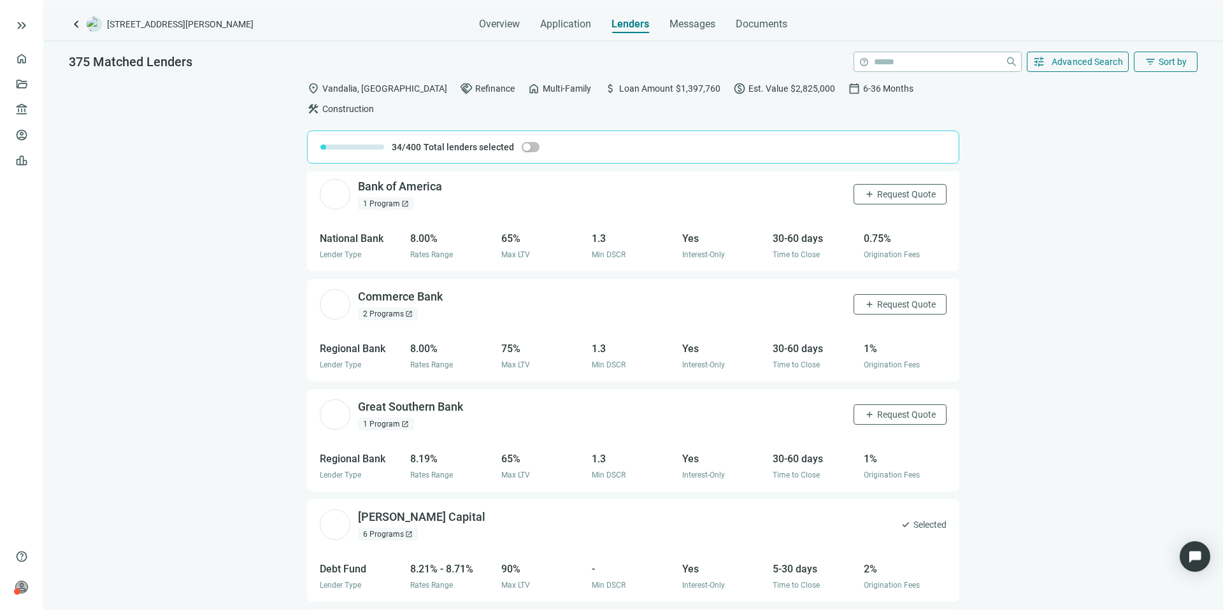
scroll to position [2080, 0]
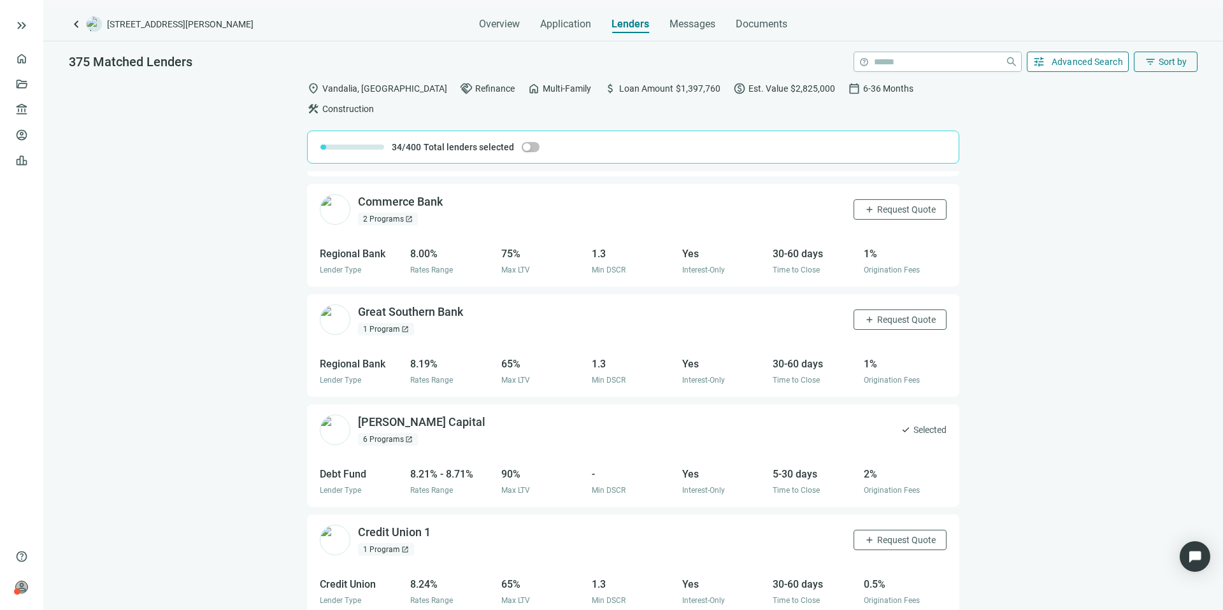
click at [1072, 58] on span "Advanced Search" at bounding box center [1087, 62] width 72 height 10
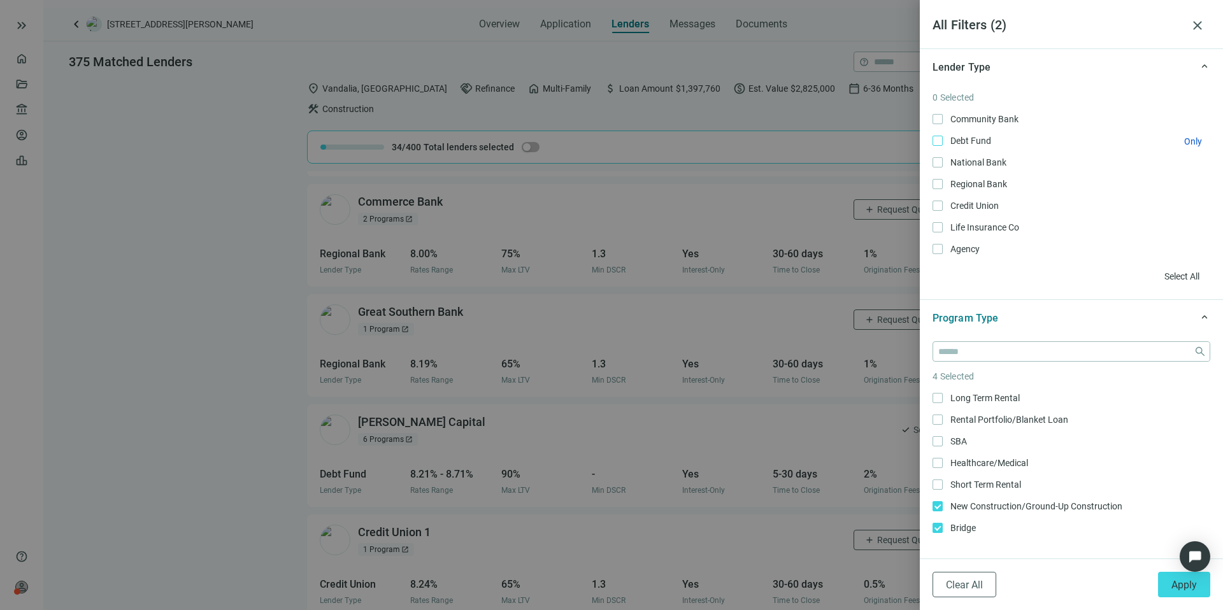
click at [968, 143] on span "Debt Fund Only" at bounding box center [968, 141] width 53 height 14
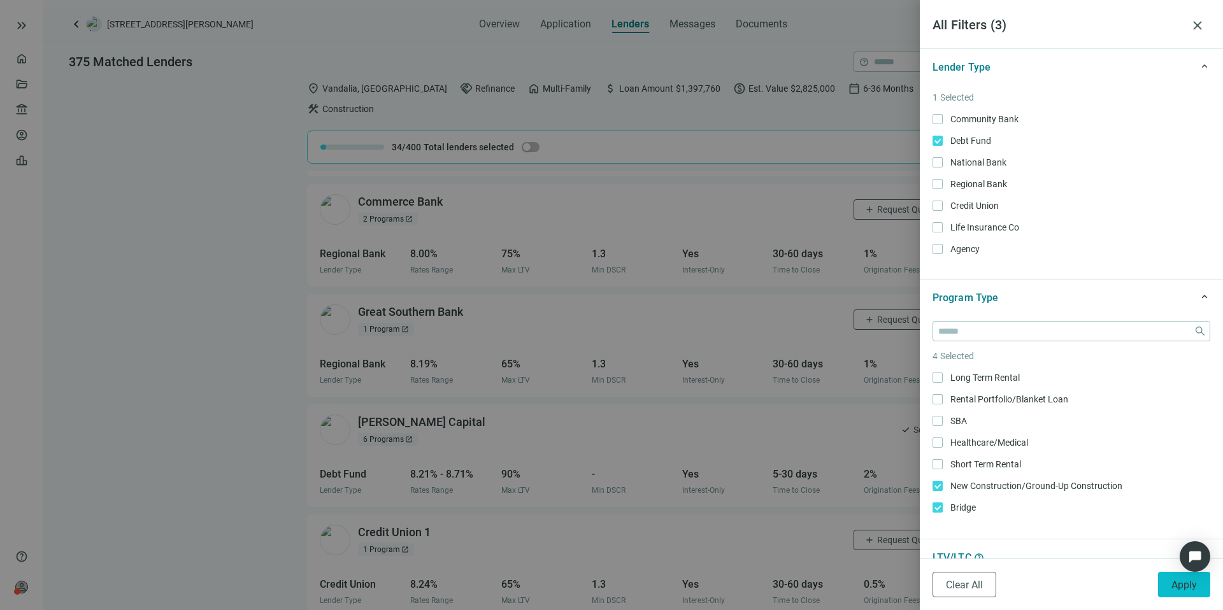
click at [1191, 590] on span "Apply" at bounding box center [1183, 585] width 25 height 12
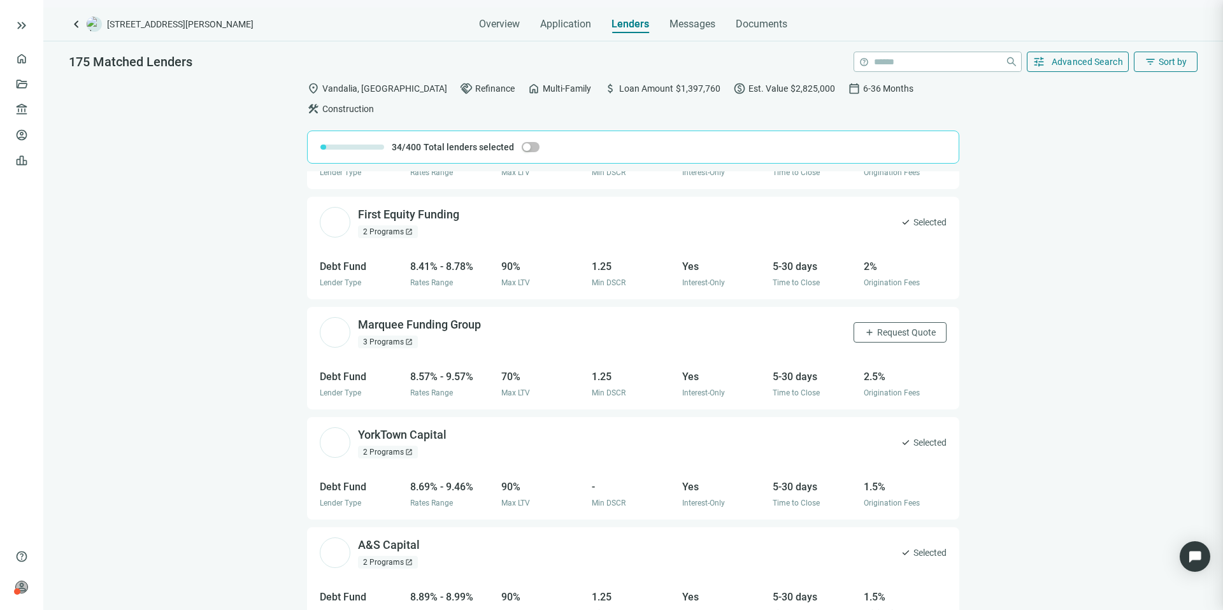
scroll to position [208, 0]
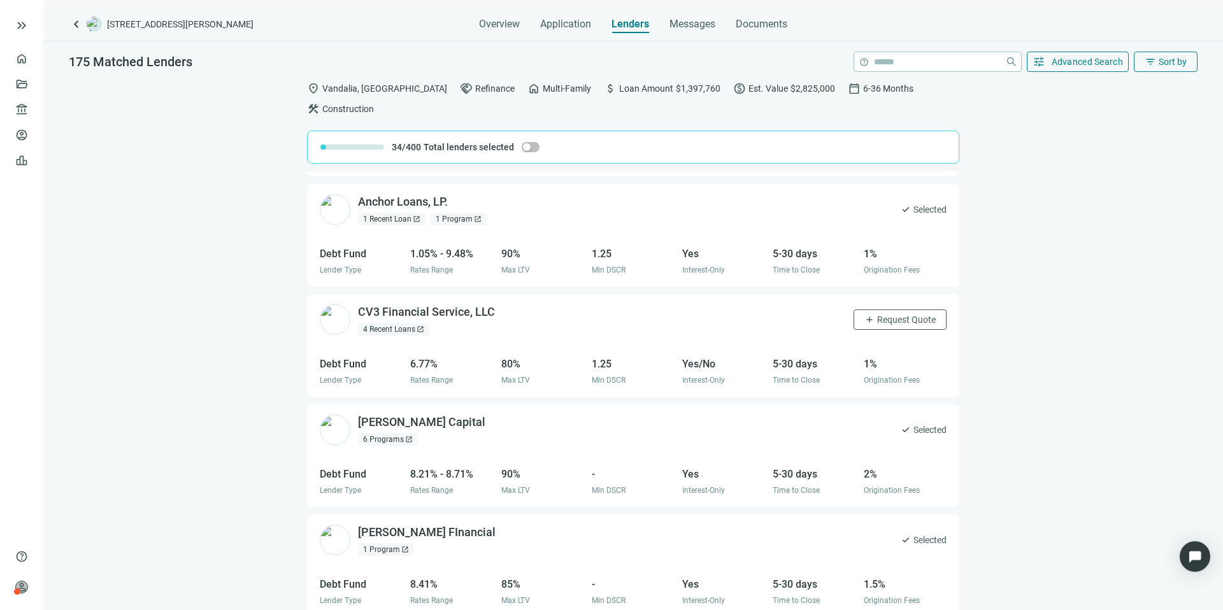
click at [919, 309] on div "CV3 Financial Service, LLC open_in_new 4 Recent Loans open_in_new add Request Q…" at bounding box center [633, 320] width 652 height 52
click at [916, 315] on span "Request Quote" at bounding box center [906, 320] width 59 height 10
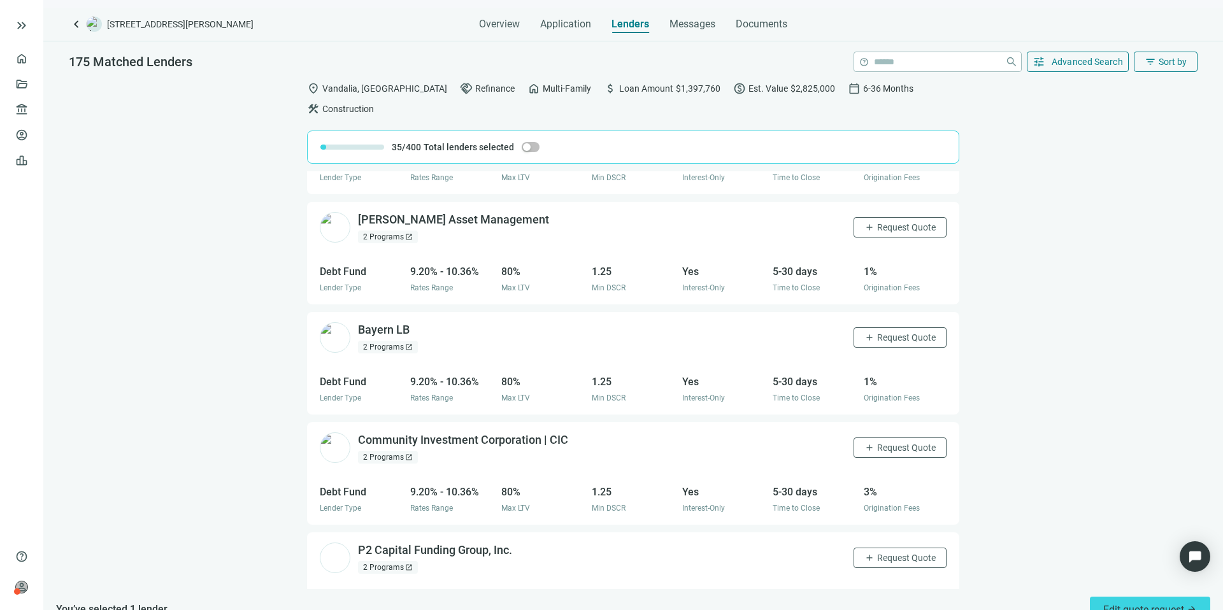
scroll to position [2054, 0]
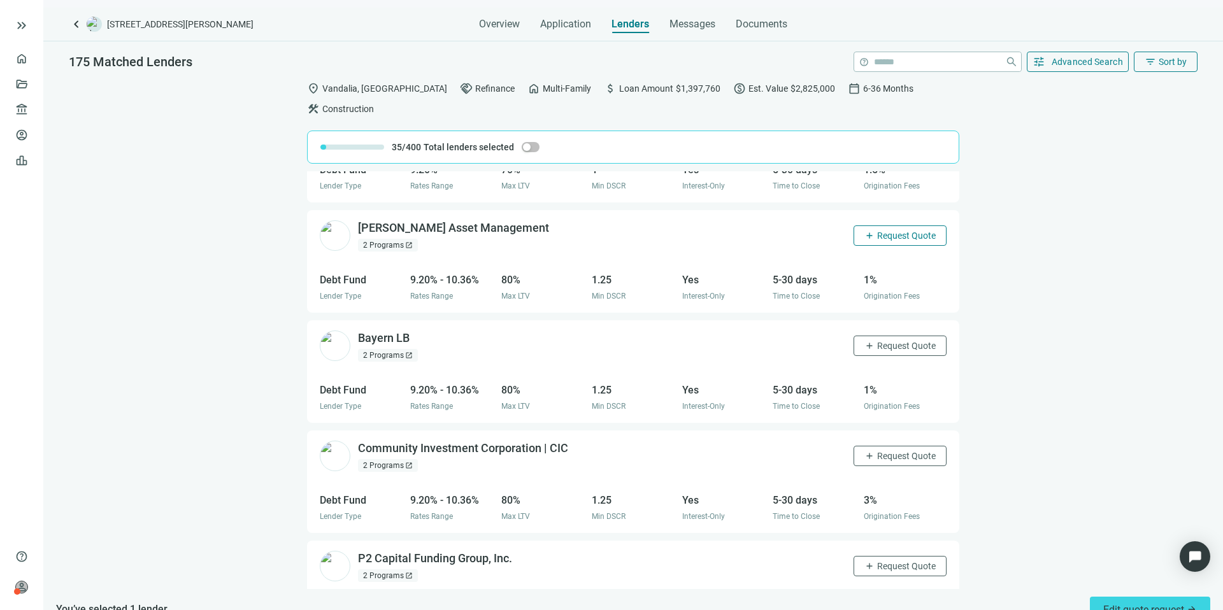
click at [865, 225] on button "add Request Quote" at bounding box center [899, 235] width 93 height 20
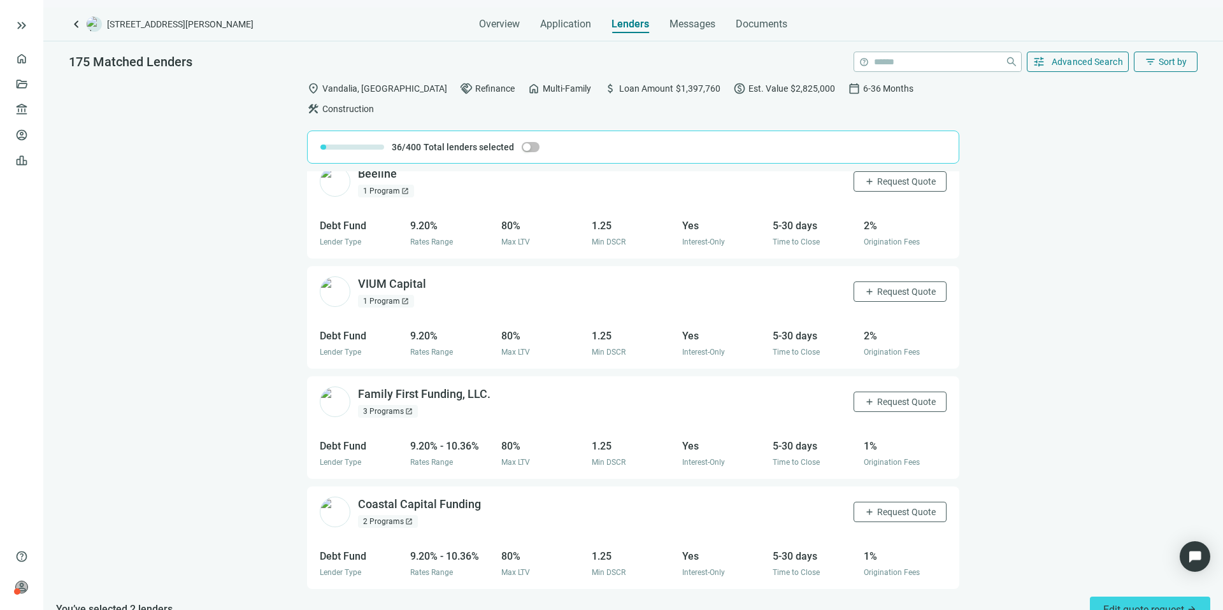
scroll to position [3086, 0]
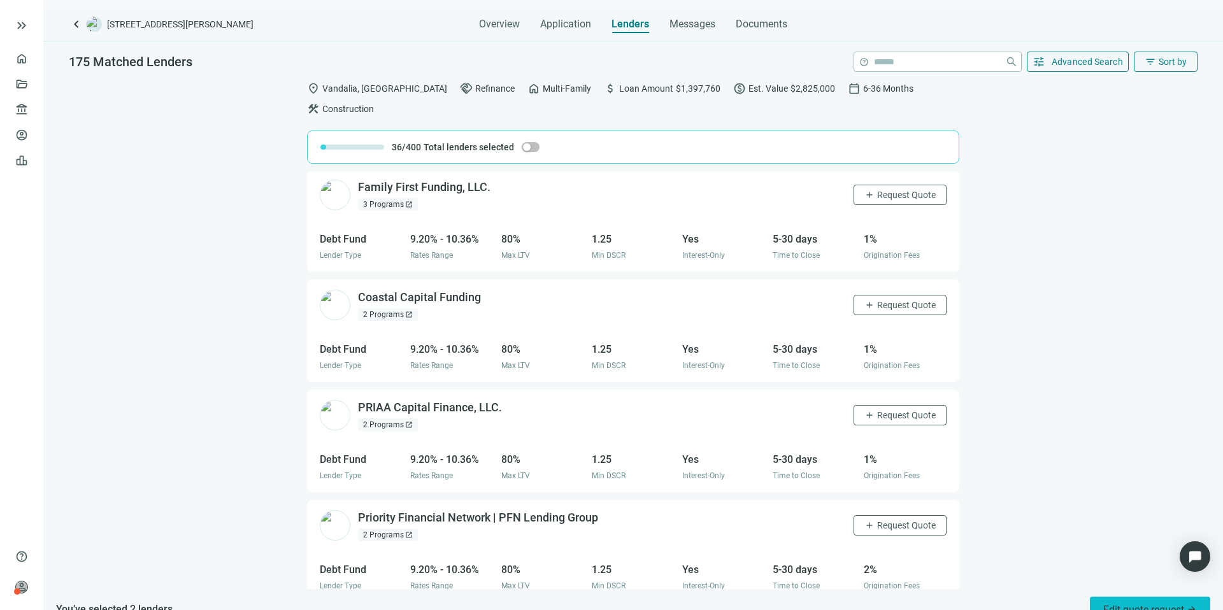
click at [1136, 604] on span "Edit quote request arrow_forward" at bounding box center [1150, 610] width 94 height 12
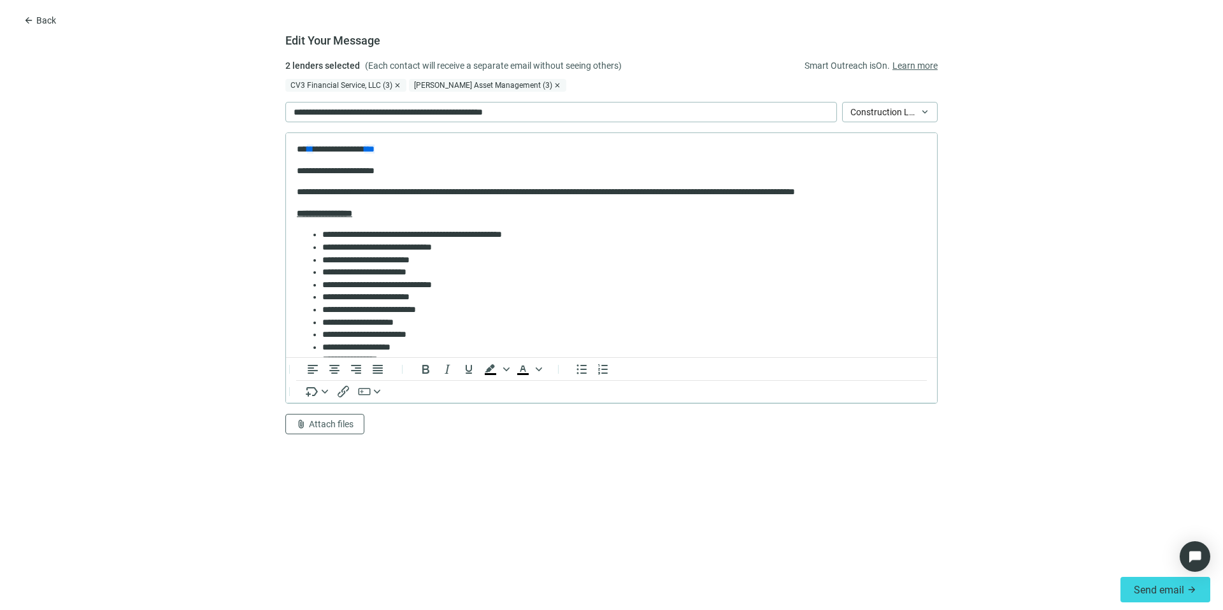
scroll to position [0, 0]
click at [309, 116] on p "**********" at bounding box center [409, 112] width 231 height 14
drag, startPoint x: 474, startPoint y: 194, endPoint x: 427, endPoint y: 191, distance: 47.2
click at [427, 191] on p "**********" at bounding box center [607, 192] width 620 height 13
drag, startPoint x: 896, startPoint y: 194, endPoint x: 716, endPoint y: 191, distance: 180.2
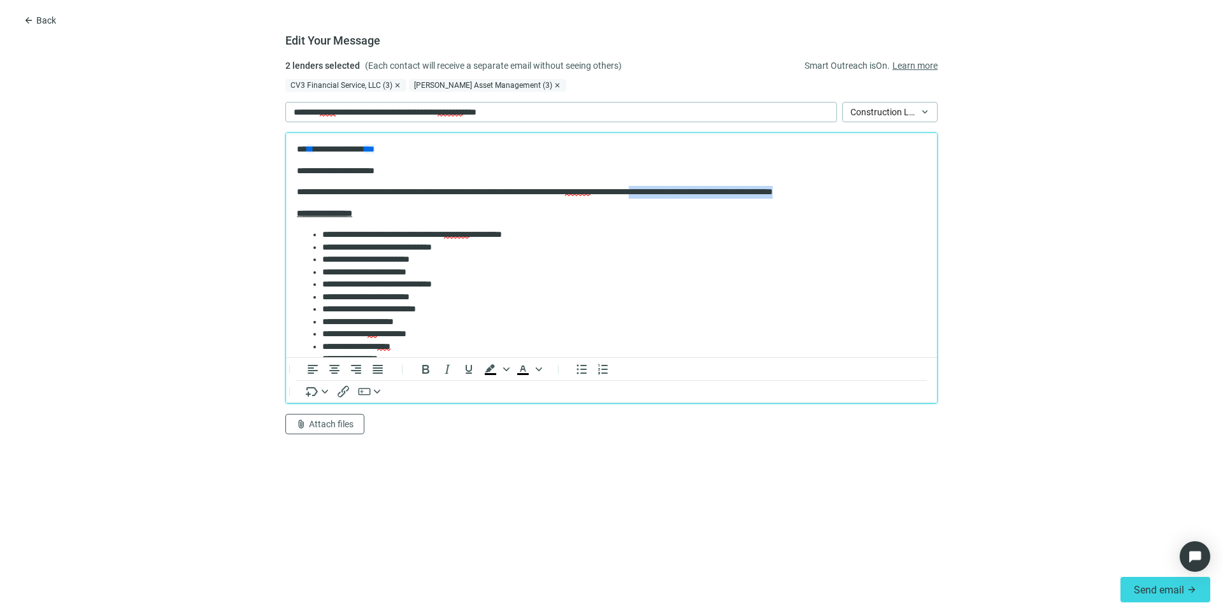
click at [716, 191] on p "**********" at bounding box center [607, 192] width 620 height 13
drag, startPoint x: 474, startPoint y: 243, endPoint x: 415, endPoint y: 244, distance: 58.6
click at [415, 244] on li "**********" at bounding box center [619, 247] width 594 height 13
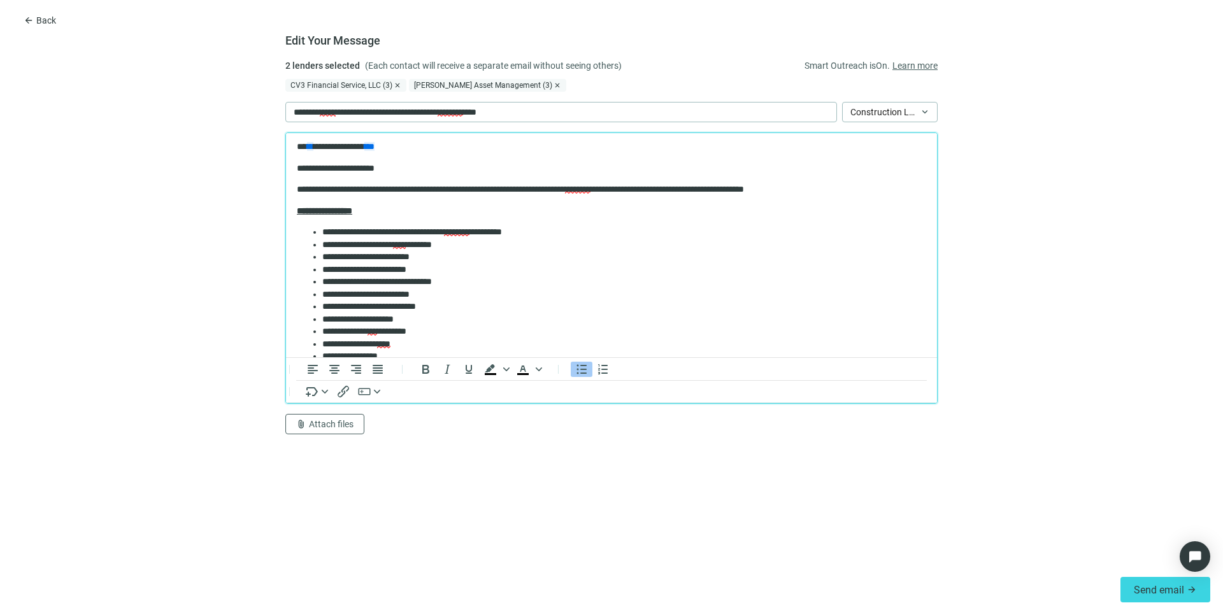
click at [488, 283] on li "**********" at bounding box center [619, 282] width 594 height 13
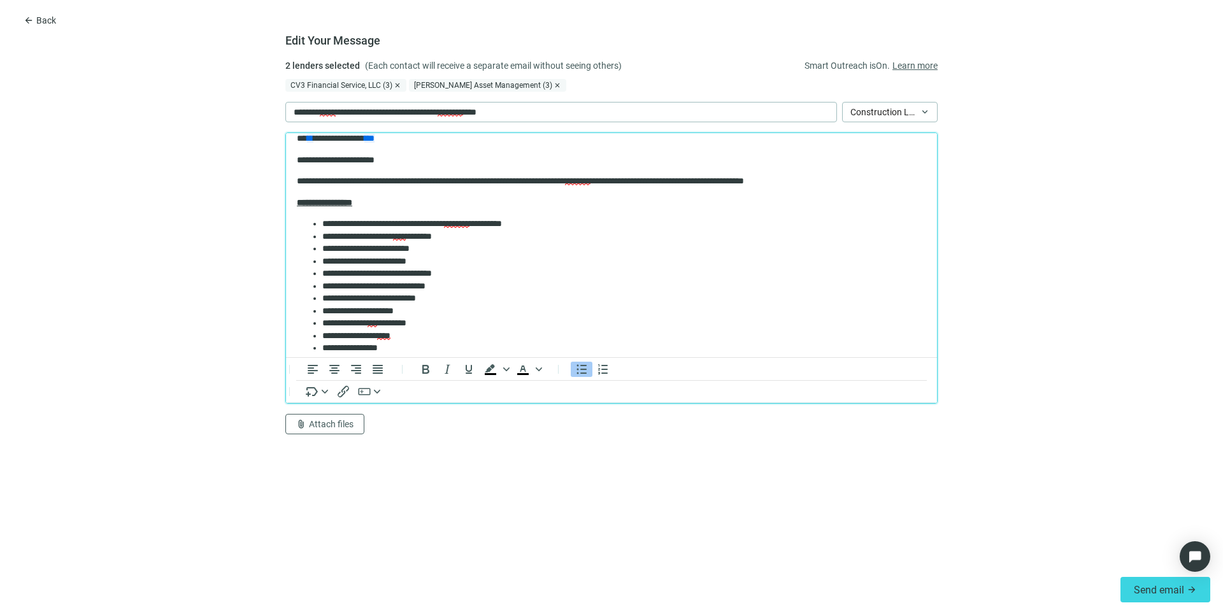
scroll to position [11, 0]
click at [431, 335] on li "**********" at bounding box center [619, 335] width 594 height 13
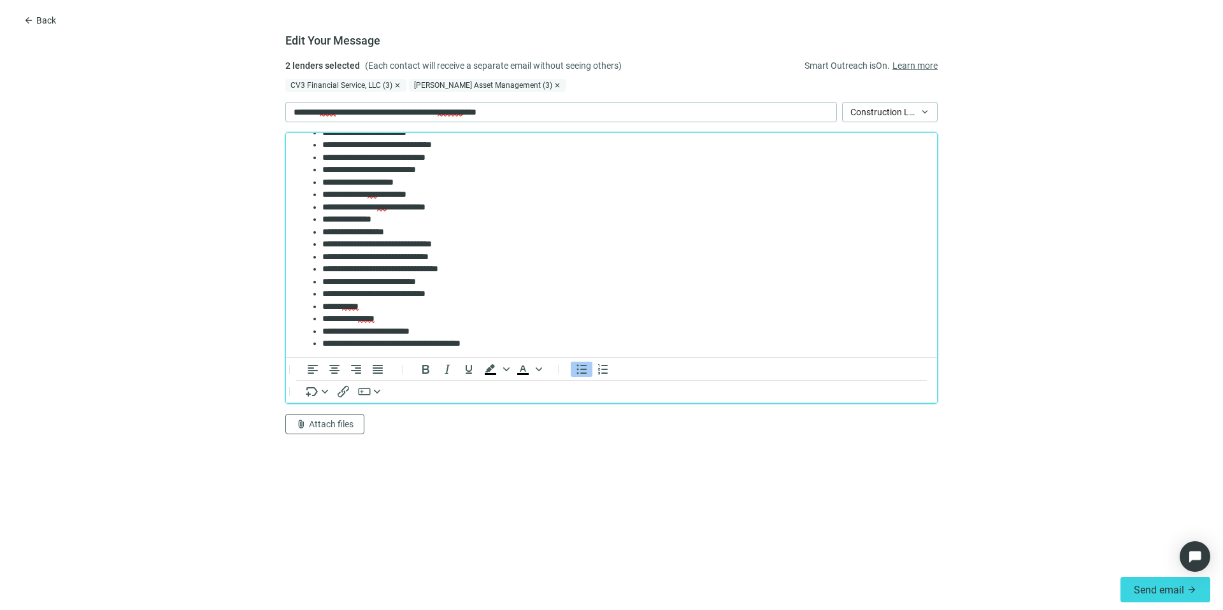
scroll to position [152, 0]
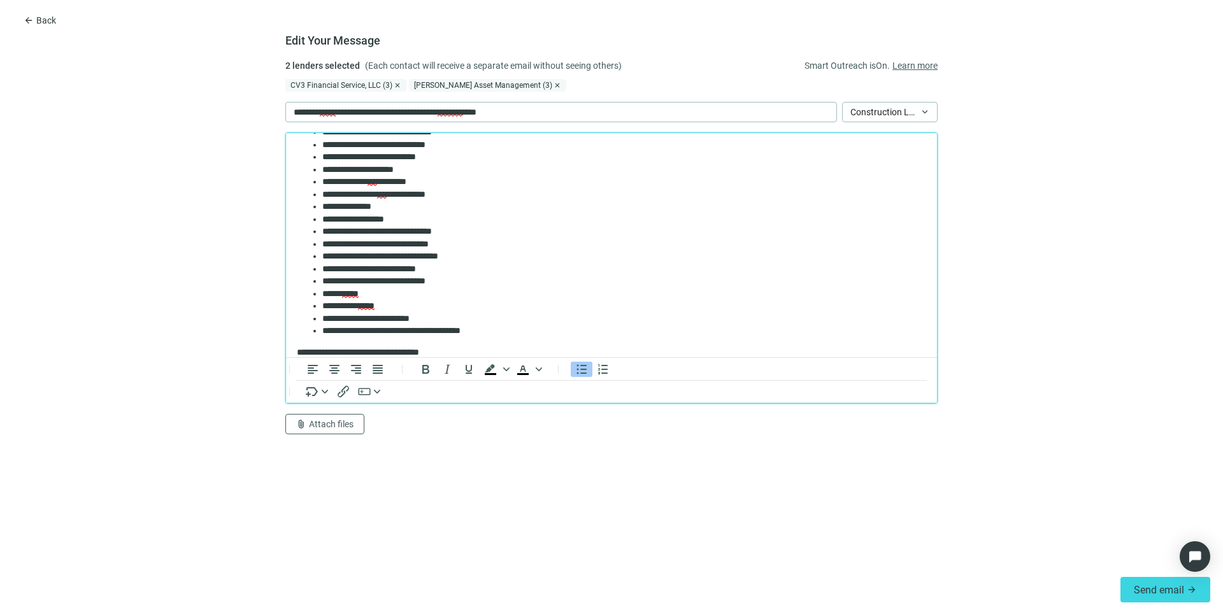
click at [409, 309] on li "**********" at bounding box center [619, 306] width 594 height 13
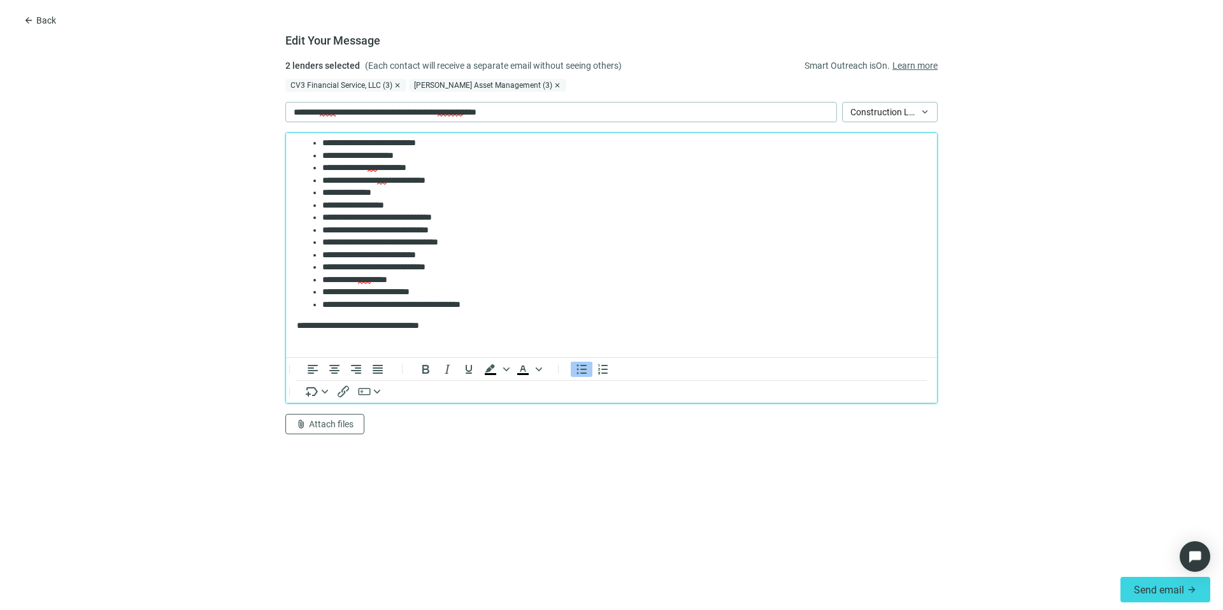
scroll to position [161, 0]
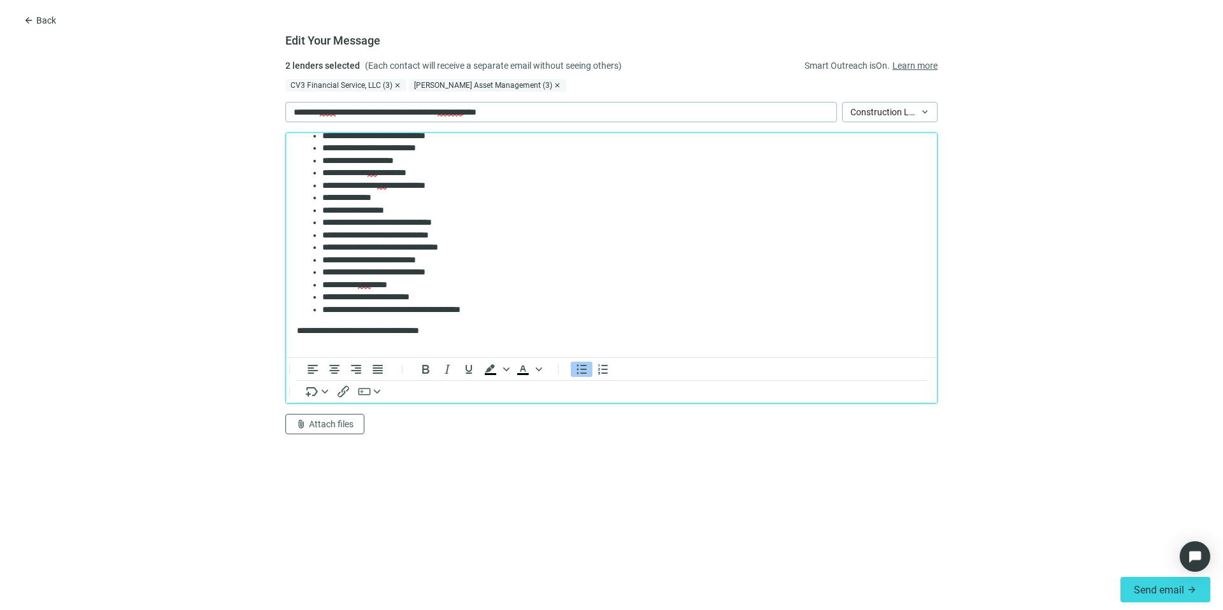
click at [479, 248] on li "**********" at bounding box center [619, 247] width 594 height 13
drag, startPoint x: 429, startPoint y: 297, endPoint x: 299, endPoint y: 297, distance: 130.5
click at [299, 297] on ul "**********" at bounding box center [611, 191] width 629 height 248
click at [528, 295] on li "**********" at bounding box center [619, 297] width 594 height 13
drag, startPoint x: 479, startPoint y: 248, endPoint x: 394, endPoint y: 238, distance: 86.6
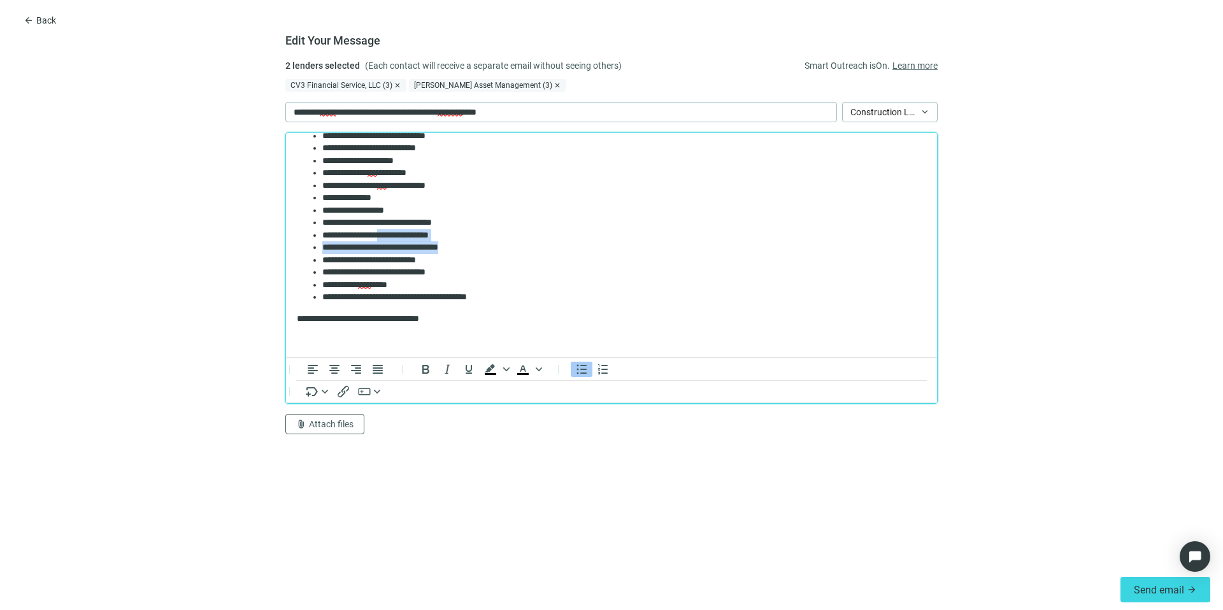
click at [394, 238] on ul "**********" at bounding box center [611, 185] width 629 height 236
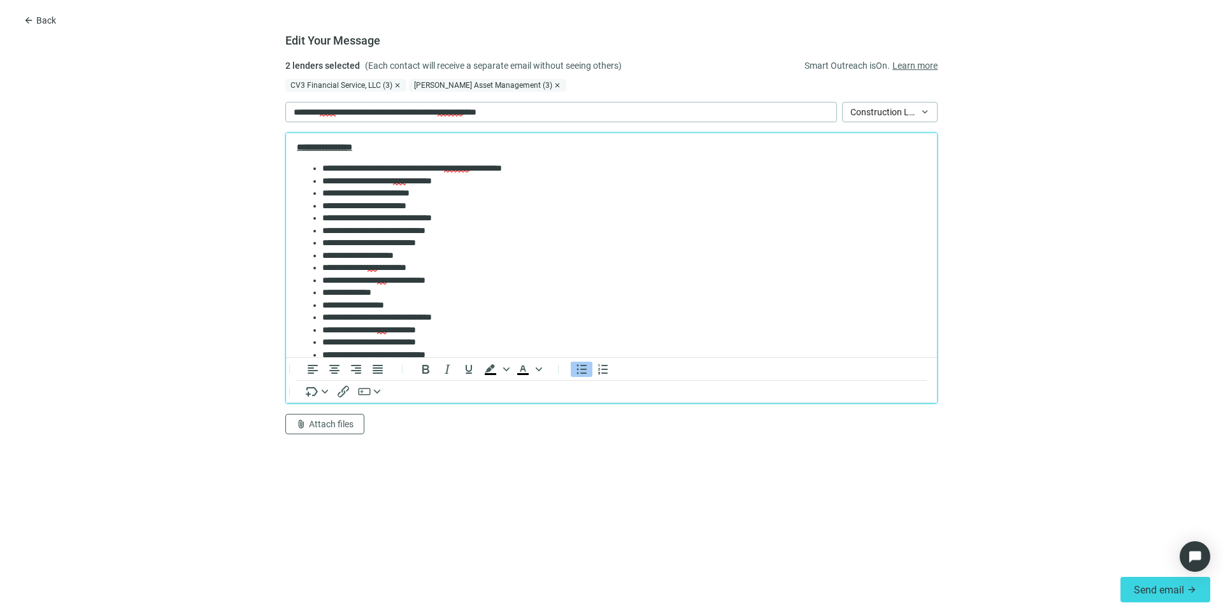
scroll to position [10, 0]
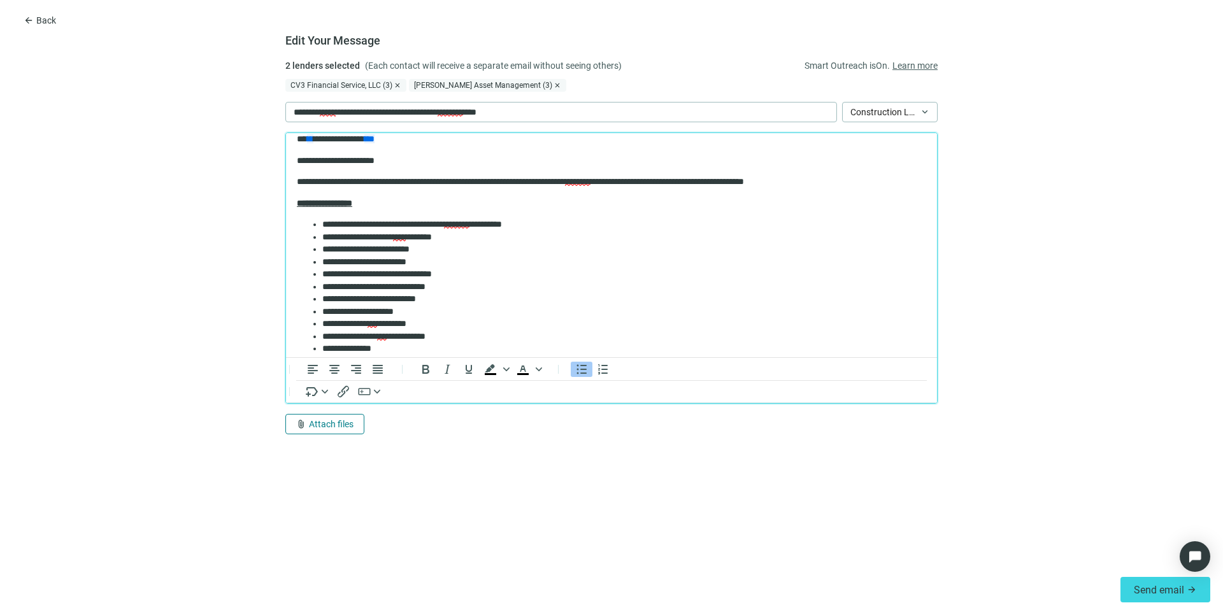
click at [325, 423] on span "Attach files" at bounding box center [331, 424] width 45 height 10
click at [343, 379] on span "Сhoose from deal documents" at bounding box center [354, 376] width 116 height 10
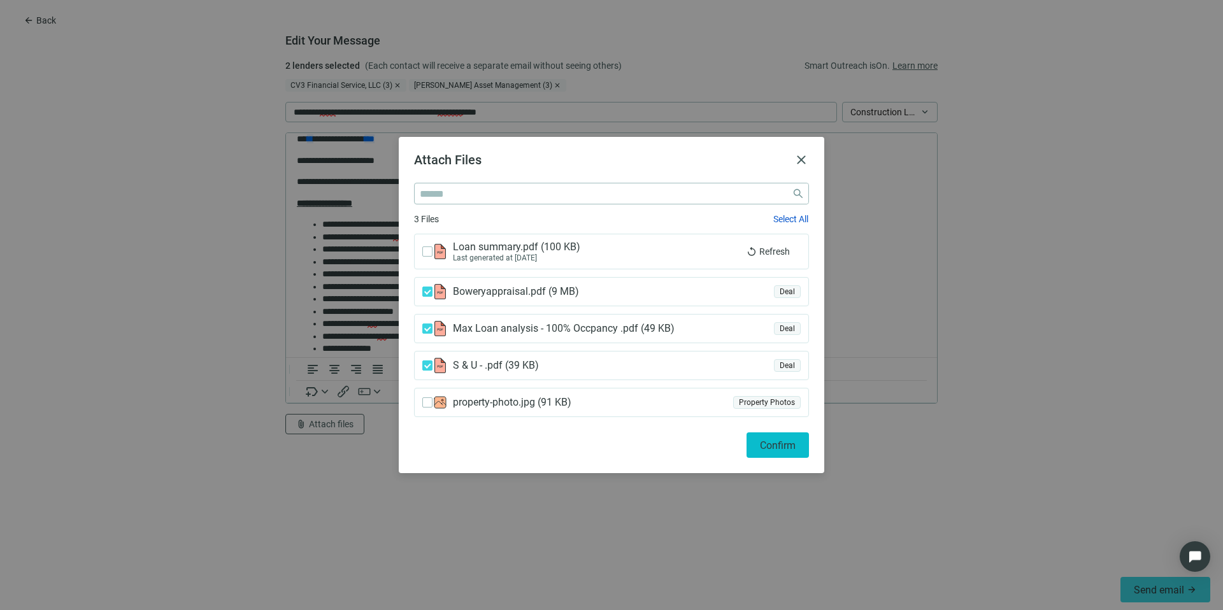
click at [762, 438] on button "Confirm" at bounding box center [777, 444] width 62 height 25
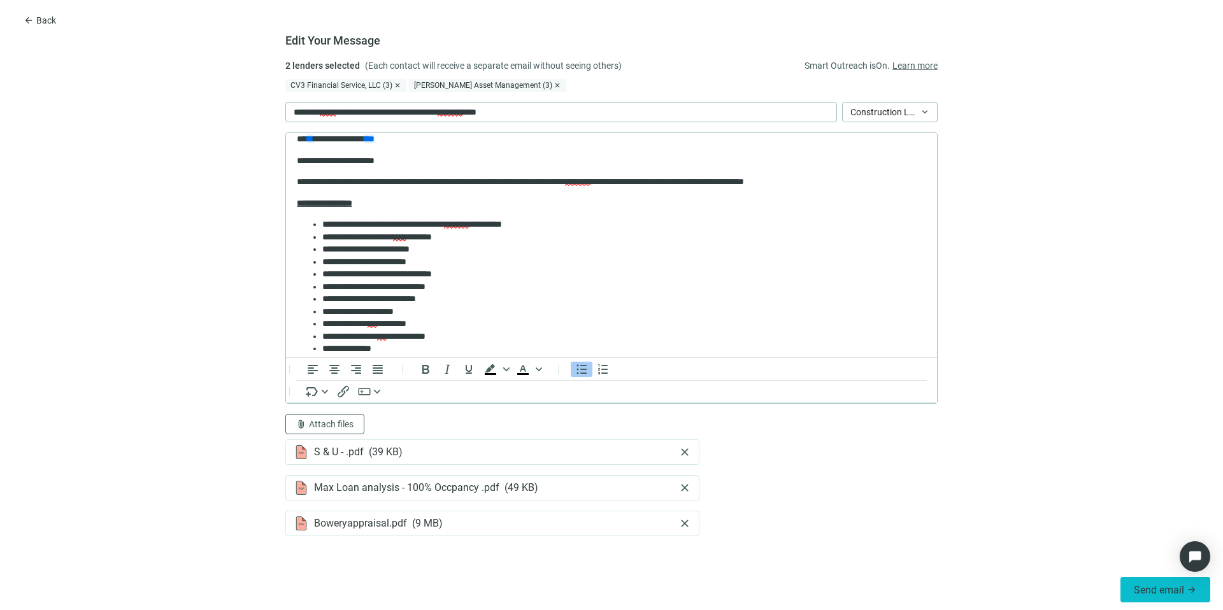
click at [1162, 582] on button "Send email arrow_forward" at bounding box center [1165, 589] width 90 height 25
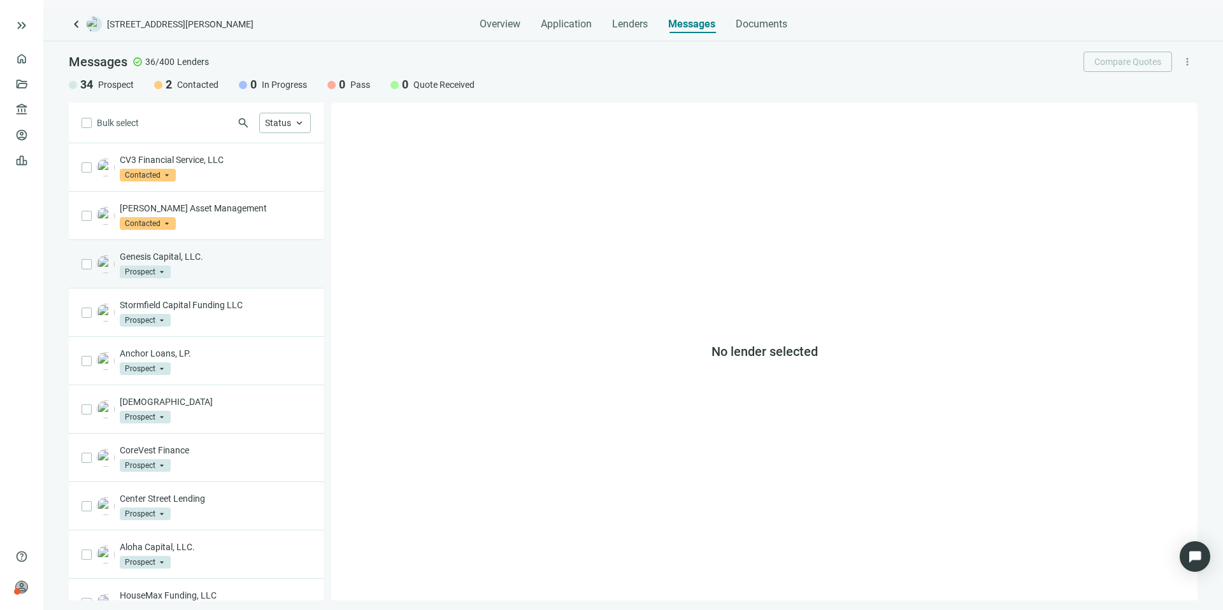
click at [247, 261] on p "Genesis Capital, LLC." at bounding box center [215, 256] width 191 height 13
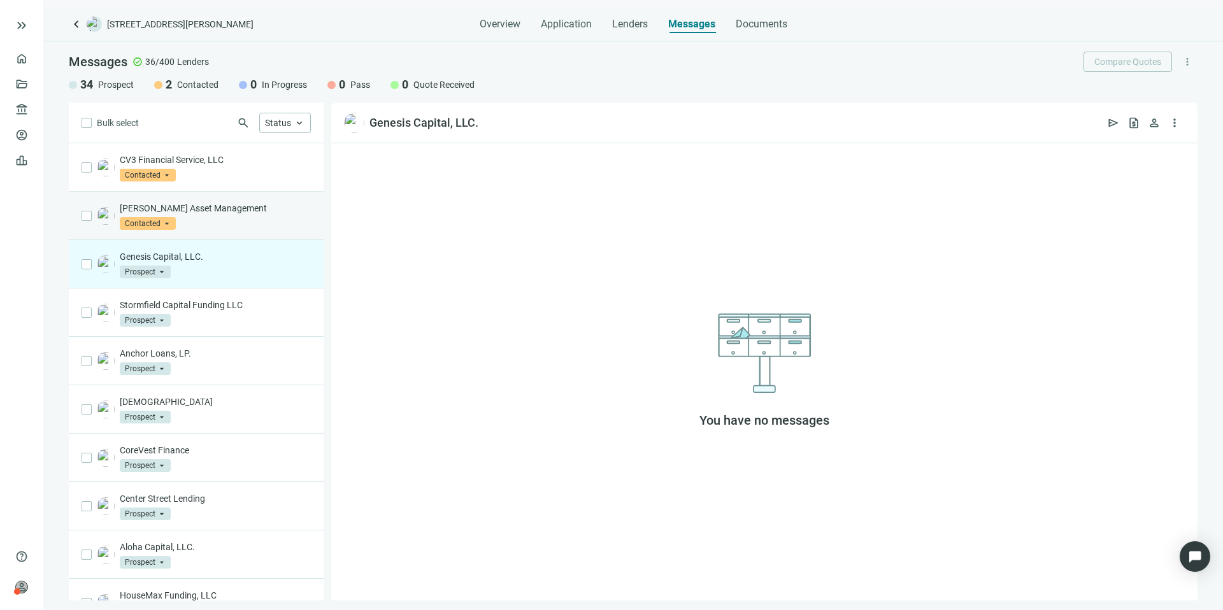
click at [236, 214] on div "[PERSON_NAME] Asset Management Contacted arrow_drop_down" at bounding box center [215, 216] width 191 height 28
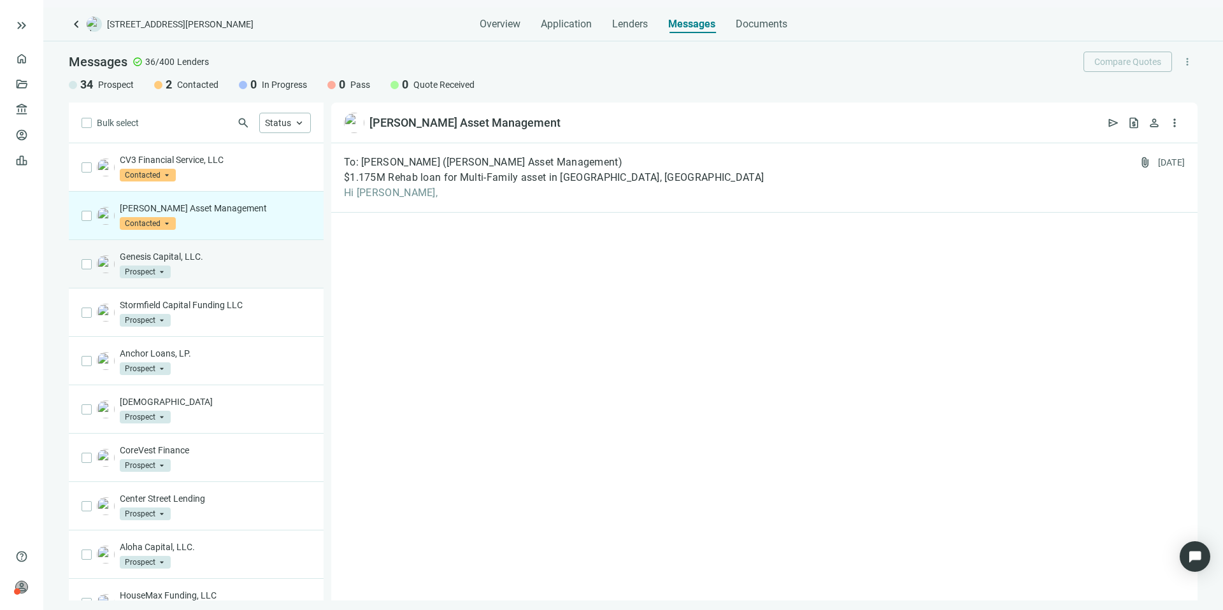
click at [238, 260] on p "Genesis Capital, LLC." at bounding box center [215, 256] width 191 height 13
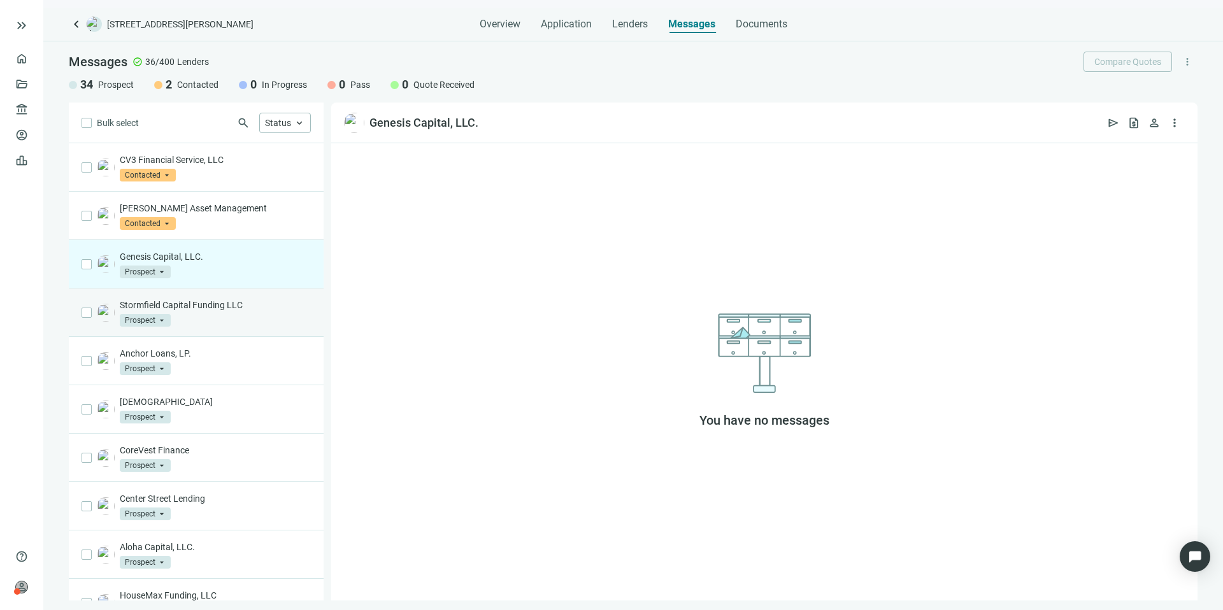
click at [237, 315] on div "Stormfield Capital Funding LLC Prospect arrow_drop_down" at bounding box center [215, 313] width 191 height 28
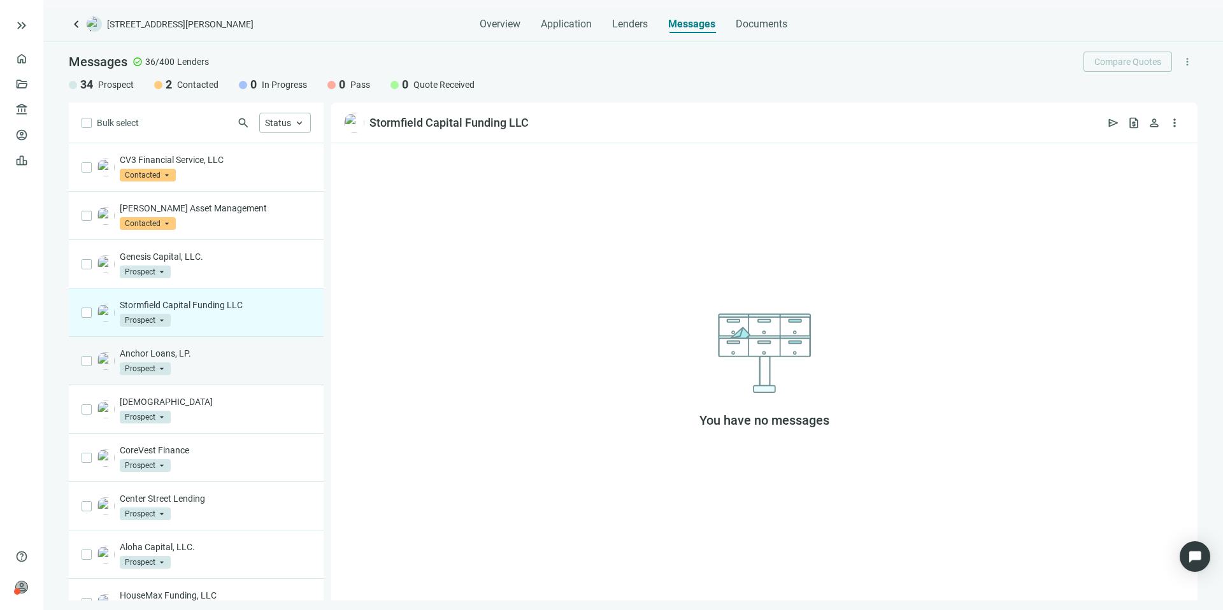
click at [198, 353] on p "Anchor Loans, LP." at bounding box center [215, 353] width 191 height 13
